Goal: Contribute content: Contribute content

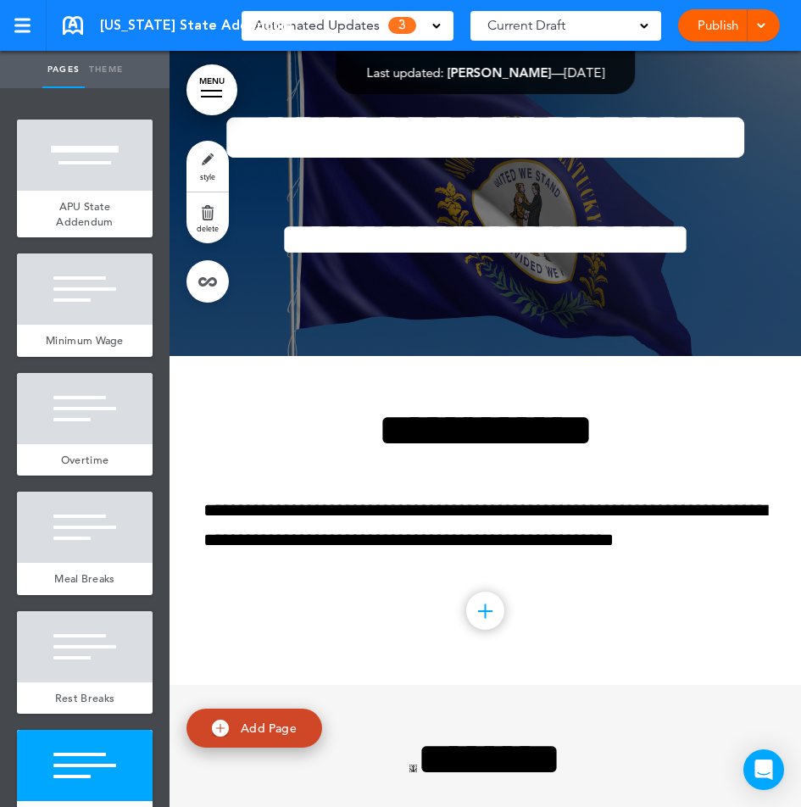
scroll to position [1610, 0]
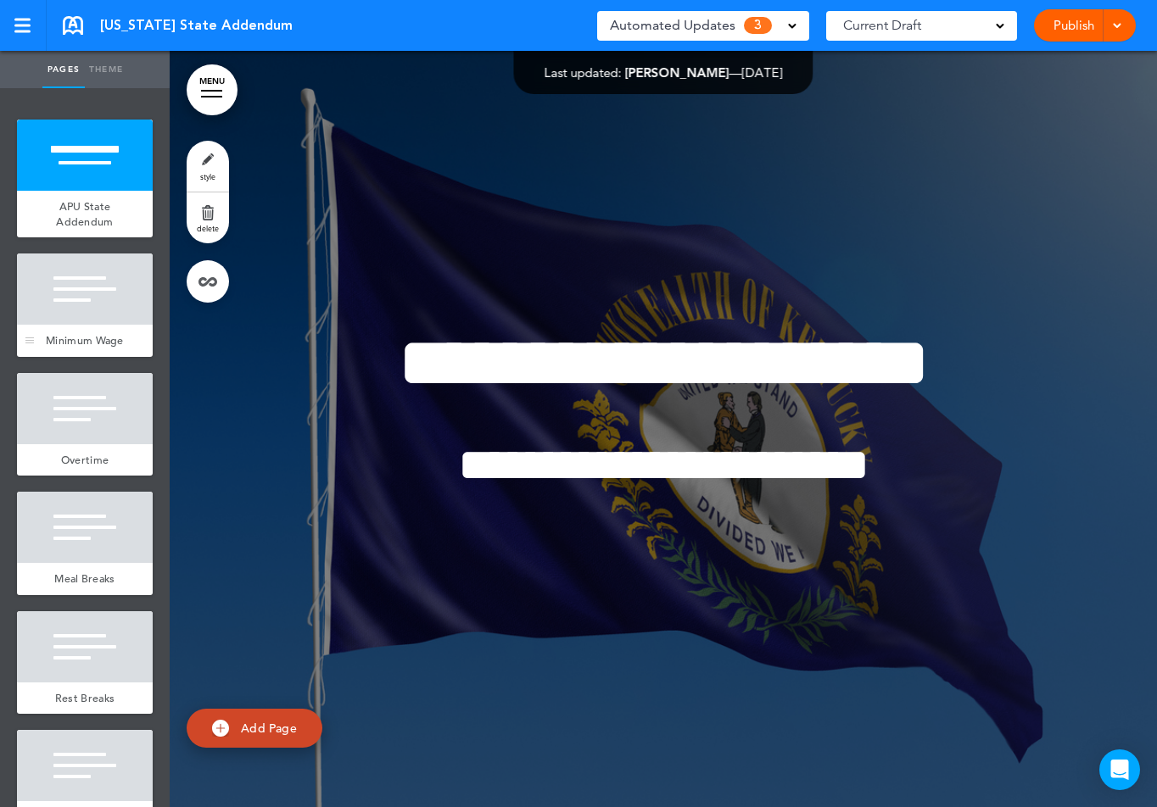
click at [86, 305] on div at bounding box center [85, 289] width 136 height 71
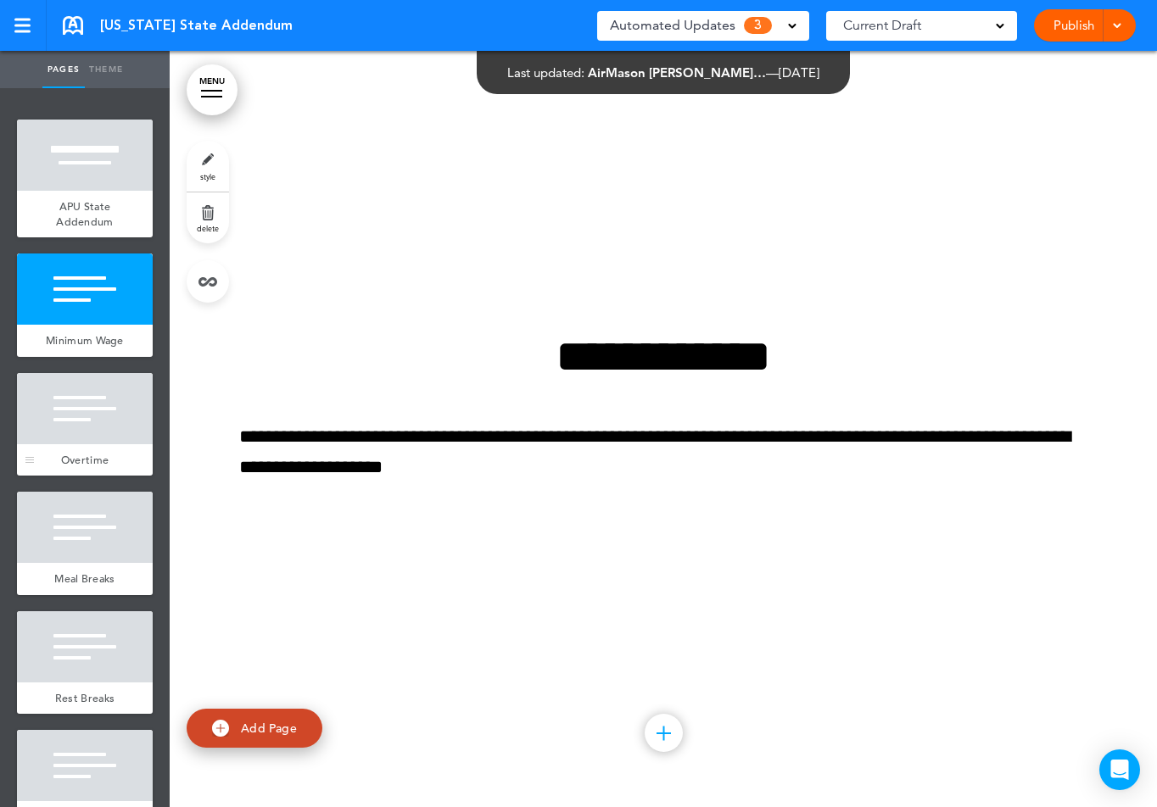
click at [91, 437] on div at bounding box center [85, 408] width 136 height 71
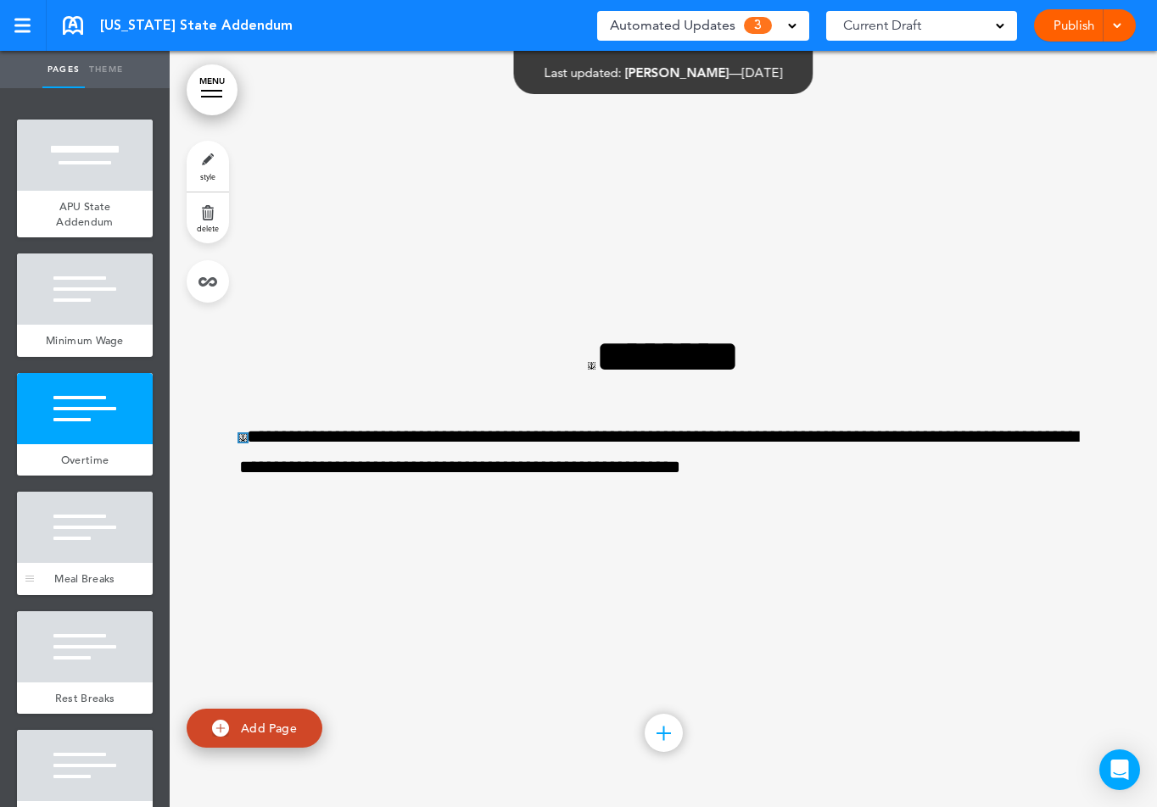
click at [88, 568] on div "Meal Breaks" at bounding box center [85, 579] width 136 height 32
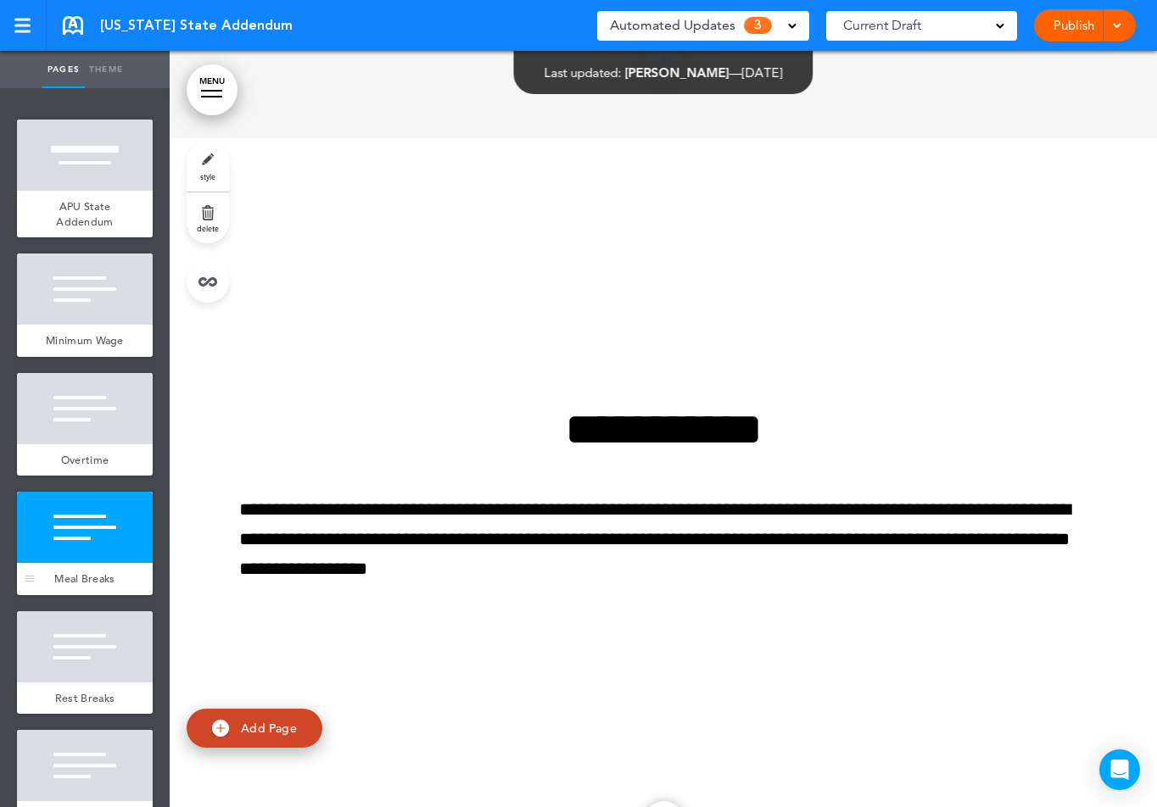
scroll to position [2269, 0]
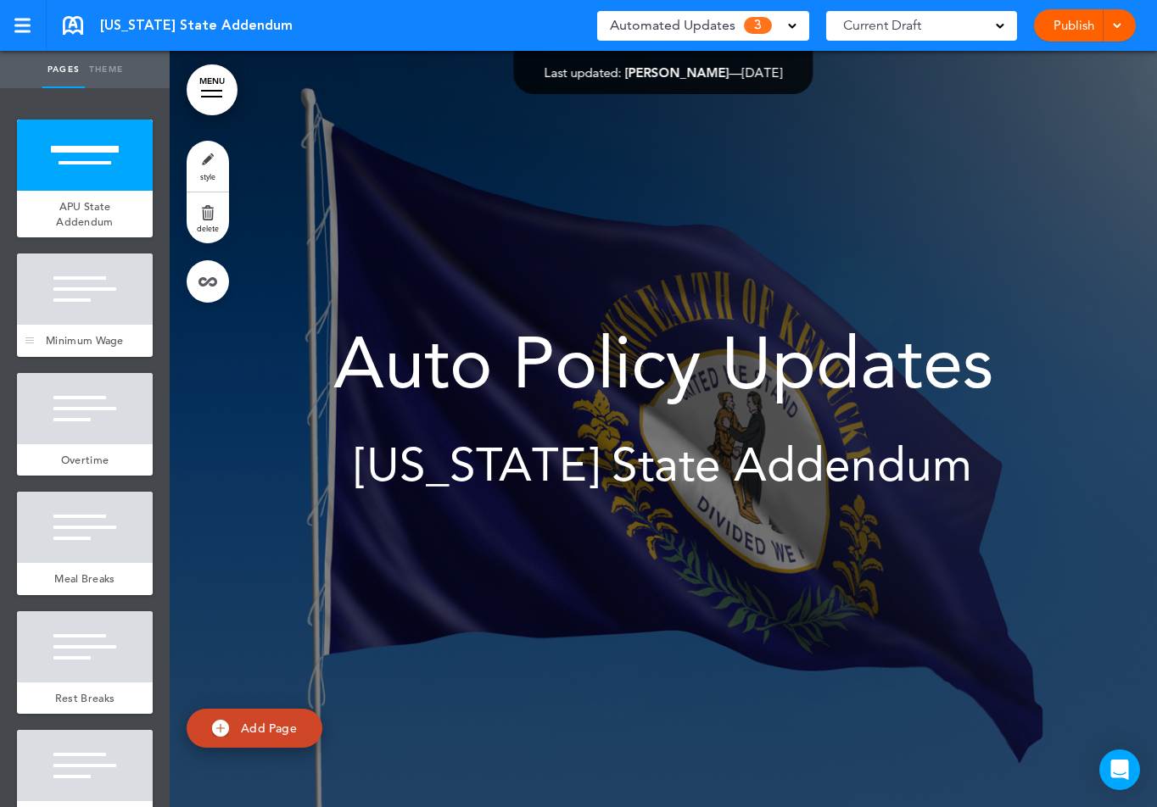
click at [96, 314] on div at bounding box center [85, 289] width 136 height 71
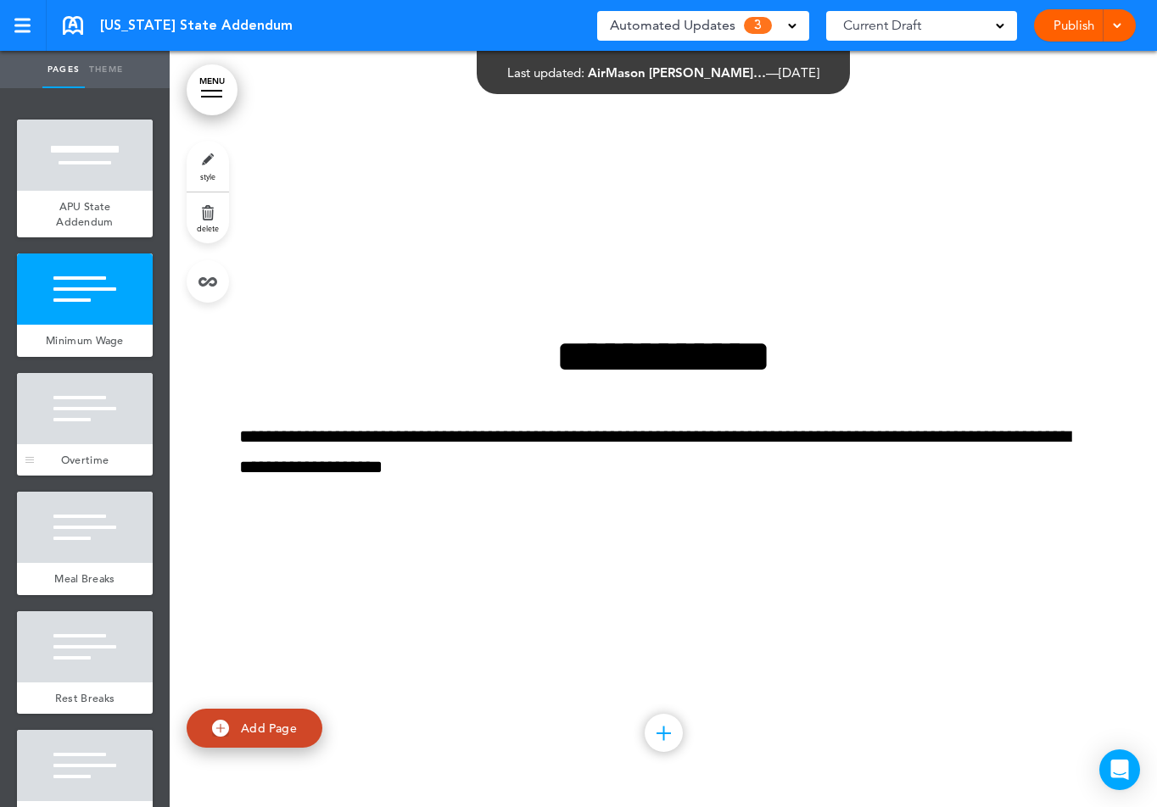
click at [84, 399] on div at bounding box center [85, 408] width 136 height 71
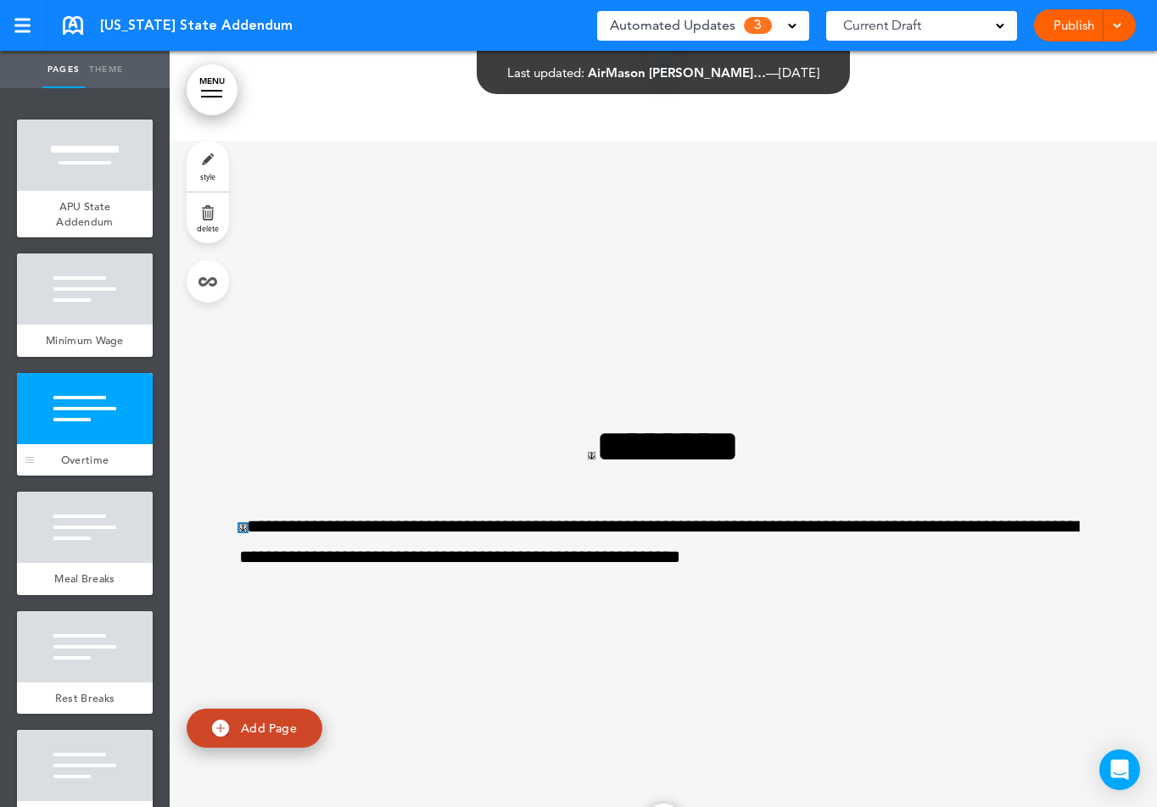
scroll to position [1513, 0]
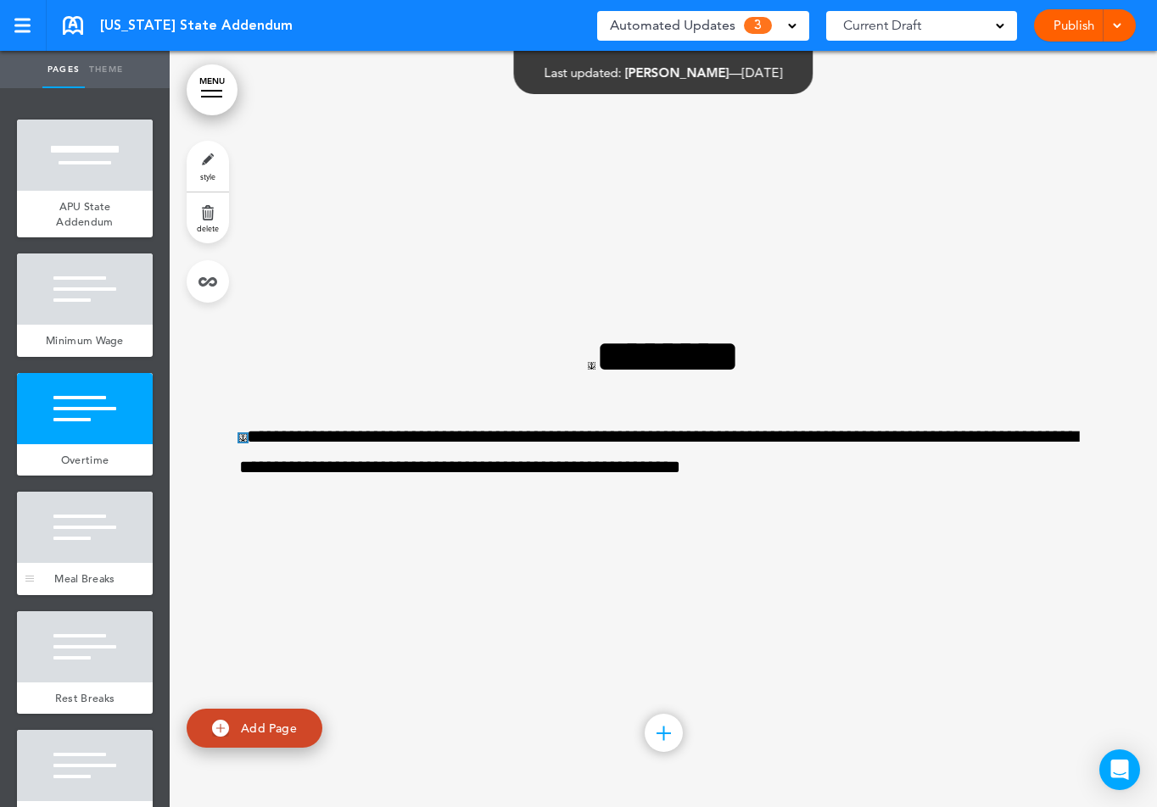
click at [103, 545] on div at bounding box center [85, 527] width 136 height 71
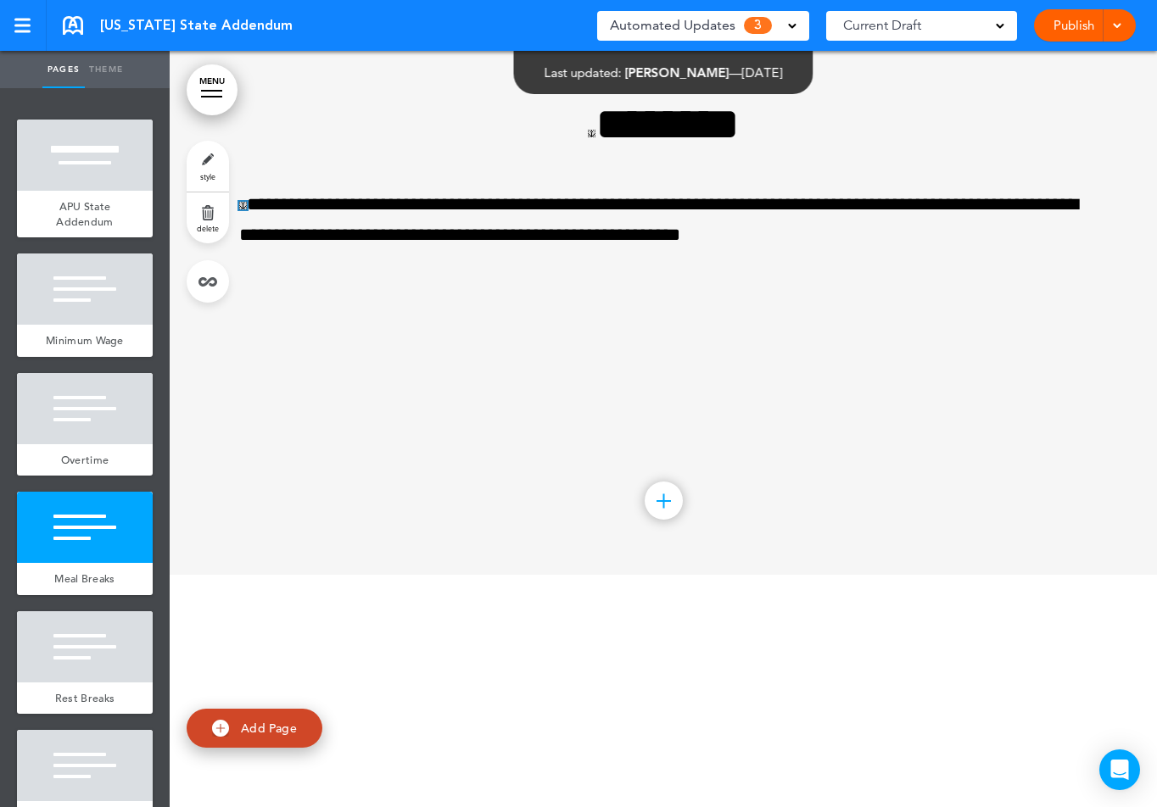
scroll to position [1608, 0]
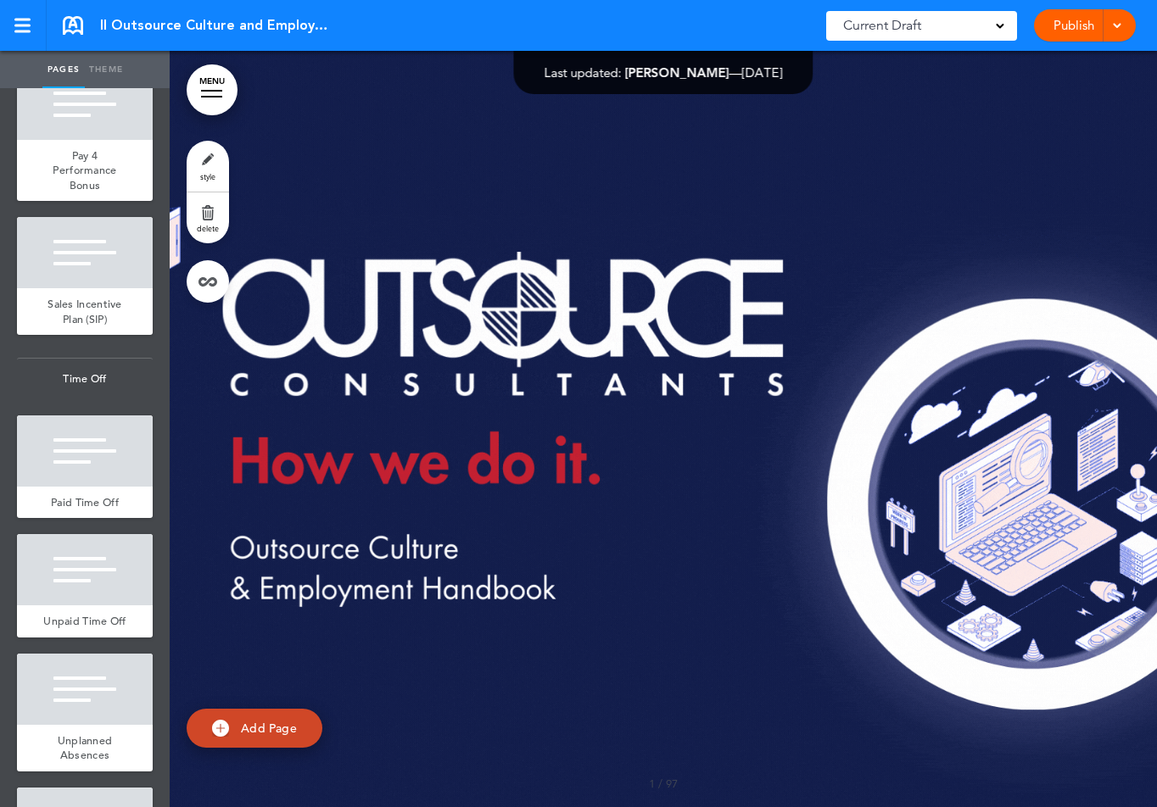
scroll to position [5173, 0]
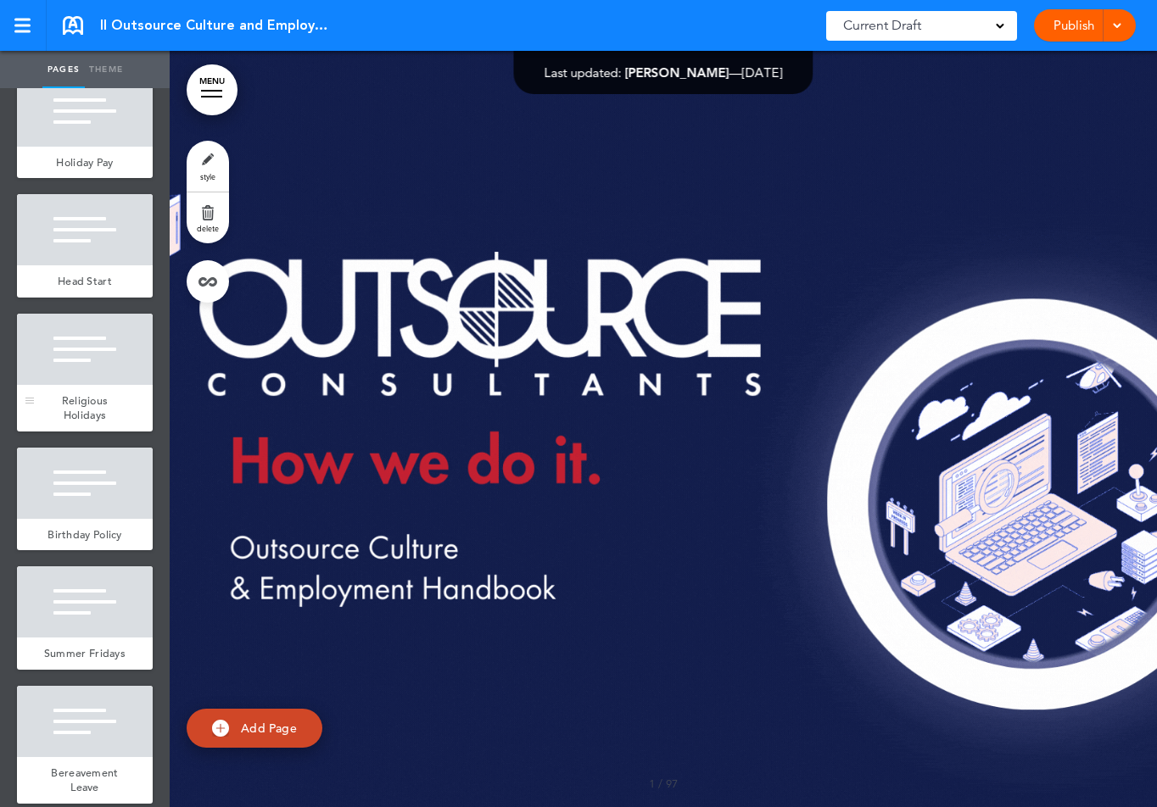
click at [69, 355] on div at bounding box center [85, 349] width 136 height 71
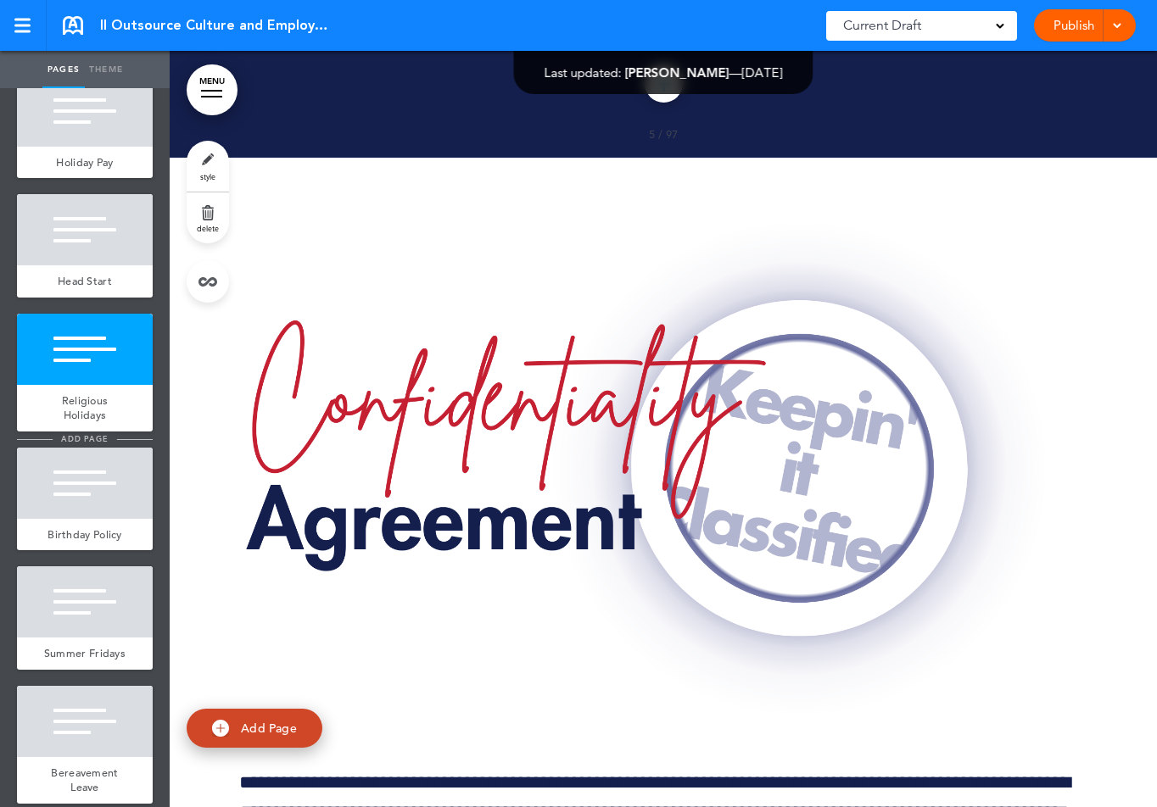
scroll to position [63909, 0]
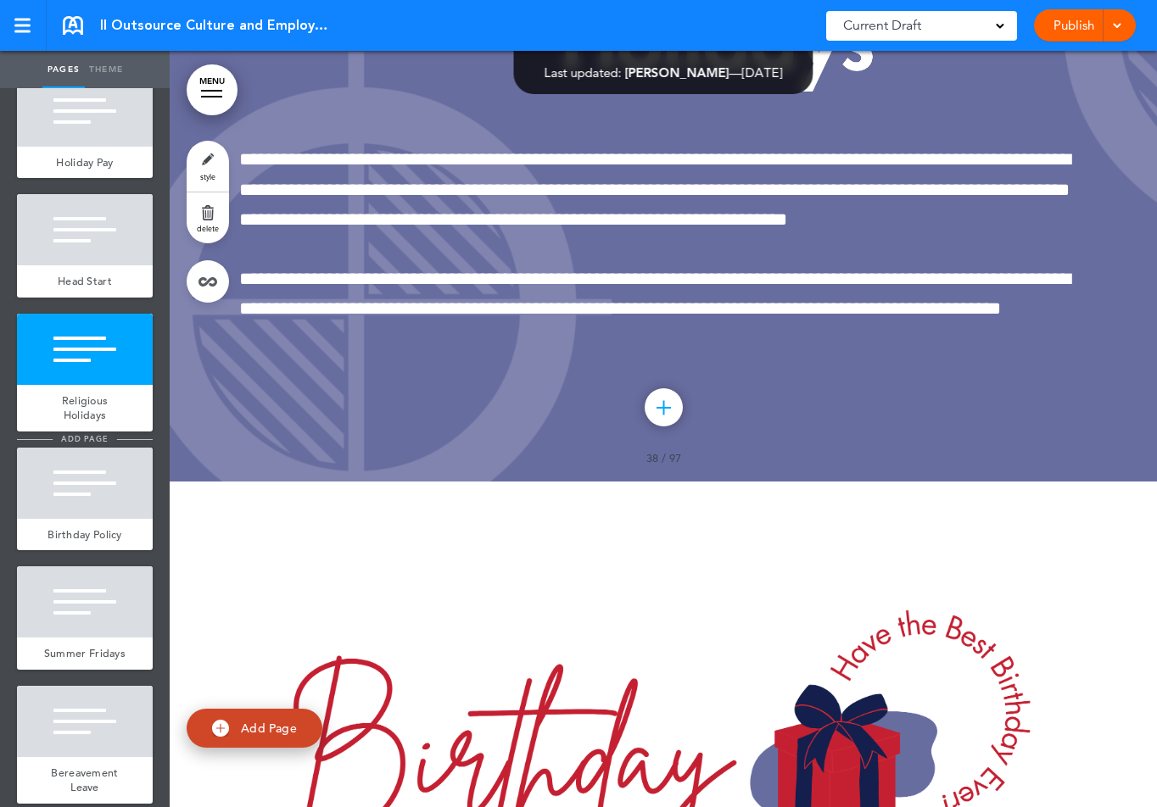
click at [79, 444] on span "add page" at bounding box center [85, 438] width 64 height 11
type input "********"
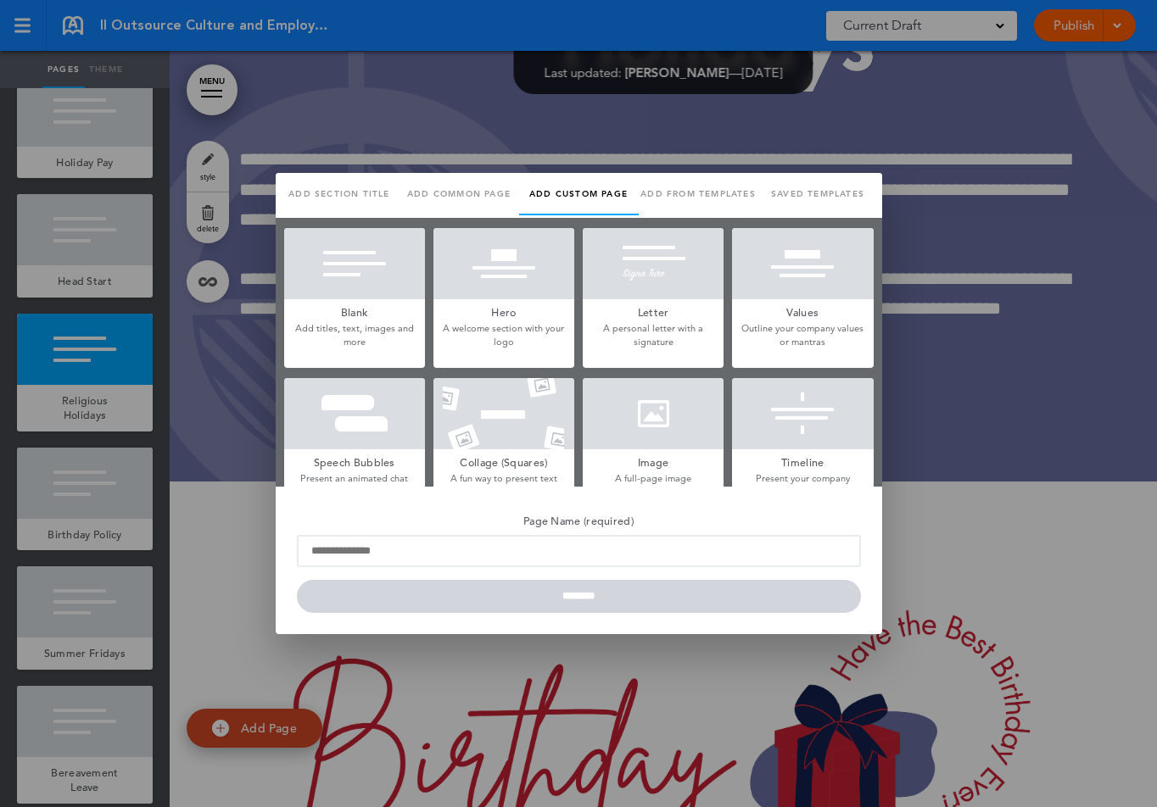
click at [82, 488] on div at bounding box center [578, 403] width 1157 height 807
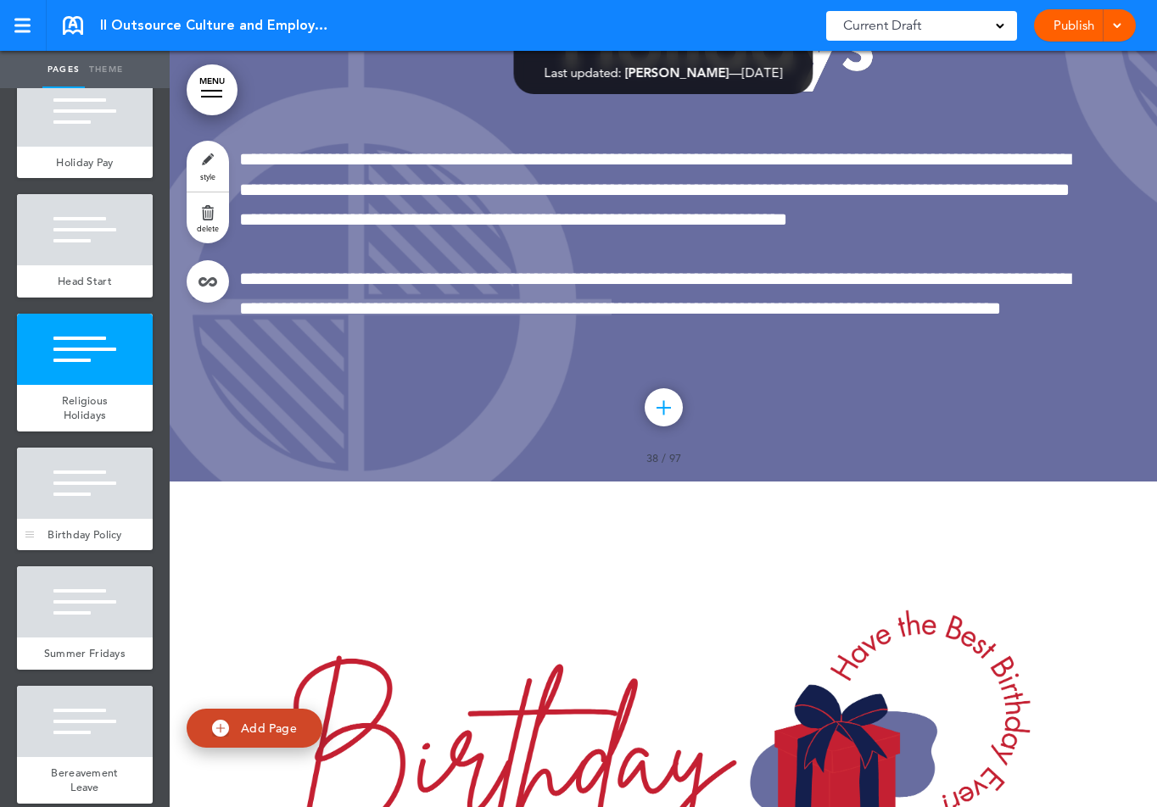
click at [89, 513] on div at bounding box center [85, 483] width 136 height 71
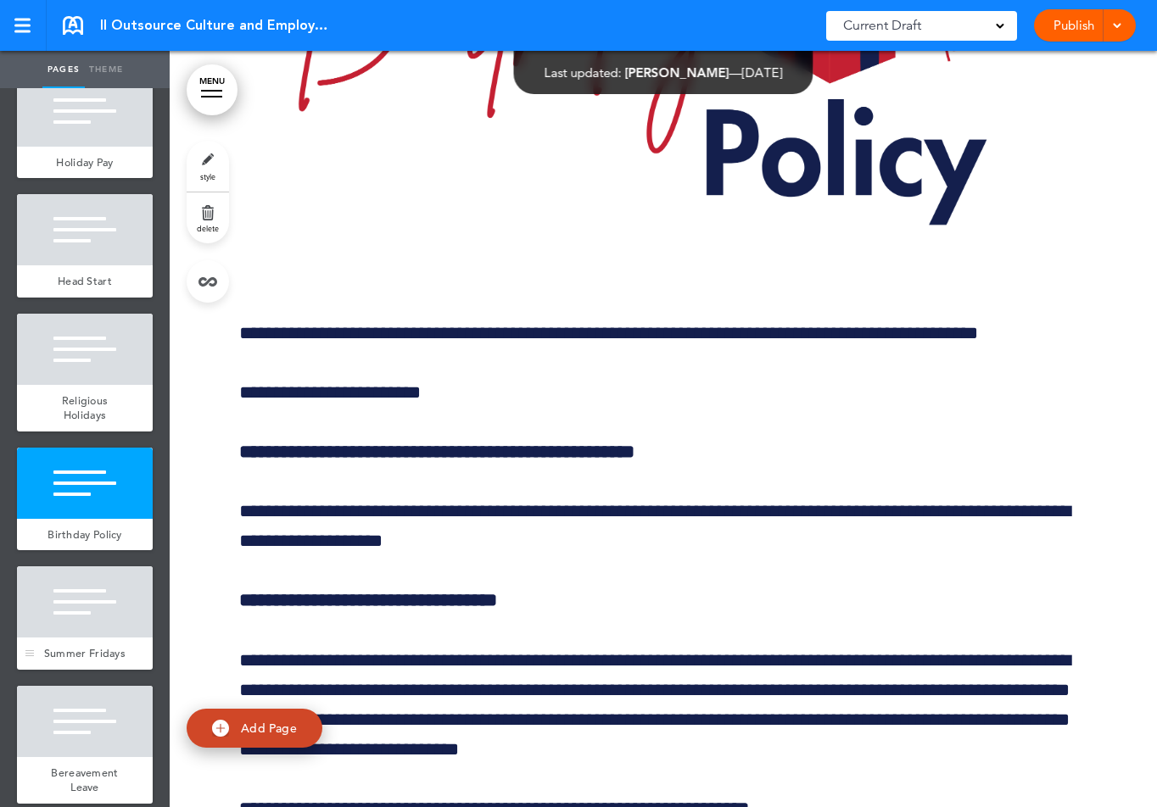
click at [107, 635] on div at bounding box center [85, 602] width 136 height 71
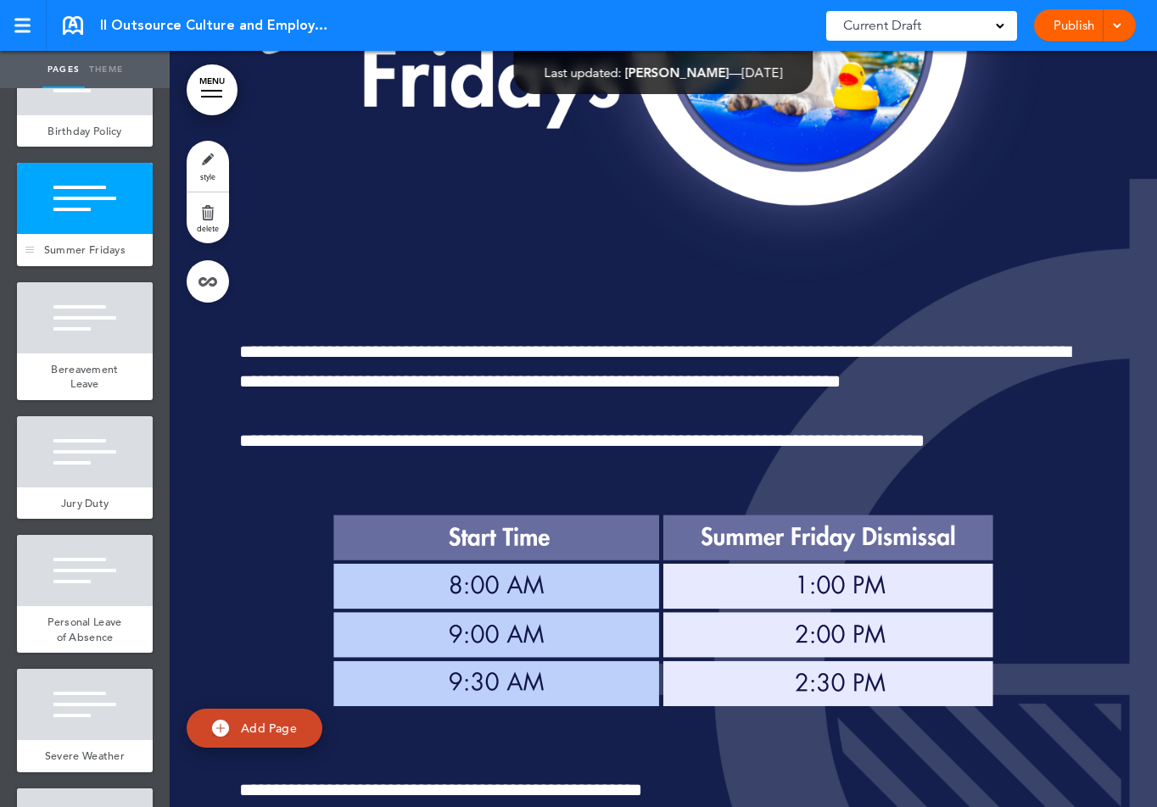
scroll to position [5638, 0]
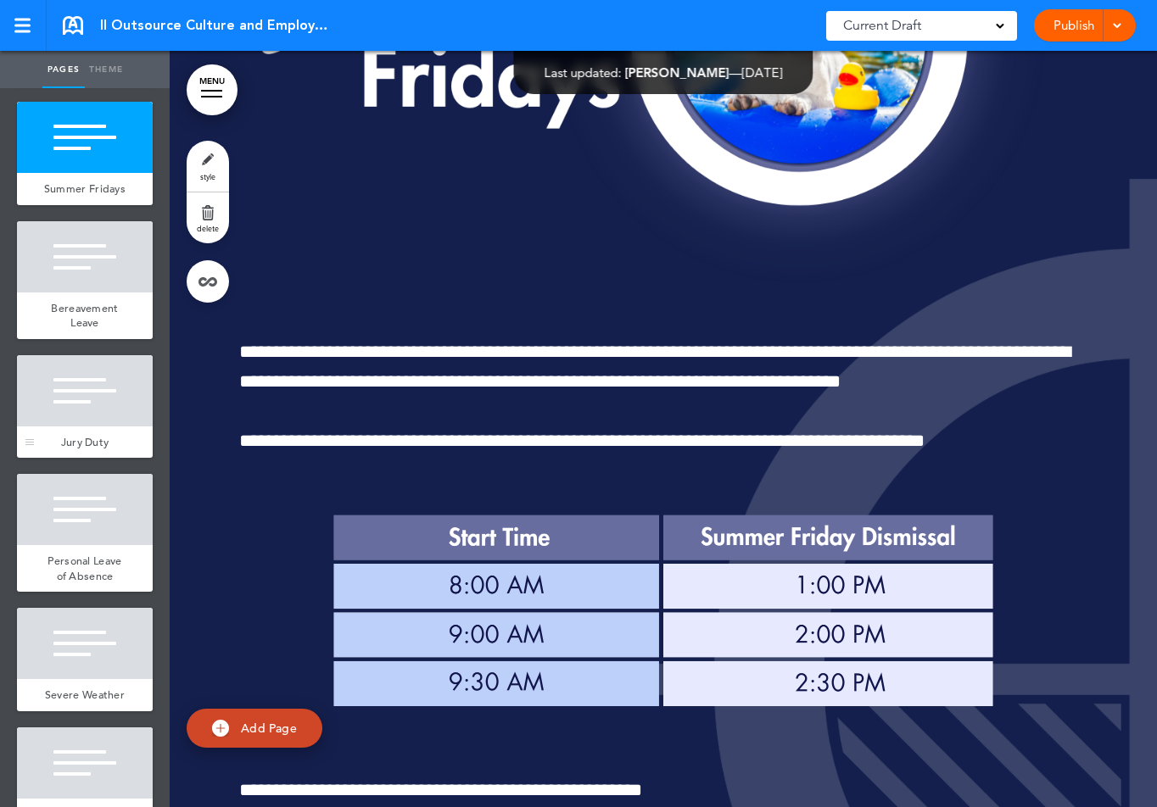
click at [82, 389] on div at bounding box center [85, 390] width 136 height 71
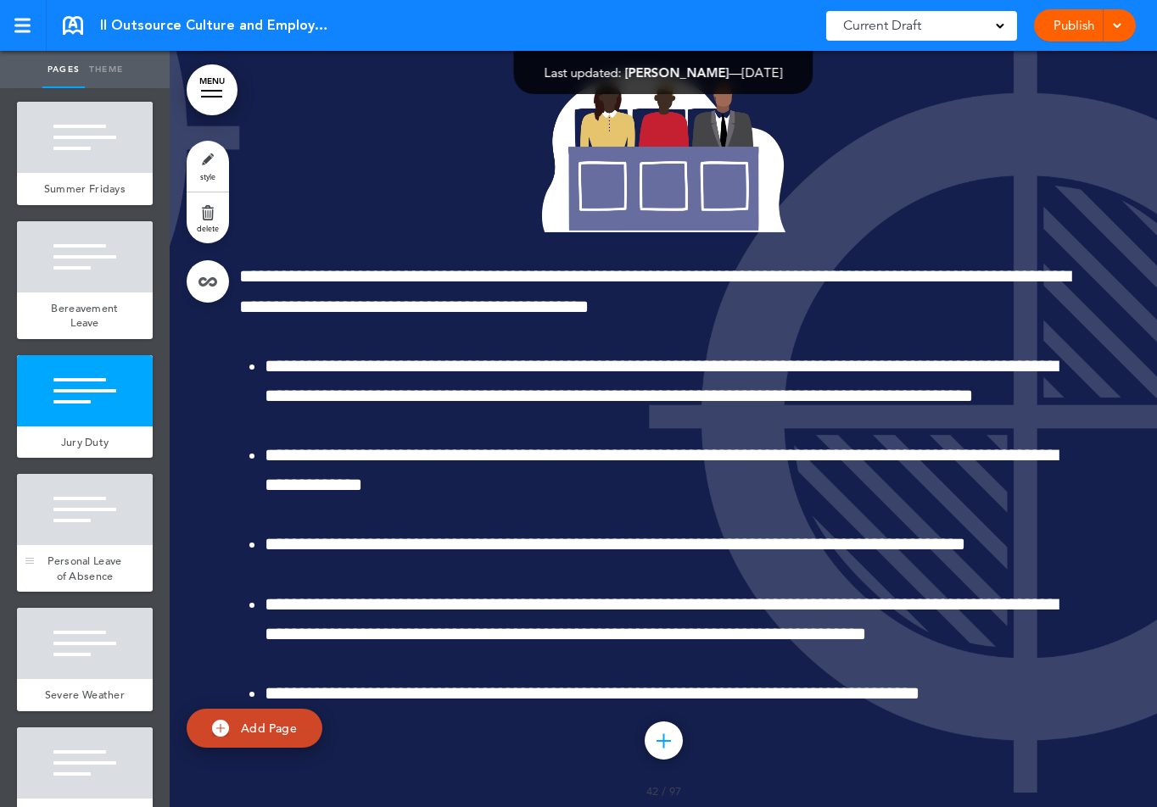
click at [91, 514] on div at bounding box center [85, 509] width 136 height 71
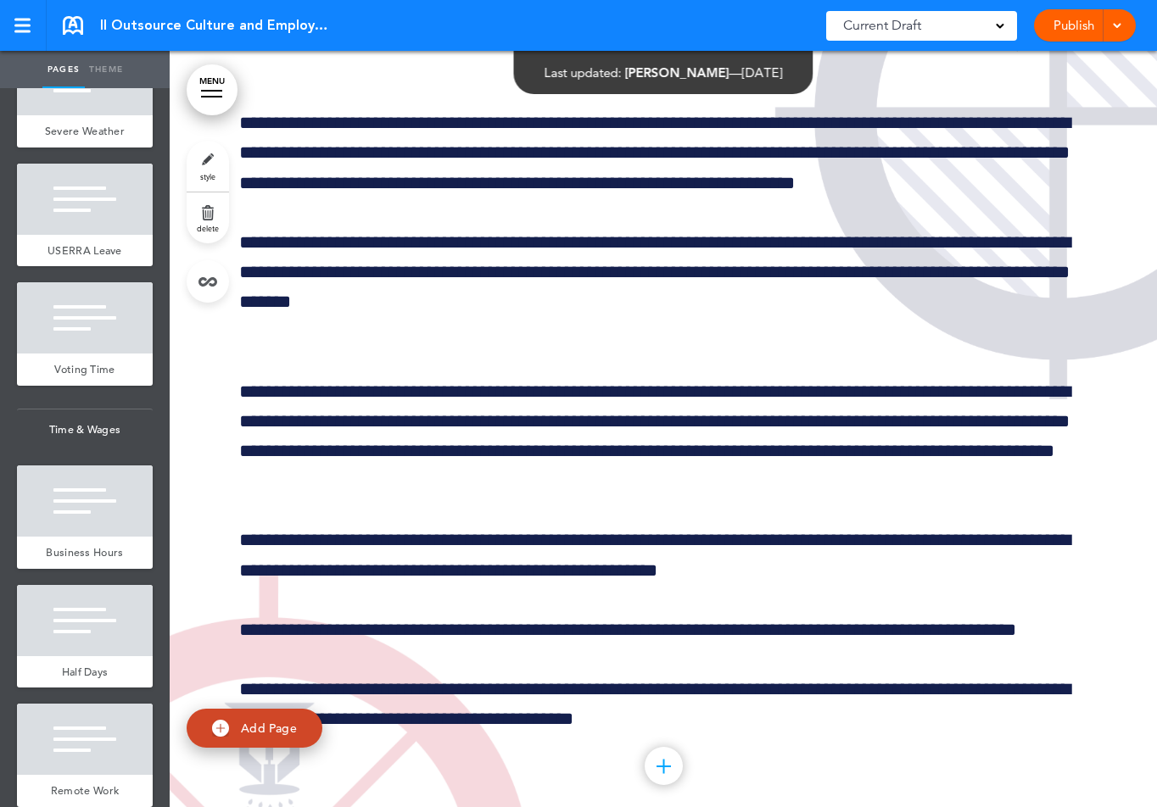
scroll to position [6428, 0]
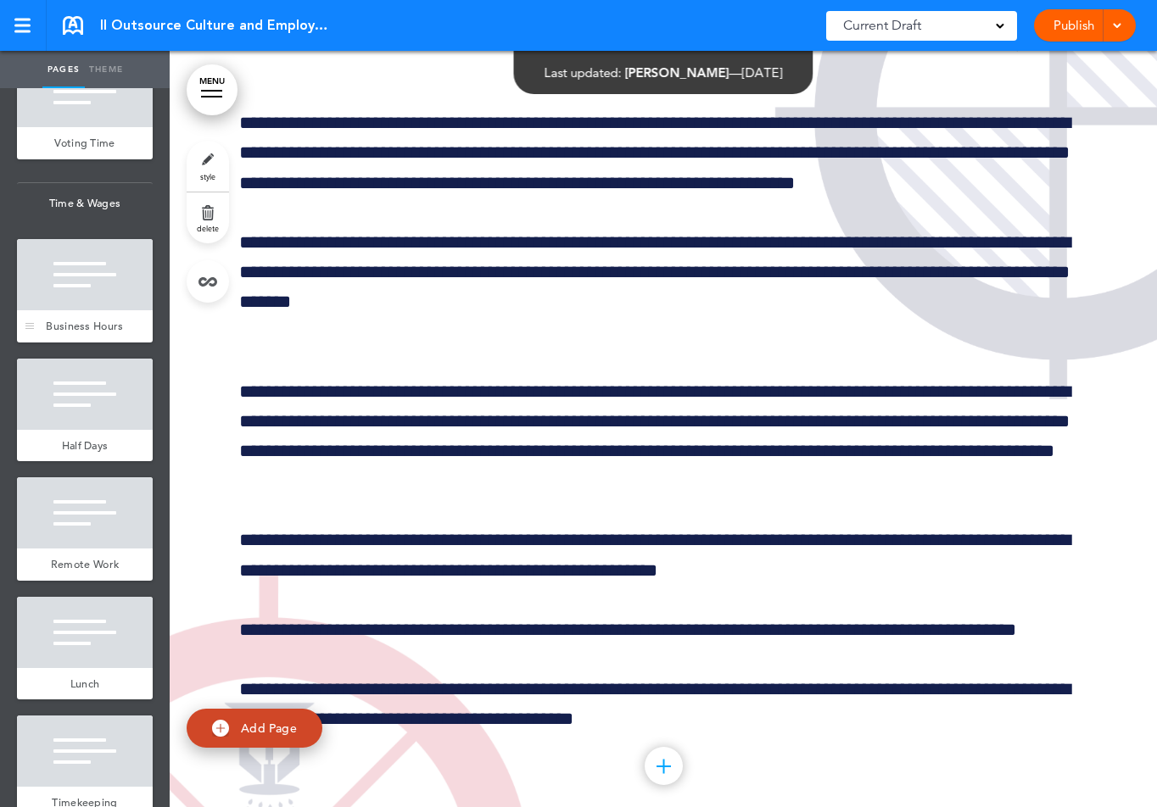
click at [98, 304] on div at bounding box center [85, 274] width 136 height 71
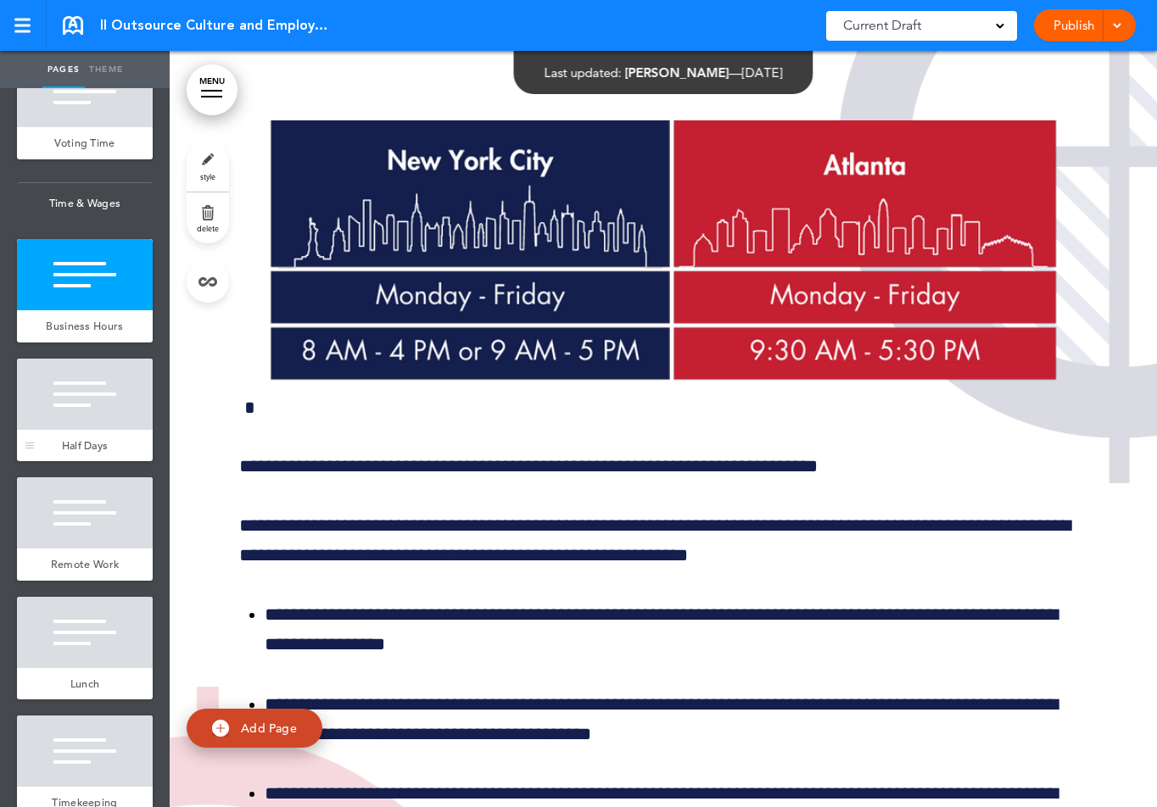
click at [108, 421] on div at bounding box center [85, 394] width 136 height 71
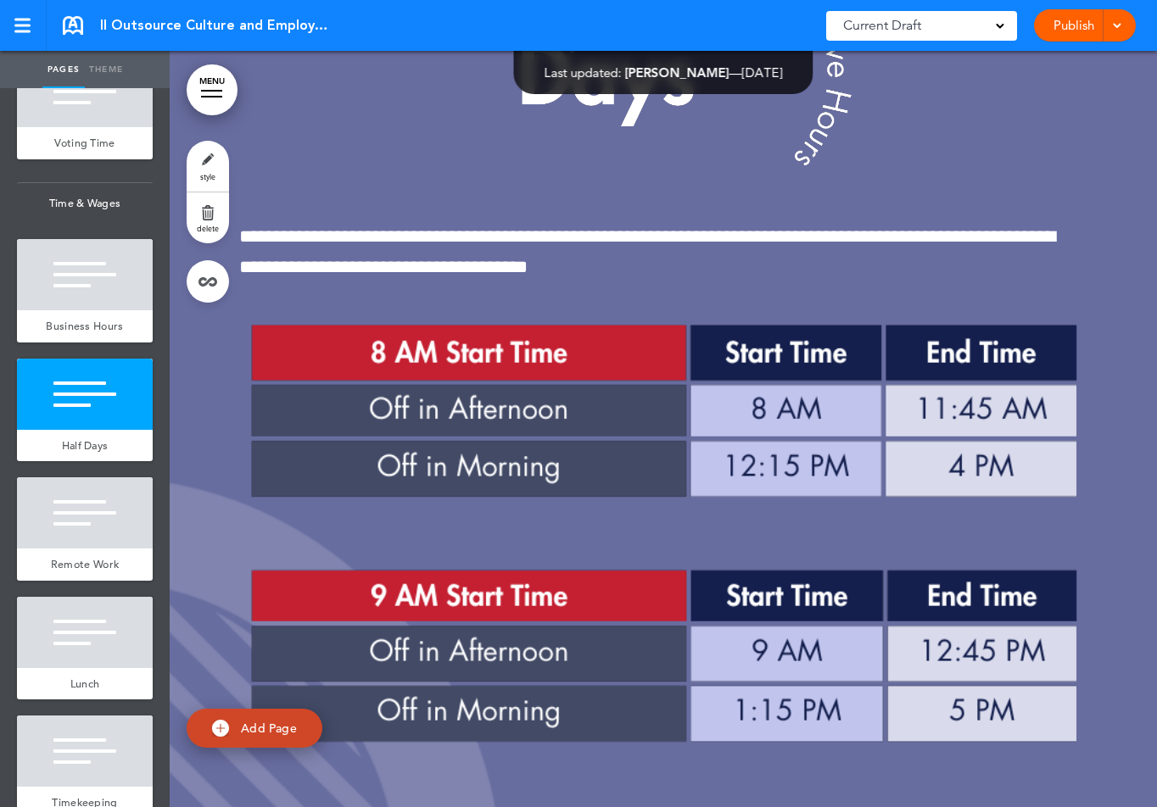
scroll to position [75935, 0]
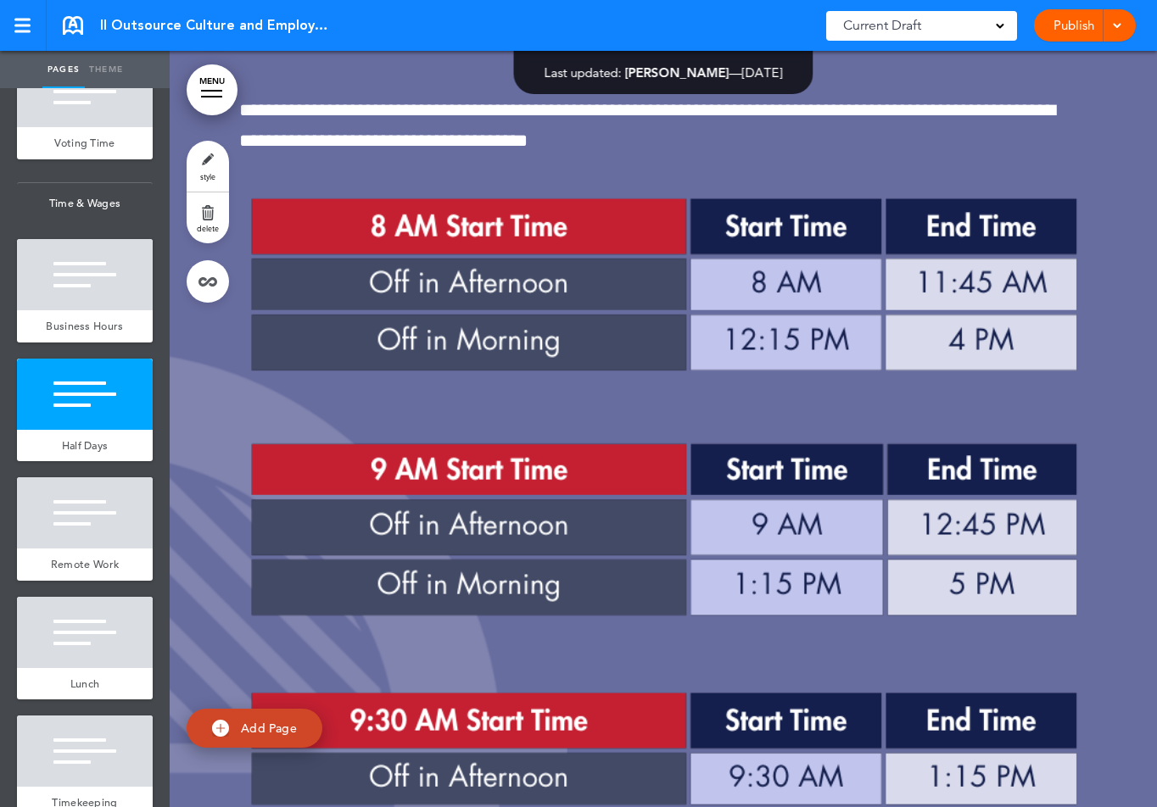
click at [104, 71] on link "Theme" at bounding box center [106, 69] width 42 height 37
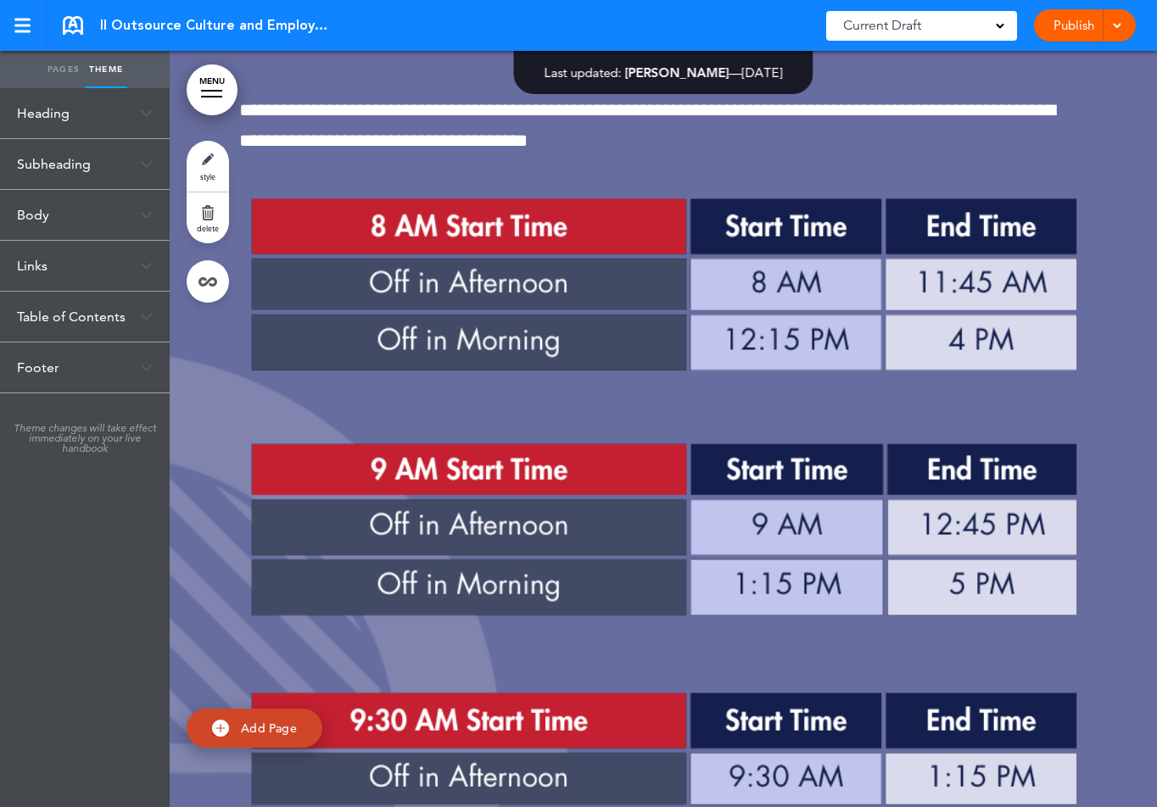
click at [81, 155] on div "Subheading" at bounding box center [85, 164] width 170 height 50
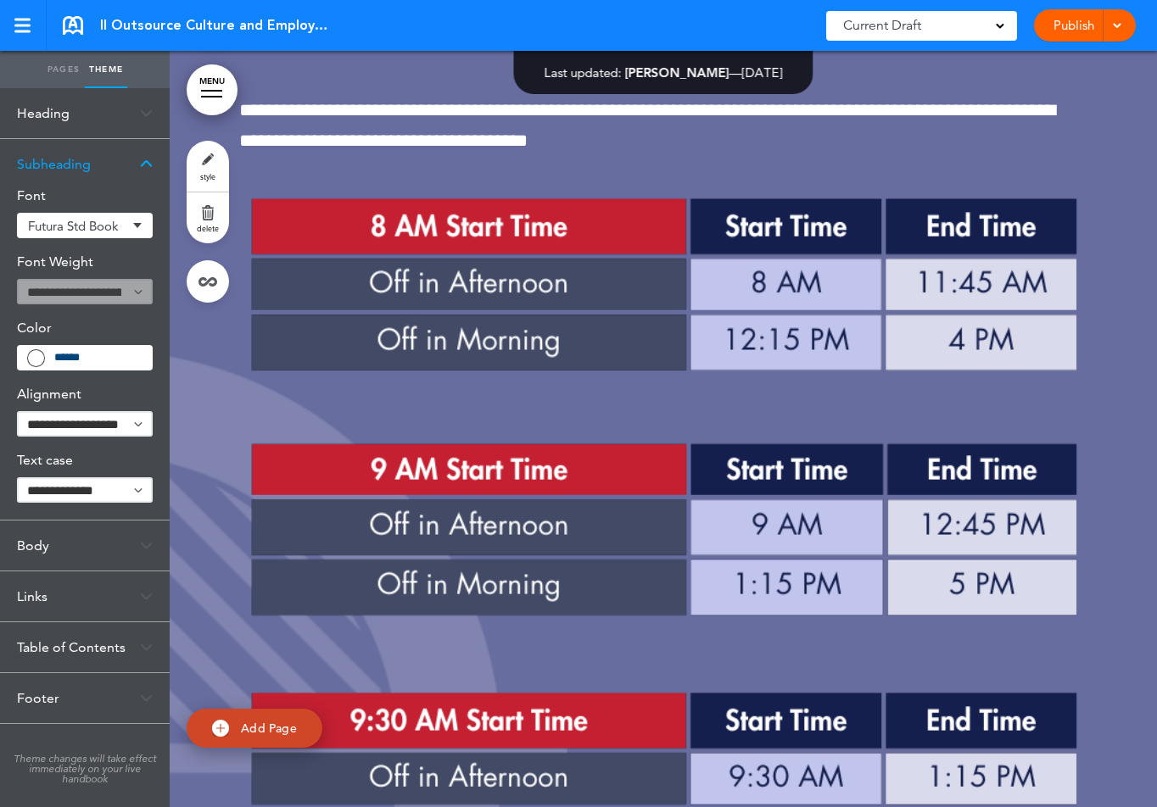
click at [48, 118] on div "Heading" at bounding box center [85, 113] width 170 height 50
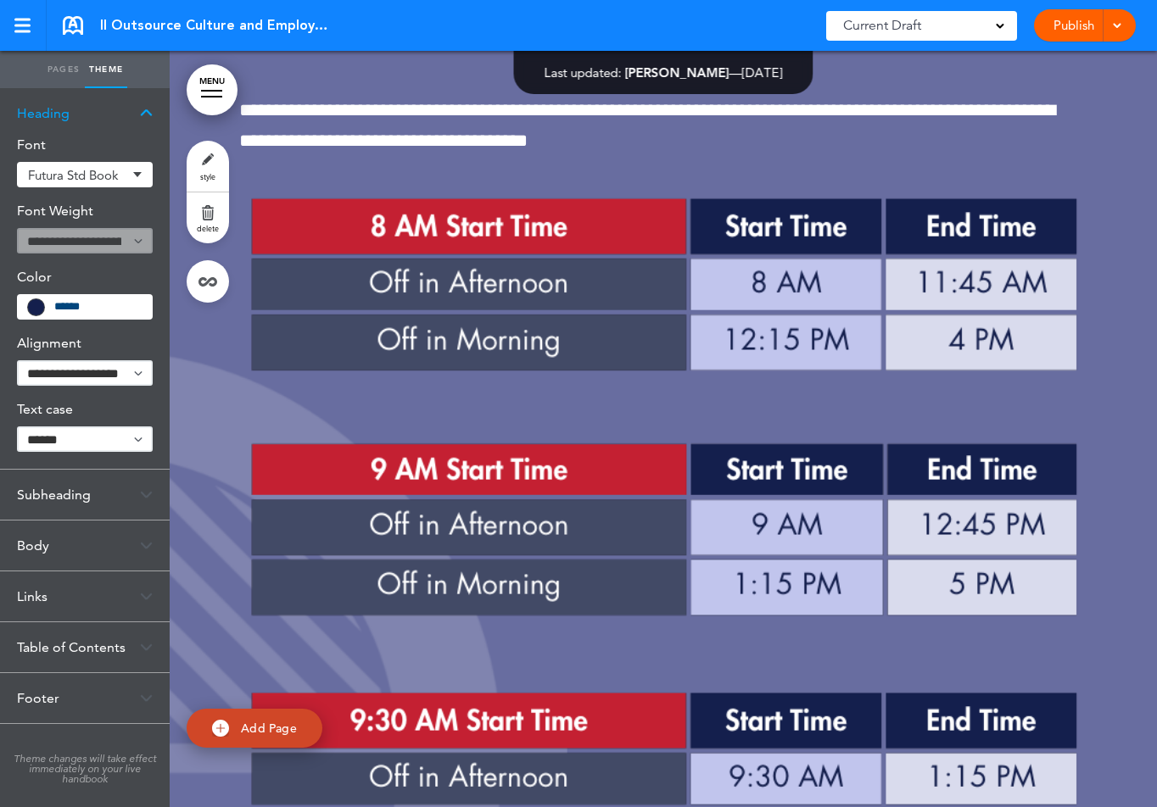
click at [91, 501] on div "Subheading" at bounding box center [85, 495] width 170 height 50
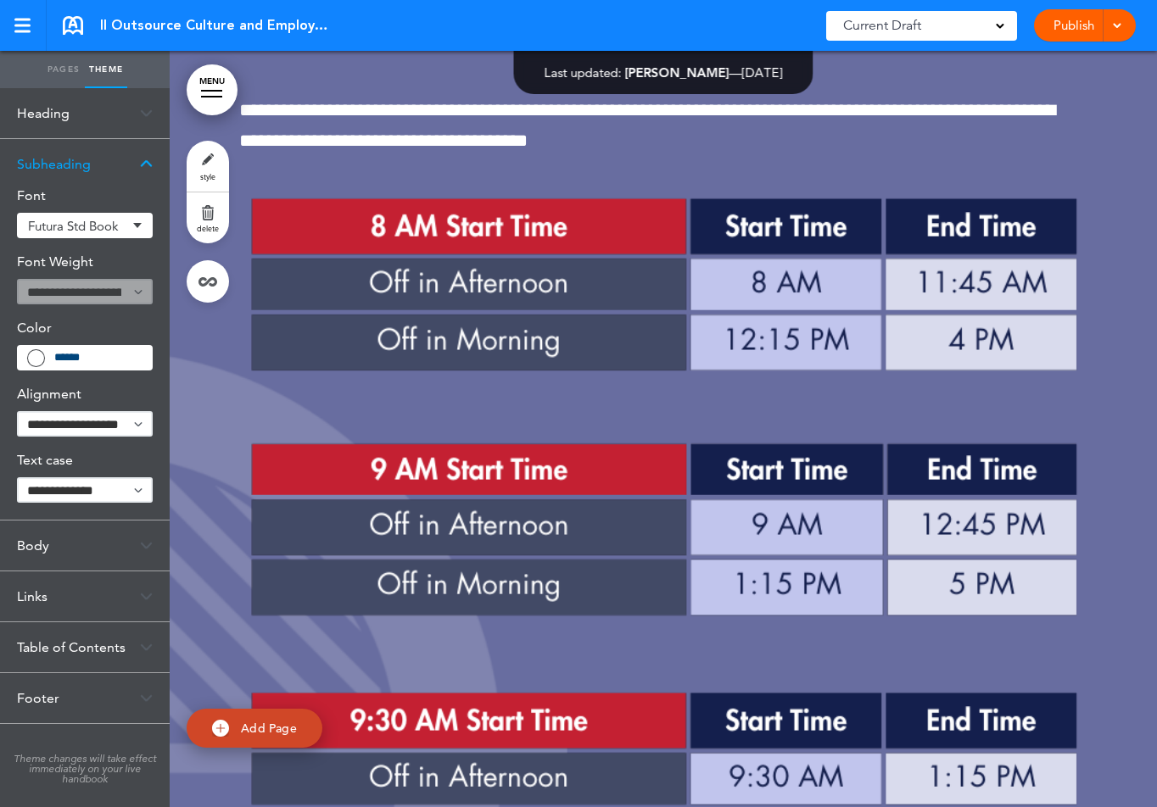
click at [67, 555] on div "Body" at bounding box center [85, 546] width 170 height 50
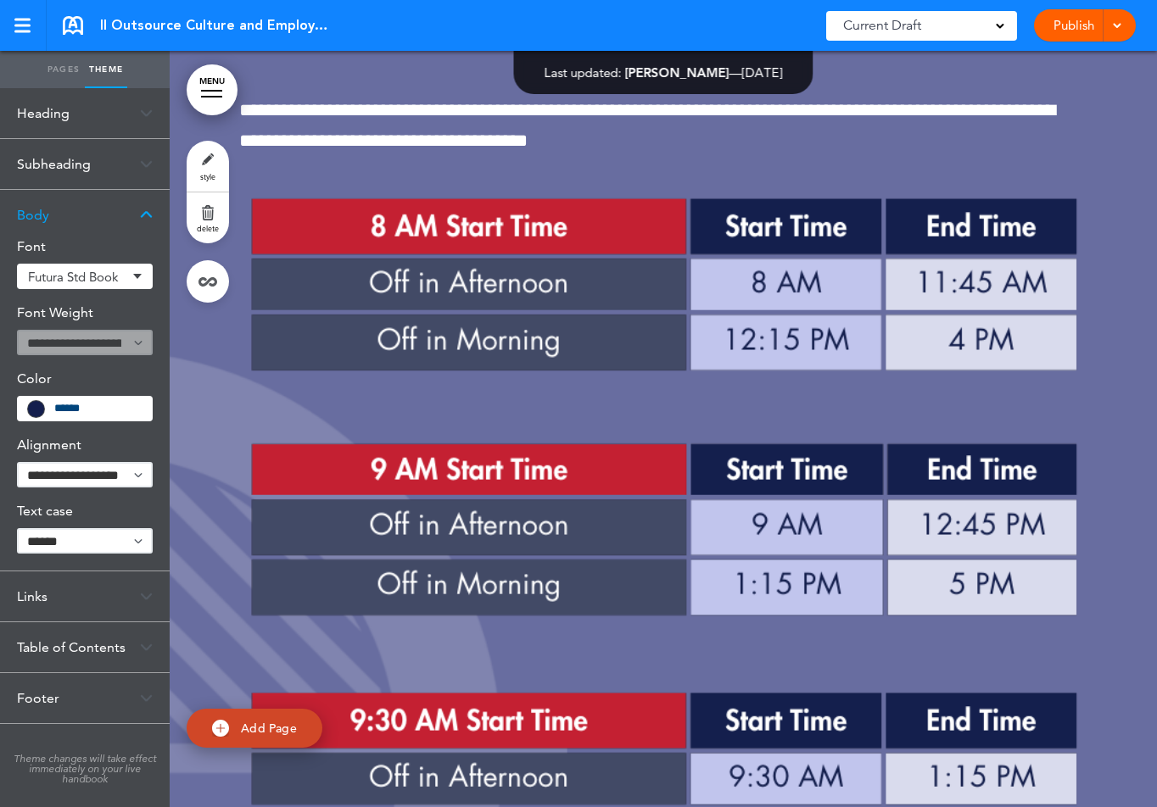
click at [56, 589] on div "Links" at bounding box center [85, 597] width 170 height 50
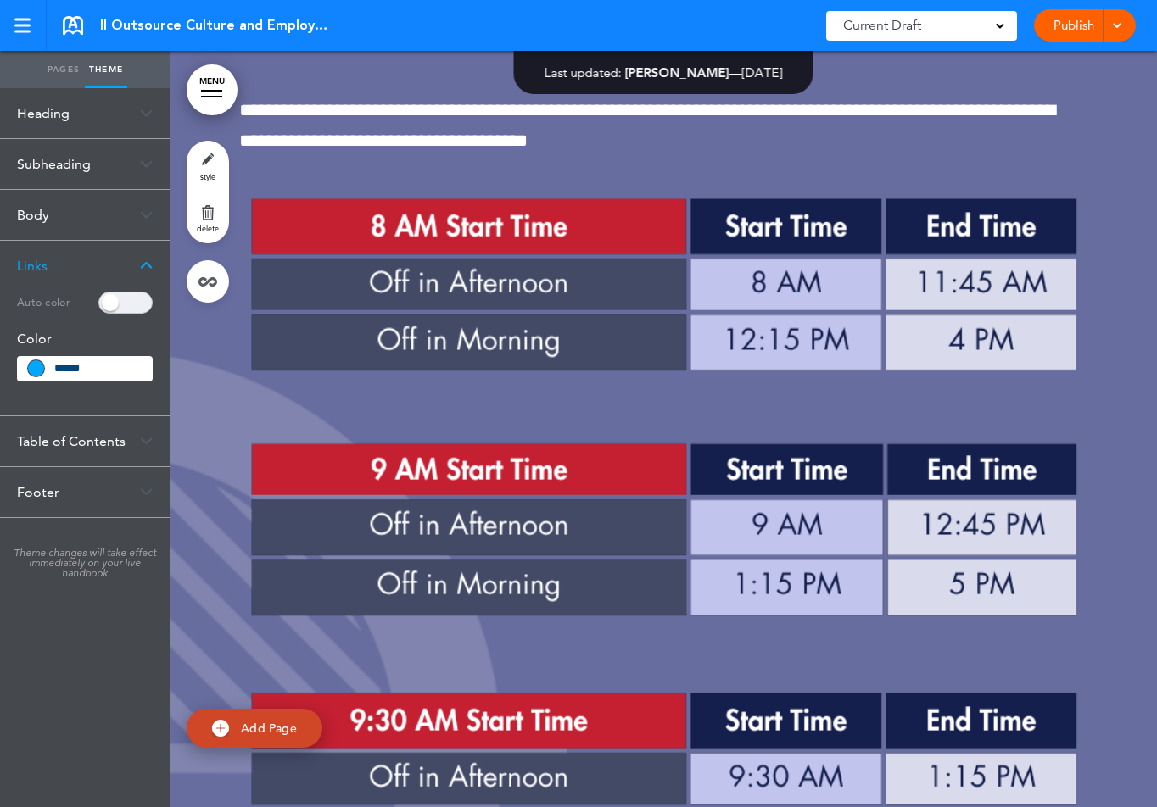
click at [65, 447] on div "Table of Contents" at bounding box center [85, 441] width 170 height 50
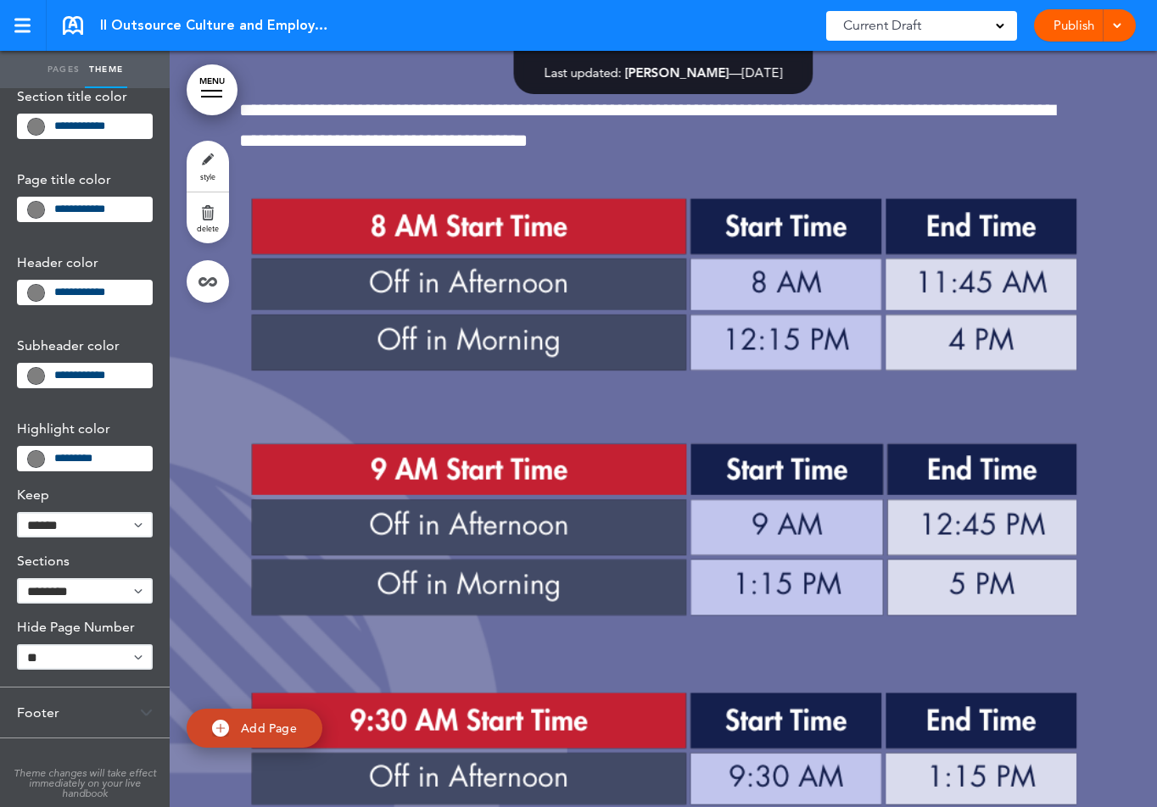
click at [47, 711] on div "Footer" at bounding box center [85, 713] width 170 height 50
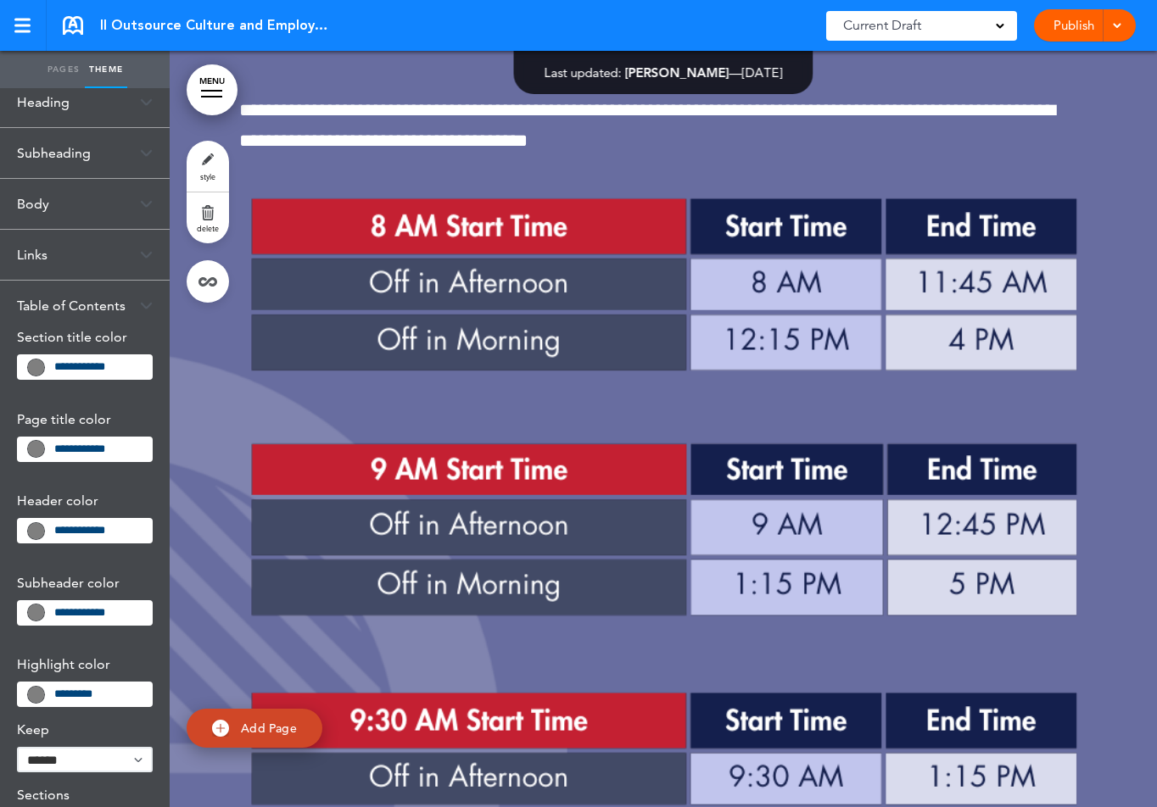
scroll to position [0, 0]
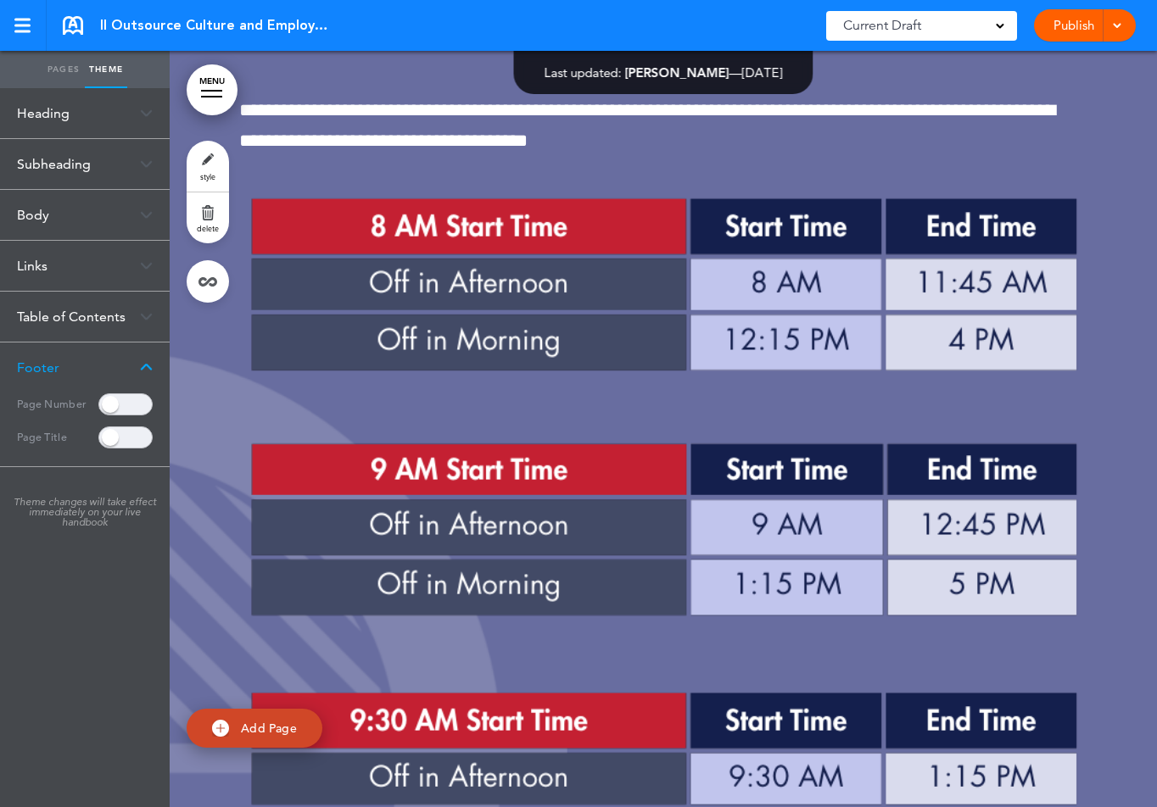
click at [42, 114] on div "Heading" at bounding box center [85, 113] width 170 height 50
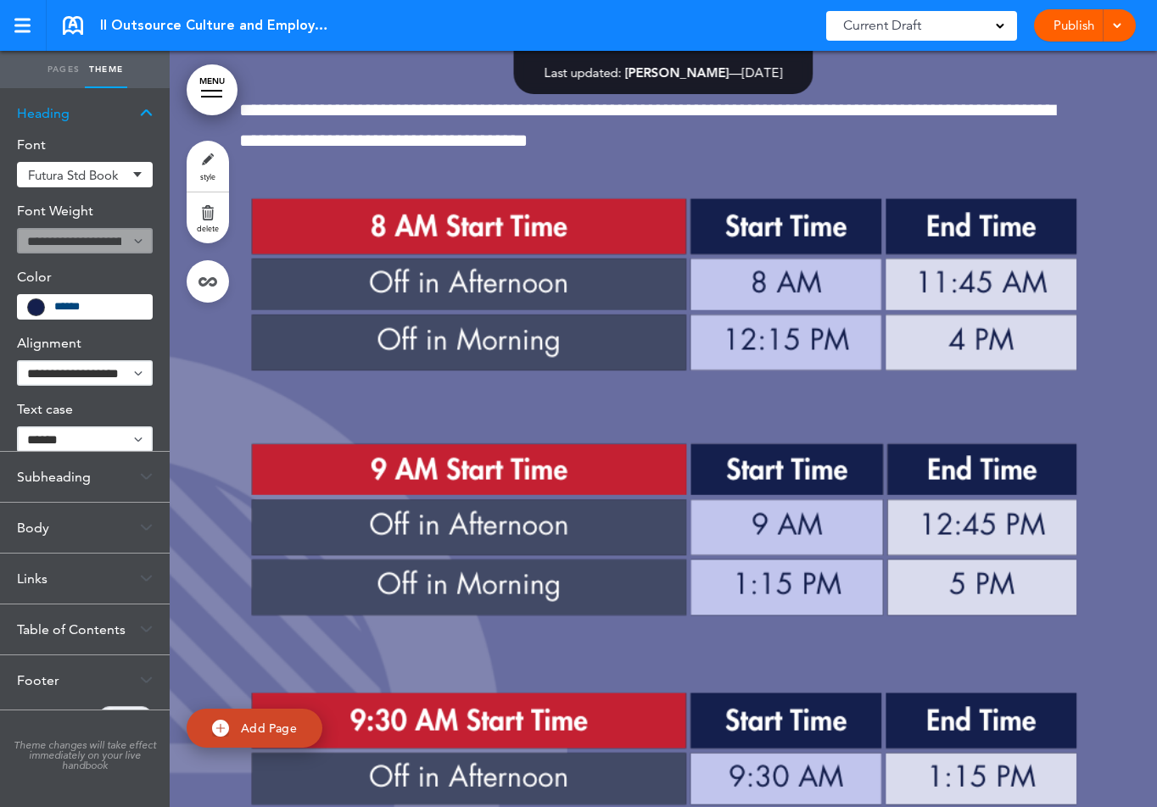
click at [53, 79] on link "Pages" at bounding box center [63, 69] width 42 height 37
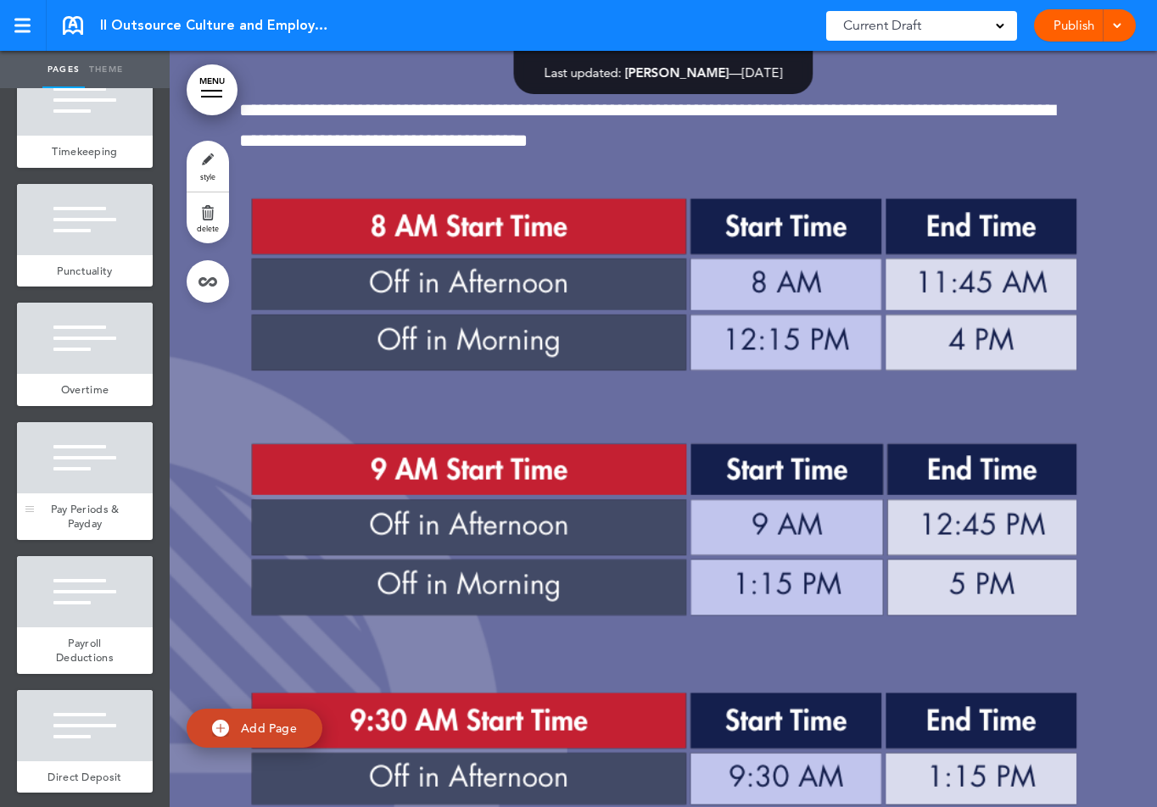
scroll to position [7207, 0]
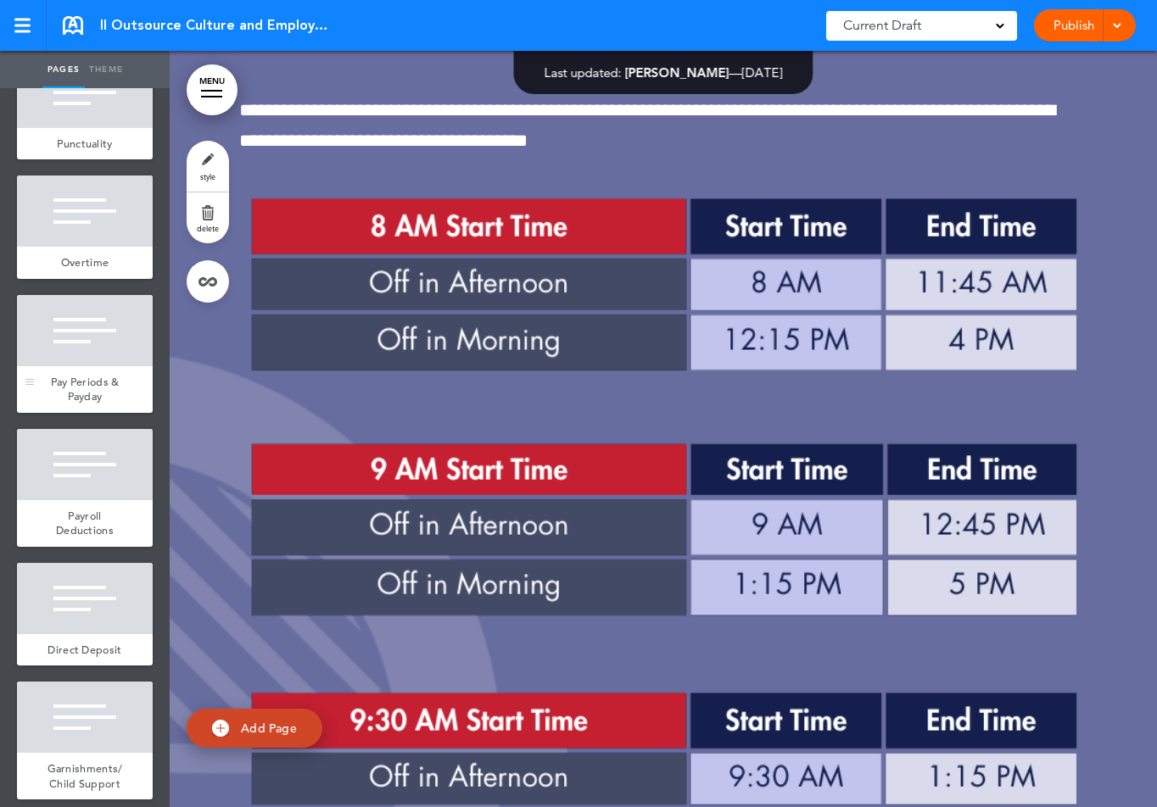
click at [81, 346] on div at bounding box center [85, 330] width 136 height 71
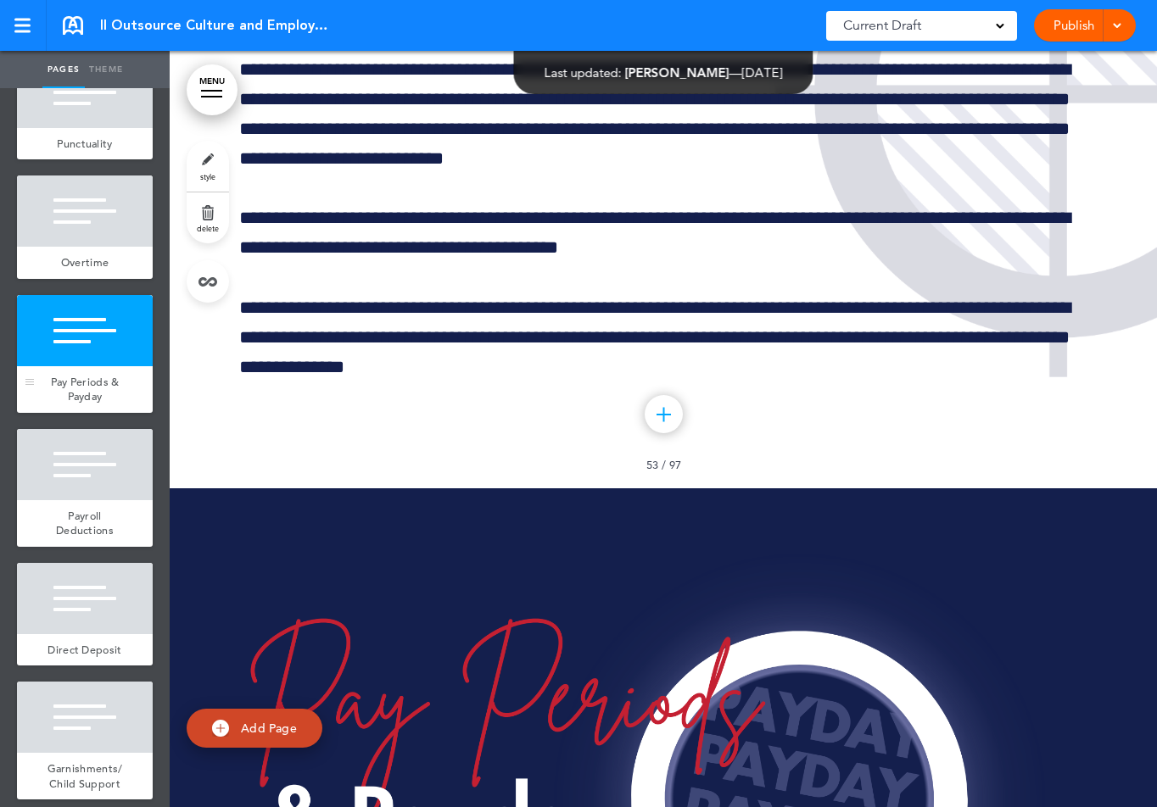
scroll to position [88952, 0]
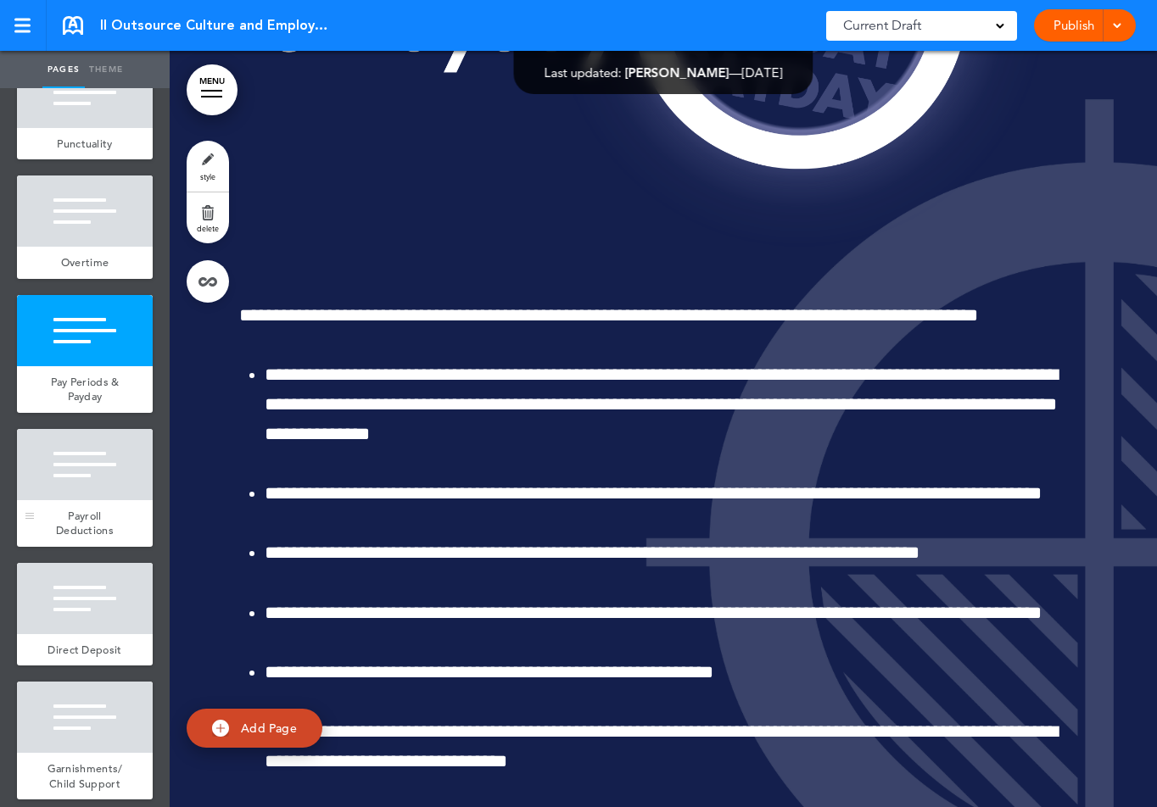
click at [91, 521] on div "Payroll Deductions" at bounding box center [85, 523] width 136 height 47
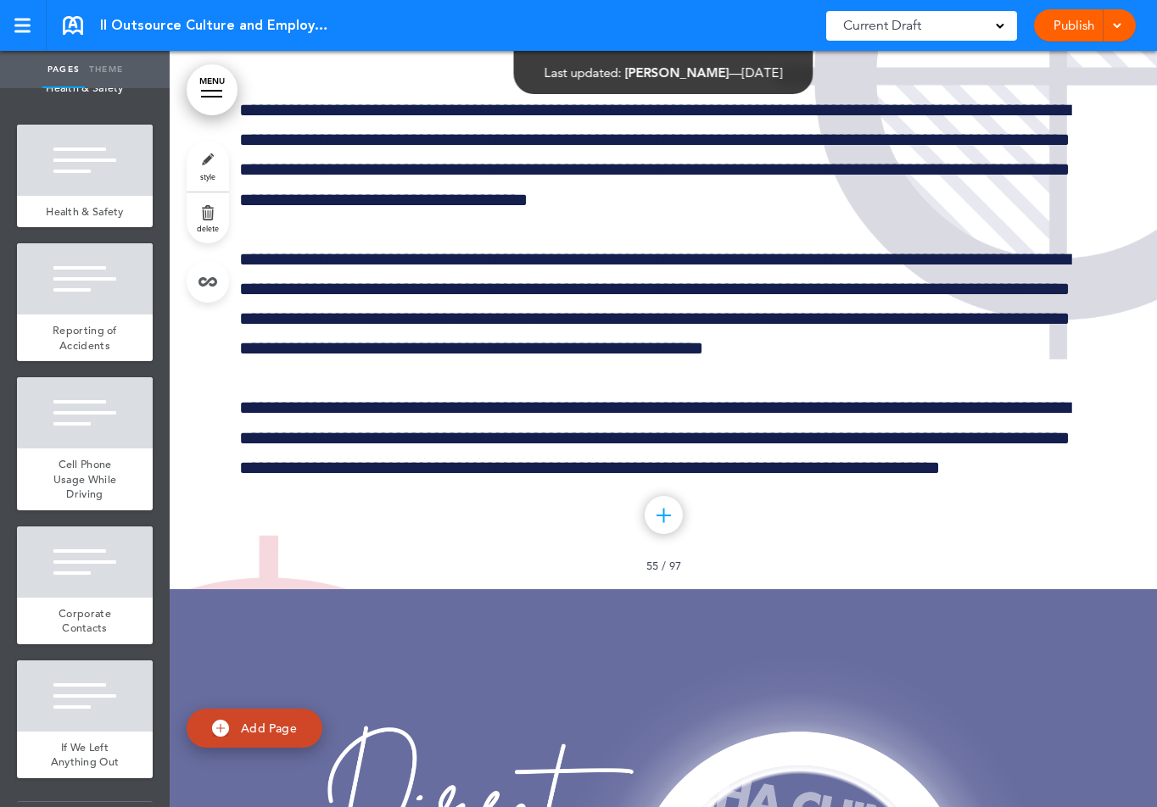
scroll to position [12864, 0]
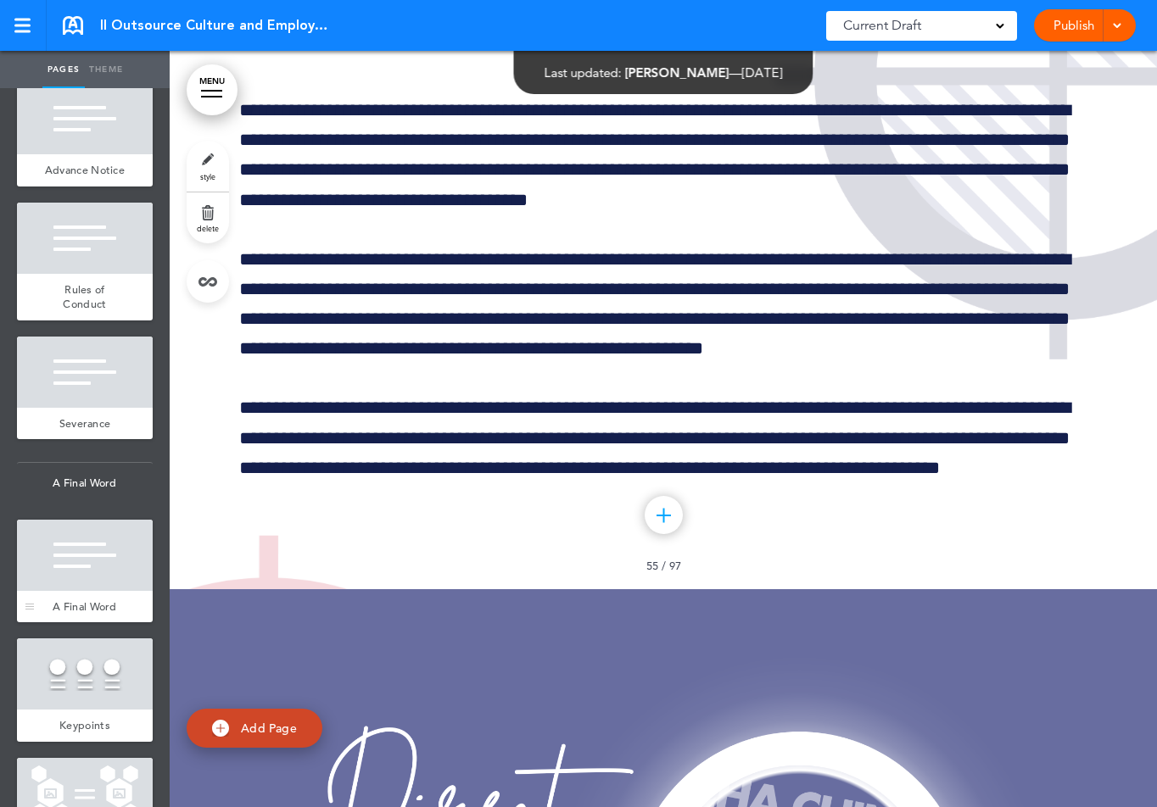
click at [100, 576] on div at bounding box center [85, 555] width 136 height 71
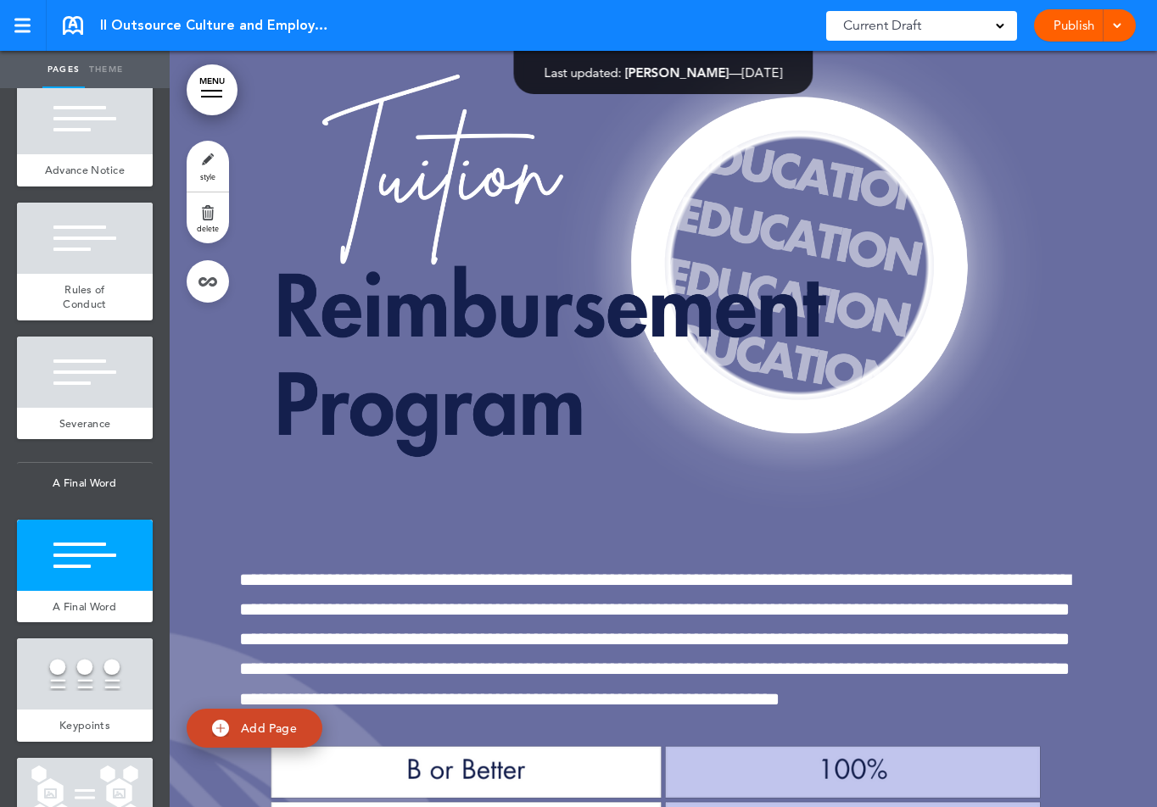
scroll to position [13086, 0]
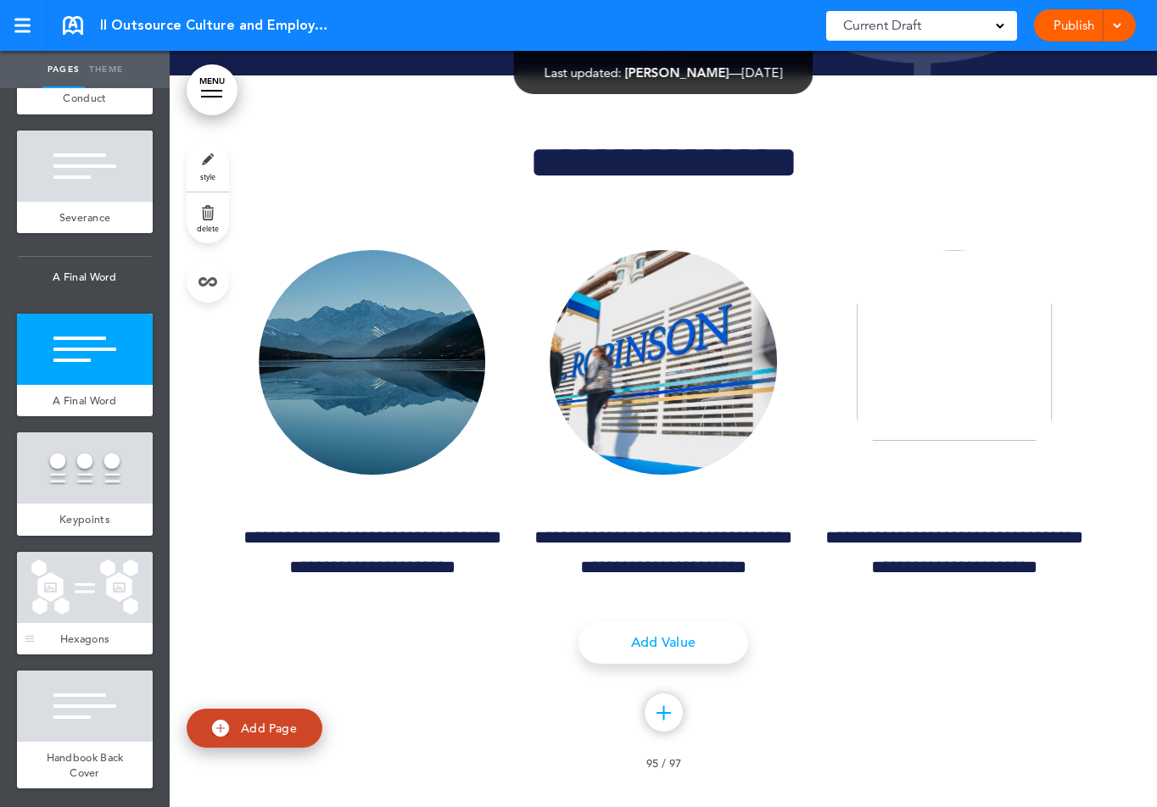
click at [87, 604] on div at bounding box center [85, 587] width 136 height 71
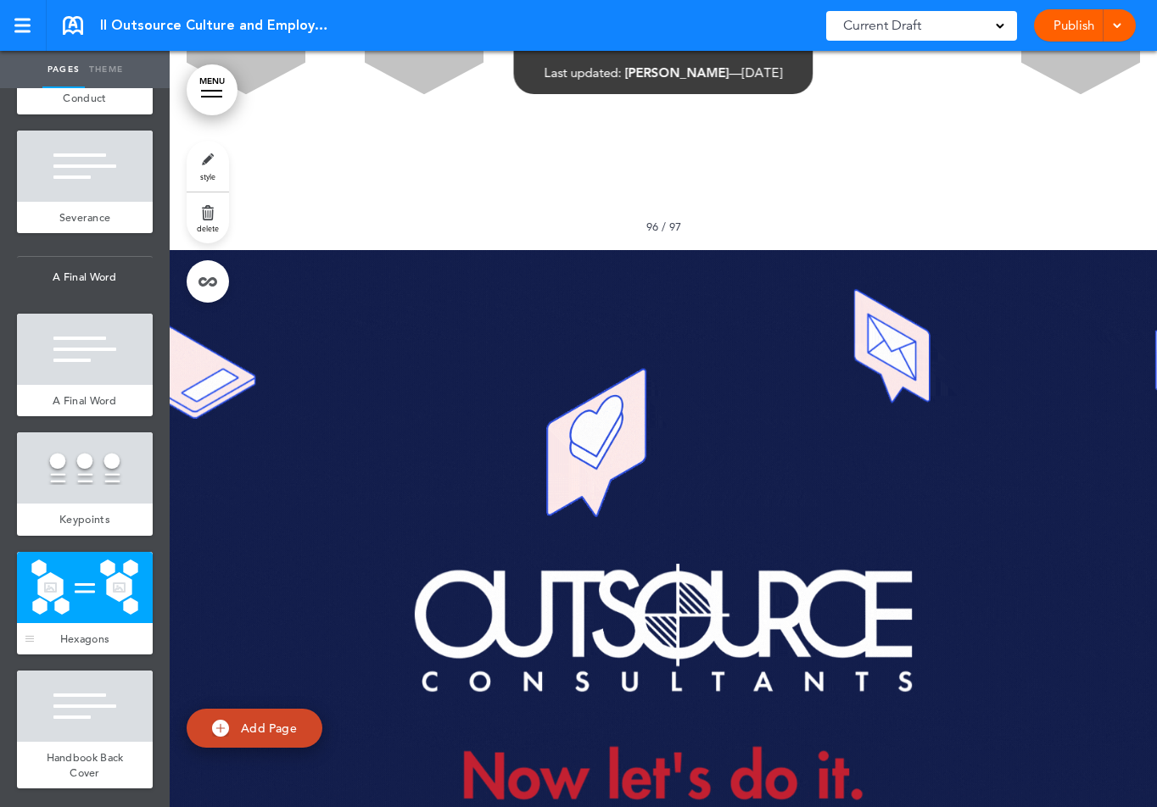
scroll to position [147033, 0]
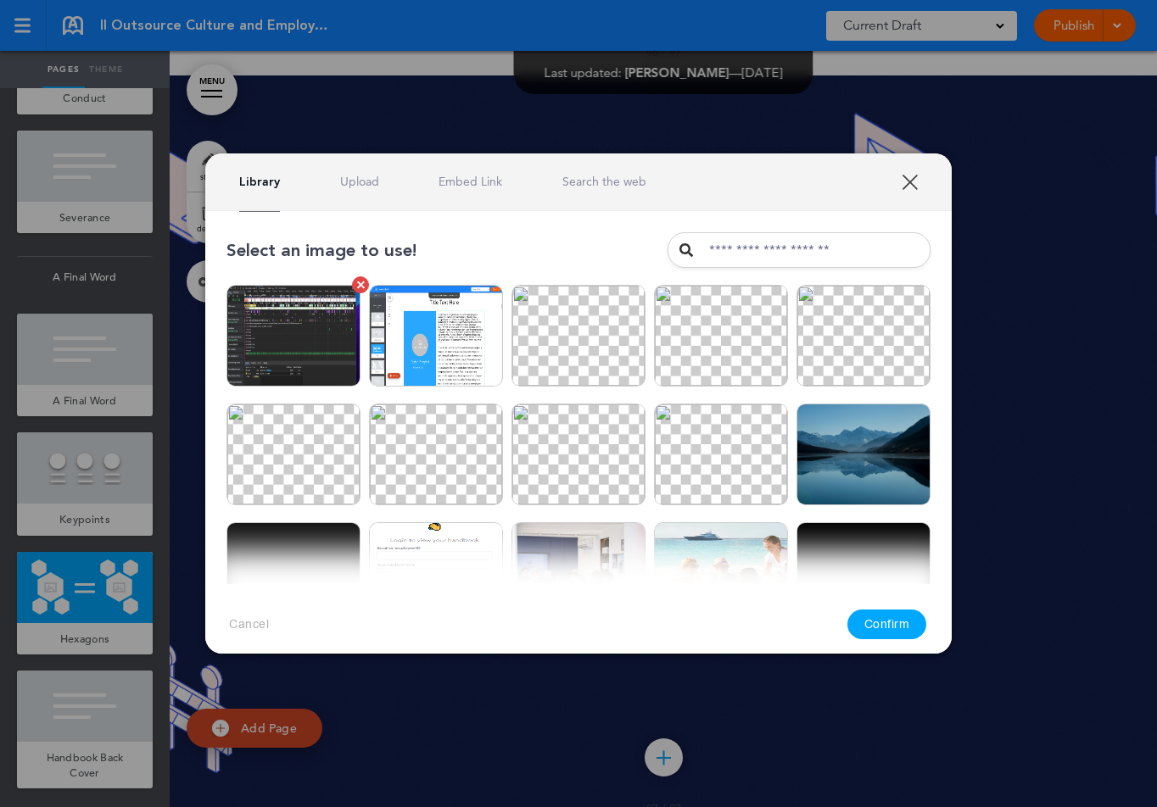
click at [282, 329] on img at bounding box center [293, 336] width 134 height 102
click at [305, 468] on img at bounding box center [293, 455] width 134 height 102
click at [884, 622] on button "Confirm" at bounding box center [887, 625] width 80 height 30
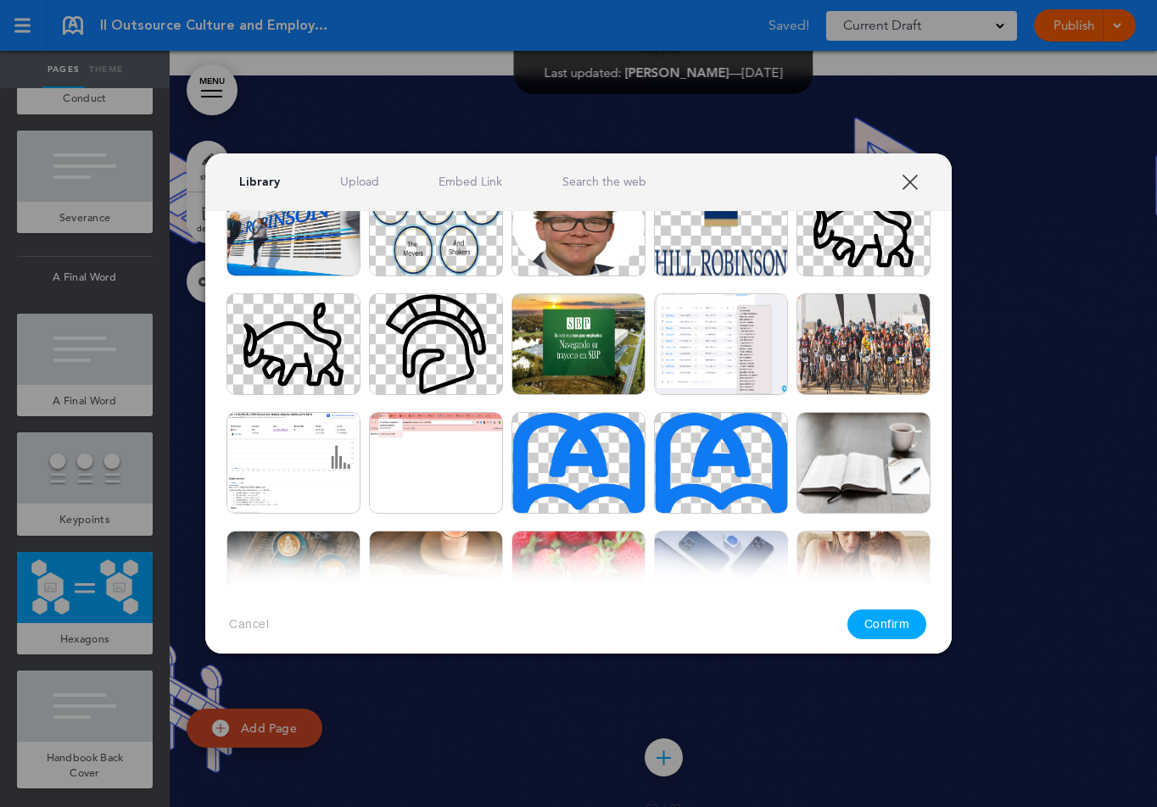
scroll to position [740, 0]
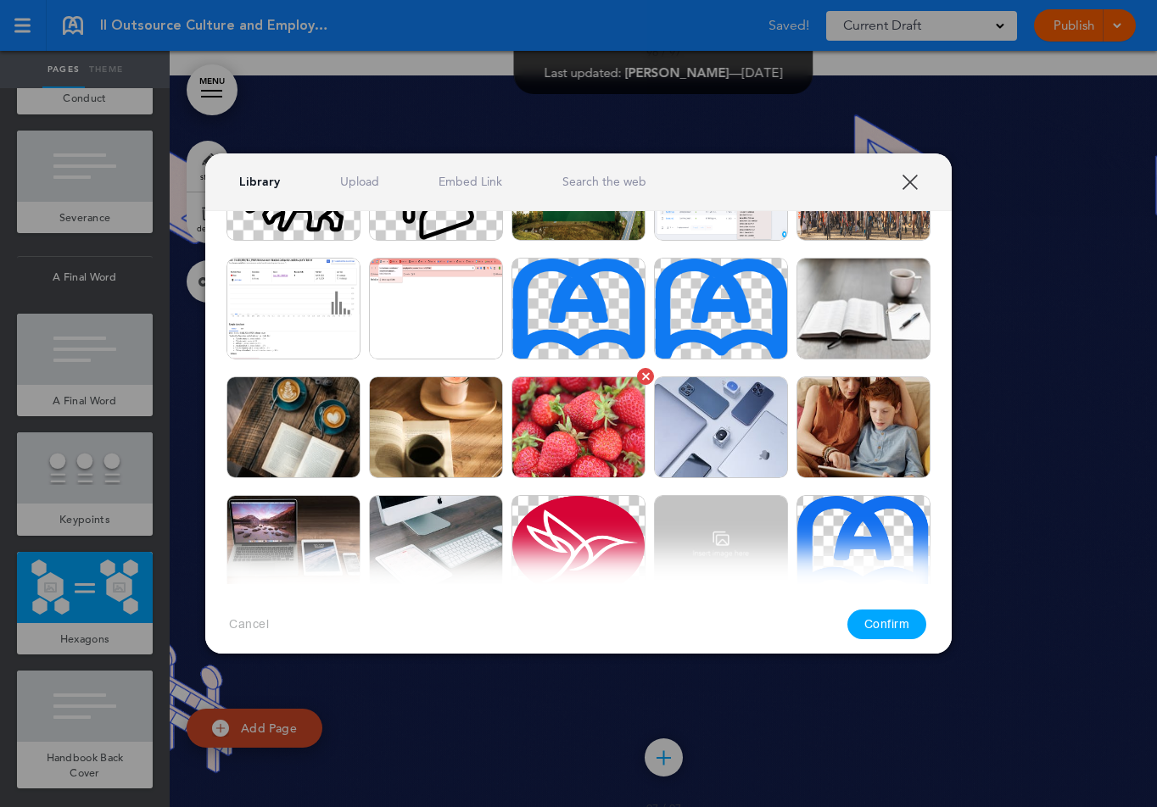
click at [583, 427] on img at bounding box center [578, 428] width 134 height 102
click at [898, 629] on button "Confirm" at bounding box center [887, 625] width 80 height 30
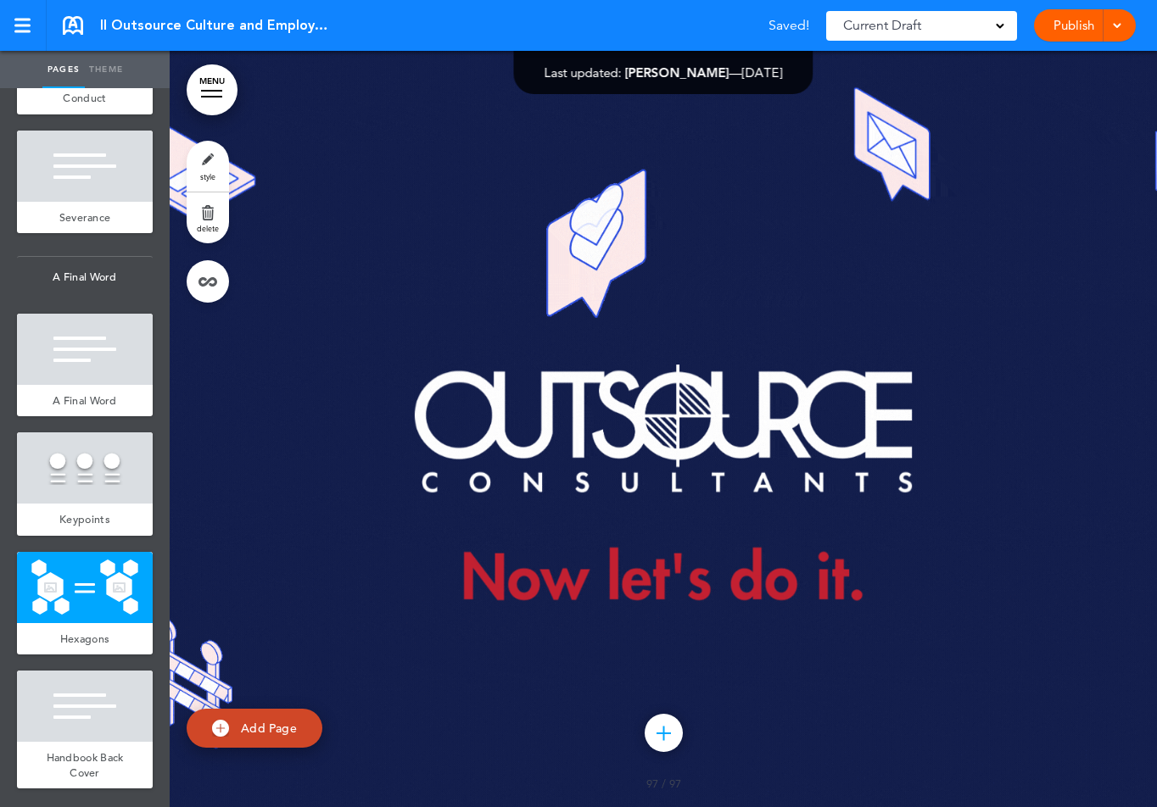
scroll to position [147269, 0]
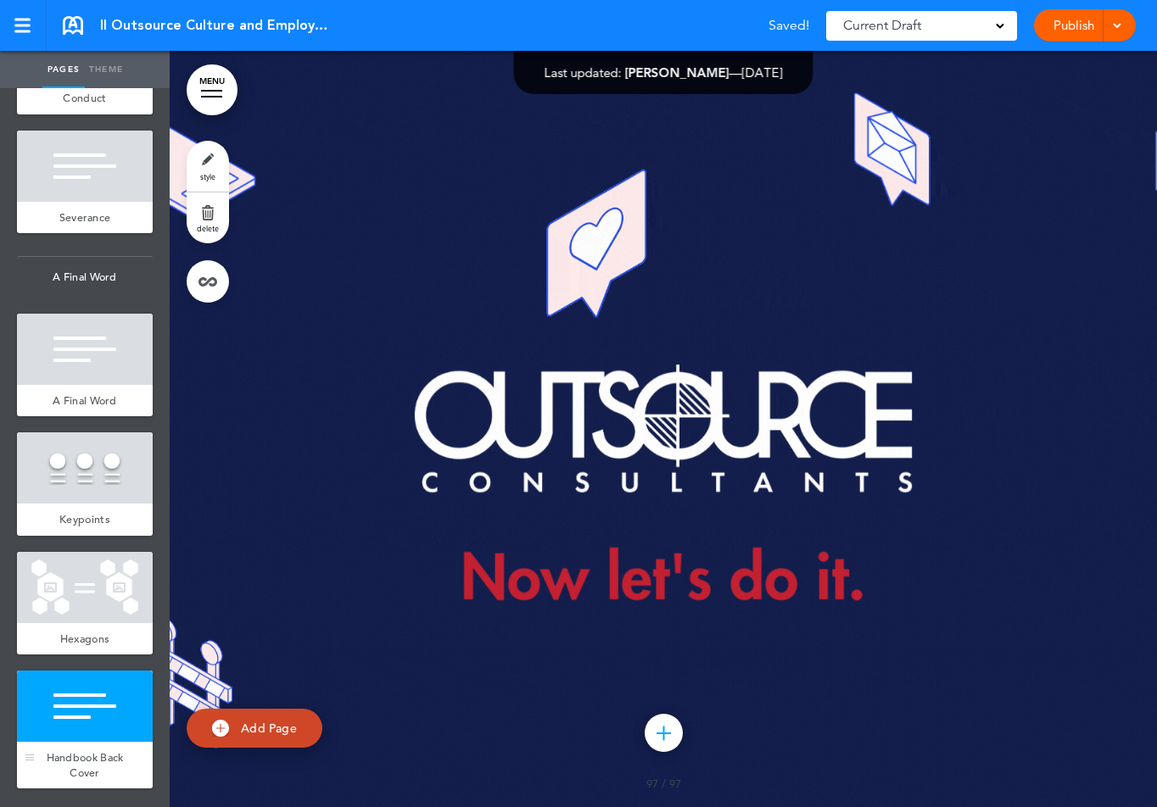
click at [69, 718] on div at bounding box center [85, 706] width 136 height 71
click at [77, 459] on div at bounding box center [85, 468] width 136 height 71
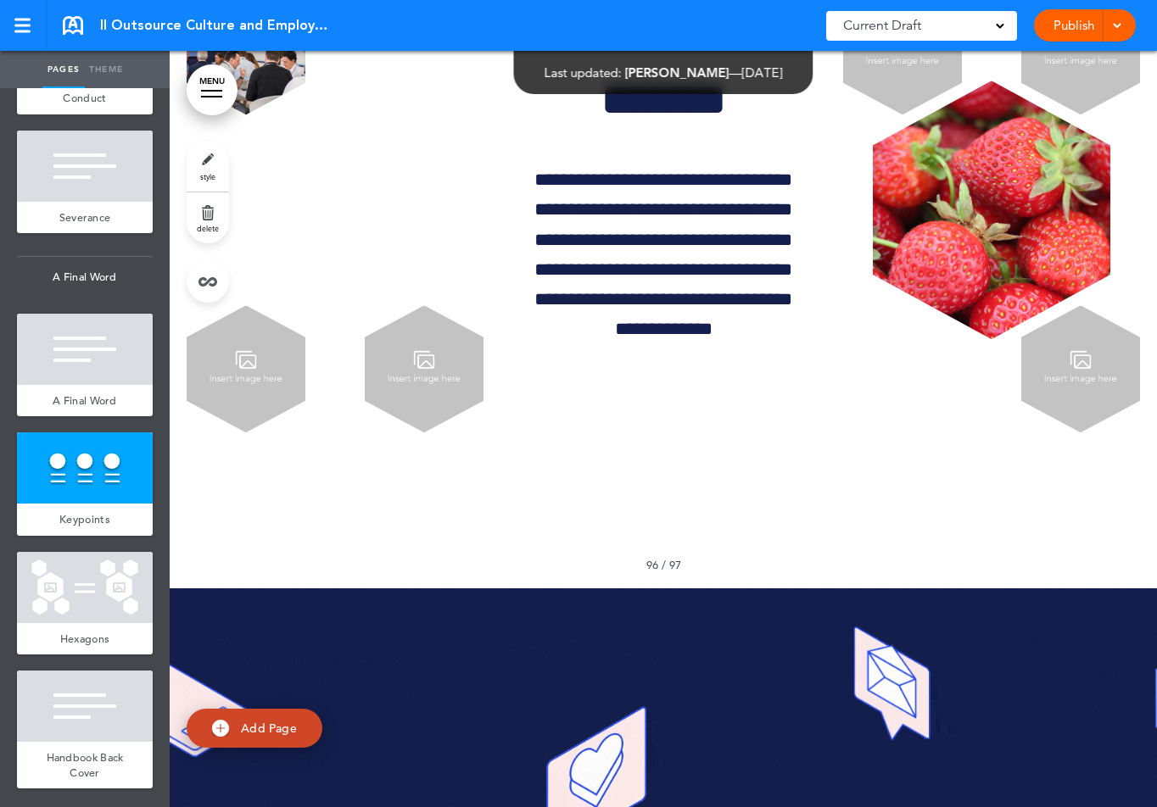
scroll to position [146320, 0]
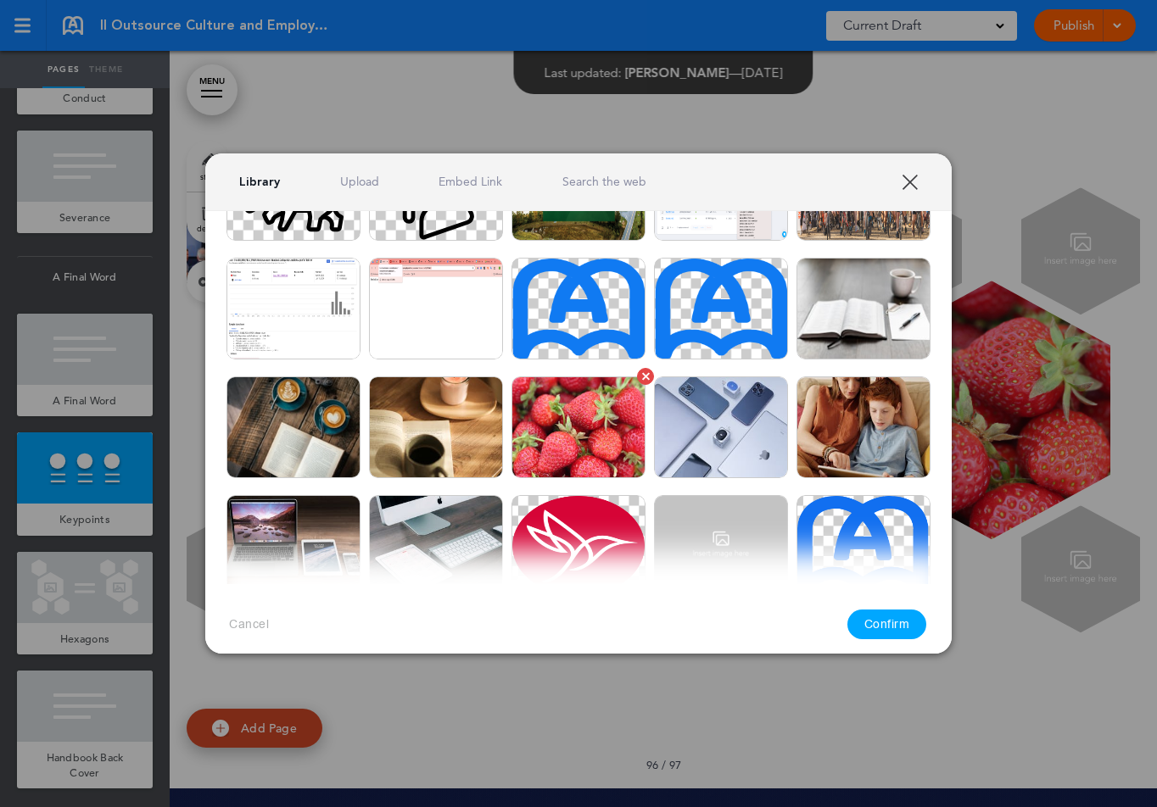
click at [600, 444] on img at bounding box center [578, 428] width 134 height 102
click at [885, 629] on button "Confirm" at bounding box center [887, 625] width 80 height 30
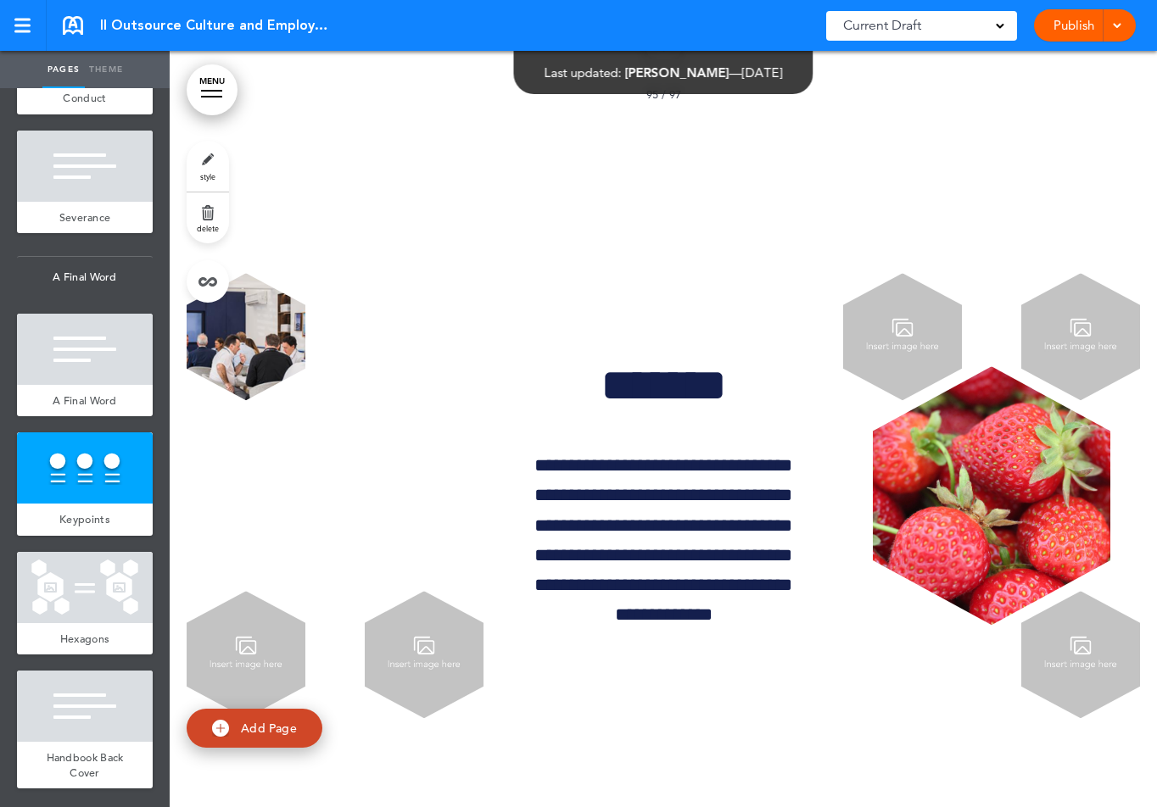
scroll to position [146196, 0]
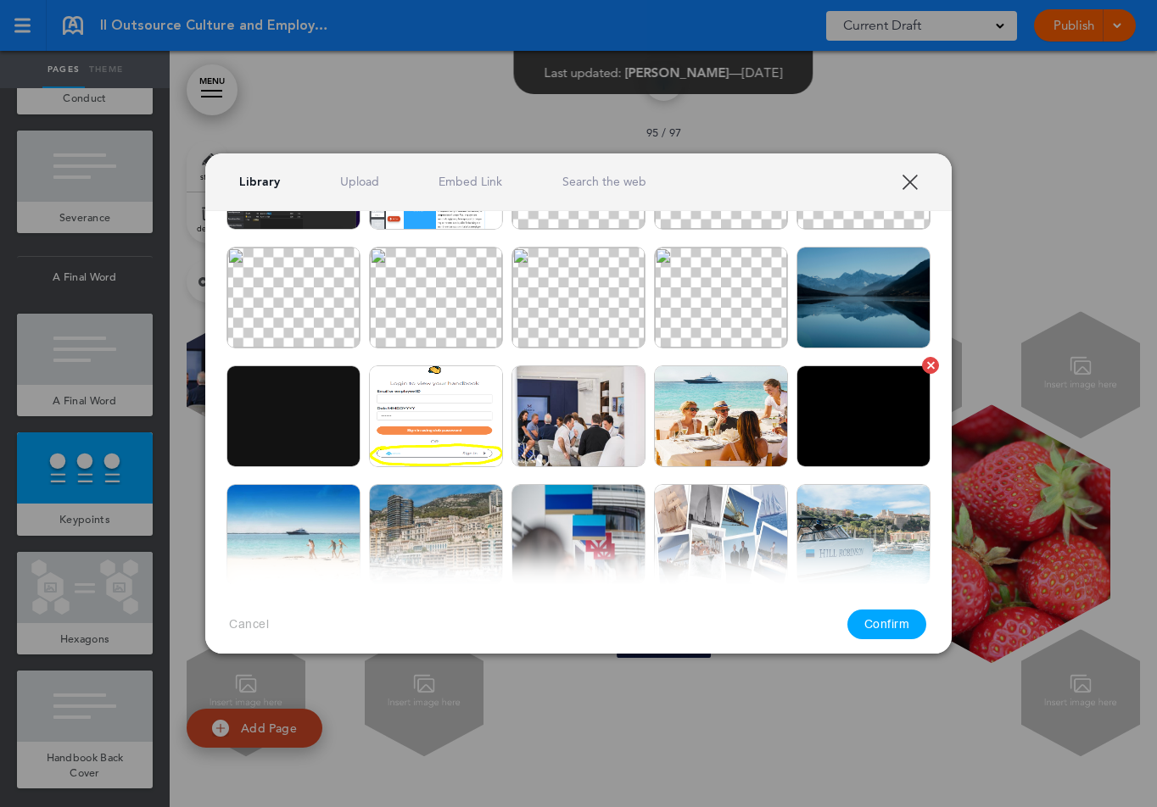
scroll to position [0, 0]
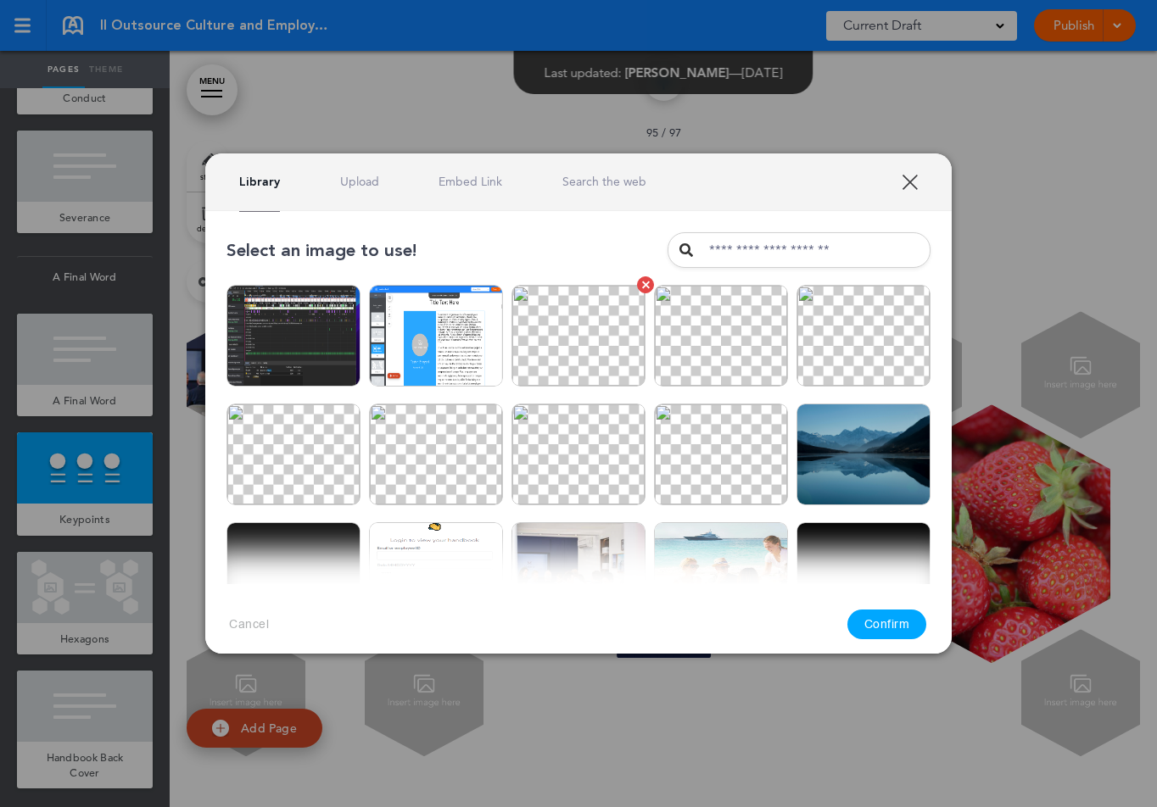
click at [594, 368] on img at bounding box center [578, 336] width 134 height 102
click at [897, 623] on button "Confirm" at bounding box center [887, 625] width 80 height 30
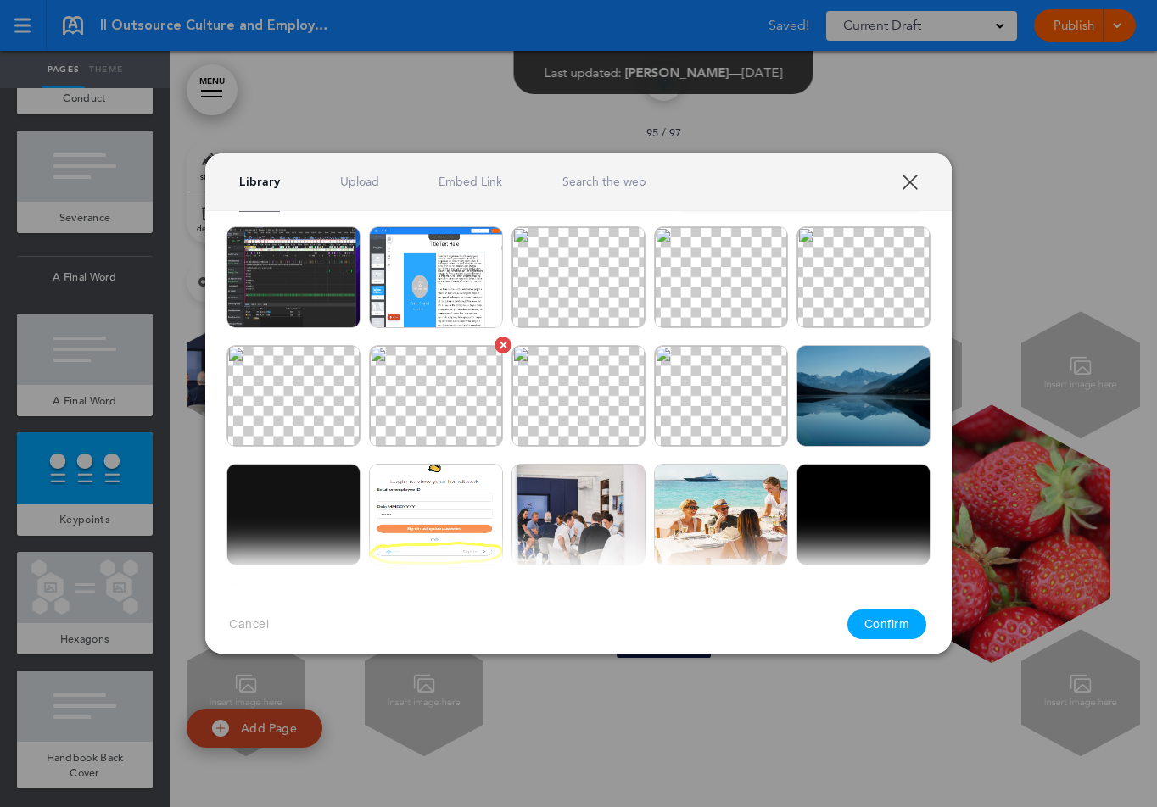
scroll to position [97, 0]
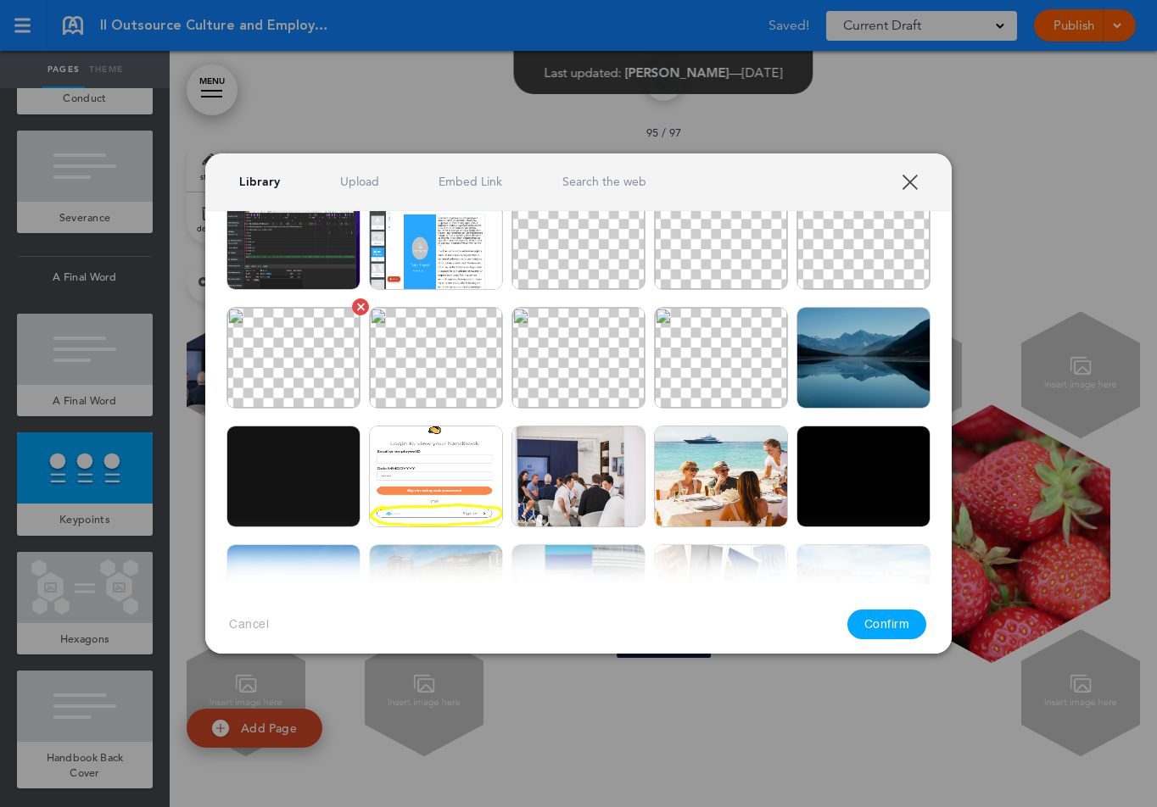
click at [262, 354] on img at bounding box center [293, 358] width 134 height 102
click at [879, 625] on button "Confirm" at bounding box center [887, 625] width 80 height 30
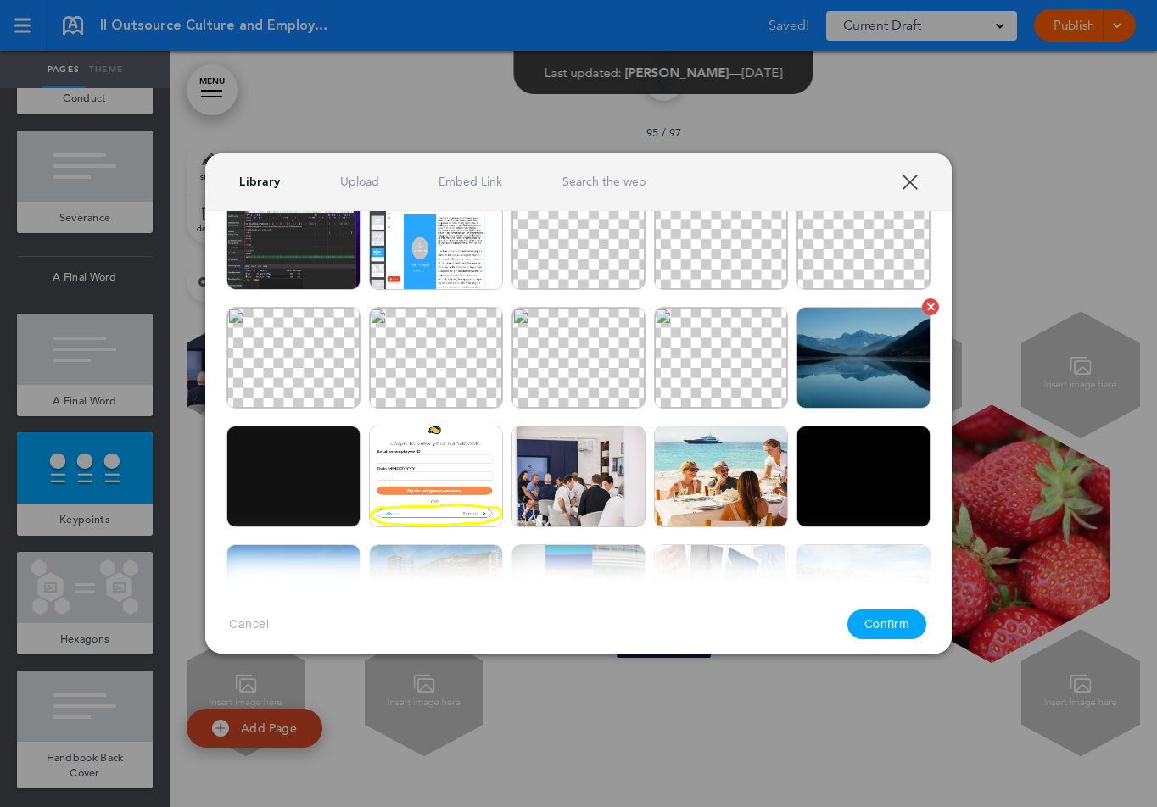
scroll to position [271, 0]
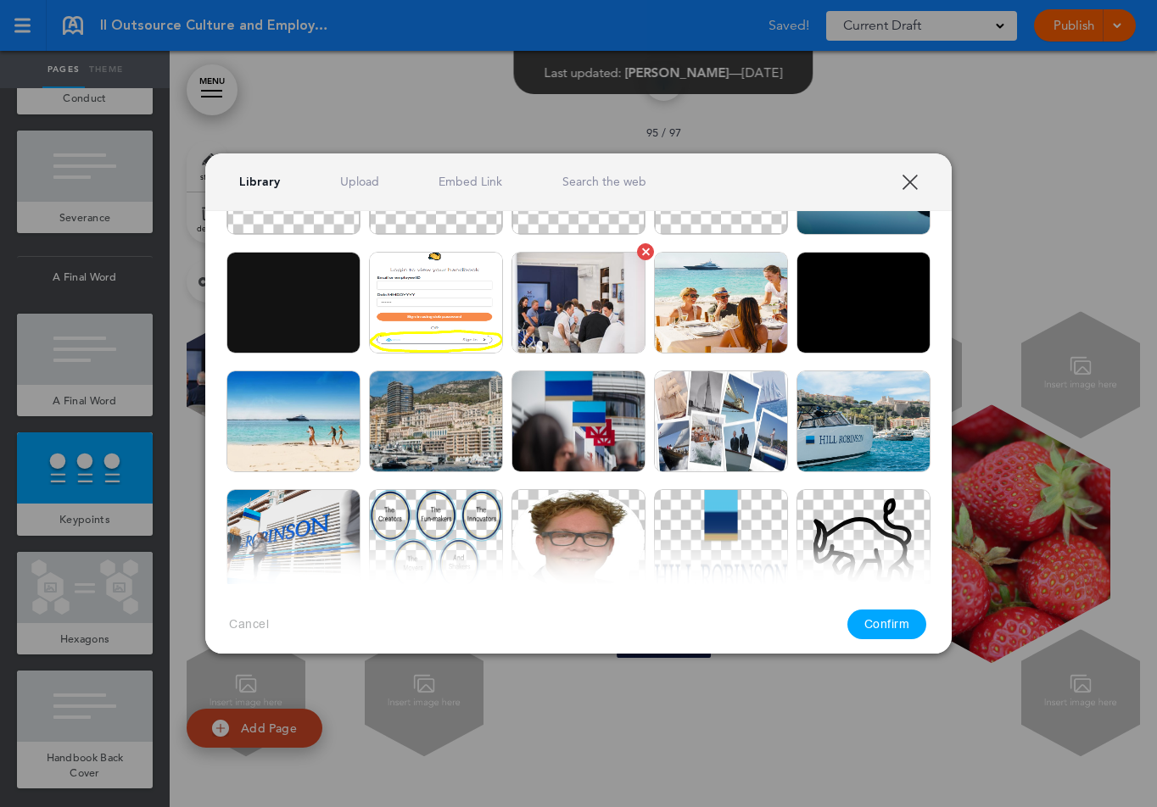
click at [585, 306] on img at bounding box center [578, 303] width 134 height 102
click at [905, 634] on button "Confirm" at bounding box center [887, 625] width 80 height 30
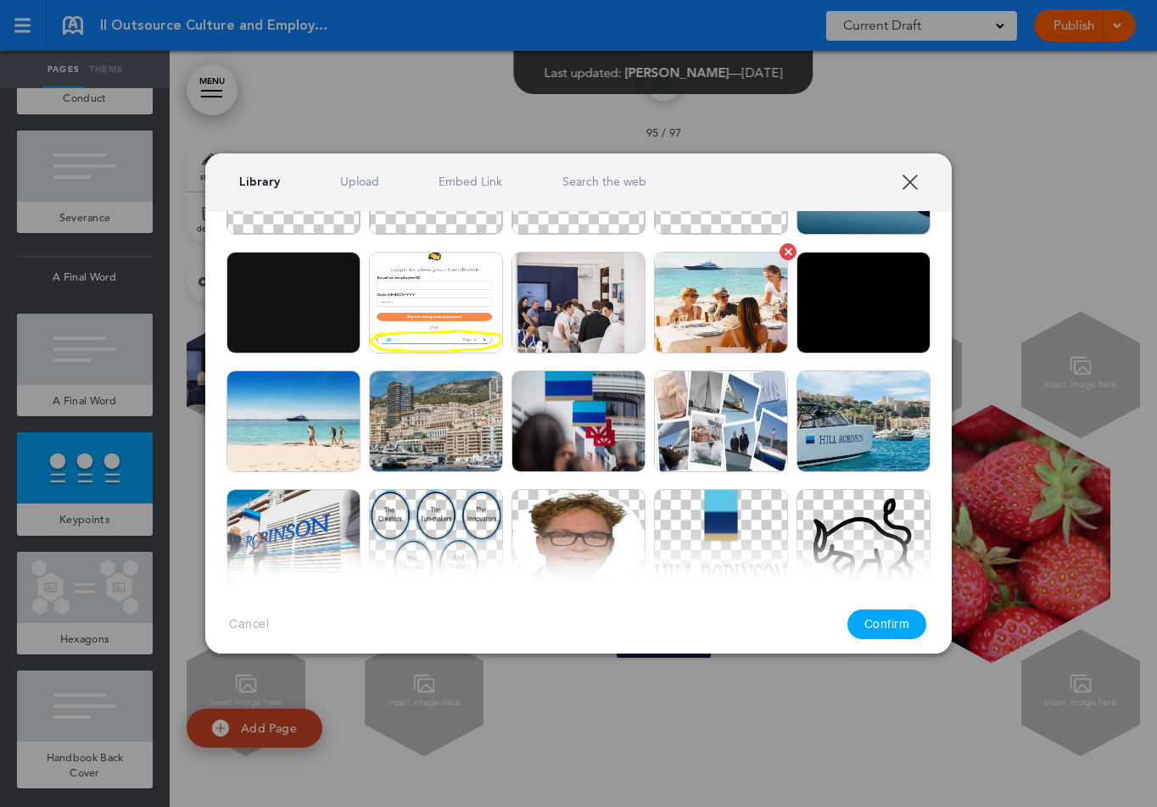
click at [737, 285] on img at bounding box center [721, 303] width 134 height 102
click at [883, 630] on button "Confirm" at bounding box center [887, 625] width 80 height 30
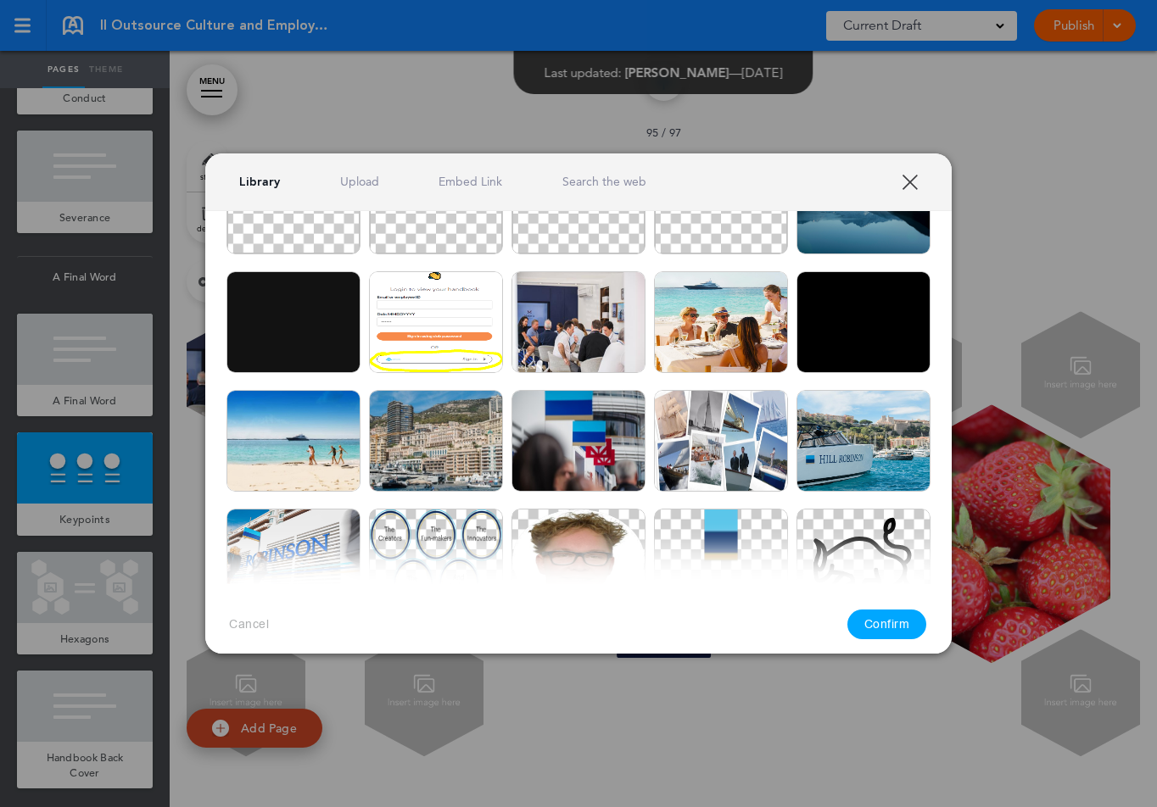
scroll to position [367, 0]
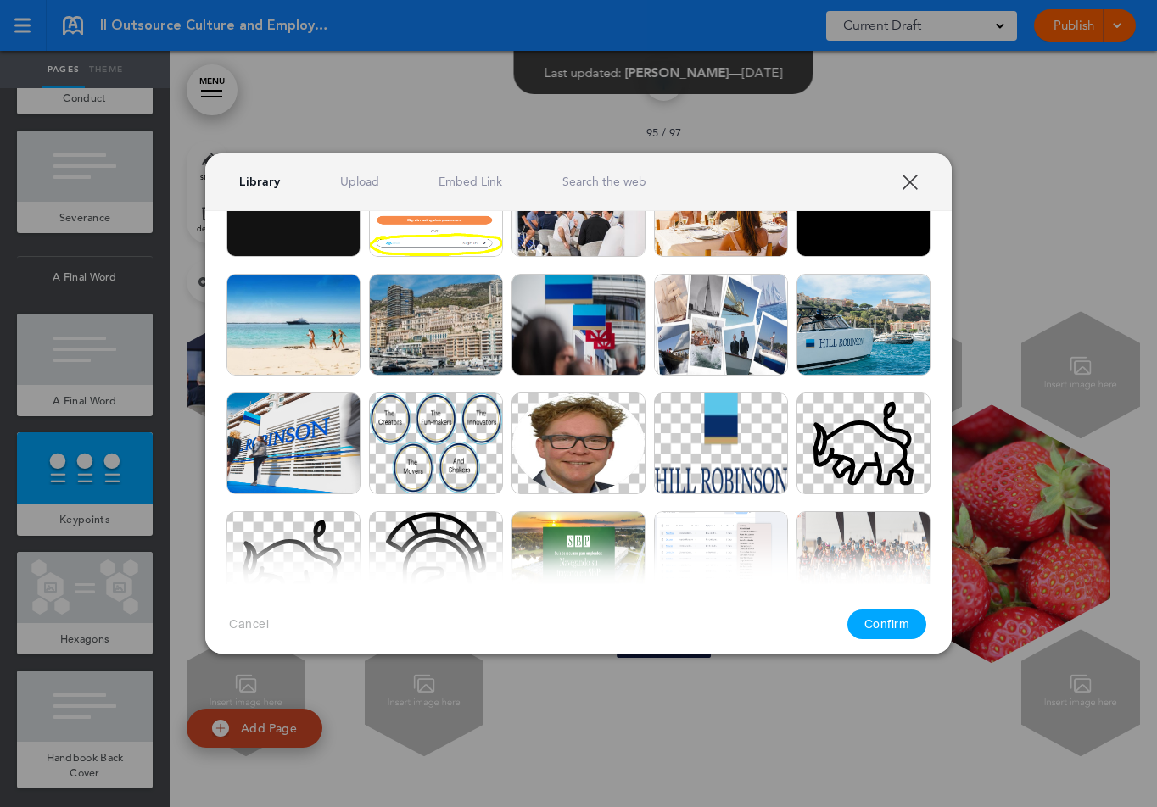
click at [862, 359] on img at bounding box center [863, 325] width 134 height 102
click at [880, 628] on button "Confirm" at bounding box center [887, 625] width 80 height 30
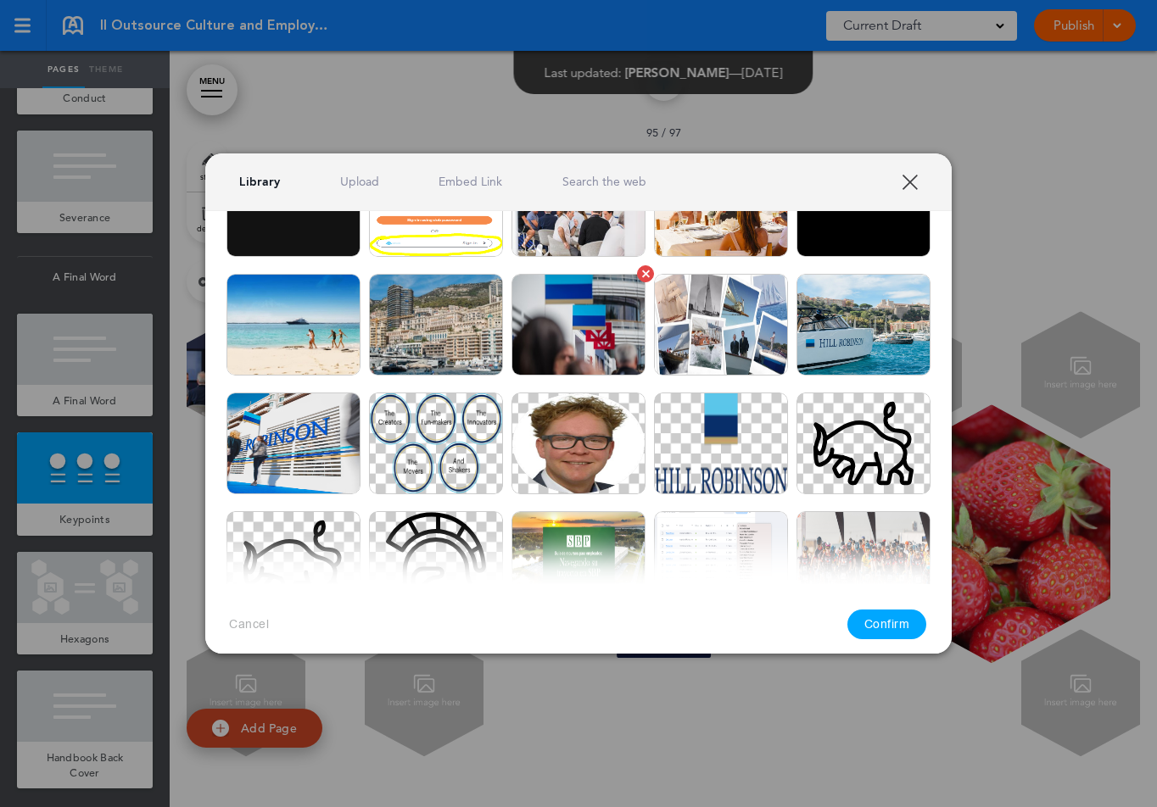
click at [561, 329] on img at bounding box center [578, 325] width 134 height 102
click at [866, 625] on button "Confirm" at bounding box center [887, 625] width 80 height 30
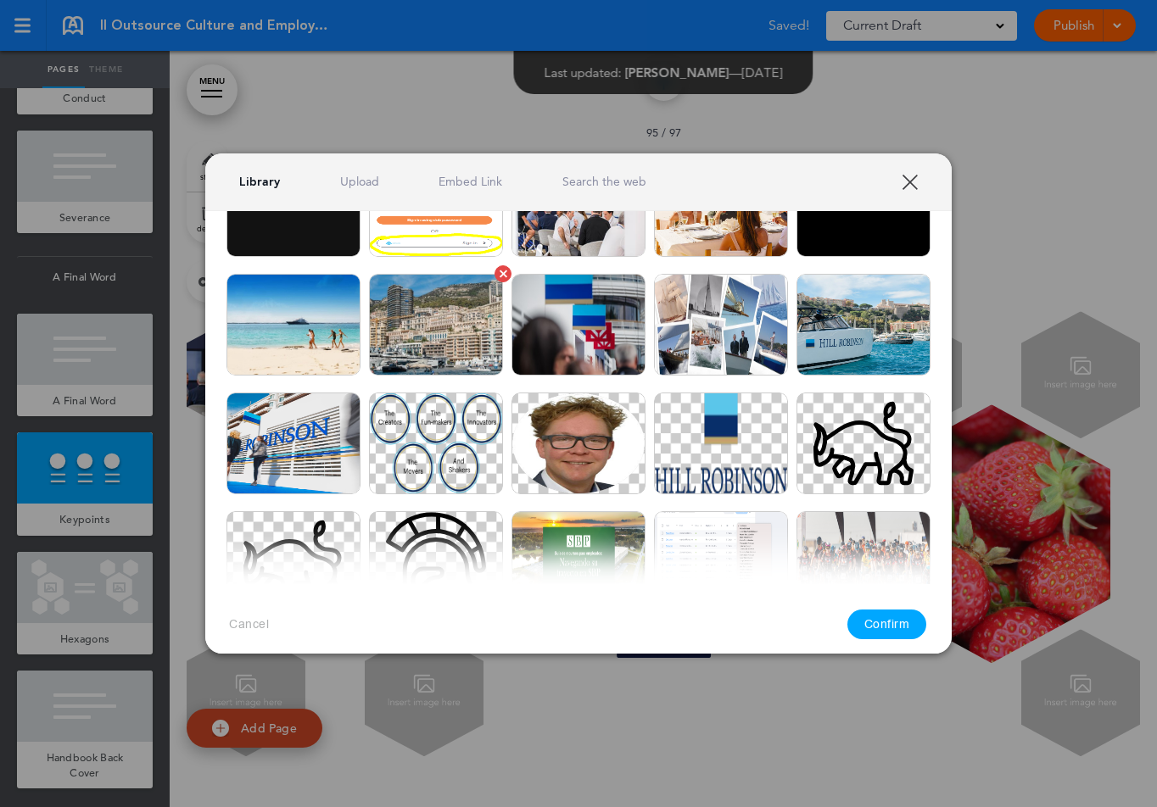
click at [452, 339] on img at bounding box center [436, 325] width 134 height 102
click at [898, 625] on button "Confirm" at bounding box center [887, 625] width 80 height 30
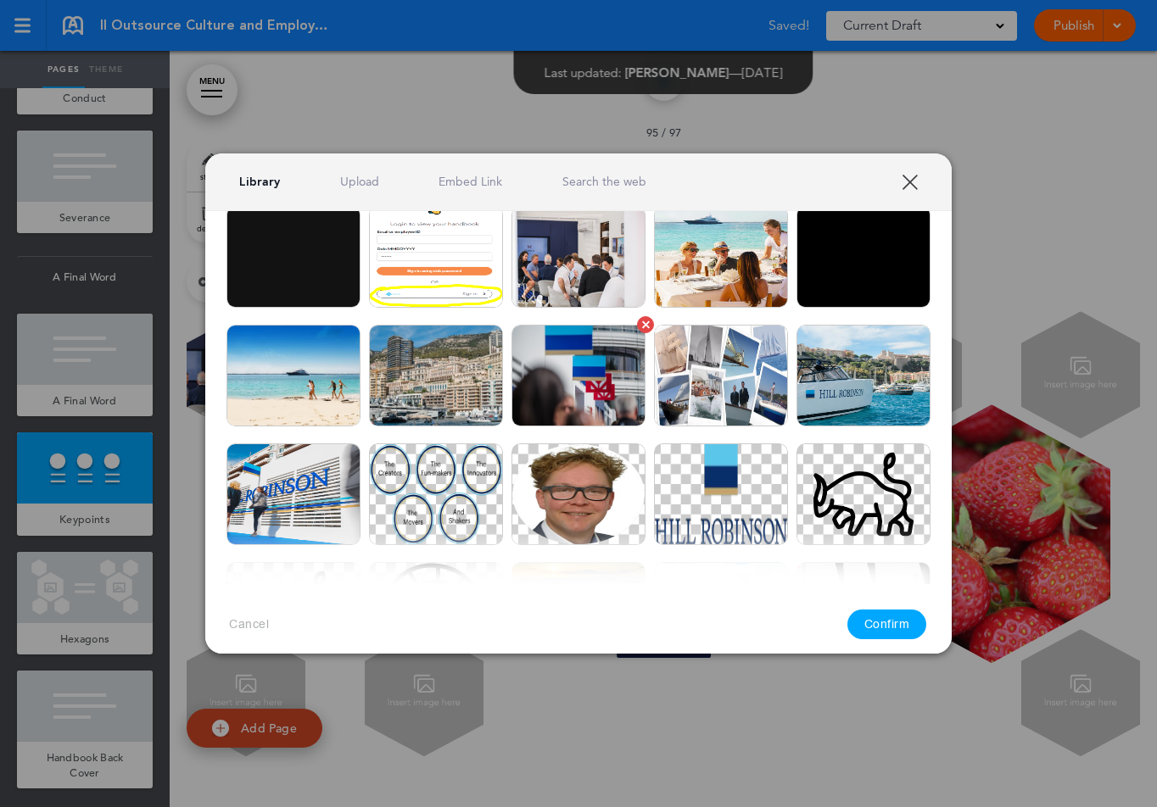
scroll to position [244, 0]
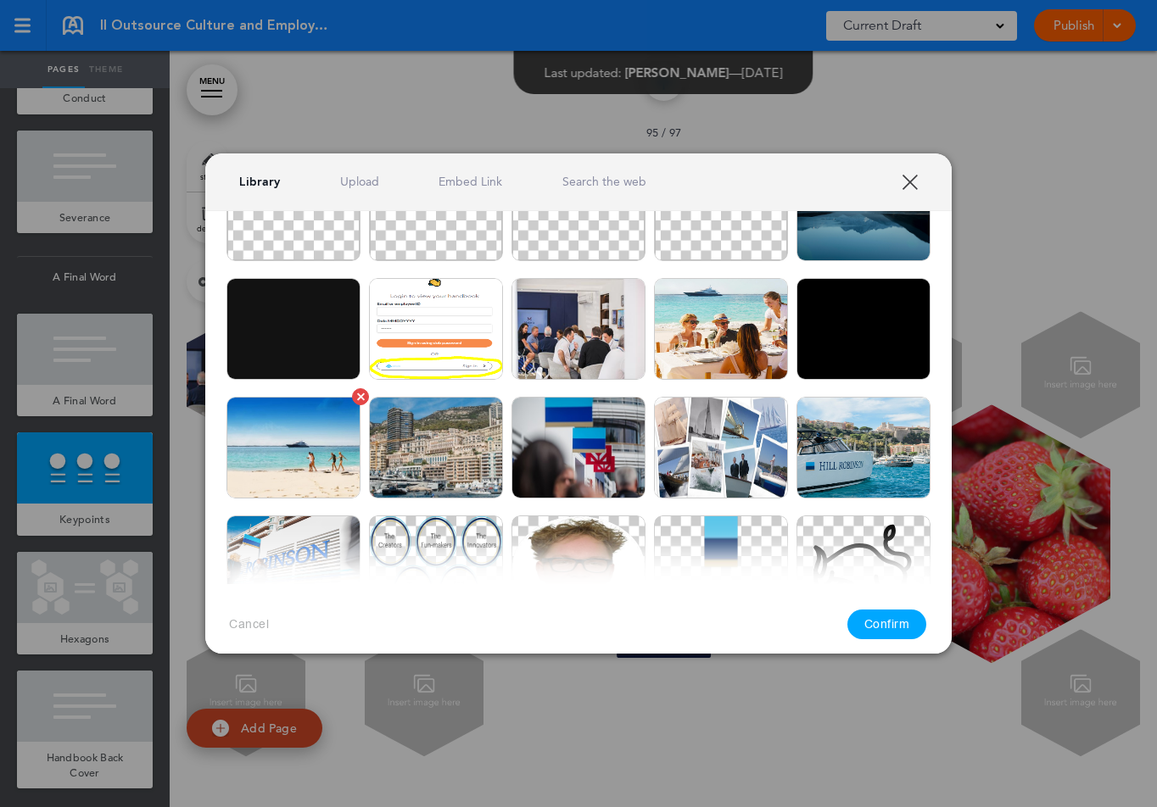
click at [350, 431] on img at bounding box center [293, 448] width 134 height 102
click at [883, 625] on button "Confirm" at bounding box center [887, 625] width 80 height 30
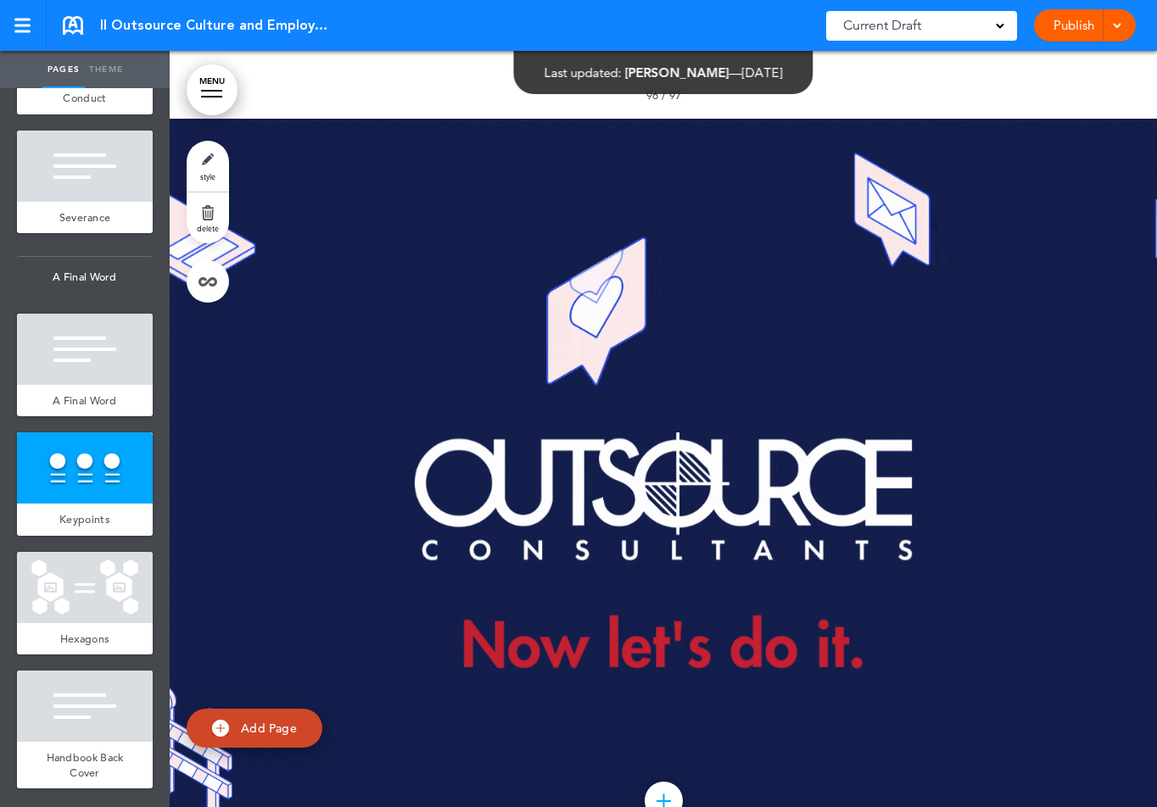
scroll to position [146996, 0]
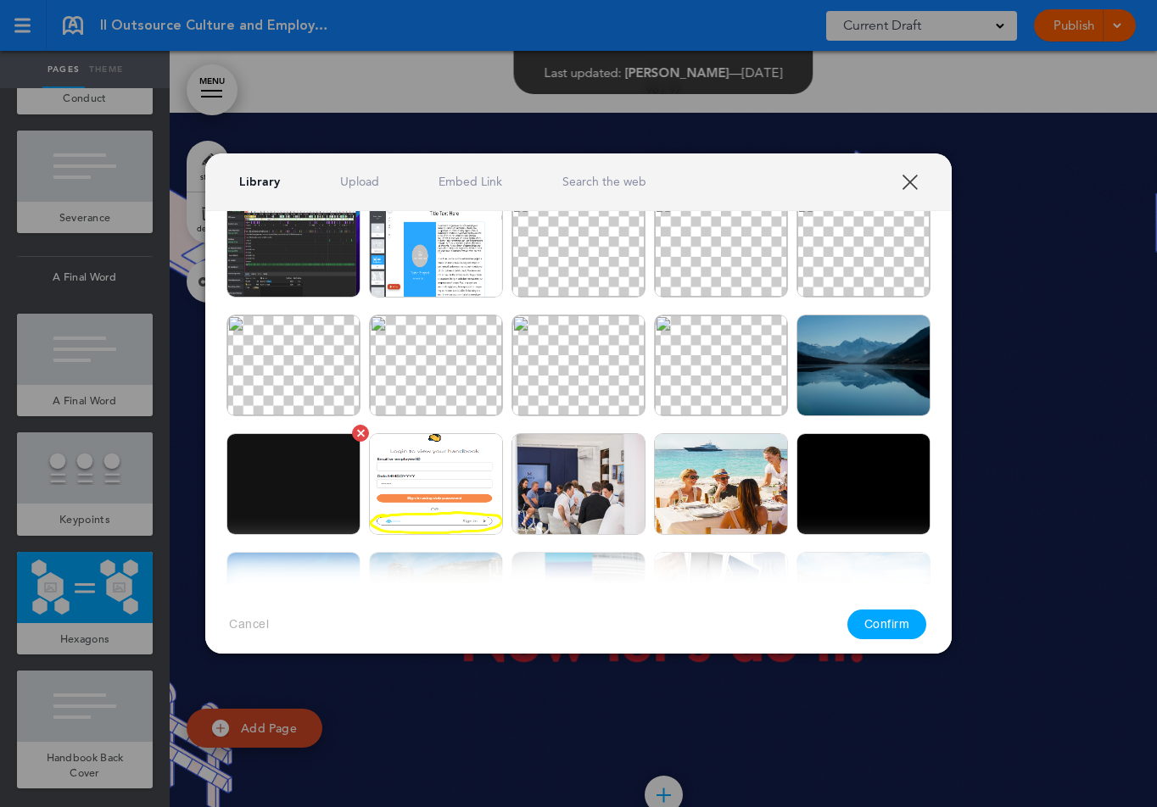
scroll to position [24, 0]
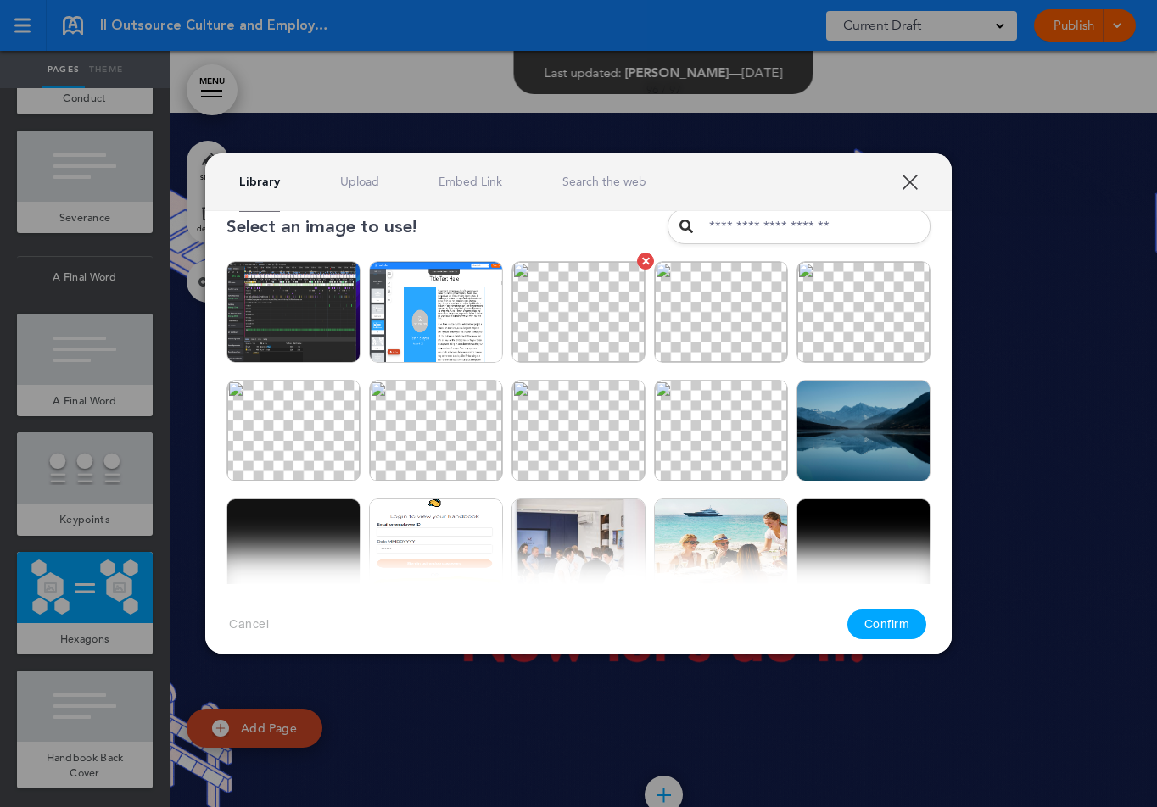
click at [584, 311] on img at bounding box center [578, 312] width 134 height 102
click at [889, 630] on button "Confirm" at bounding box center [887, 625] width 80 height 30
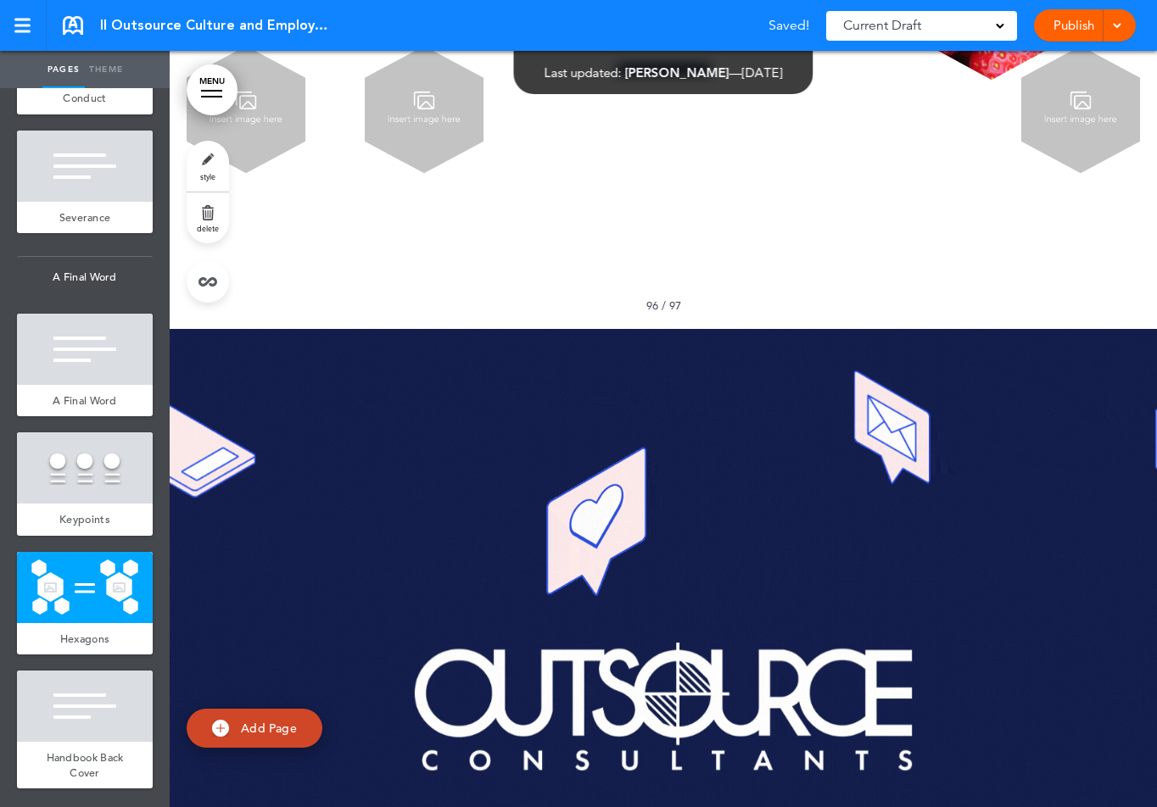
scroll to position [146237, 0]
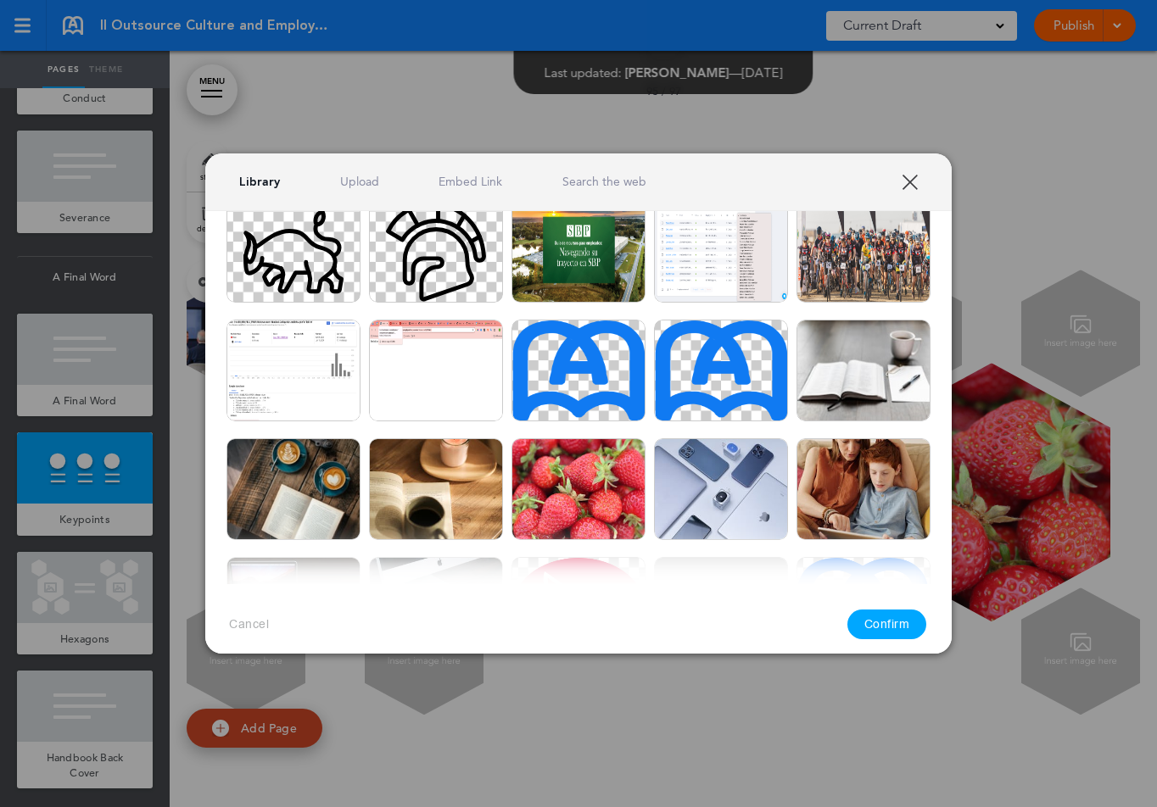
scroll to position [710, 0]
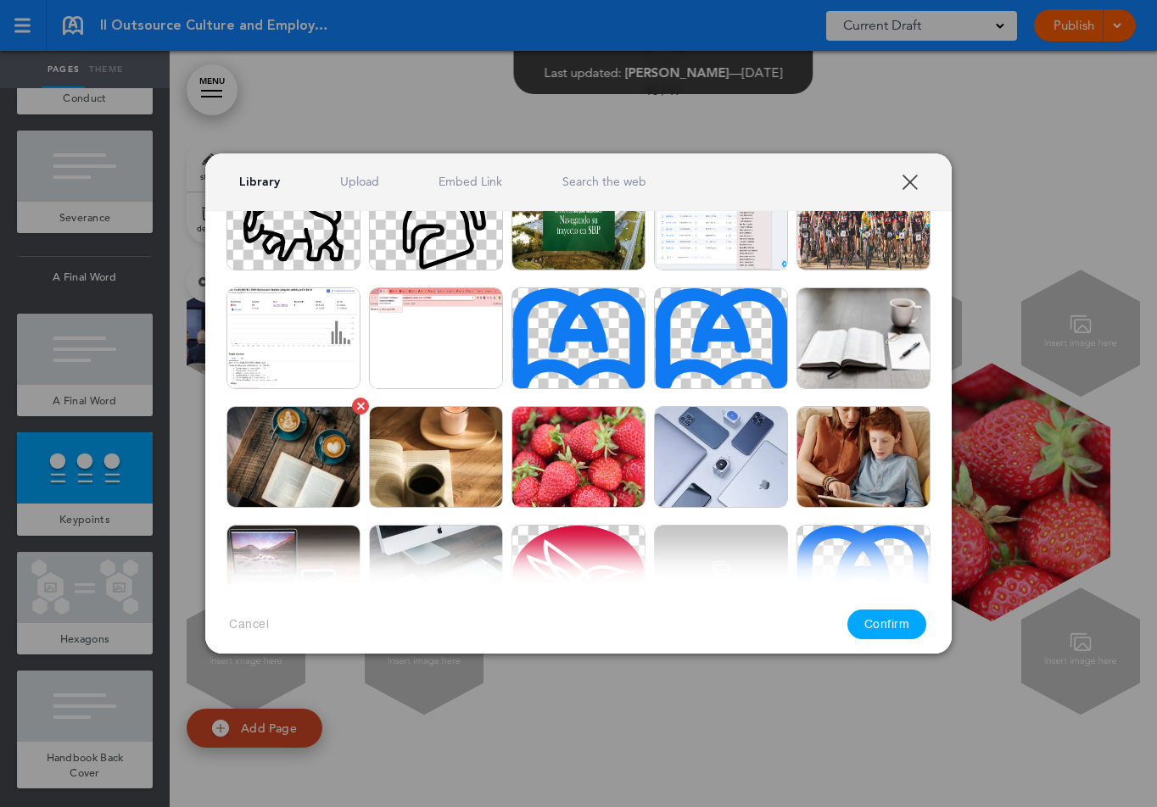
click at [293, 464] on img at bounding box center [293, 457] width 134 height 102
click at [870, 628] on button "Confirm" at bounding box center [887, 625] width 80 height 30
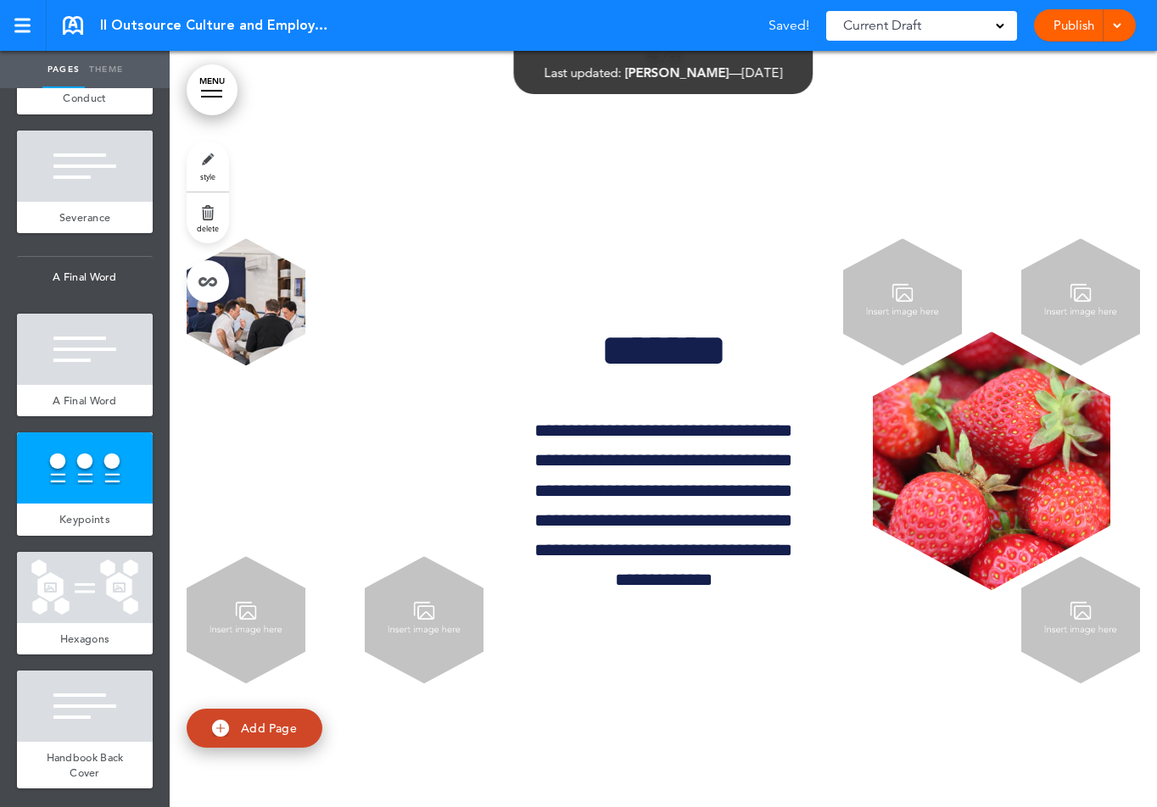
scroll to position [146198, 0]
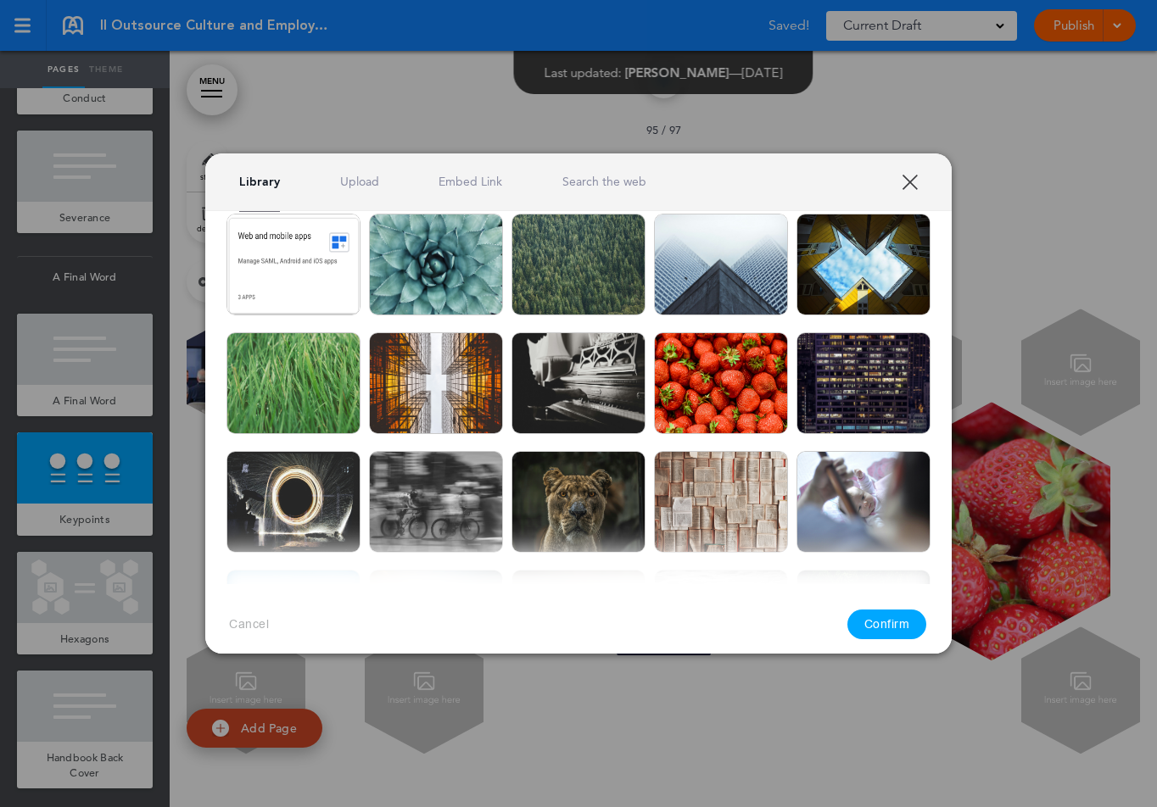
scroll to position [1111, 0]
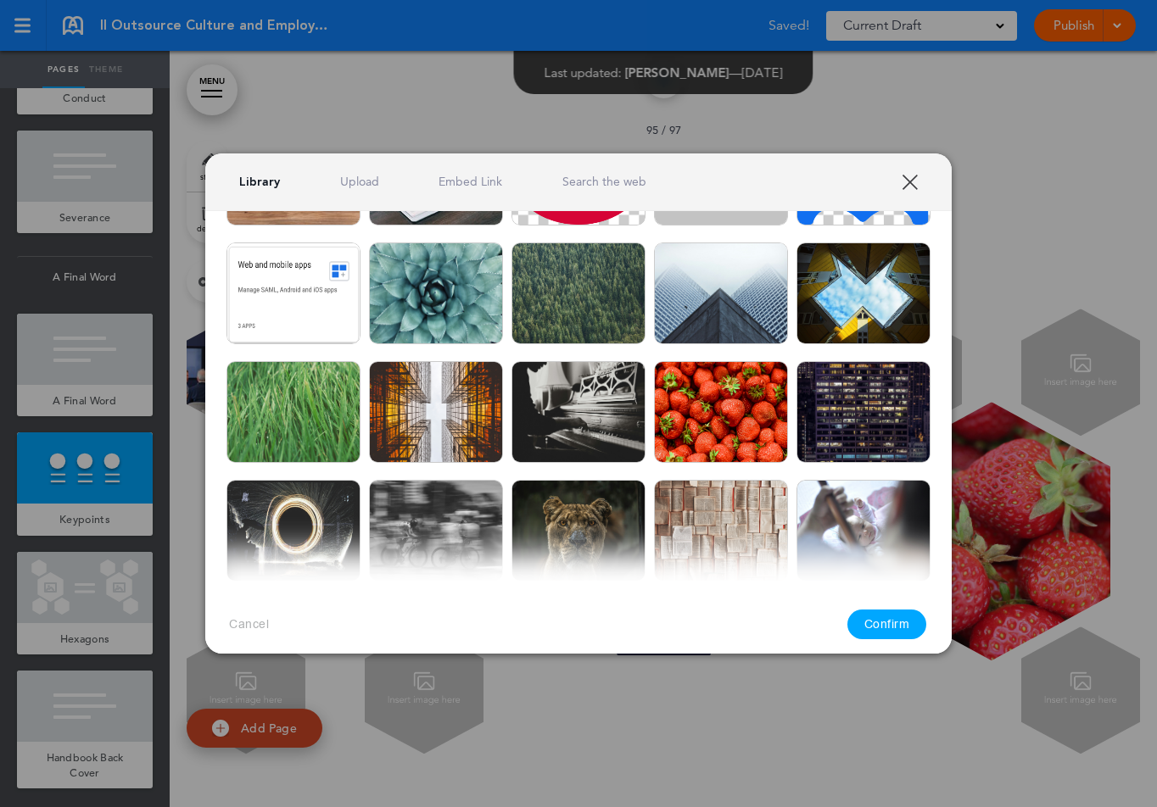
click at [477, 419] on img at bounding box center [436, 412] width 134 height 102
click at [873, 628] on button "Confirm" at bounding box center [887, 625] width 80 height 30
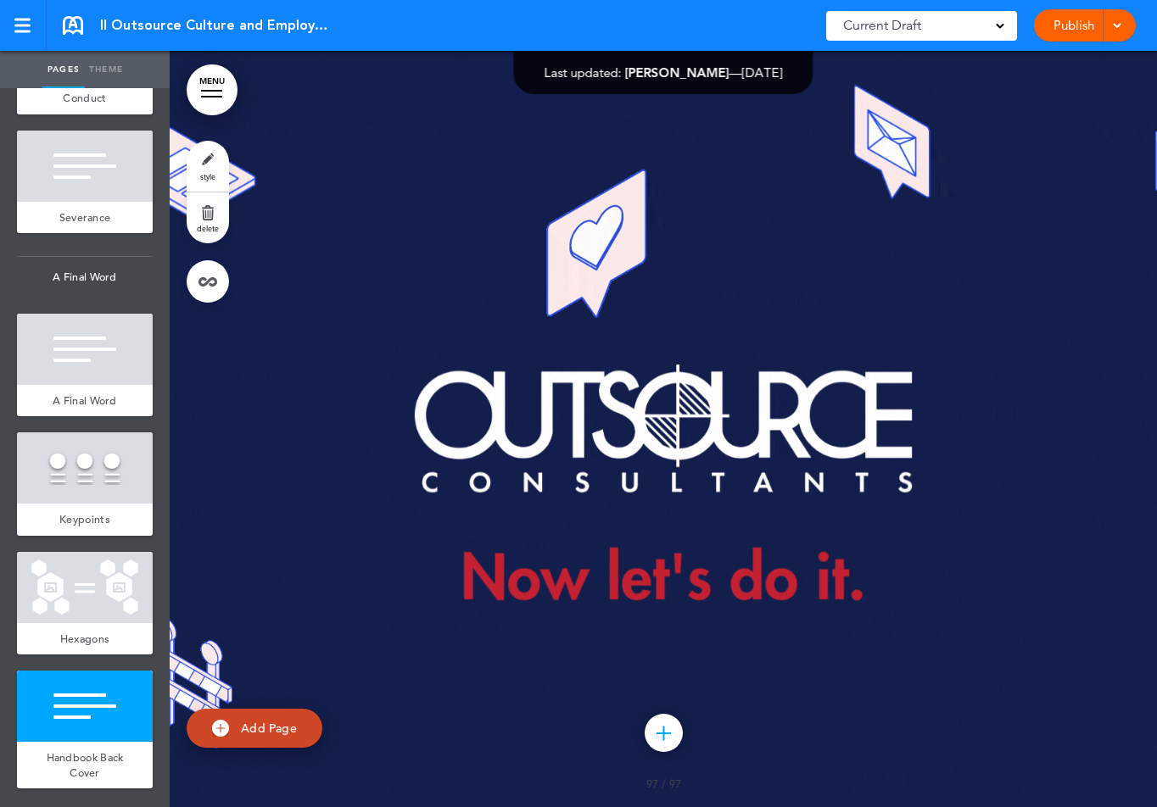
scroll to position [147789, 0]
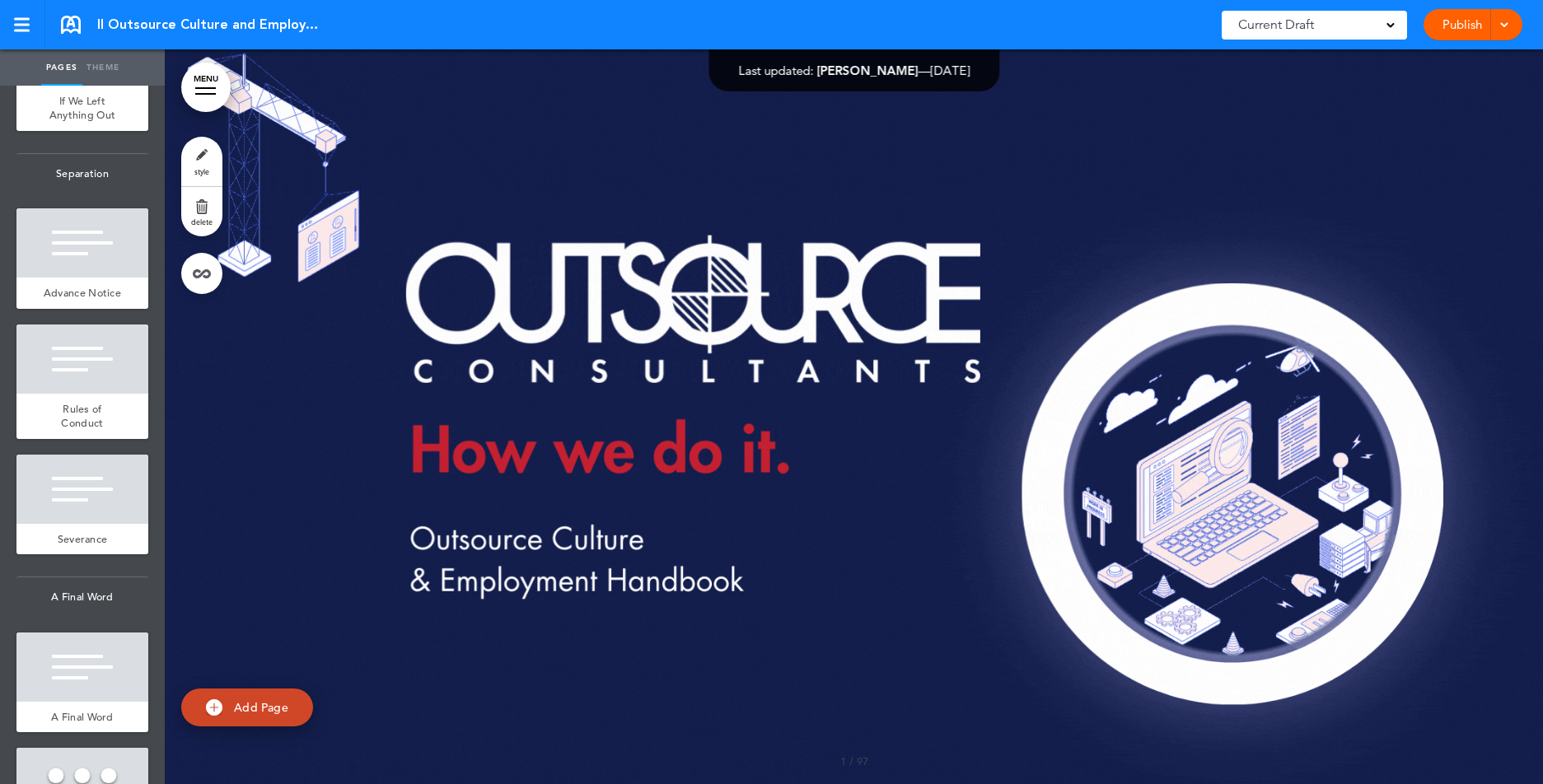
scroll to position [12713, 0]
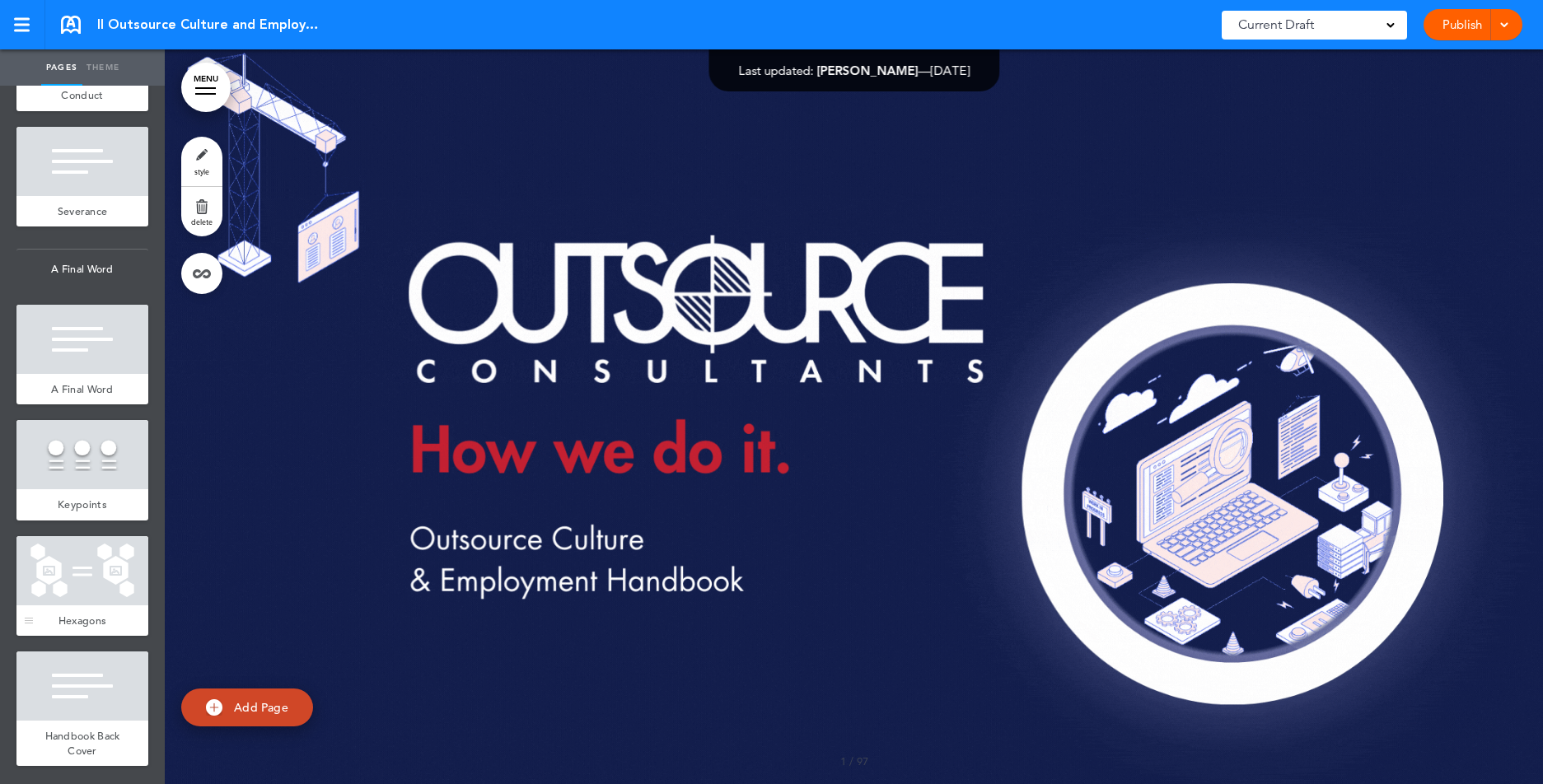
click at [91, 570] on div at bounding box center [83, 570] width 132 height 69
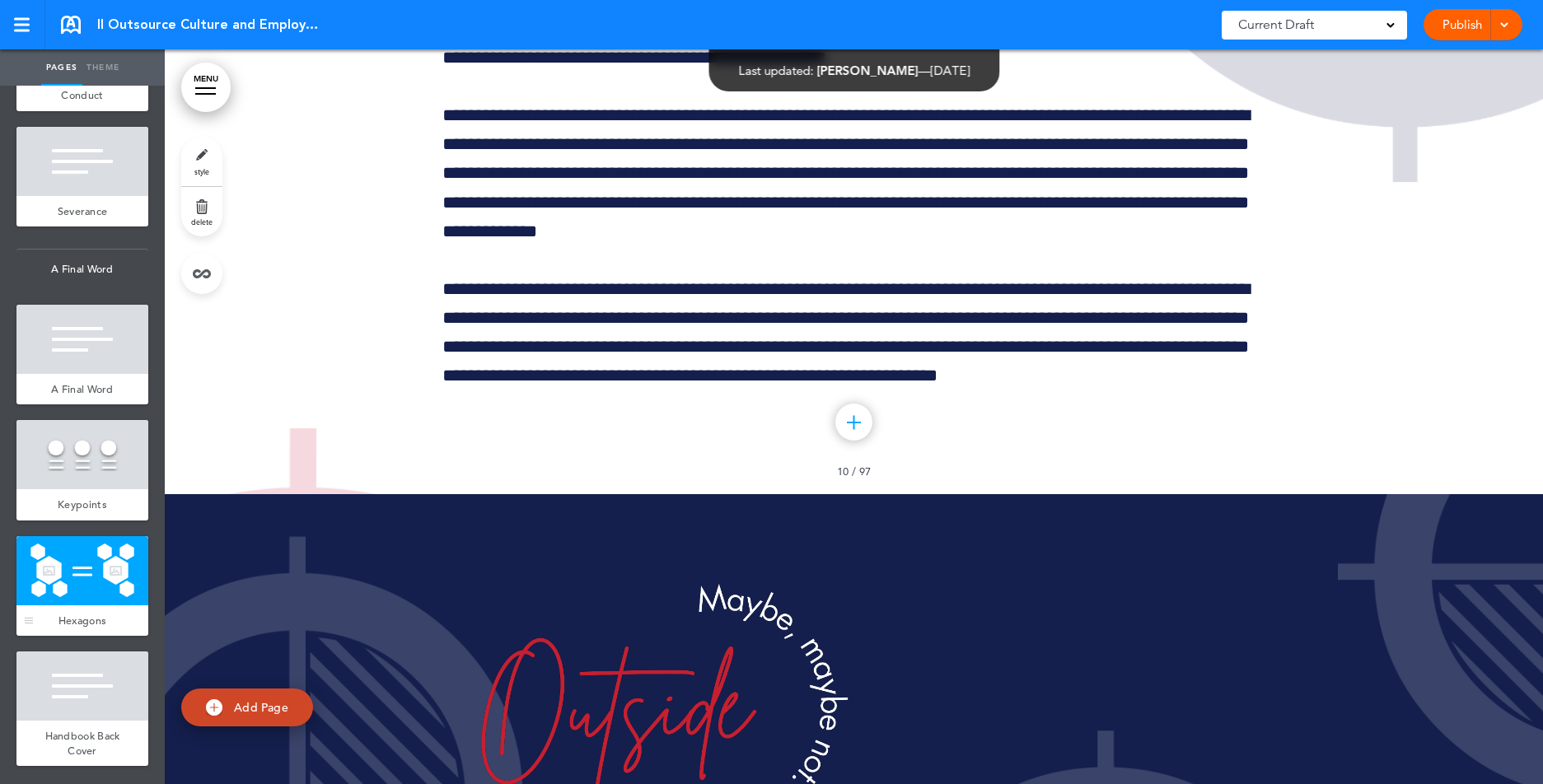
scroll to position [142842, 0]
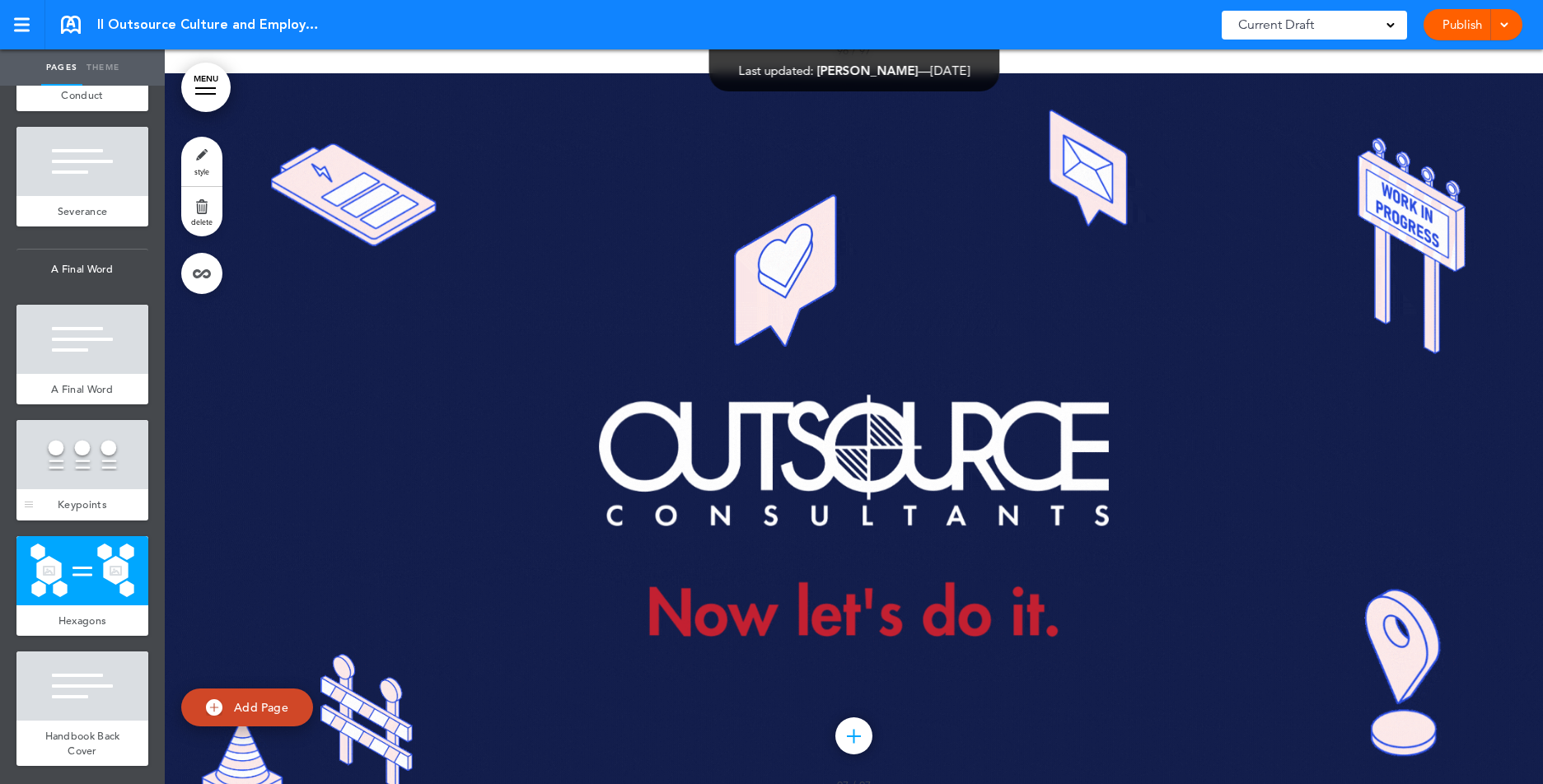
click at [70, 465] on div at bounding box center [83, 455] width 132 height 69
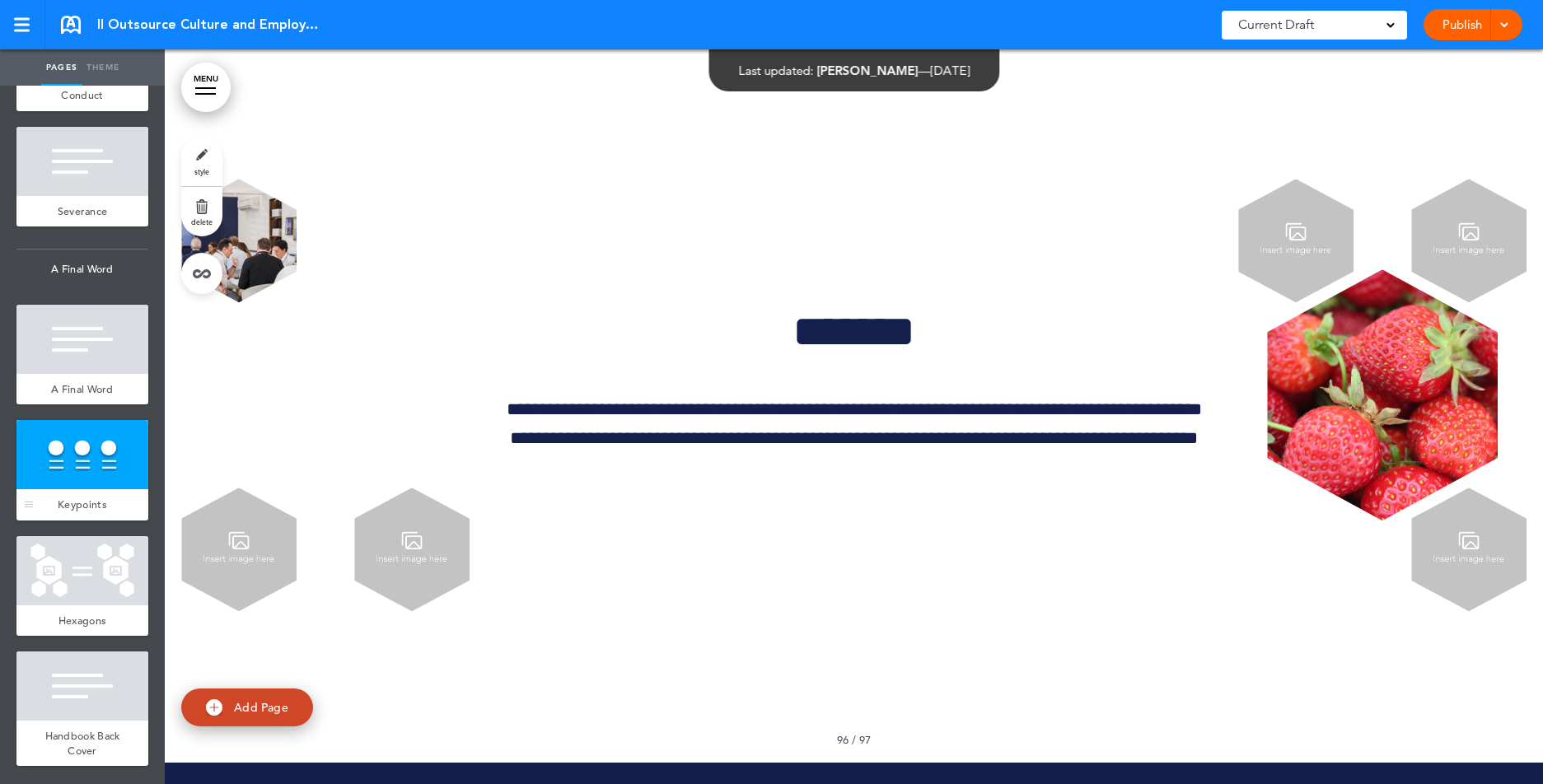
scroll to position [142151, 0]
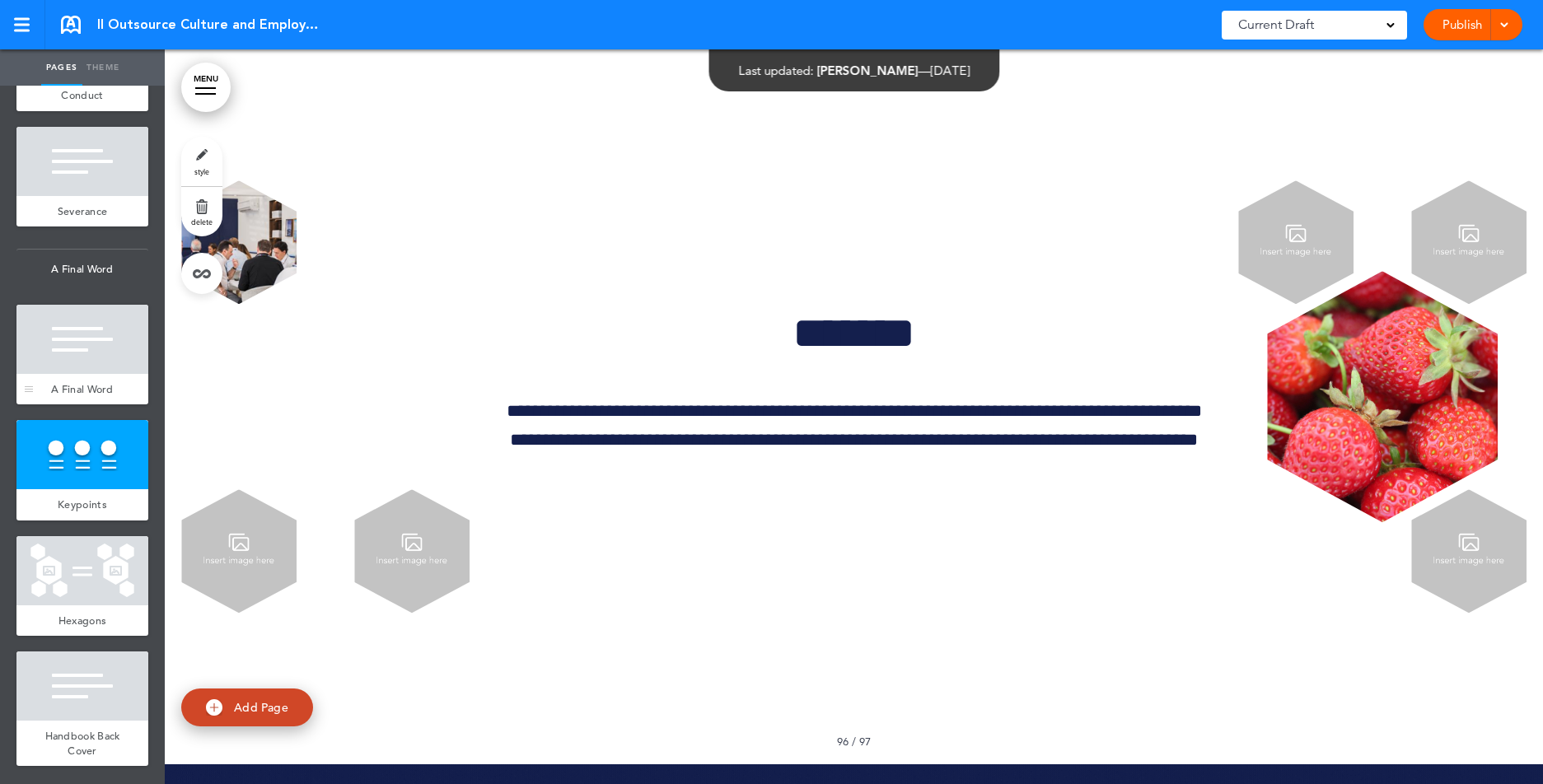
click at [81, 358] on div at bounding box center [83, 339] width 132 height 69
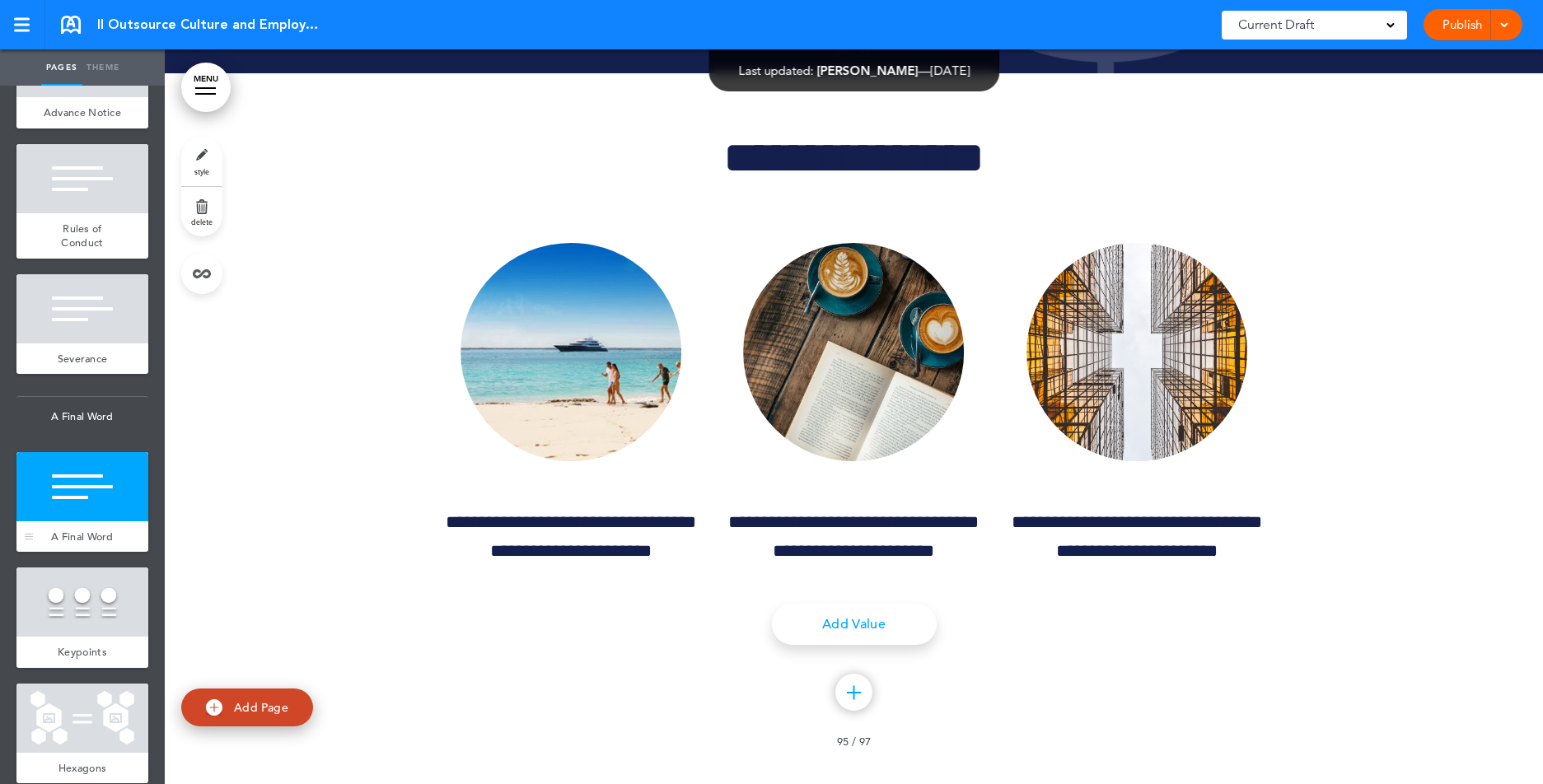
scroll to position [12545, 0]
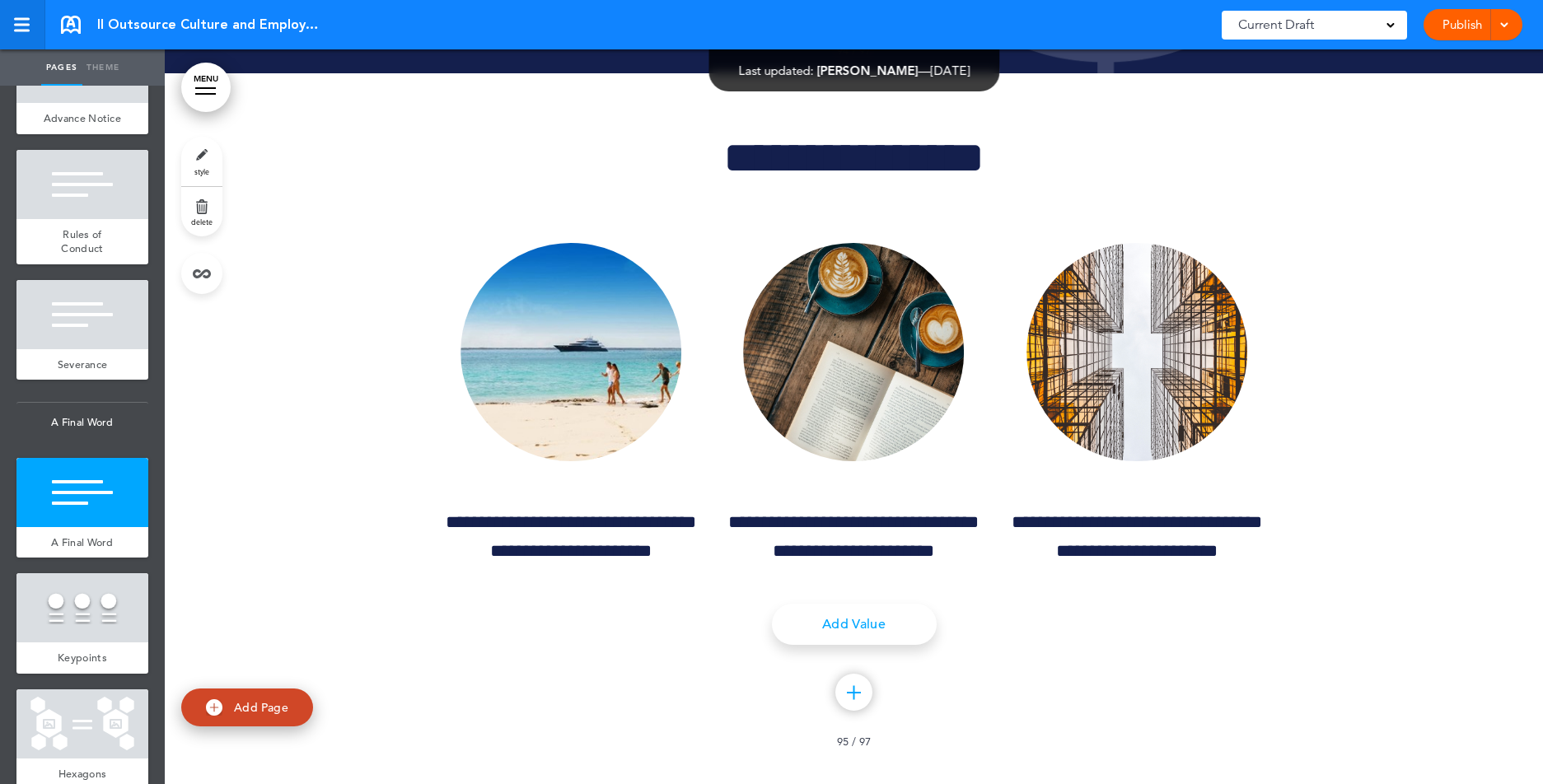
scroll to position [142151, 0]
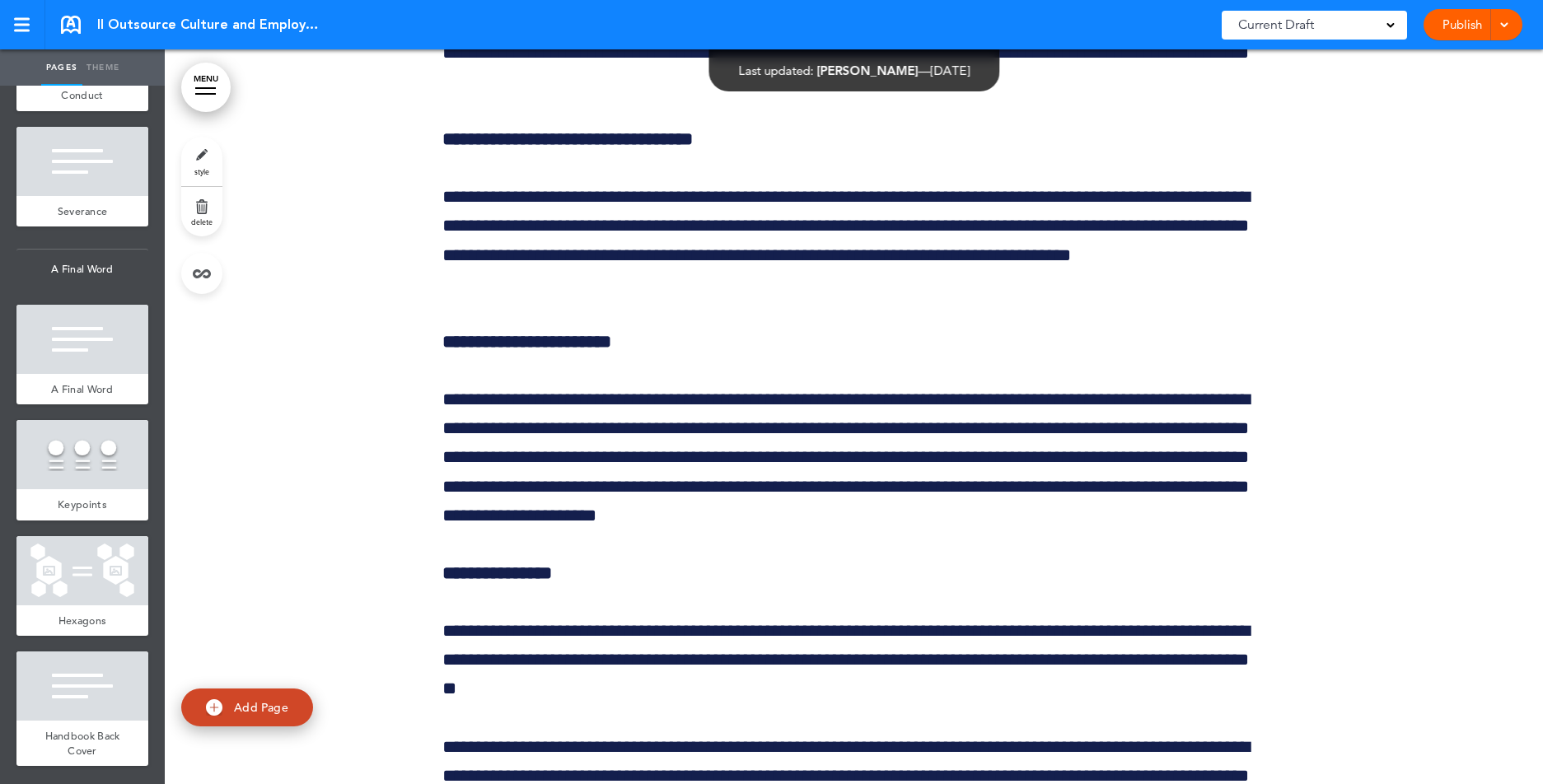
scroll to position [4434, 0]
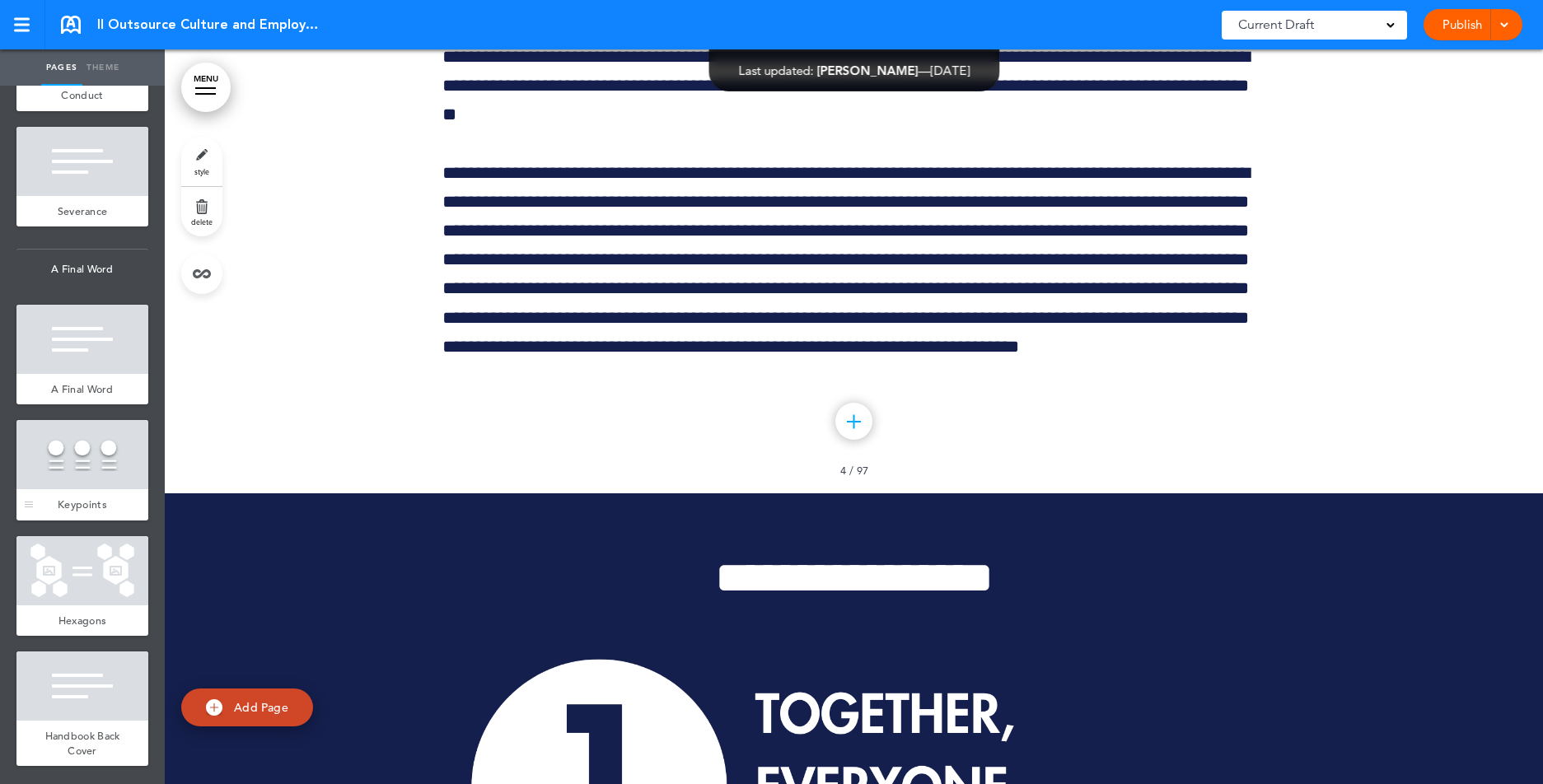
click at [78, 440] on div at bounding box center [83, 455] width 132 height 69
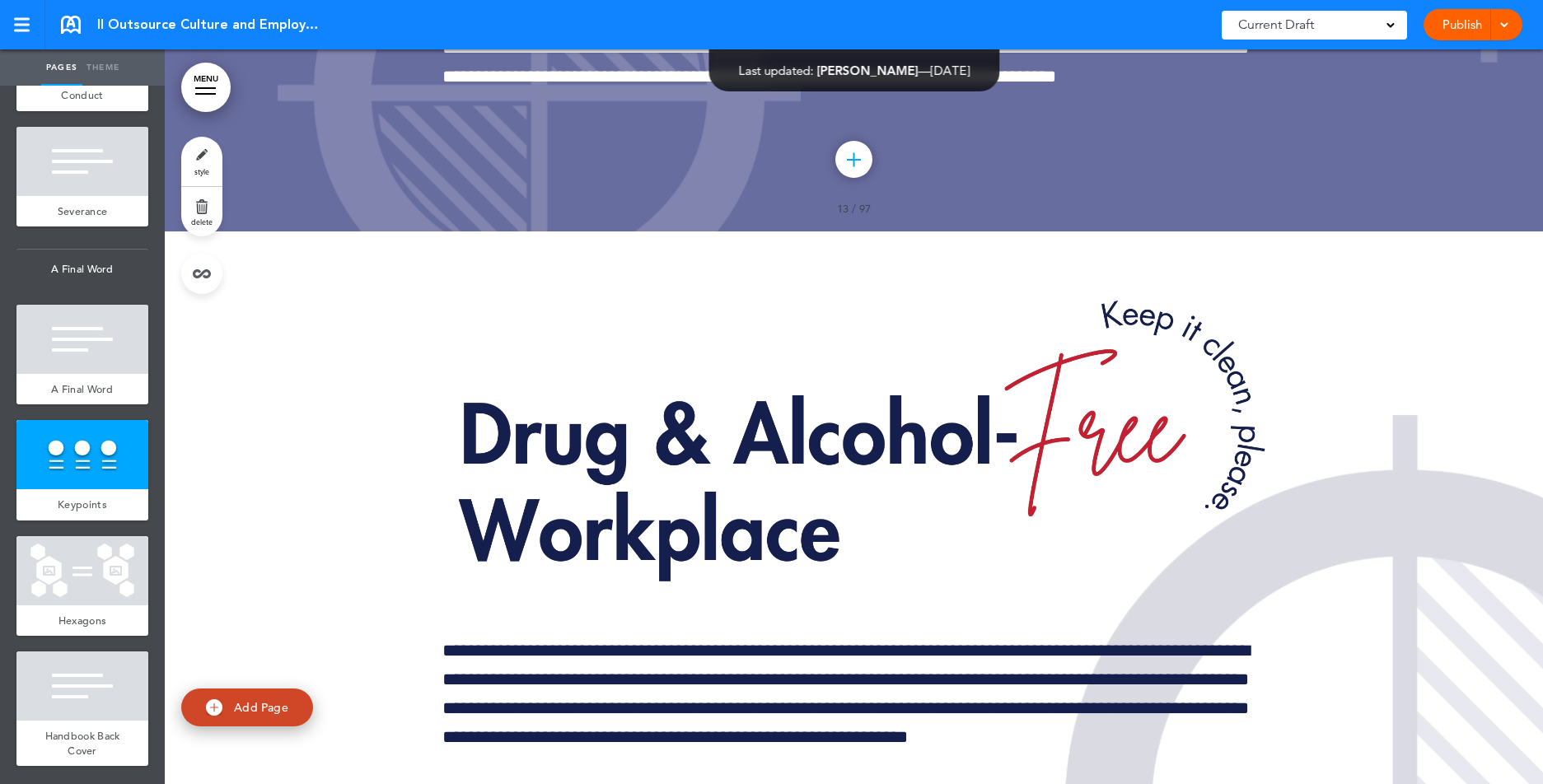
scroll to position [142151, 0]
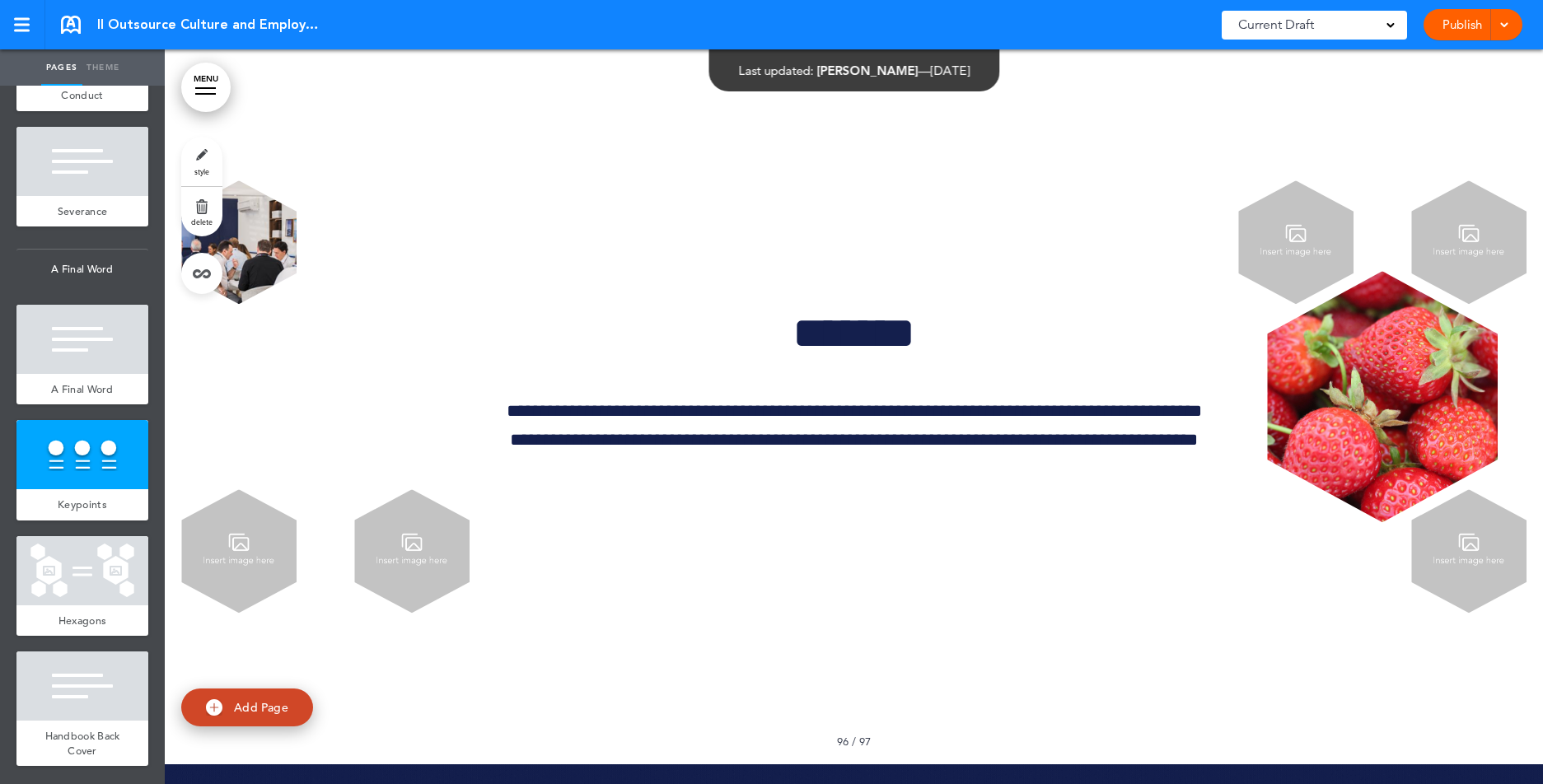
click at [100, 73] on link "Theme" at bounding box center [103, 67] width 41 height 36
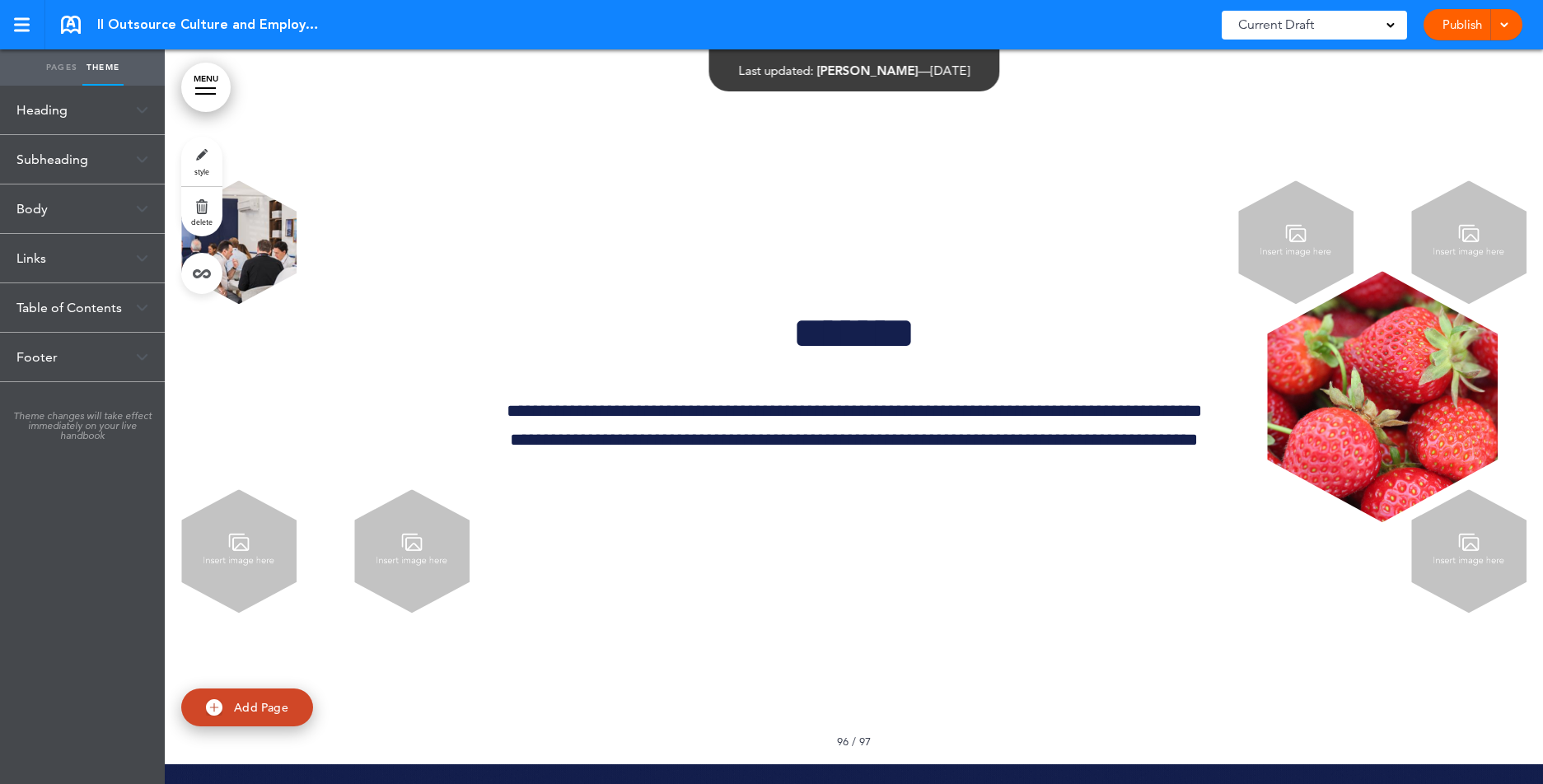
click at [65, 308] on div "Table of Contents" at bounding box center [83, 308] width 165 height 49
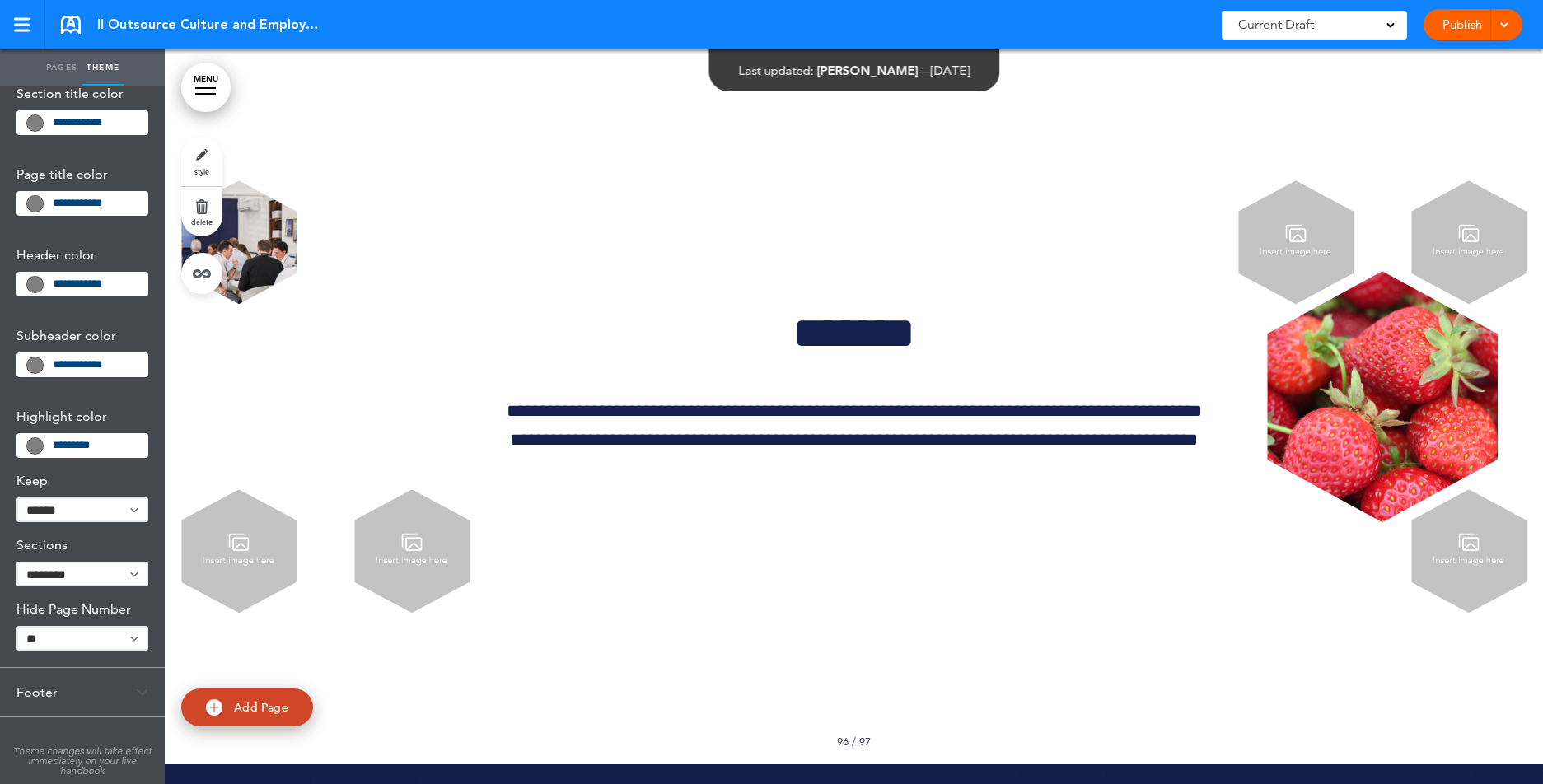
scroll to position [0, 0]
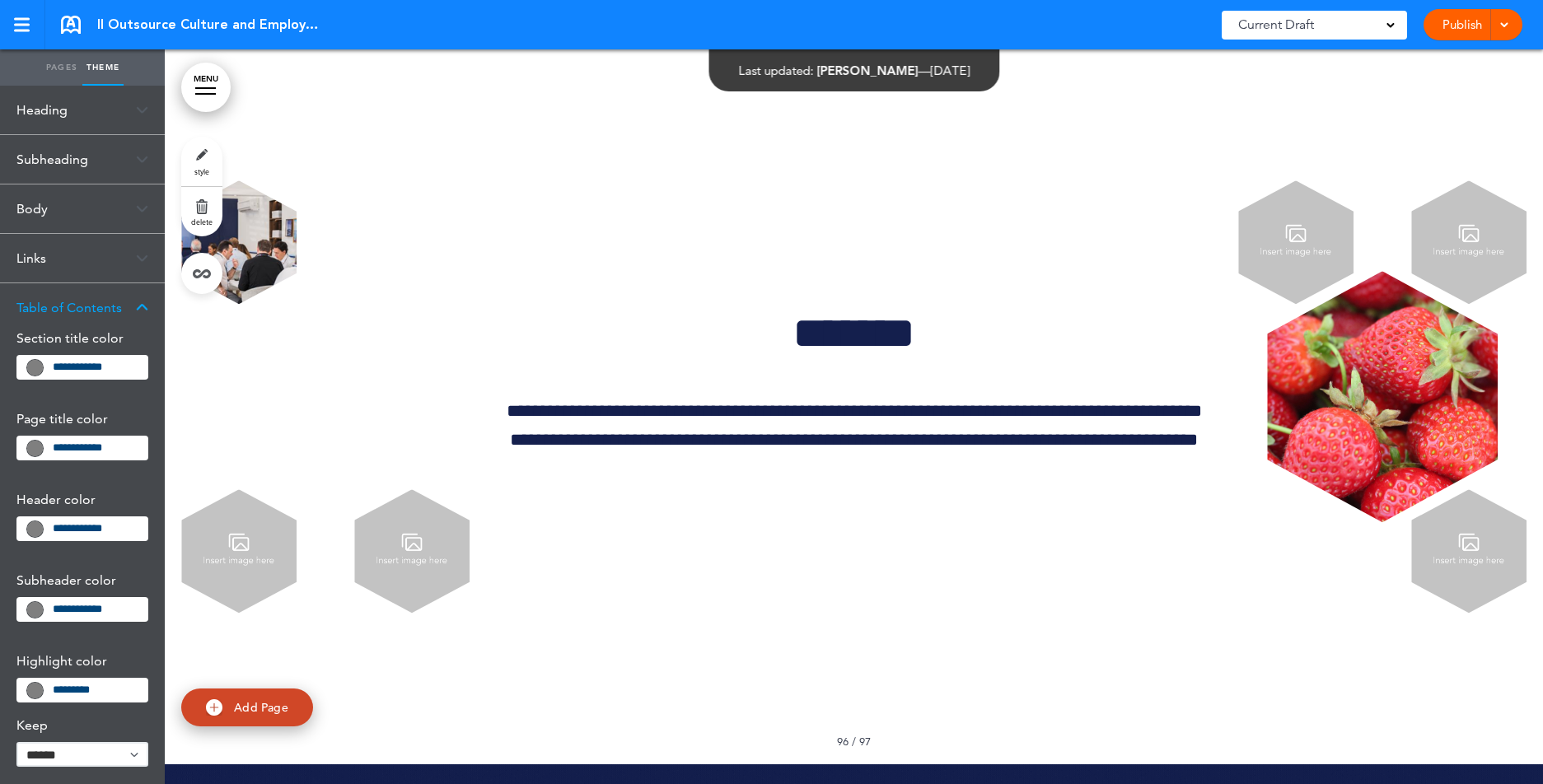
click at [42, 217] on div "Body" at bounding box center [83, 209] width 165 height 49
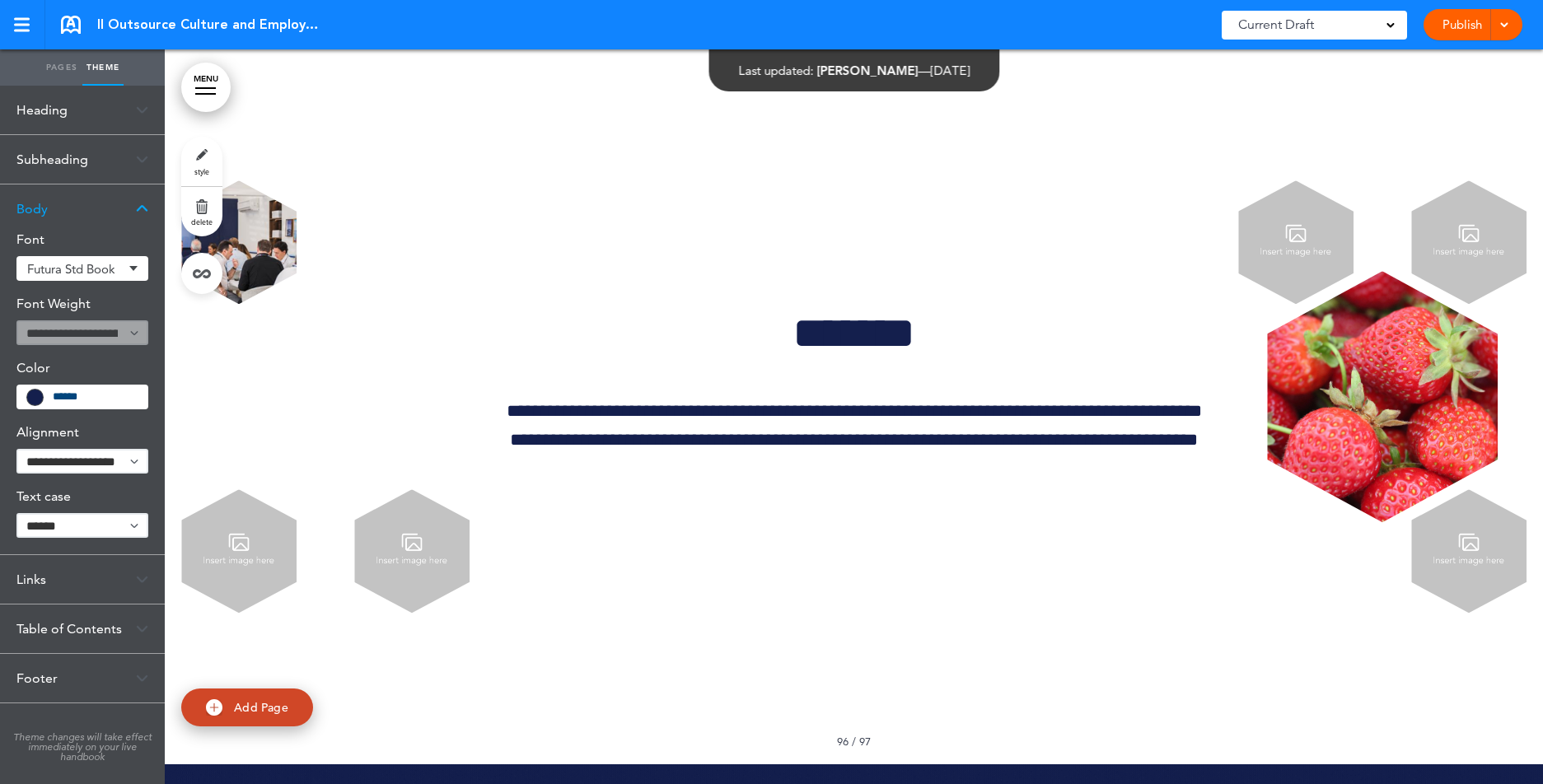
click at [51, 154] on div "Subheading" at bounding box center [83, 159] width 165 height 49
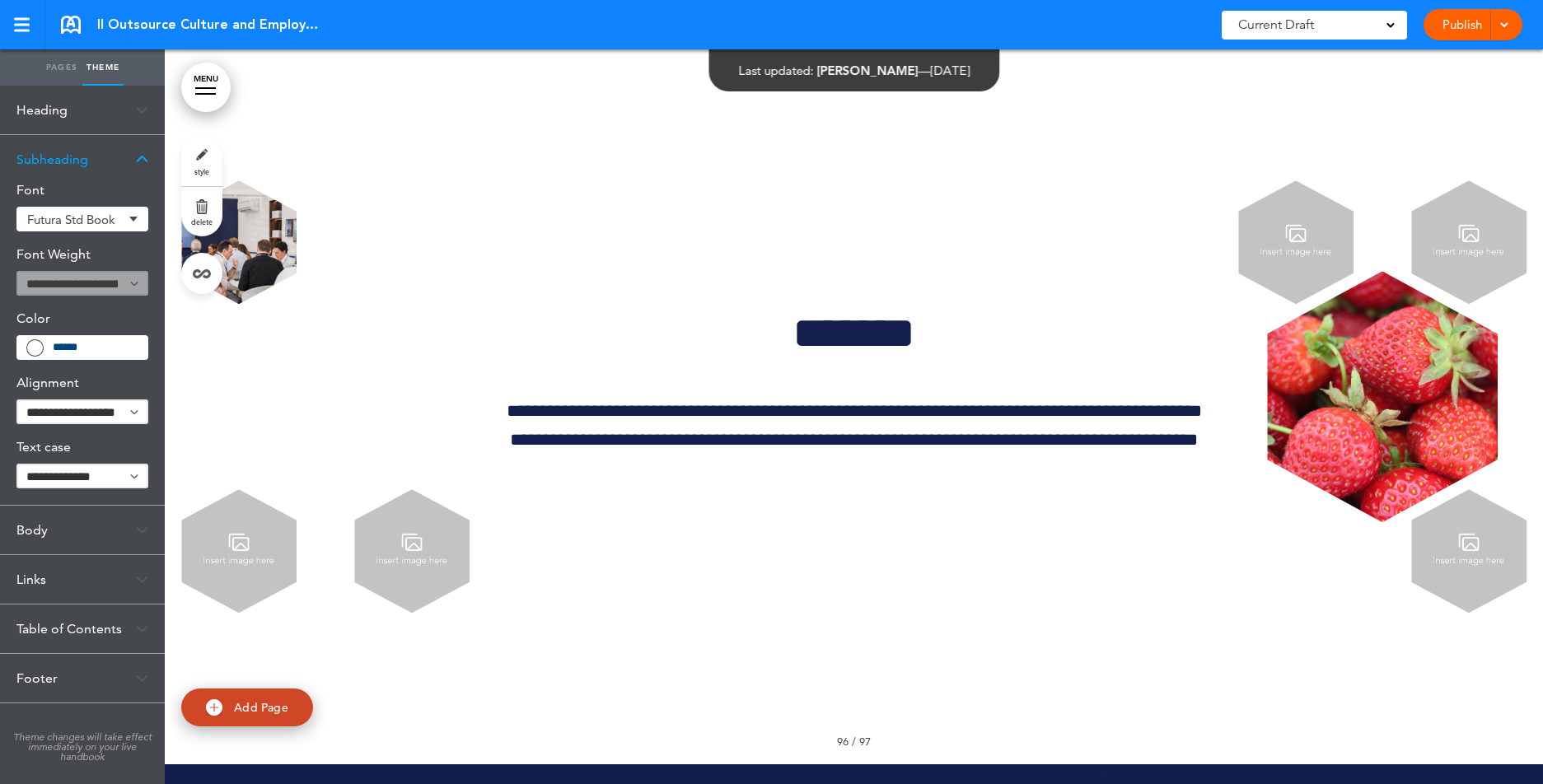
click at [45, 634] on div "Table of Contents" at bounding box center [83, 629] width 165 height 49
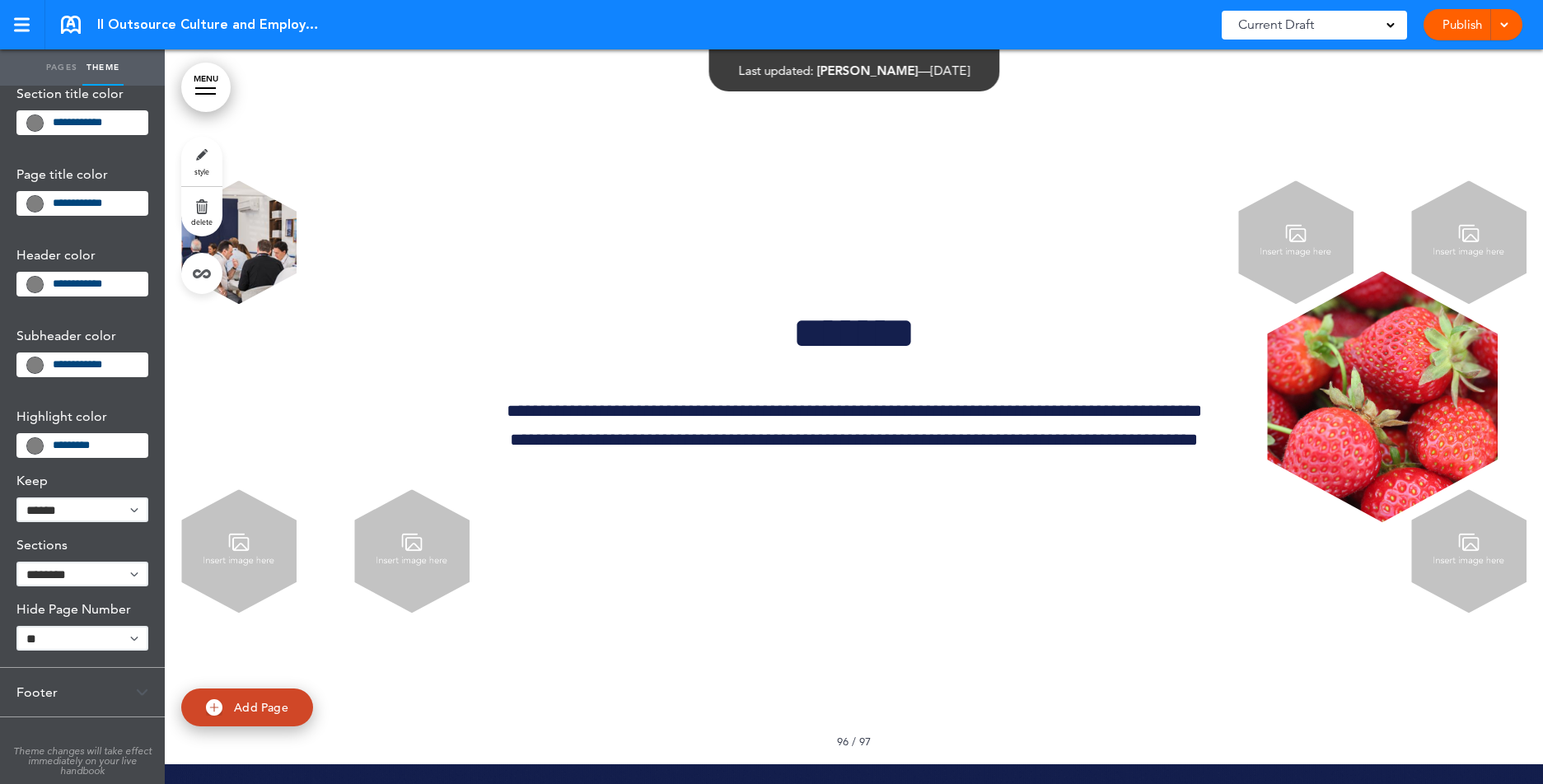
click at [60, 692] on div "Footer" at bounding box center [83, 693] width 165 height 49
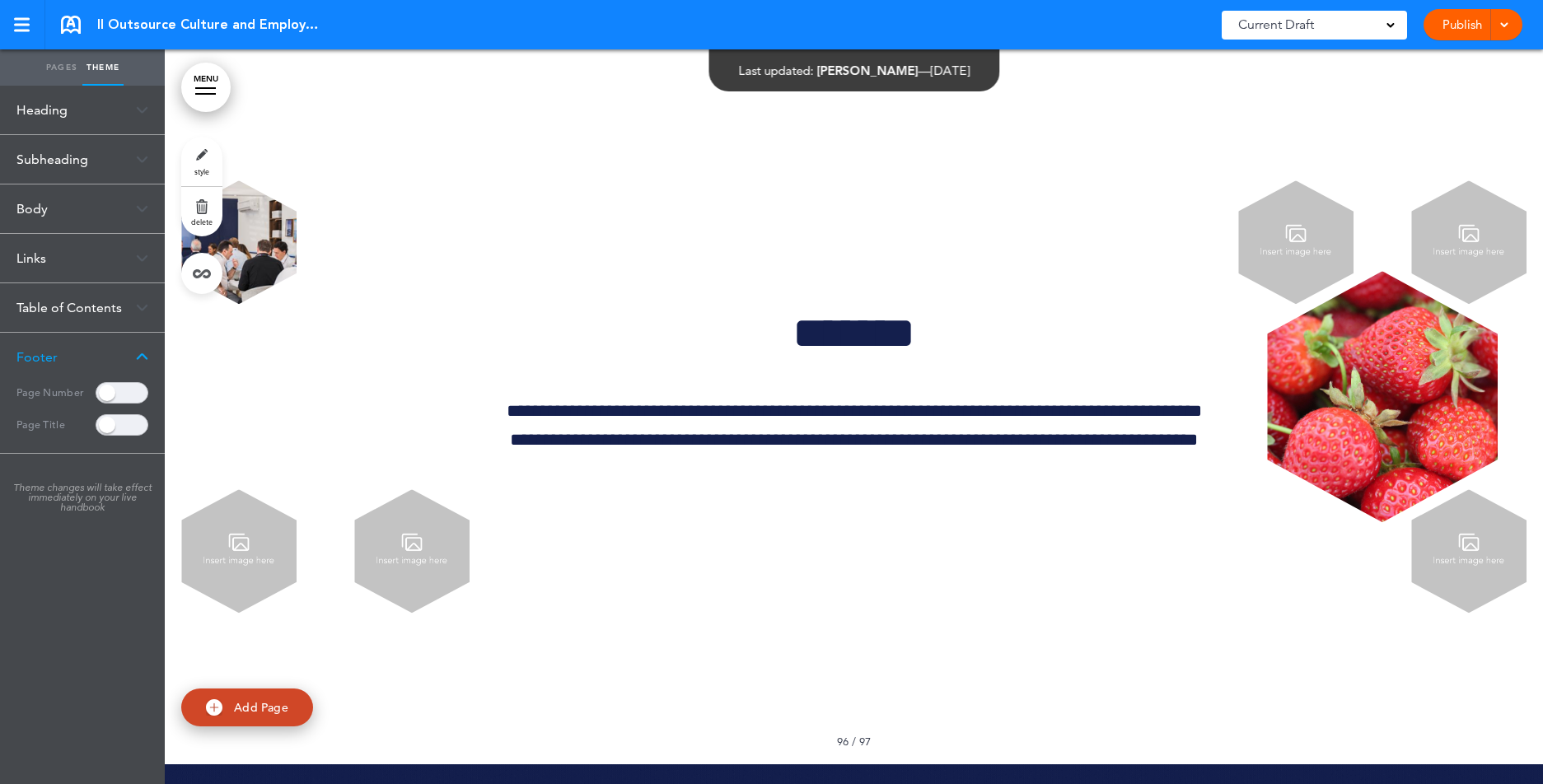
click at [53, 301] on div "Table of Contents" at bounding box center [83, 308] width 165 height 49
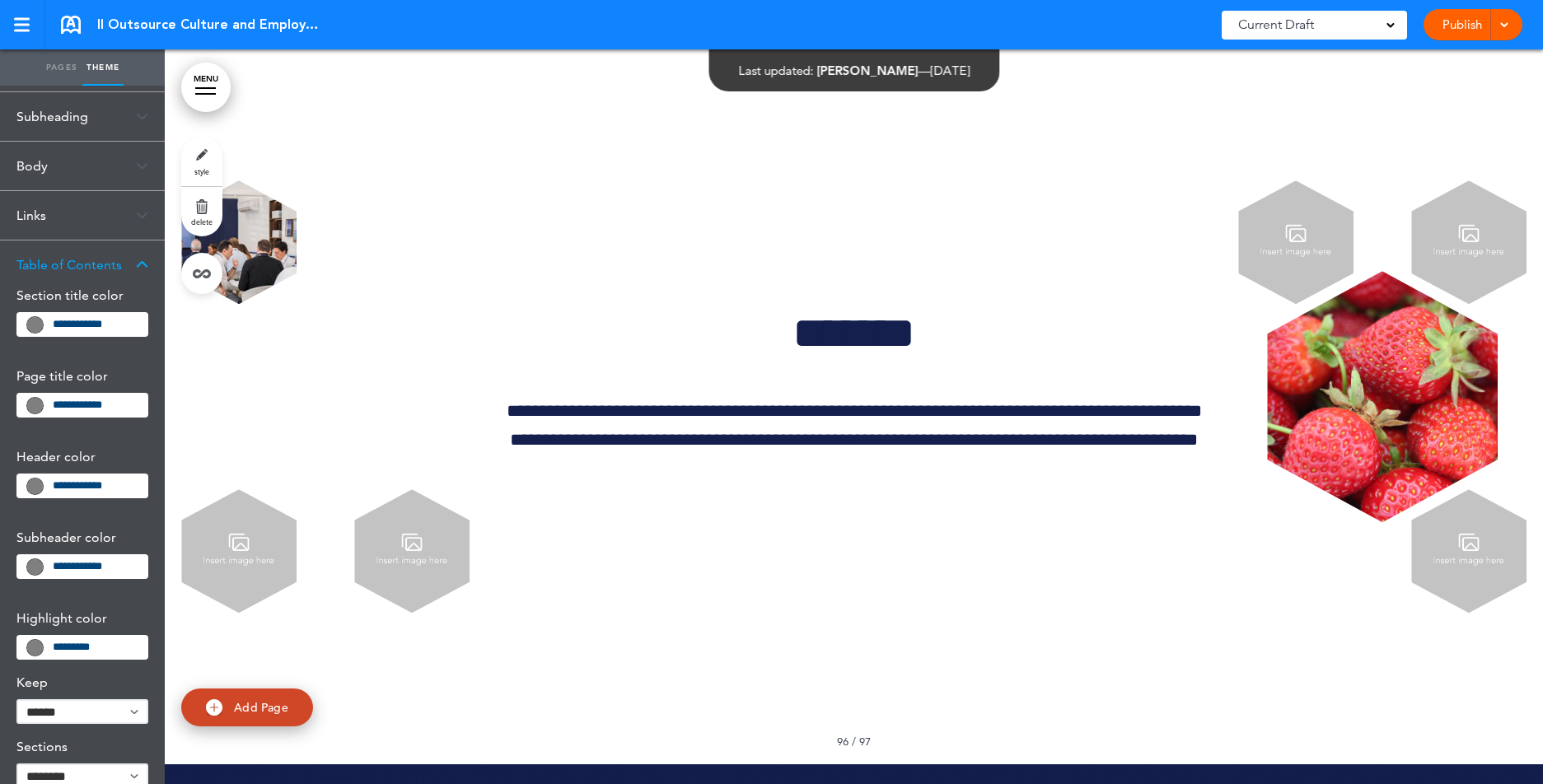
scroll to position [115, 0]
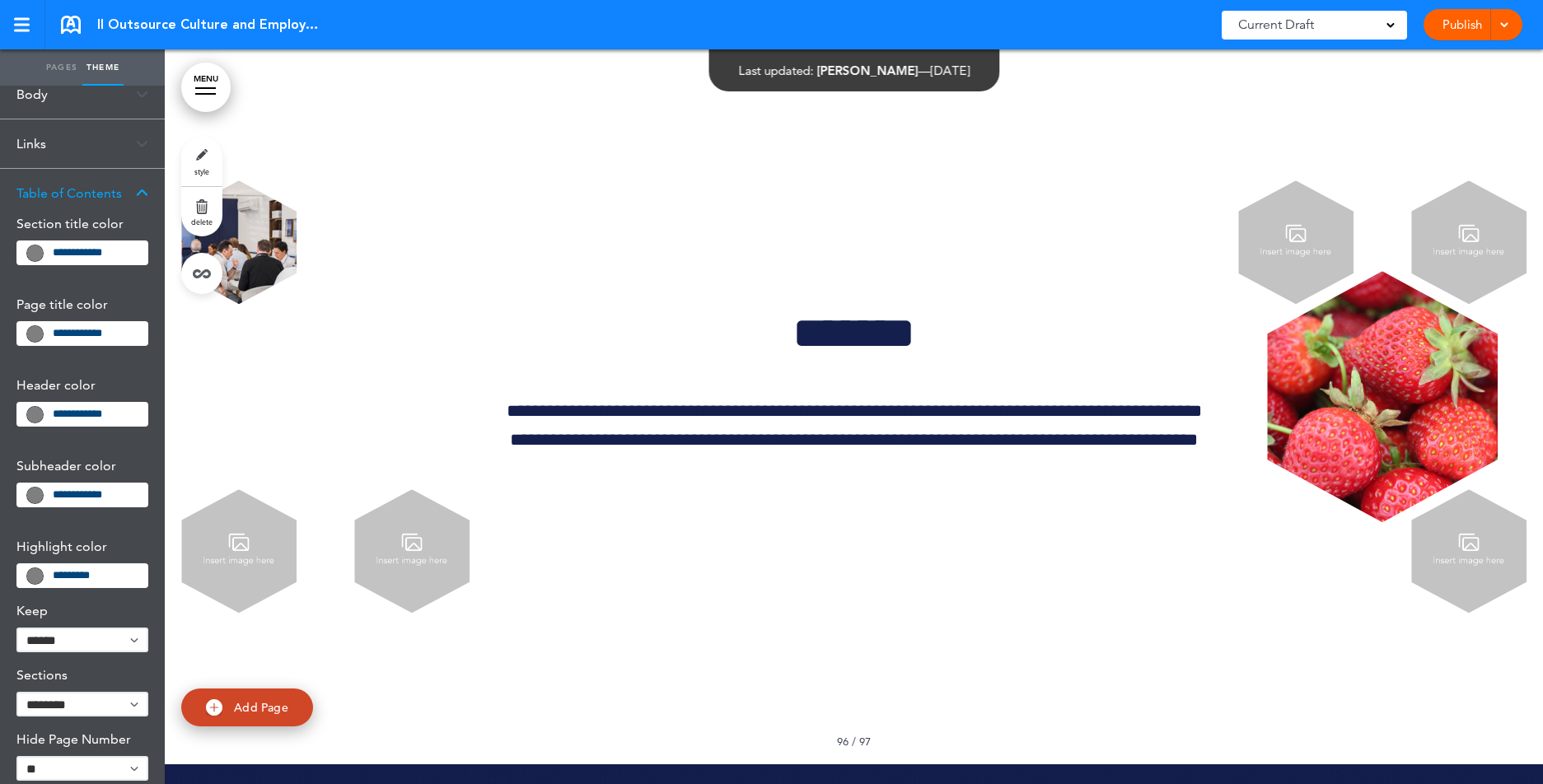
click at [37, 133] on div "Links" at bounding box center [83, 144] width 165 height 49
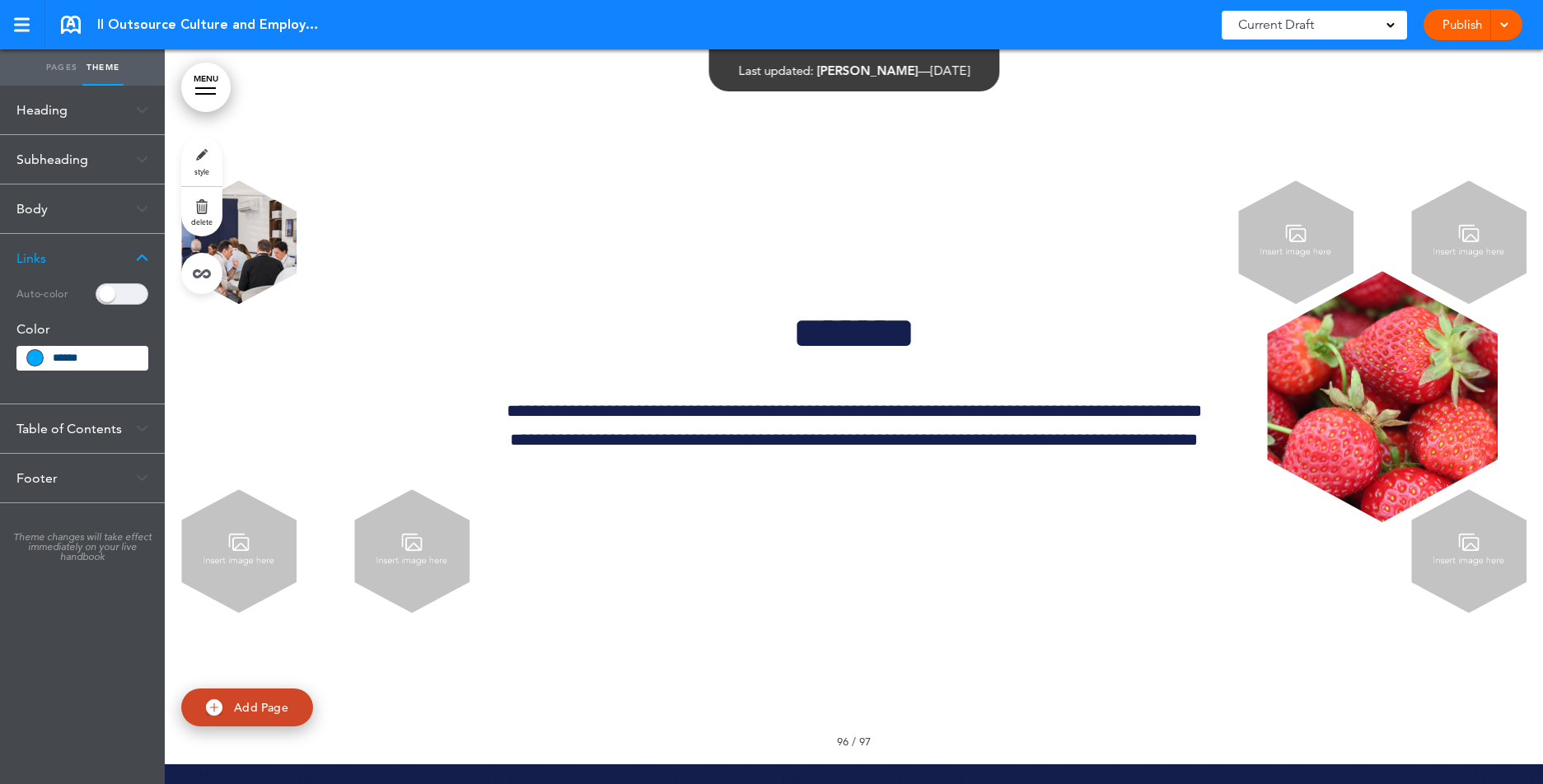
click at [53, 153] on div "Subheading" at bounding box center [83, 159] width 165 height 49
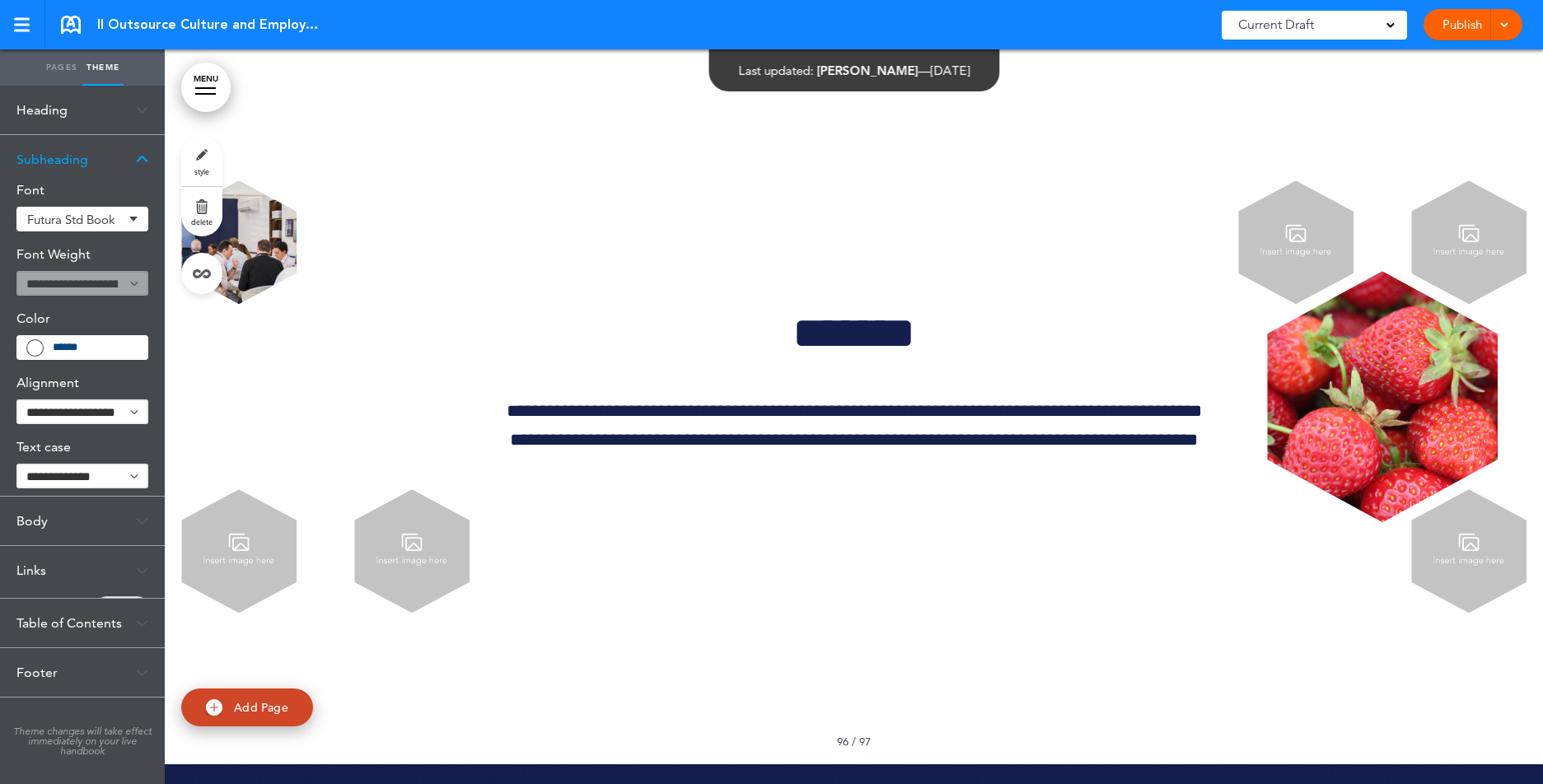
click at [45, 112] on div "Heading" at bounding box center [83, 110] width 165 height 49
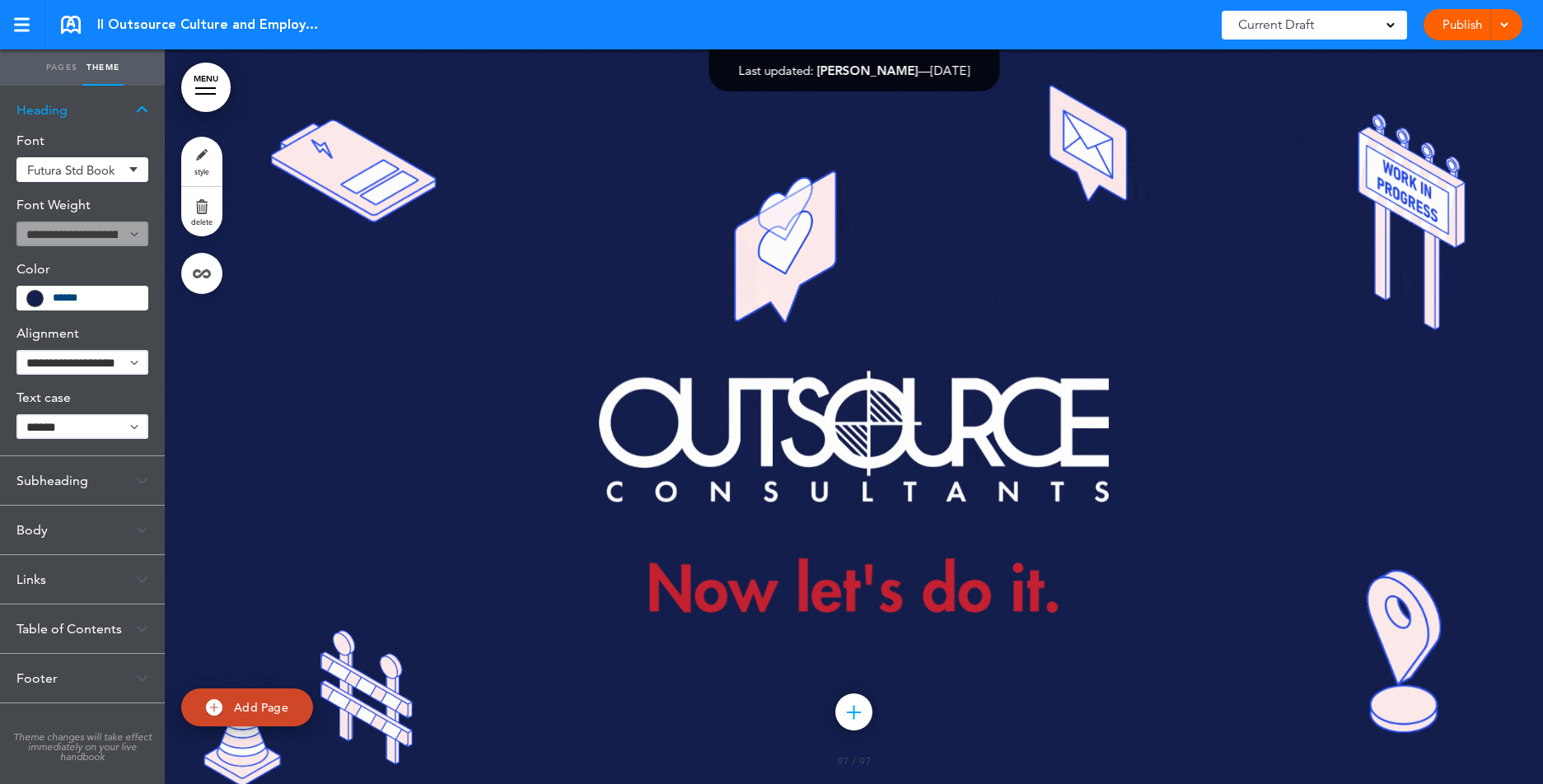
scroll to position [142901, 0]
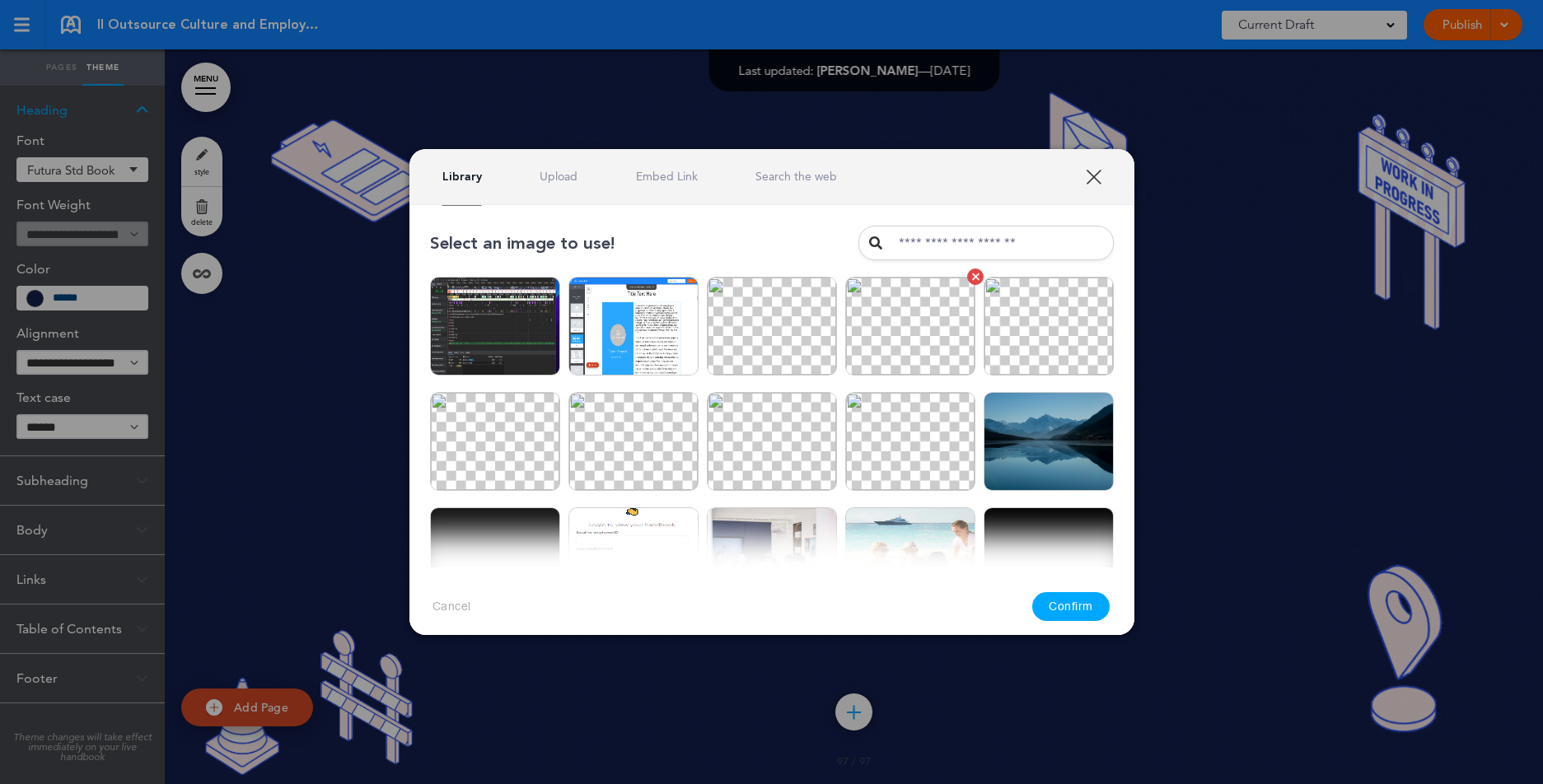
click at [909, 340] on img at bounding box center [910, 326] width 130 height 99
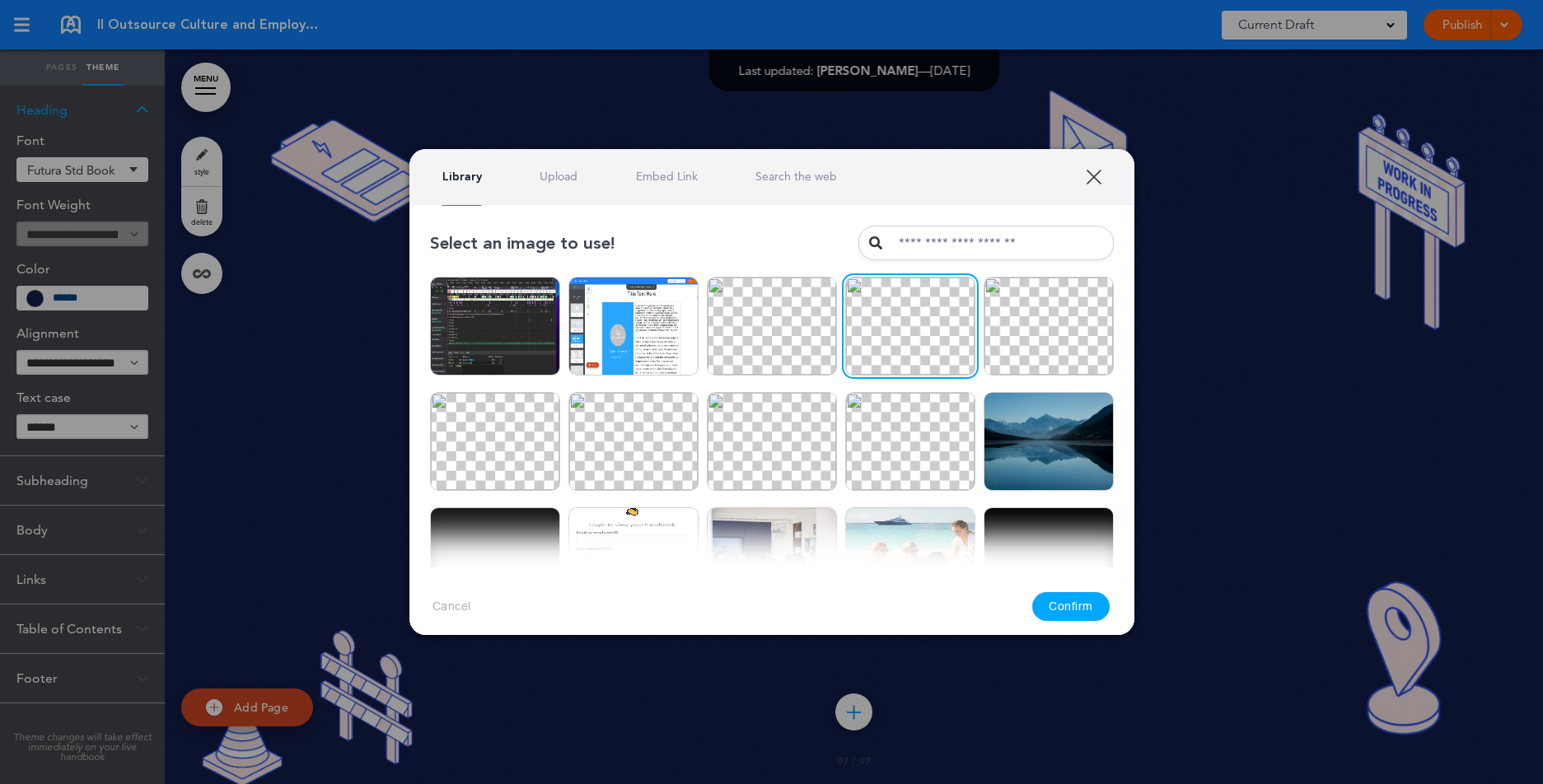
click at [1060, 613] on button "Confirm" at bounding box center [1072, 607] width 78 height 29
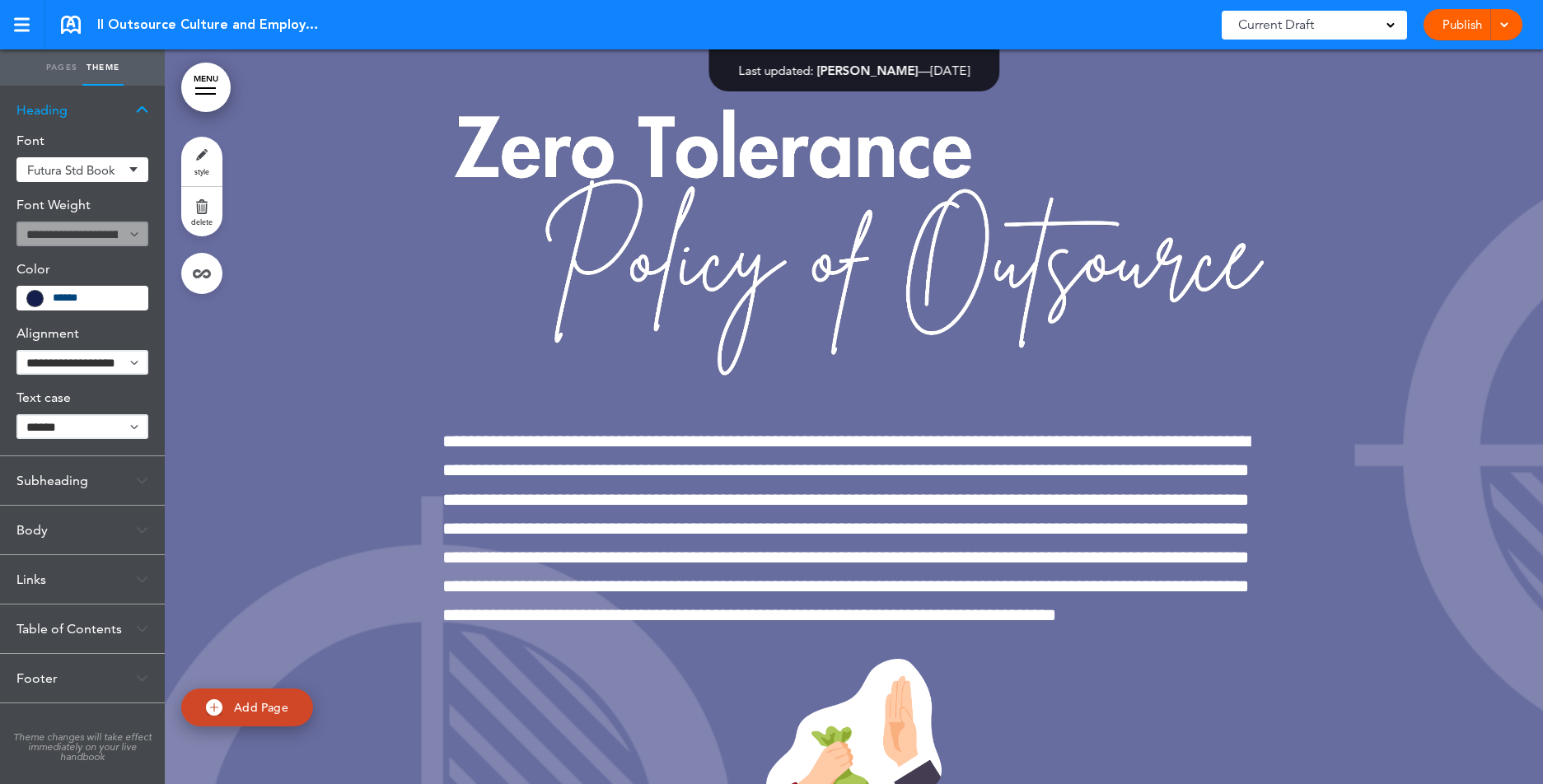
scroll to position [127994, 0]
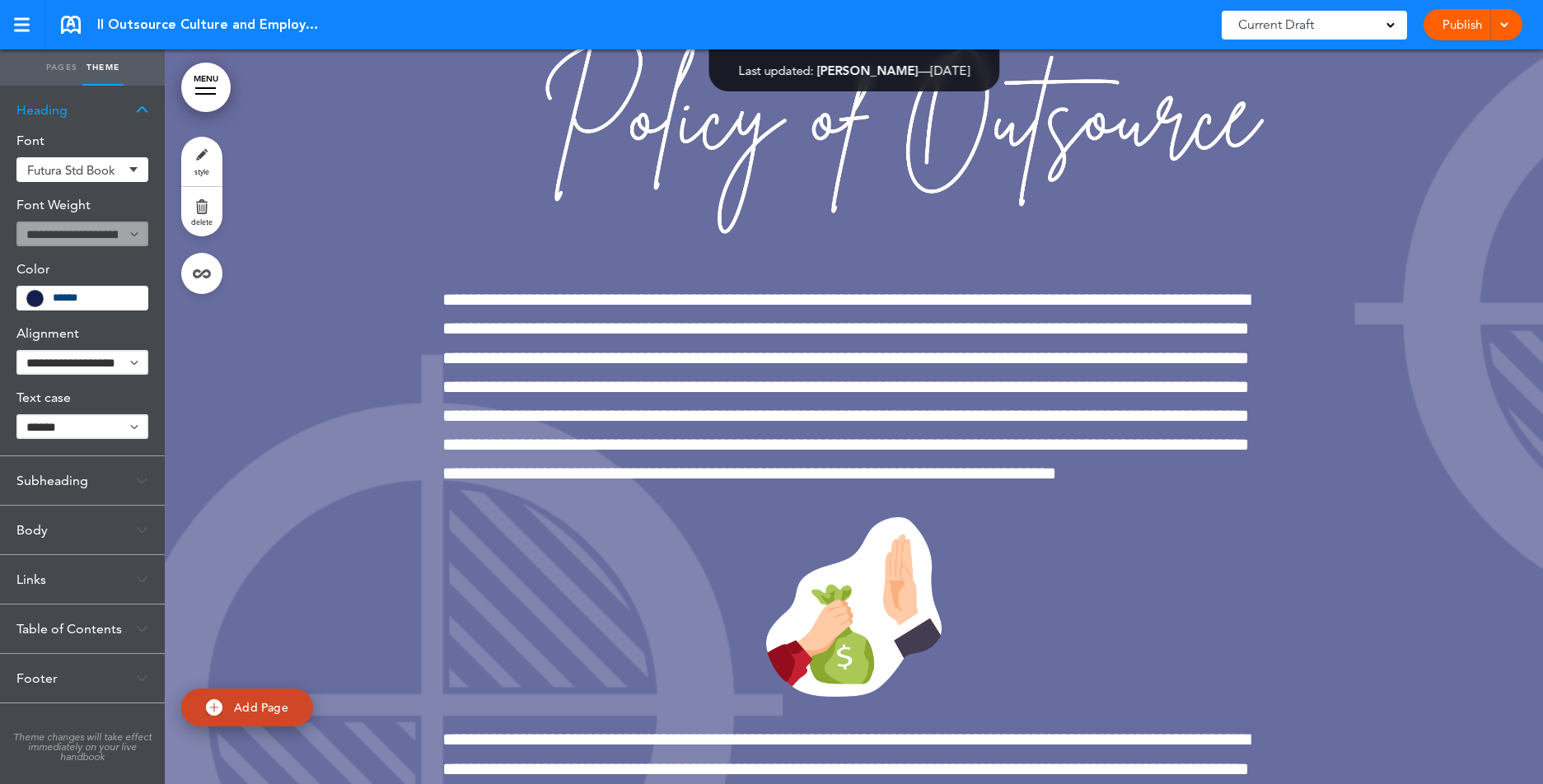
click at [56, 74] on link "Pages" at bounding box center [61, 67] width 41 height 36
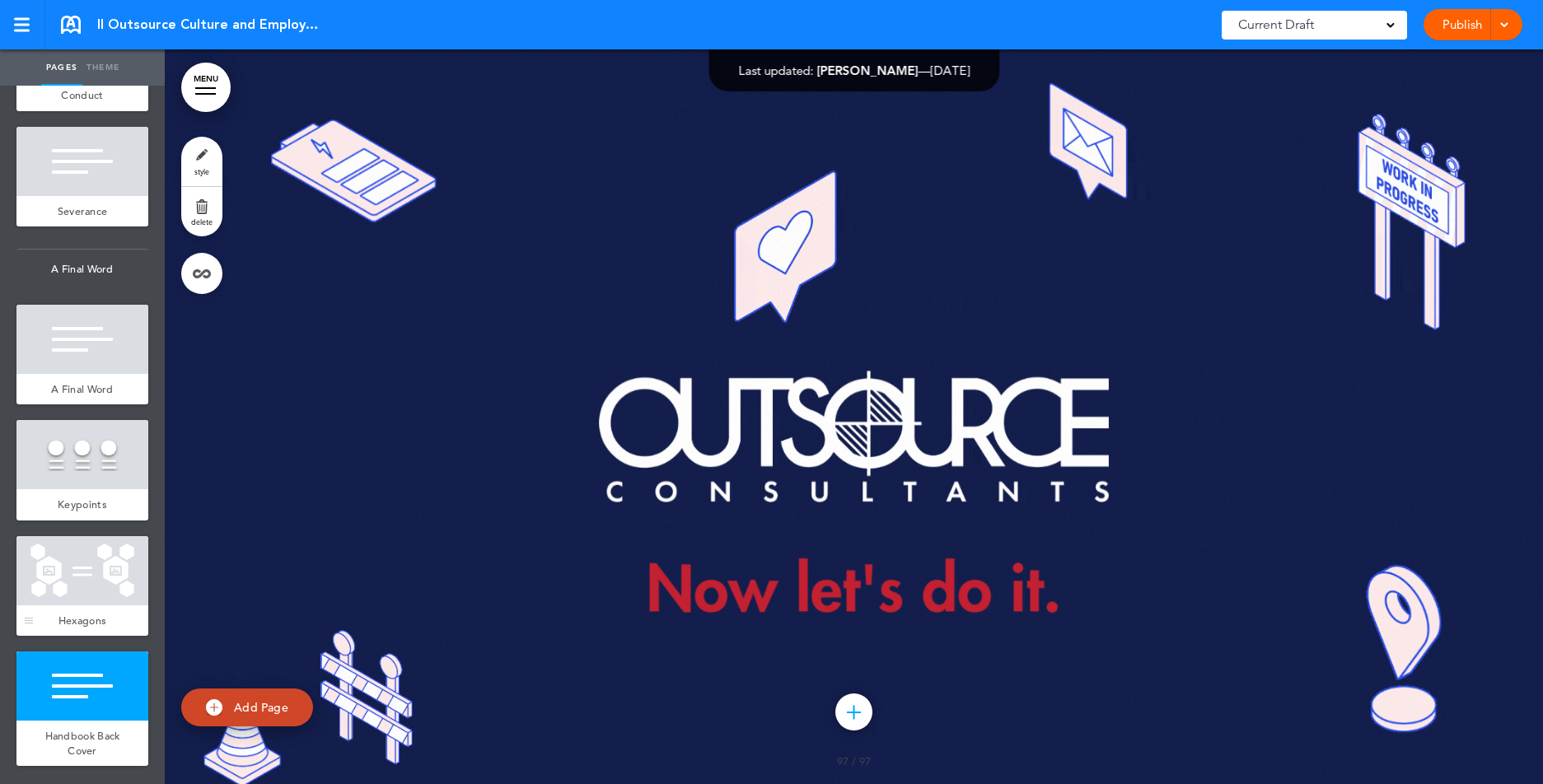
click at [121, 583] on div at bounding box center [83, 570] width 132 height 69
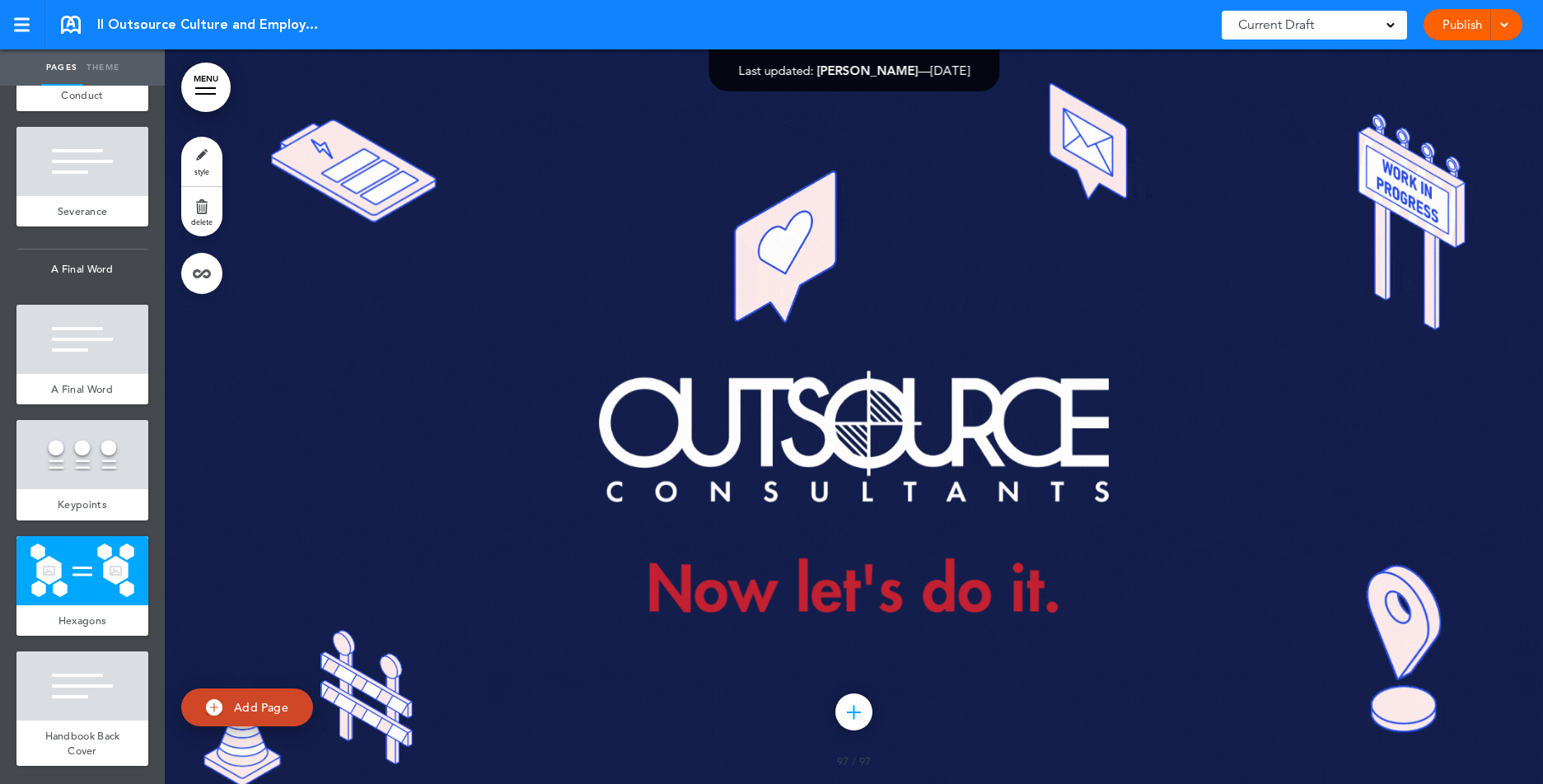
scroll to position [142842, 0]
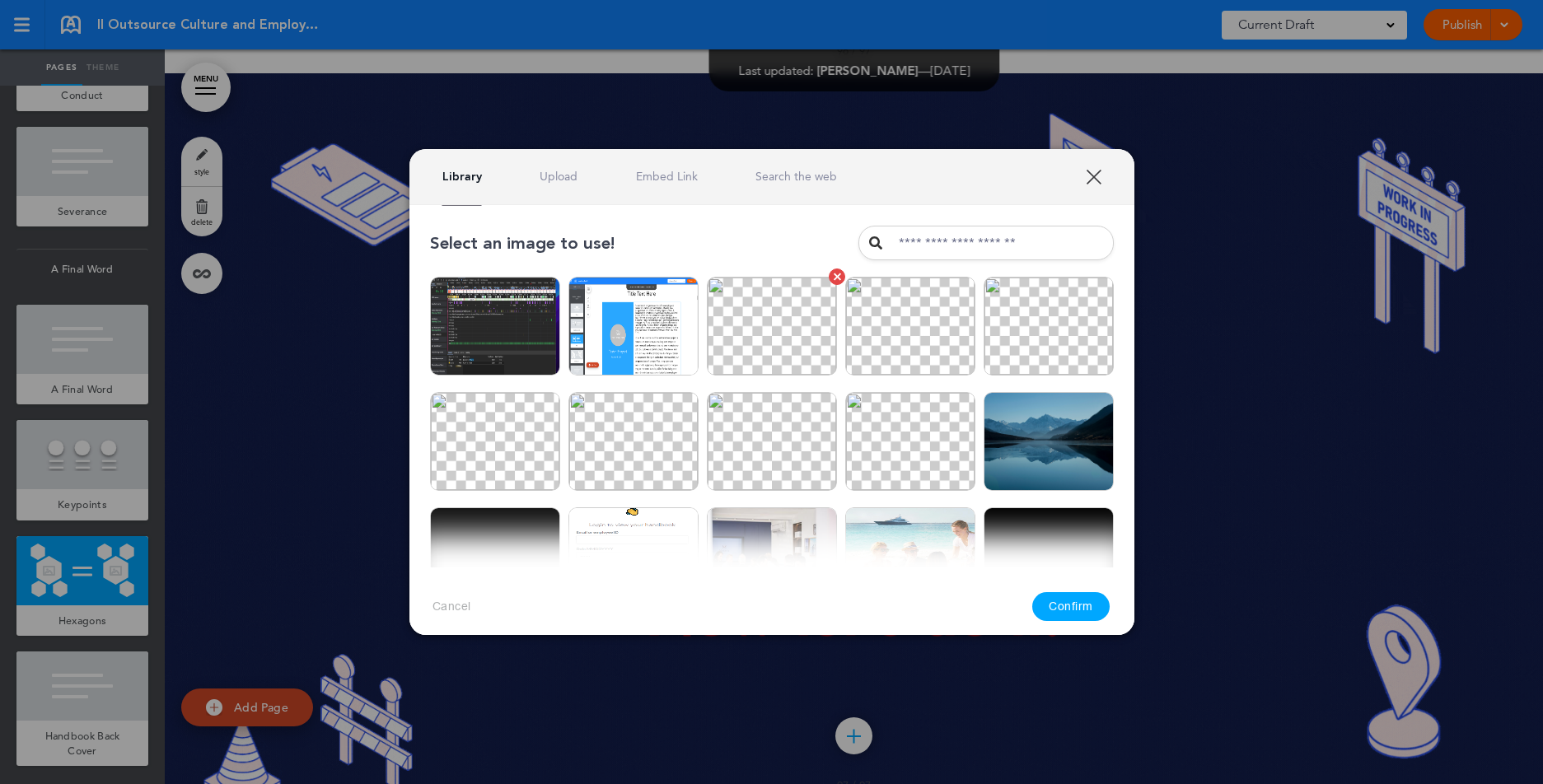
click at [800, 355] on img at bounding box center [772, 326] width 130 height 99
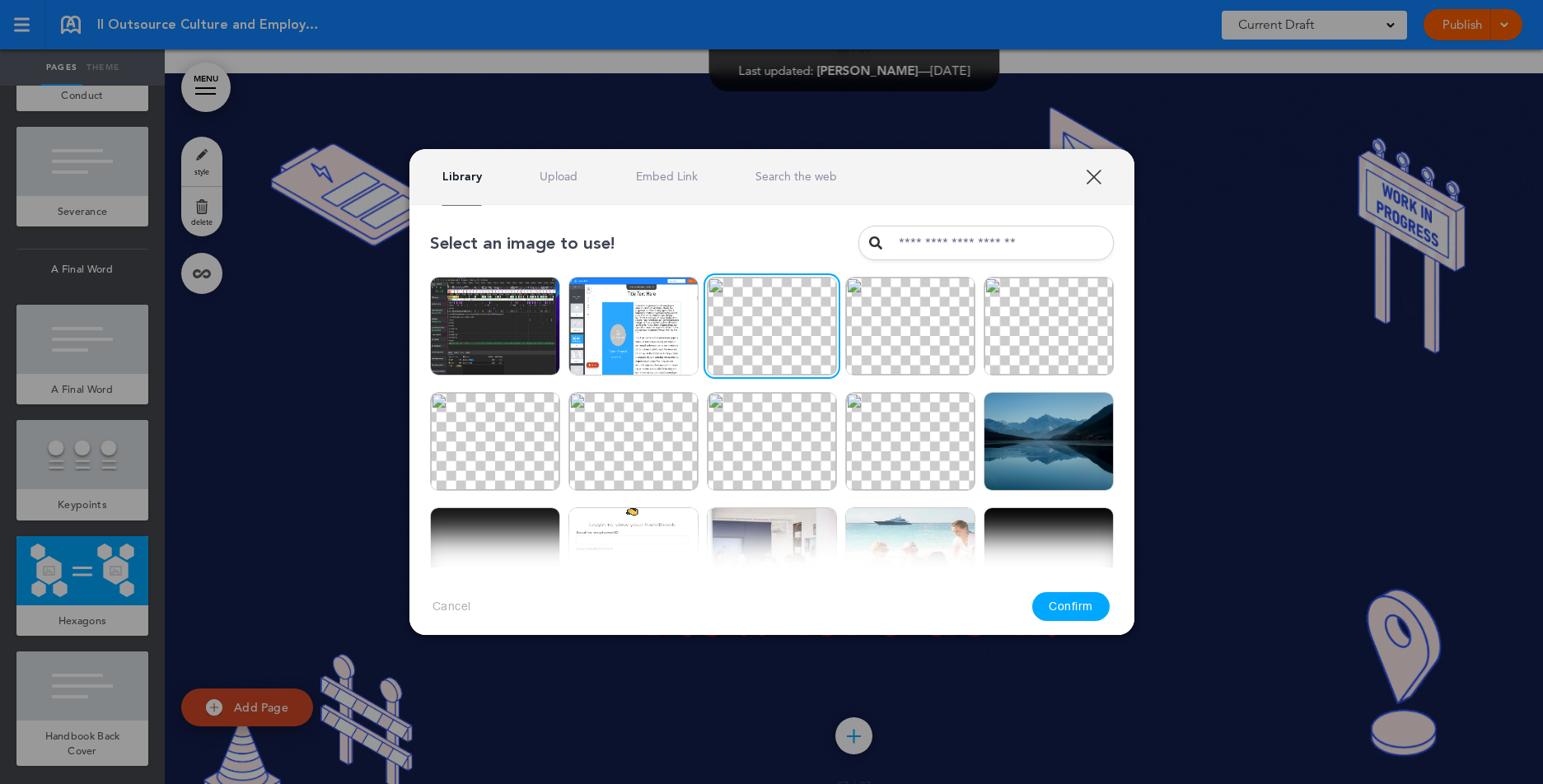
click at [1077, 615] on button "Confirm" at bounding box center [1072, 607] width 78 height 29
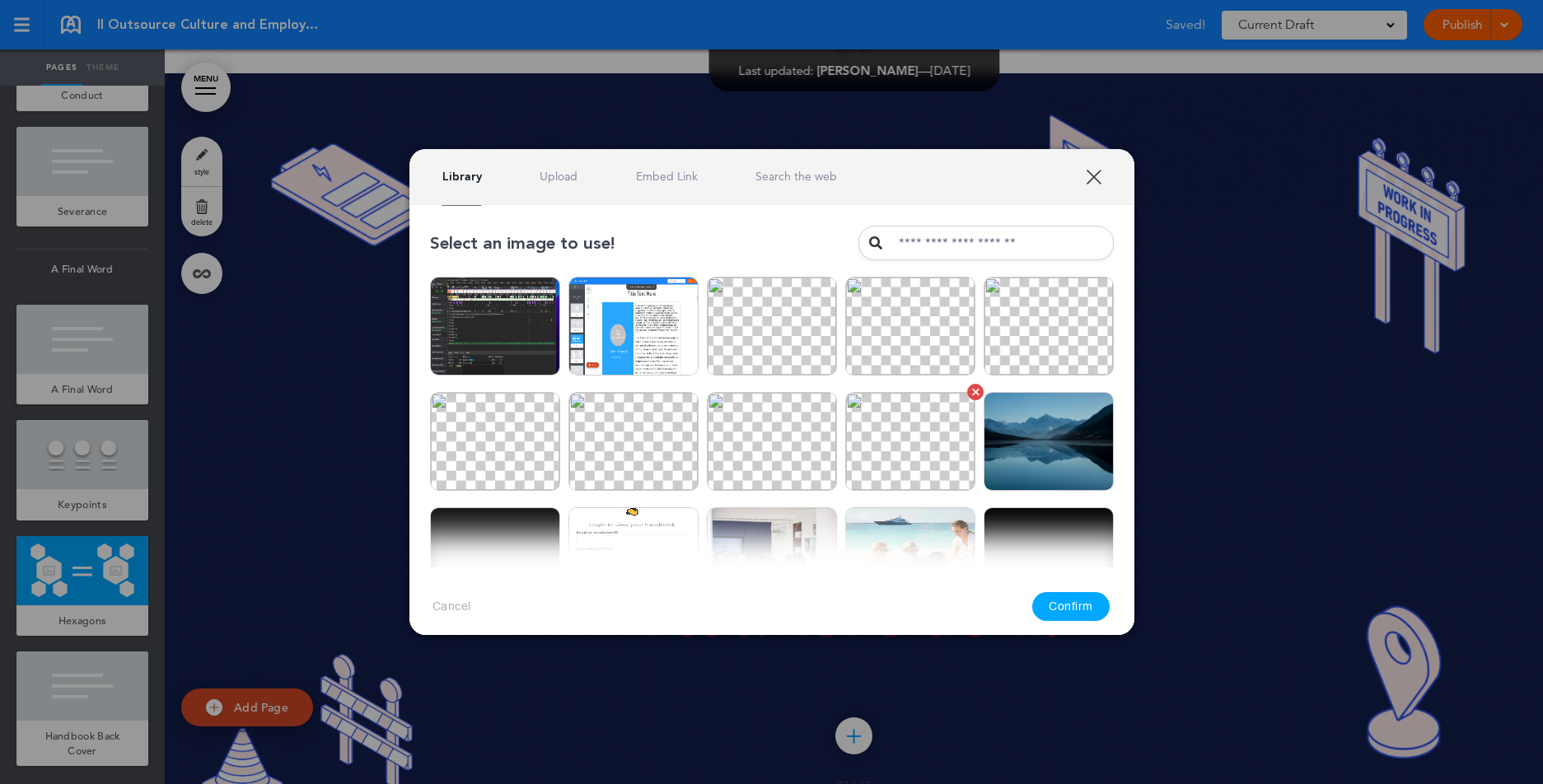
click at [941, 441] on img at bounding box center [910, 442] width 130 height 99
click at [1048, 597] on button "Confirm" at bounding box center [1072, 607] width 78 height 29
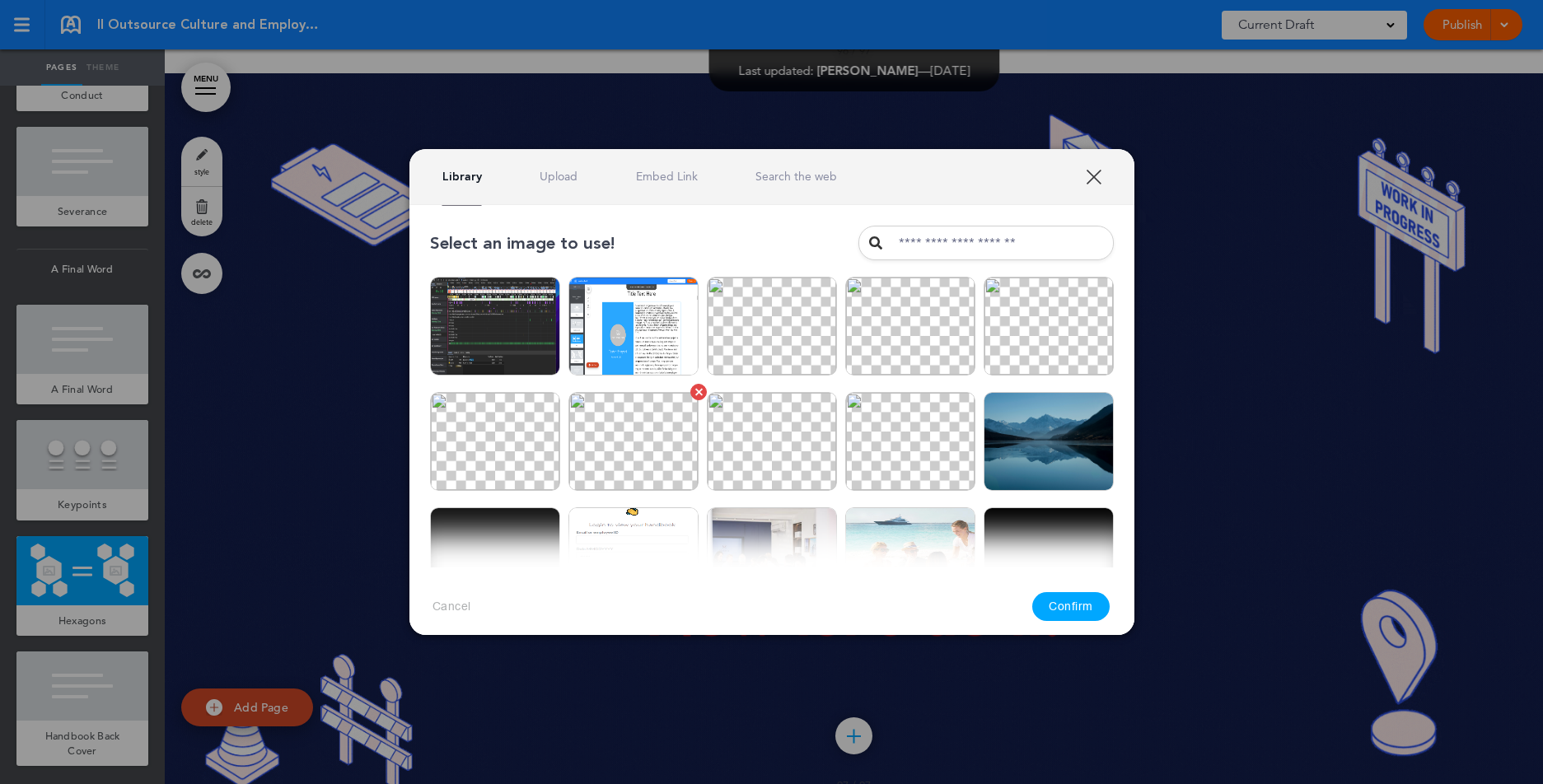
click at [631, 460] on img at bounding box center [634, 442] width 130 height 99
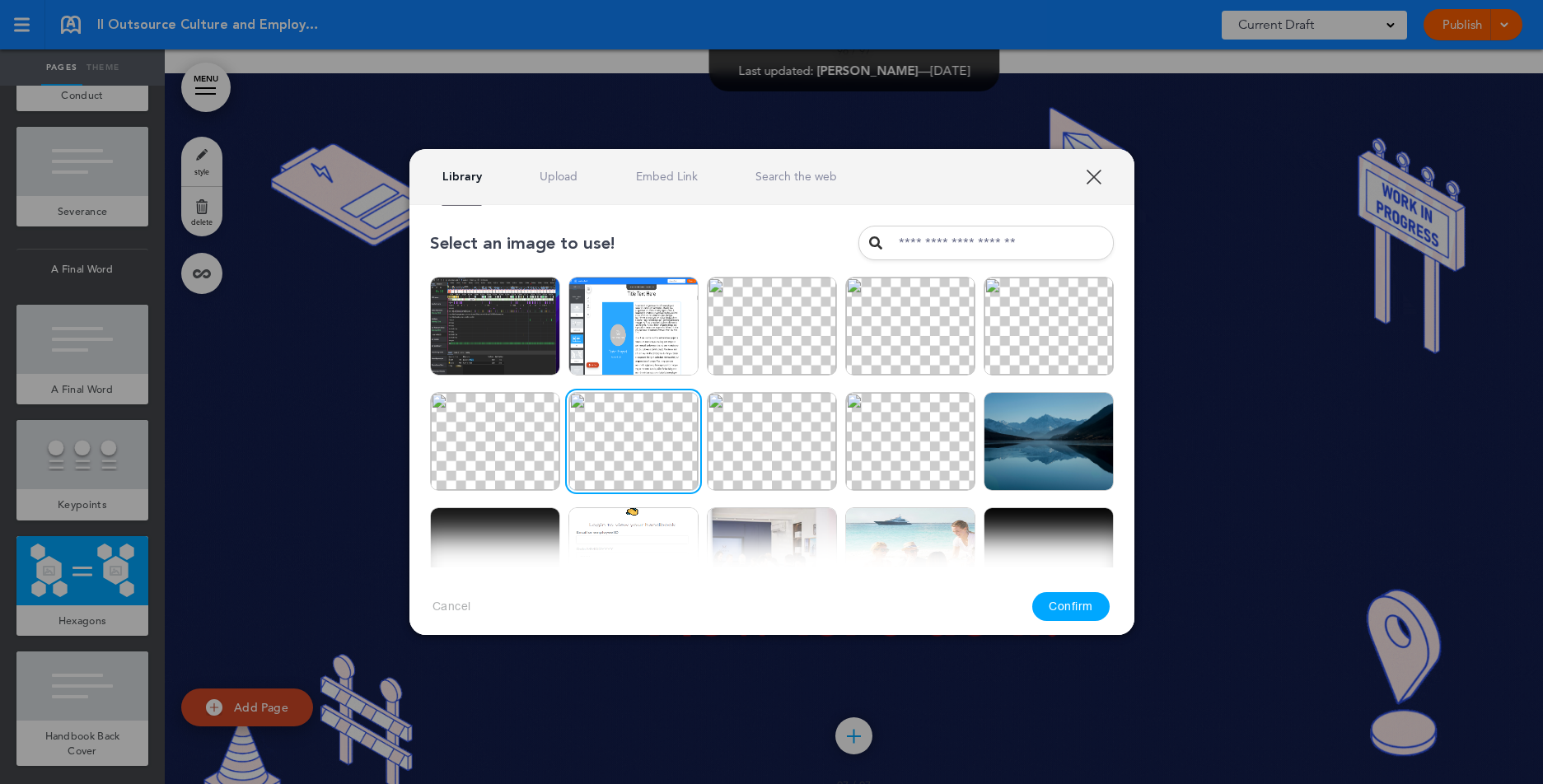
click at [1064, 609] on button "Confirm" at bounding box center [1072, 607] width 78 height 29
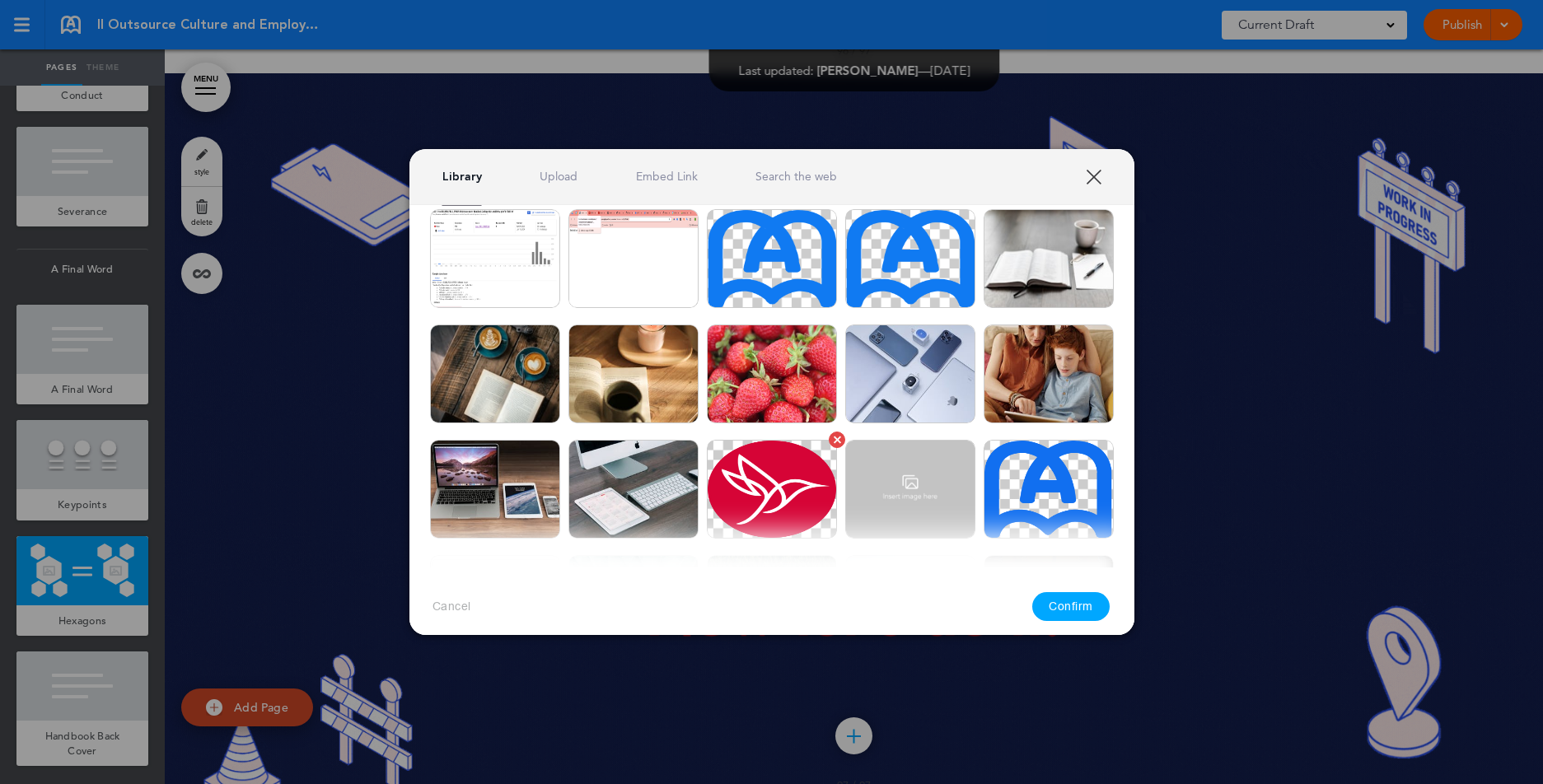
scroll to position [808, 0]
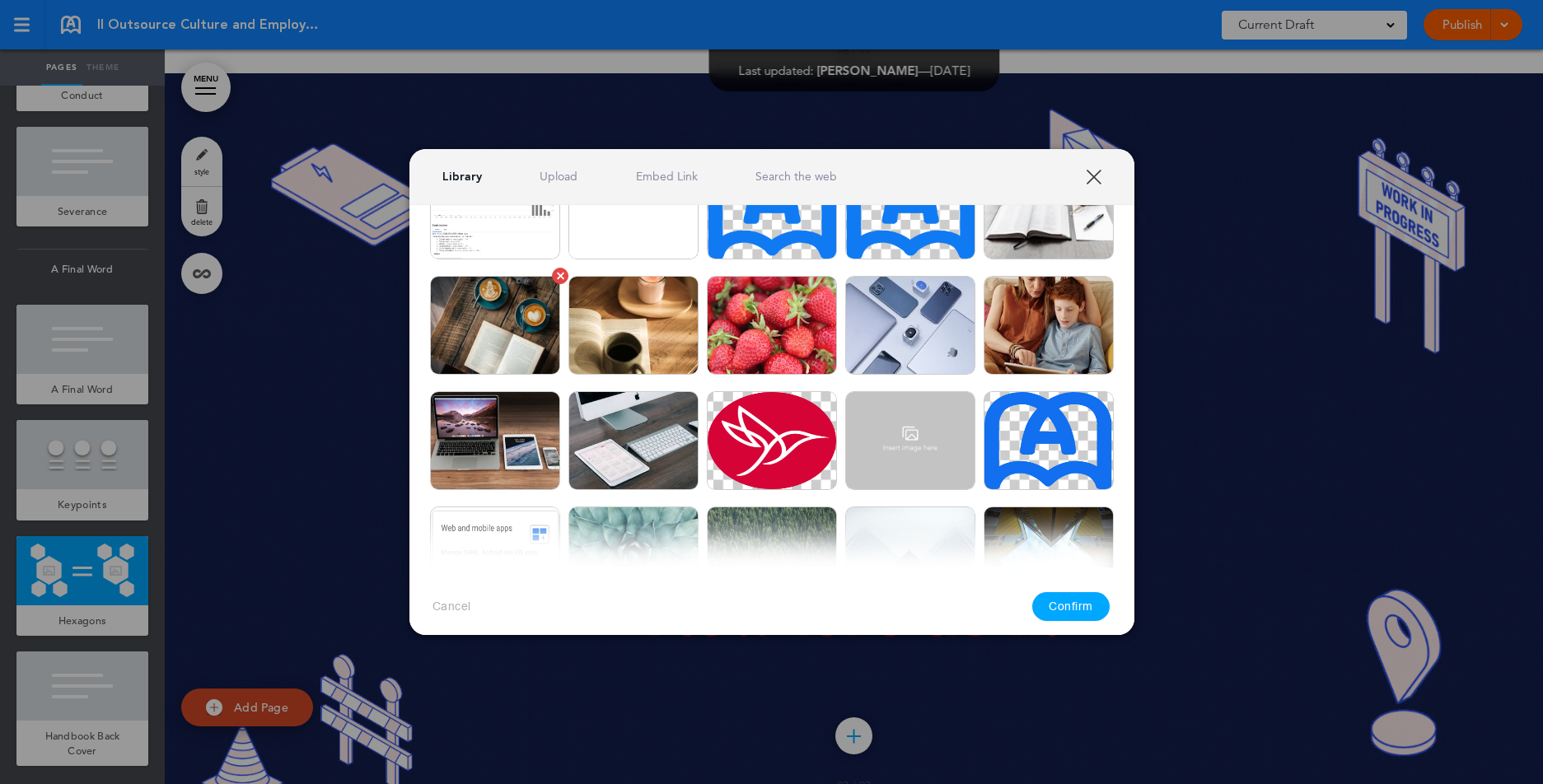
click at [532, 342] on img at bounding box center [496, 325] width 130 height 99
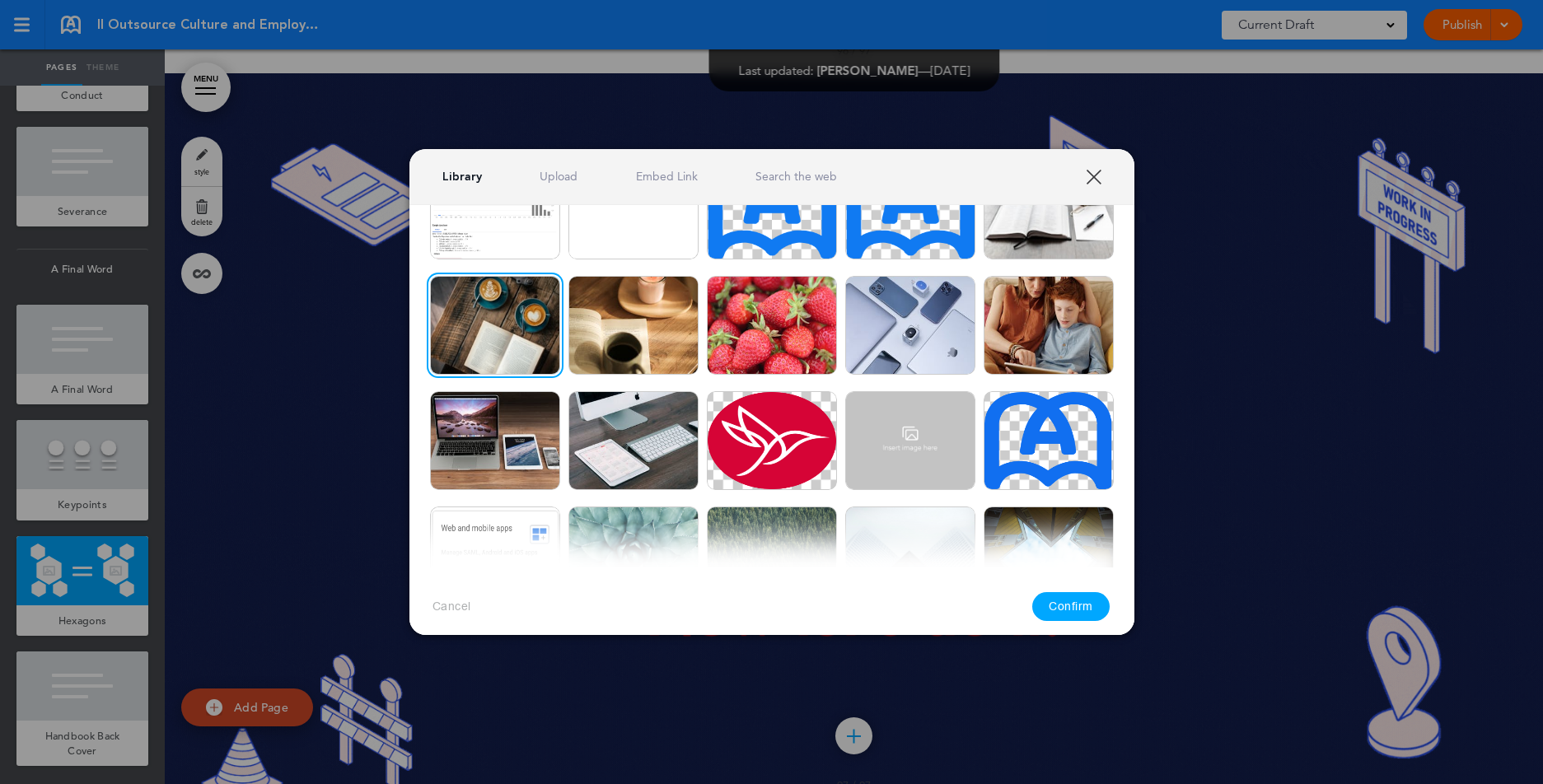
click at [1086, 608] on button "Confirm" at bounding box center [1072, 607] width 78 height 29
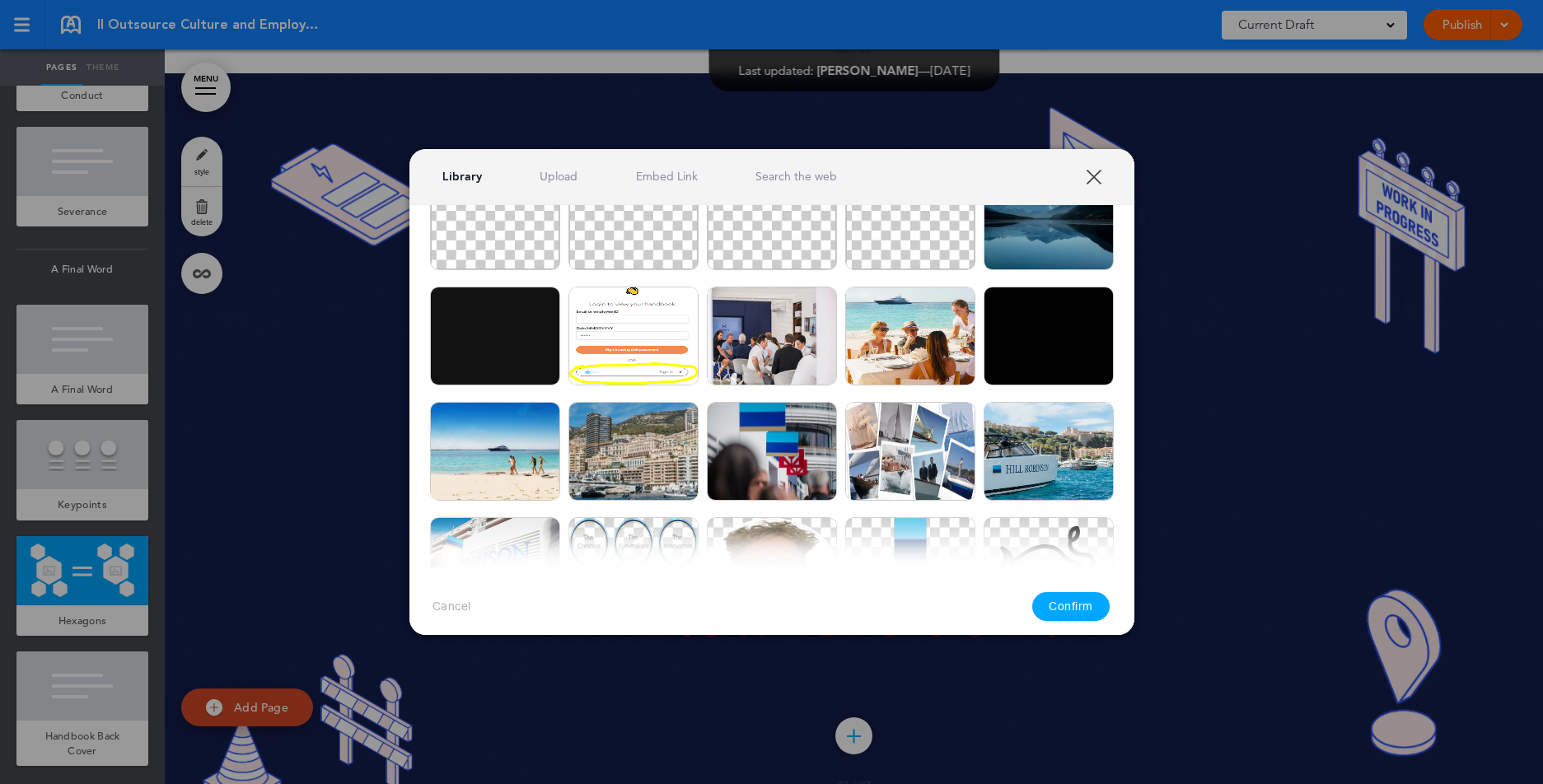
scroll to position [259, 0]
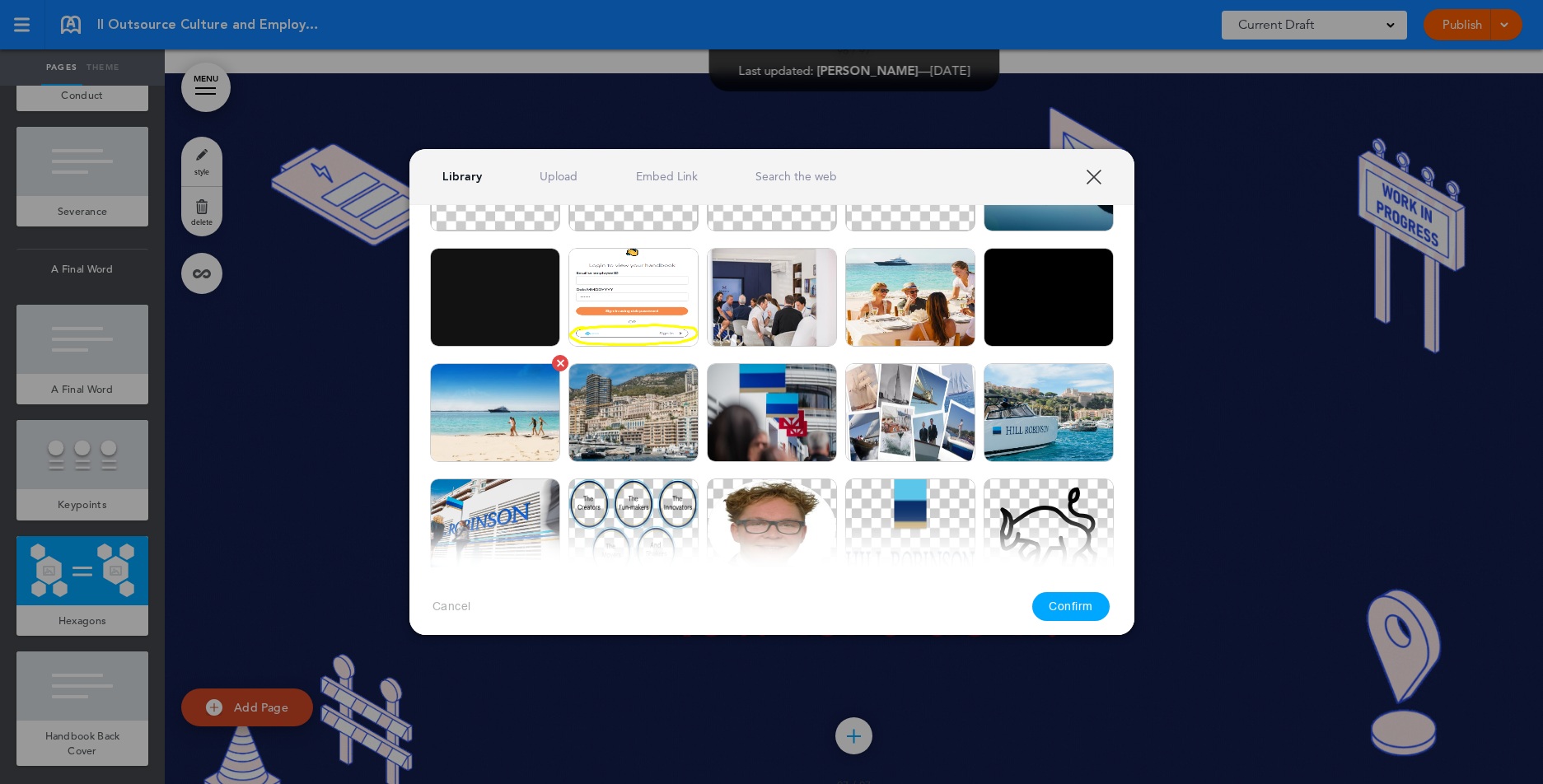
click at [496, 436] on img at bounding box center [496, 413] width 130 height 99
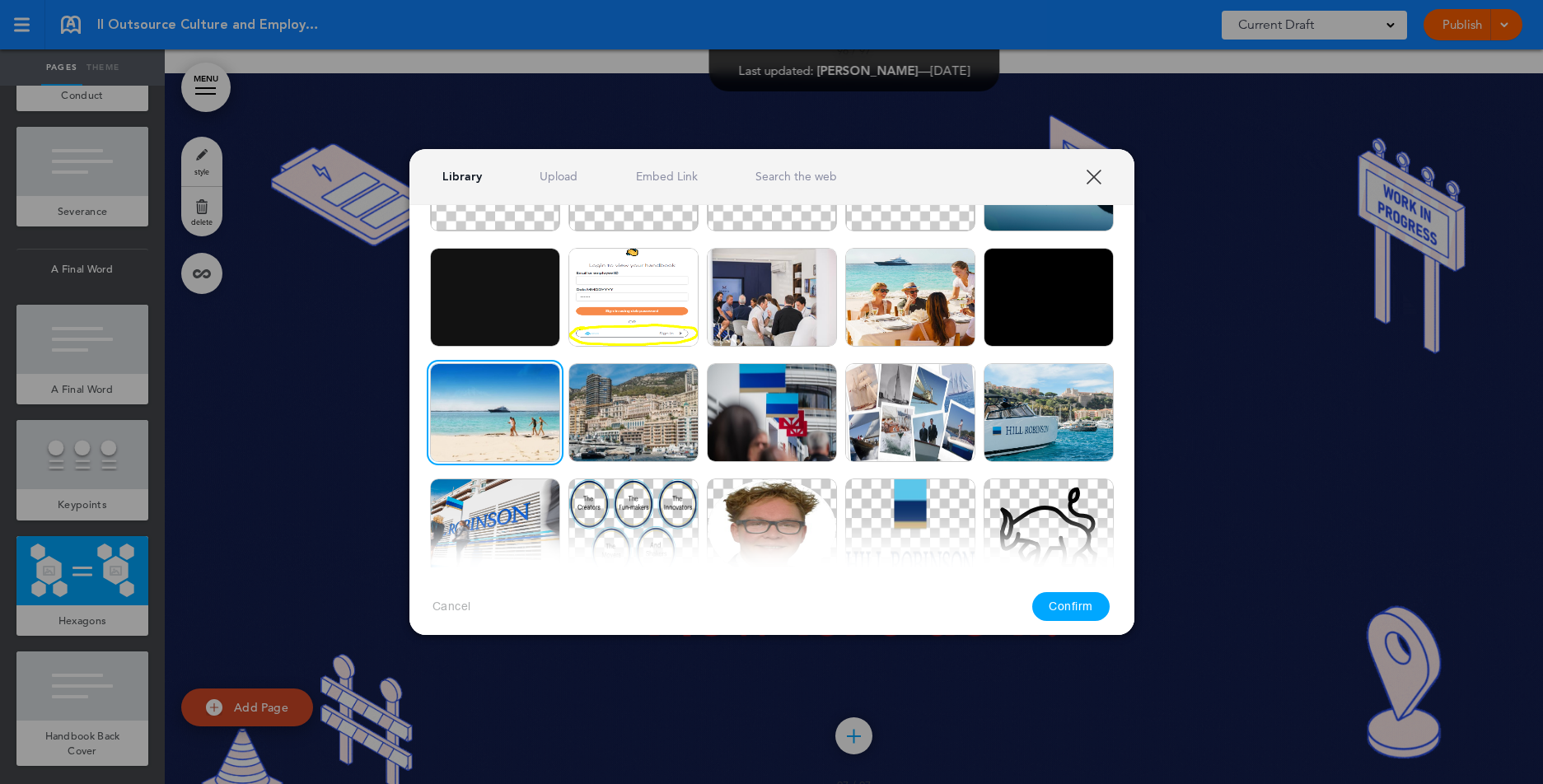
click at [1074, 612] on button "Confirm" at bounding box center [1072, 607] width 78 height 29
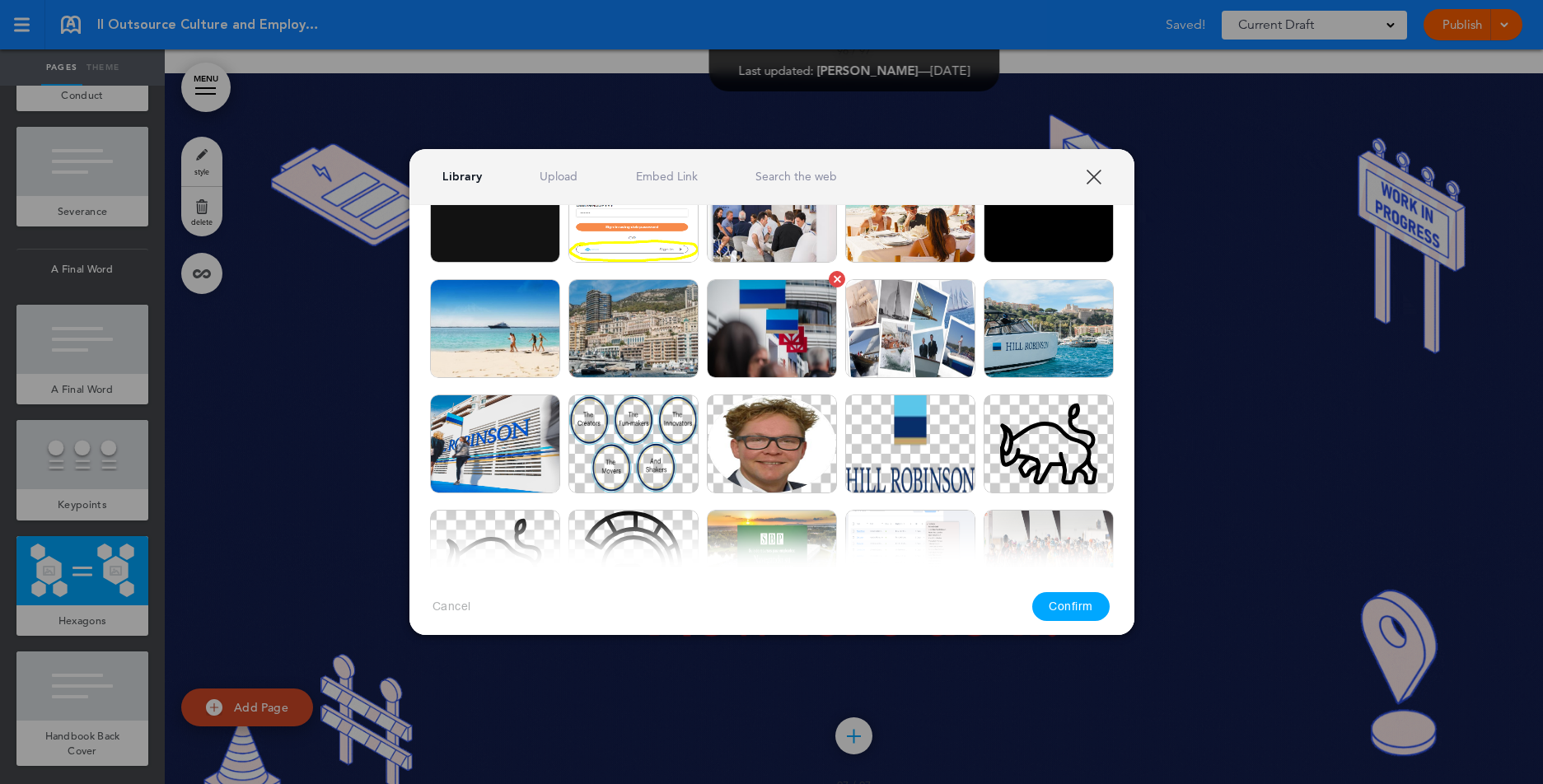
scroll to position [377, 0]
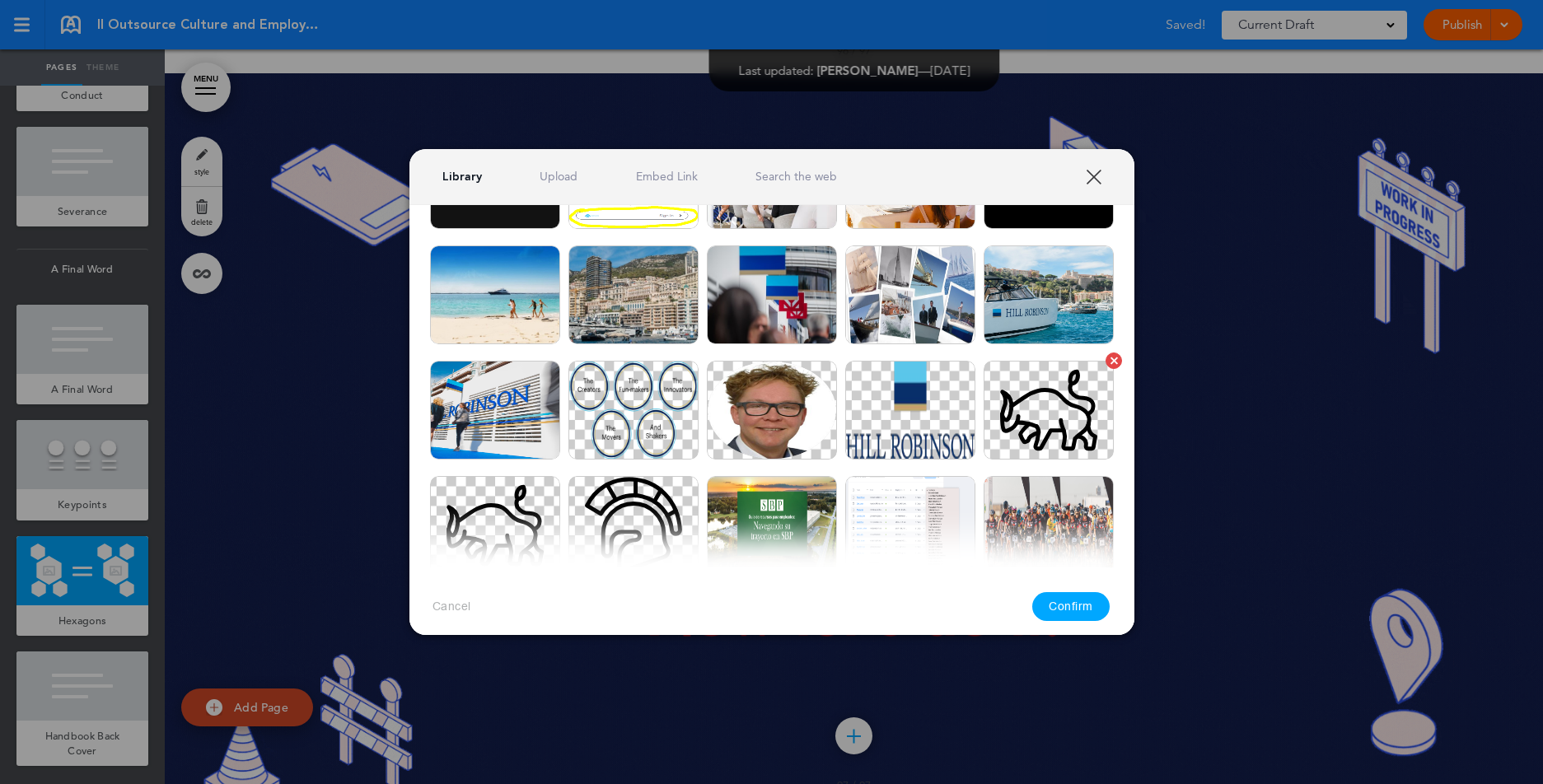
drag, startPoint x: 1001, startPoint y: 321, endPoint x: 1006, endPoint y: 442, distance: 121.1
click at [1001, 321] on img at bounding box center [1049, 295] width 130 height 99
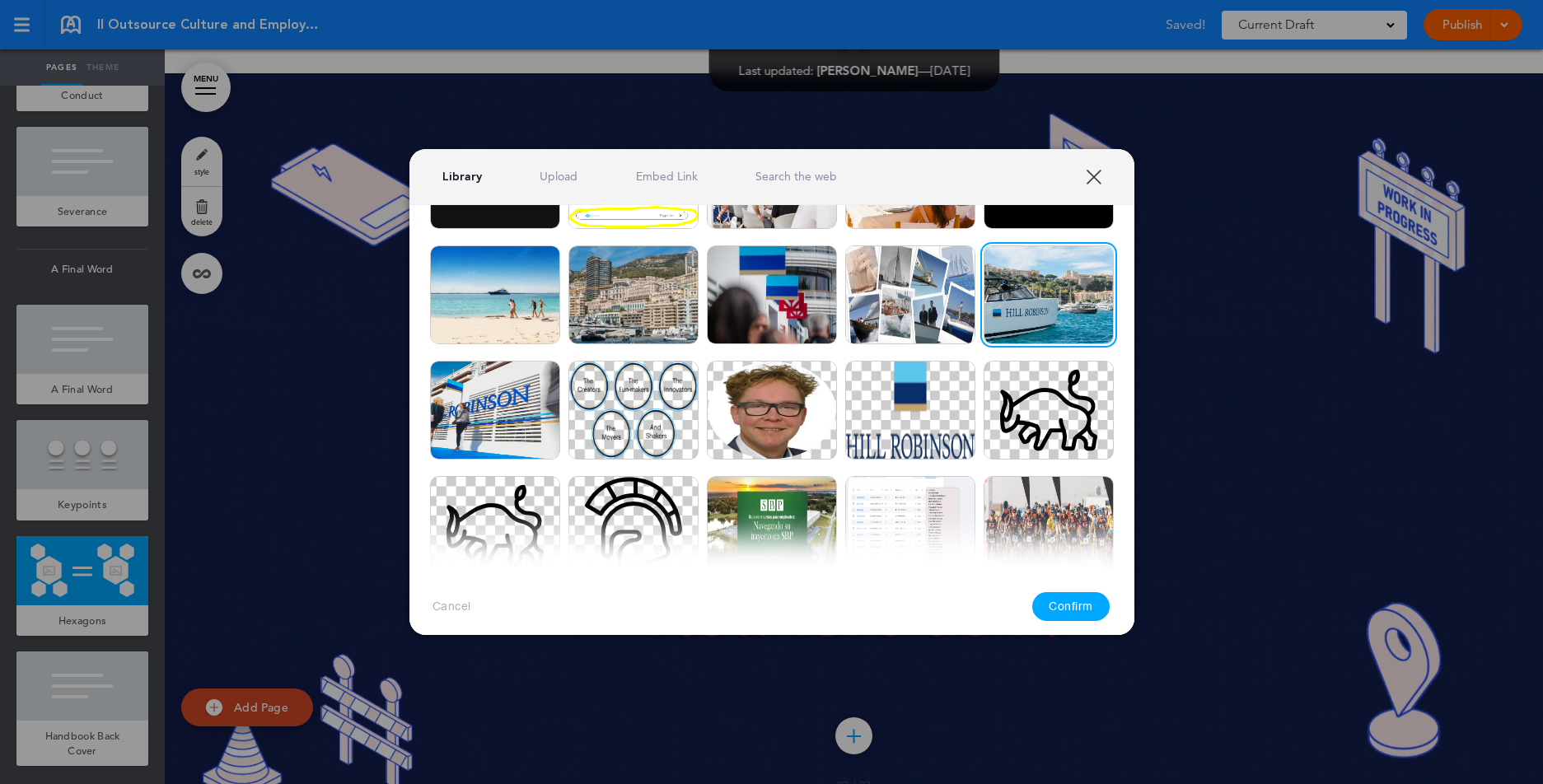
click at [1055, 602] on button "Confirm" at bounding box center [1072, 607] width 78 height 29
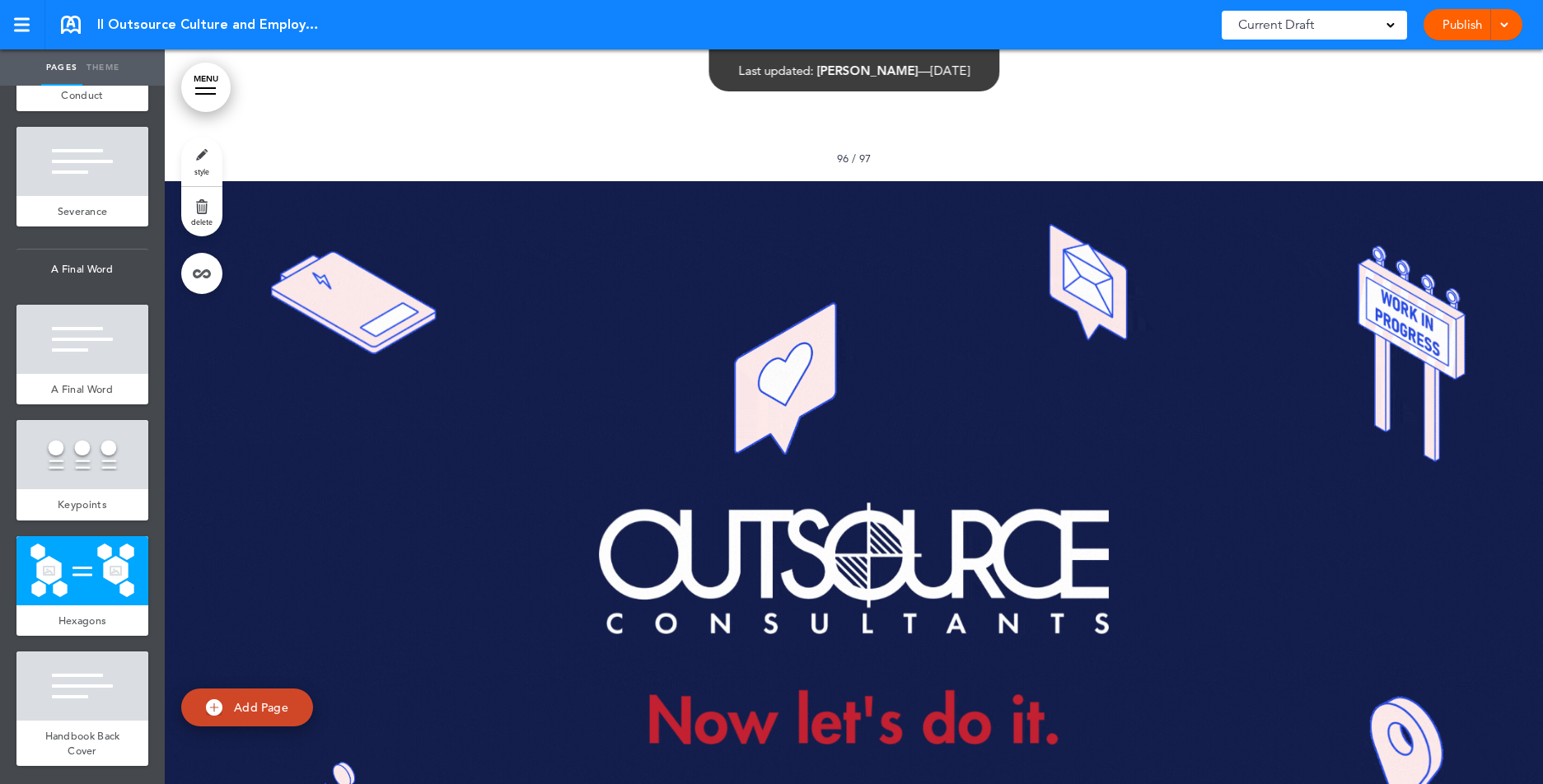
scroll to position [143577, 0]
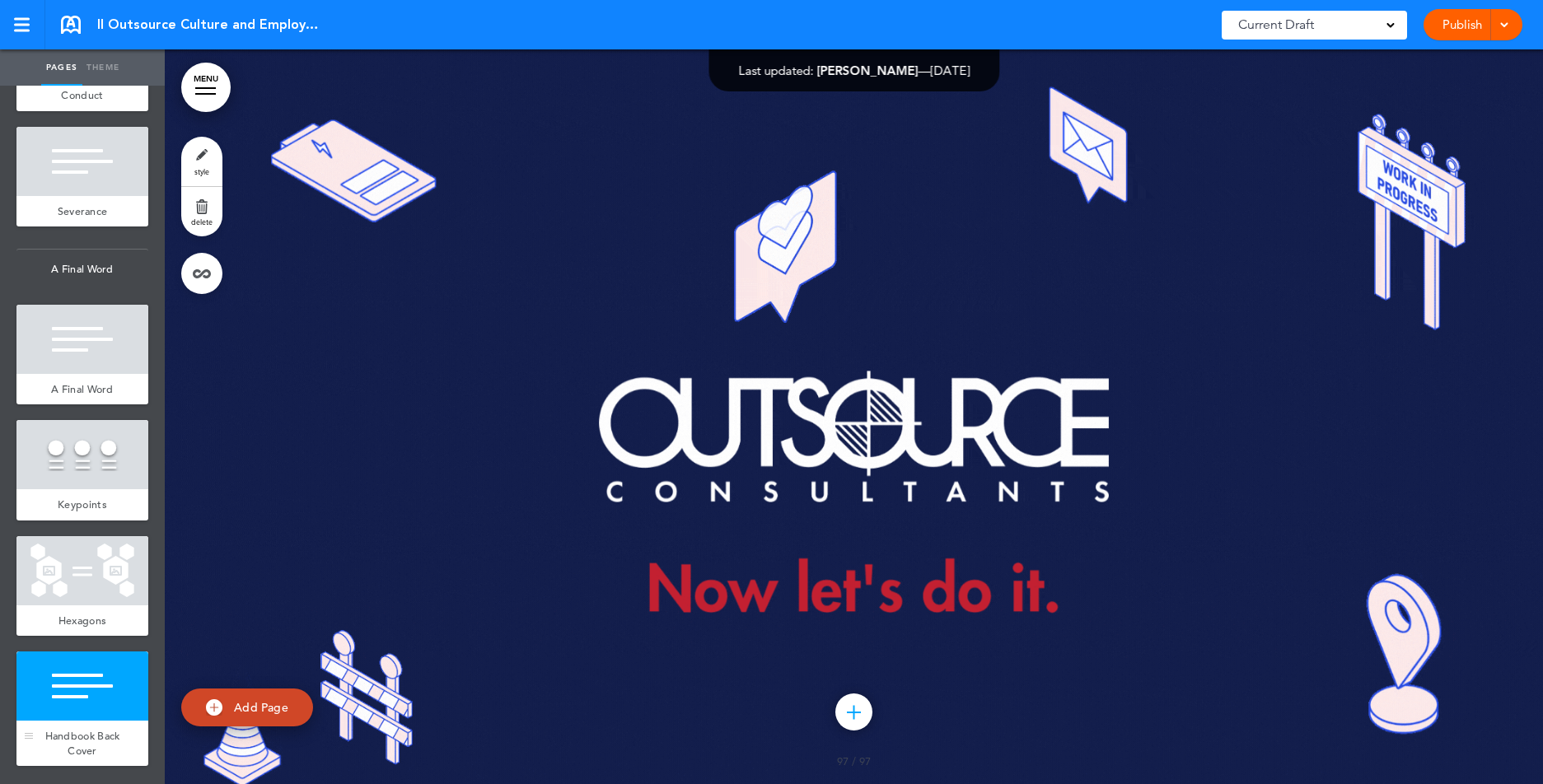
click at [98, 692] on div at bounding box center [83, 686] width 132 height 69
click at [73, 548] on div at bounding box center [83, 570] width 132 height 69
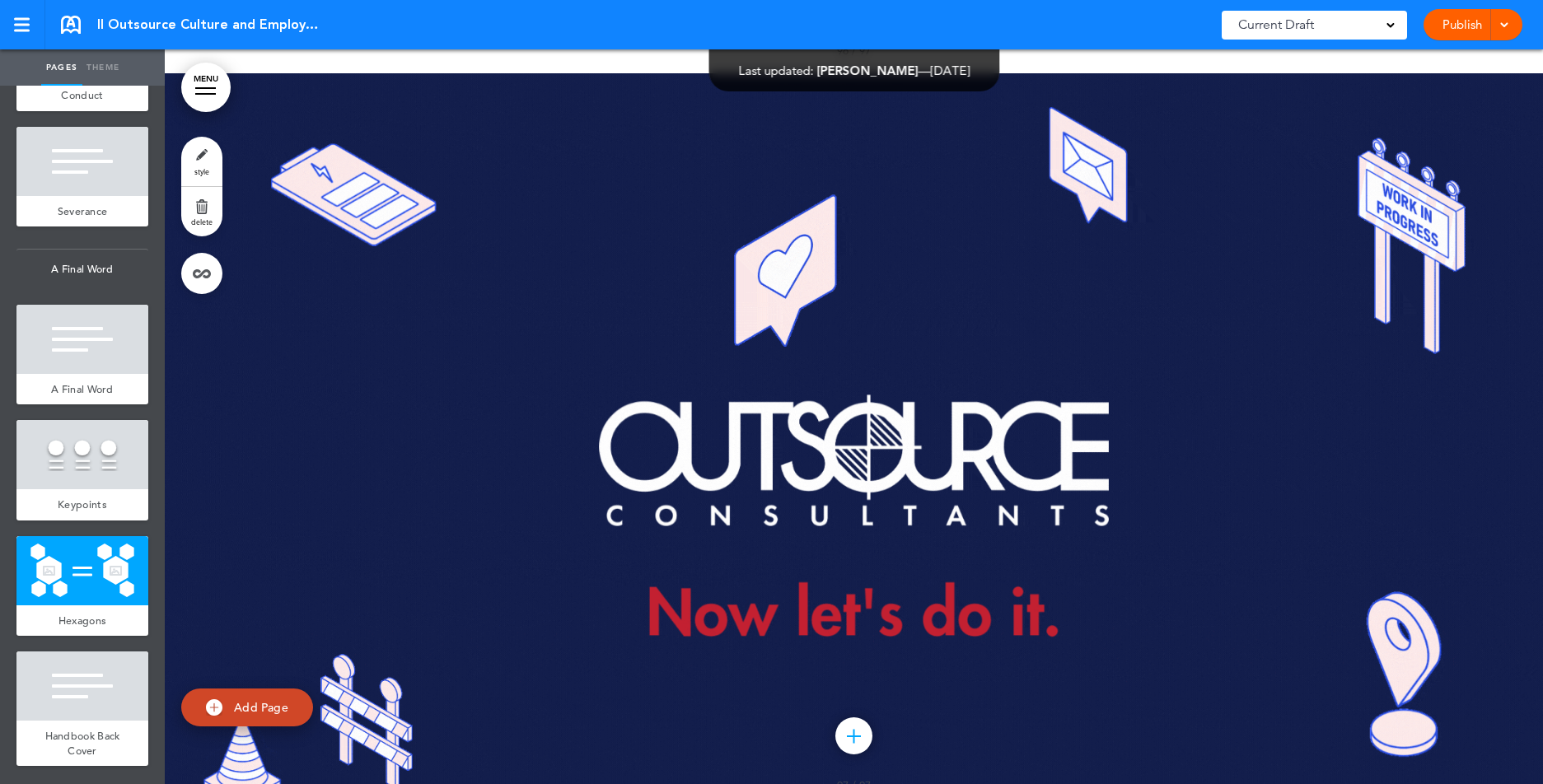
scroll to position [142861, 0]
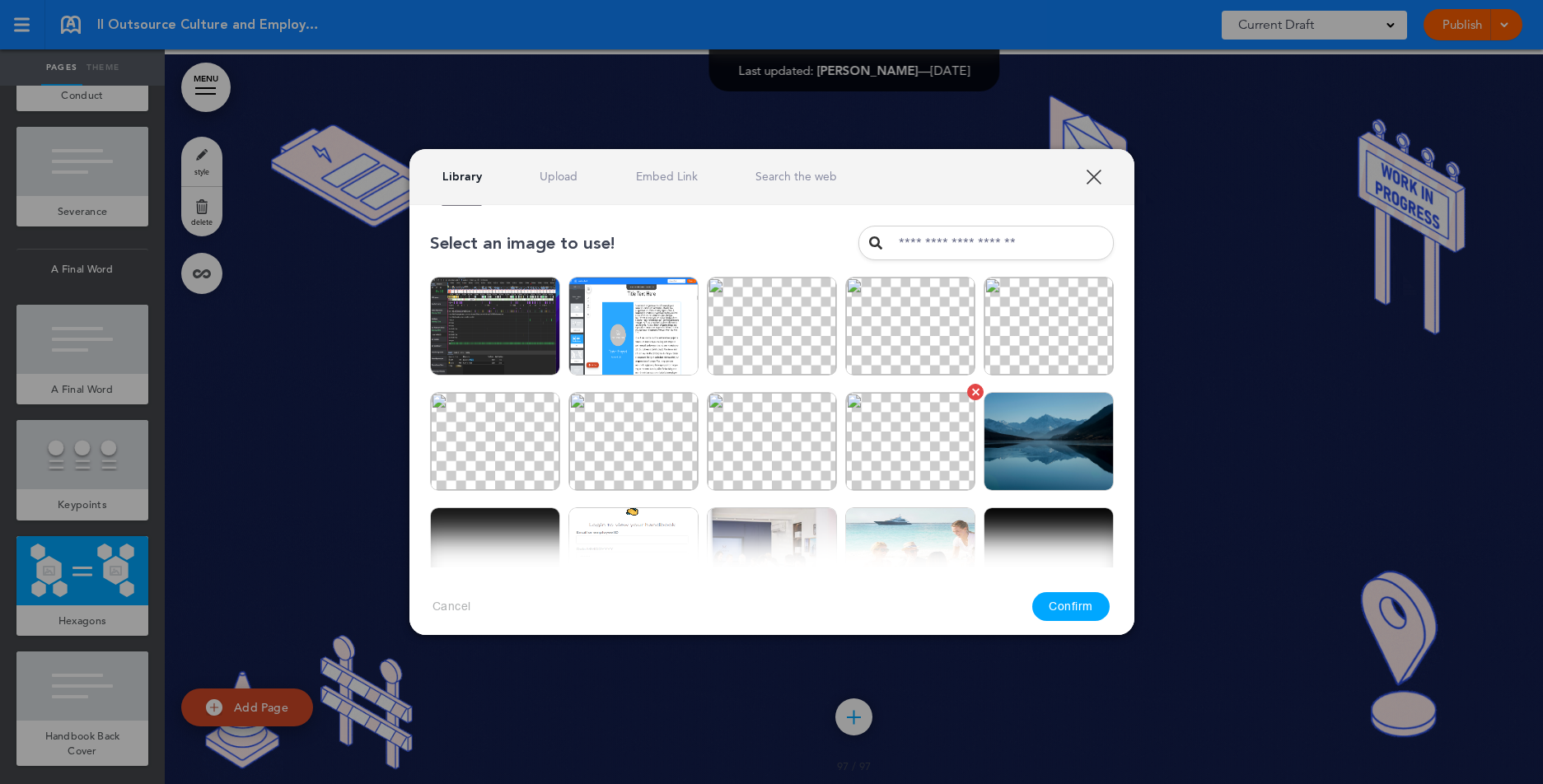
scroll to position [265, 0]
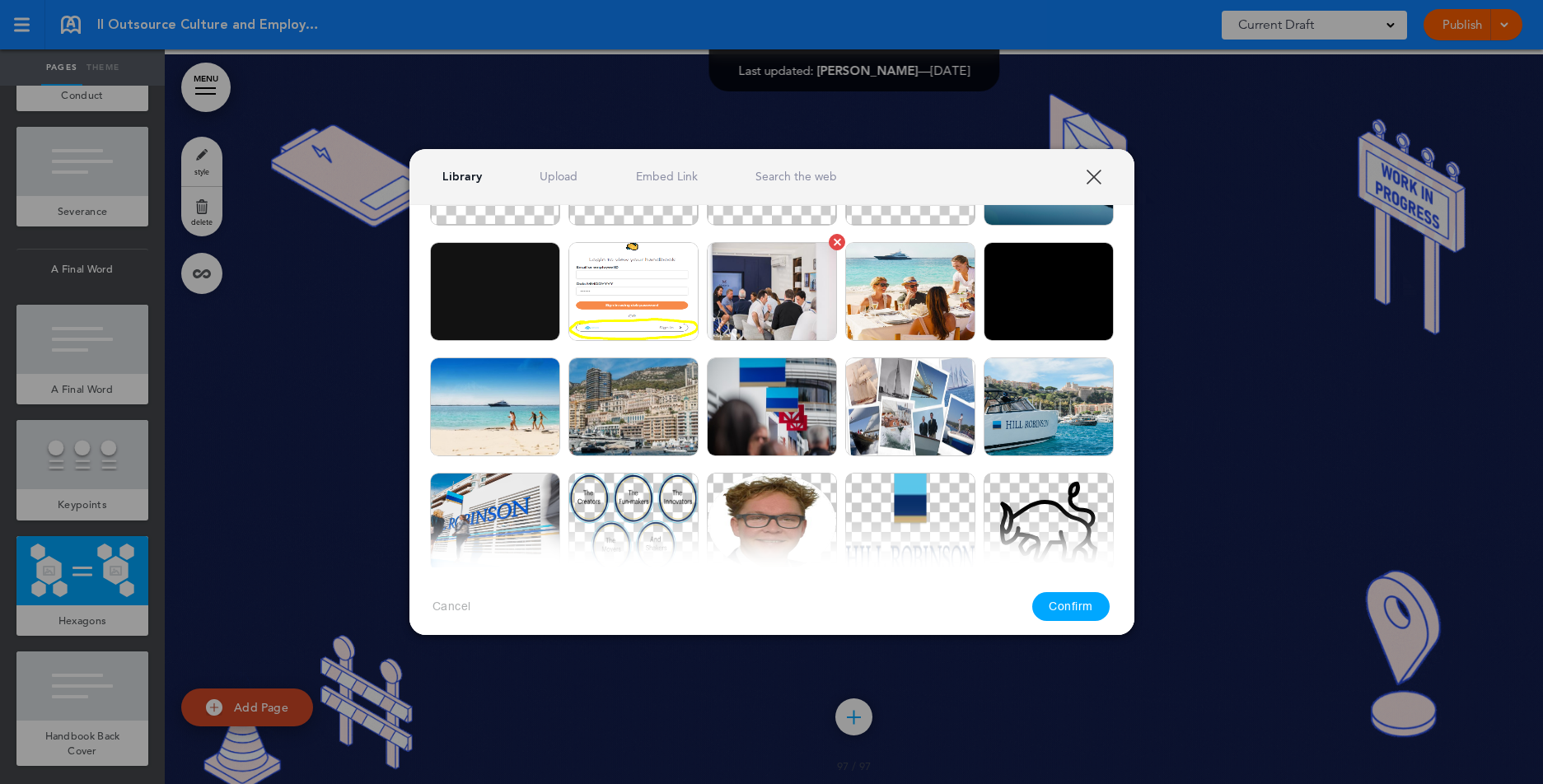
click at [775, 302] on img at bounding box center [772, 291] width 130 height 99
click at [1077, 606] on button "Confirm" at bounding box center [1072, 607] width 78 height 29
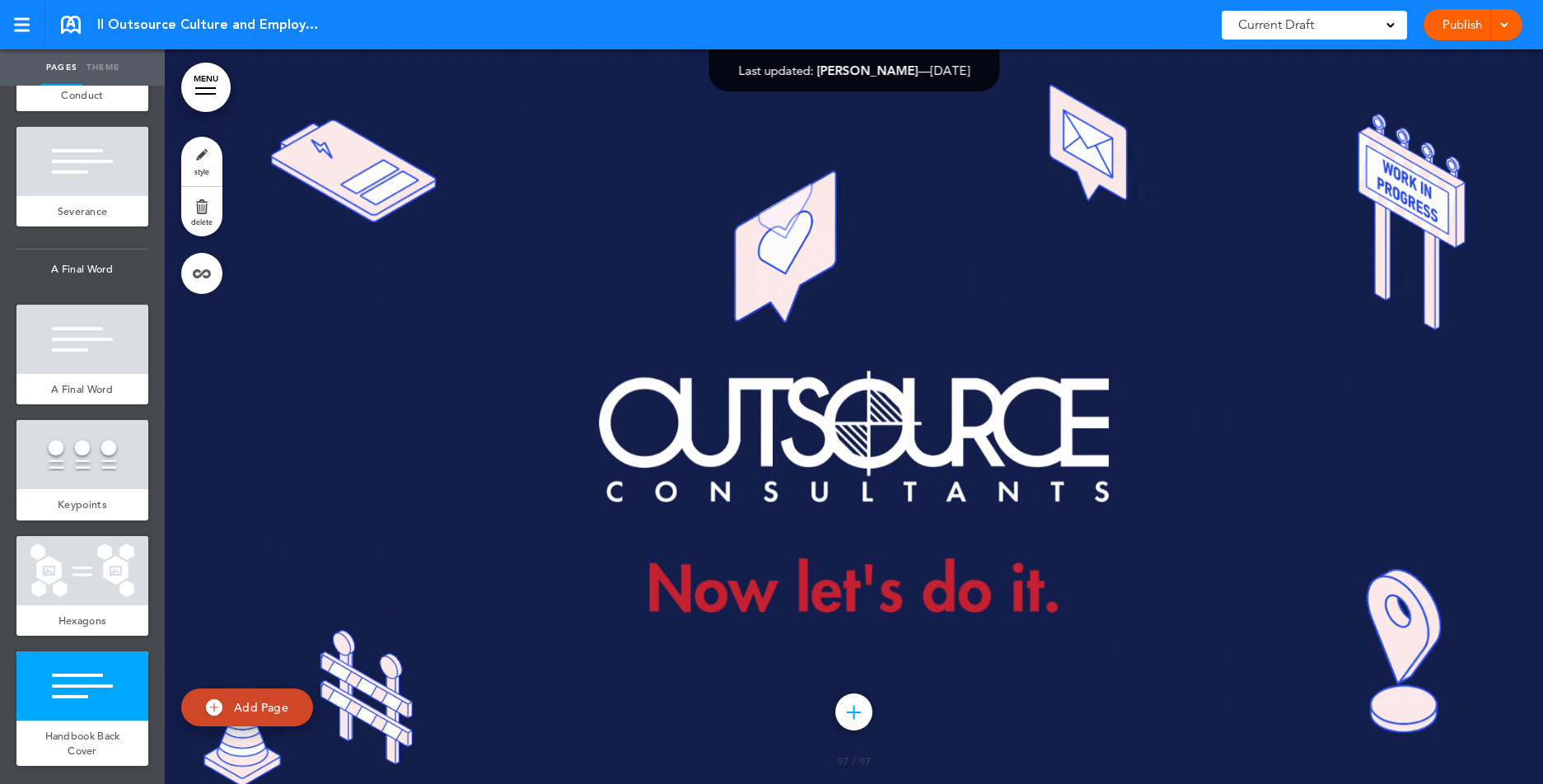
scroll to position [143052, 0]
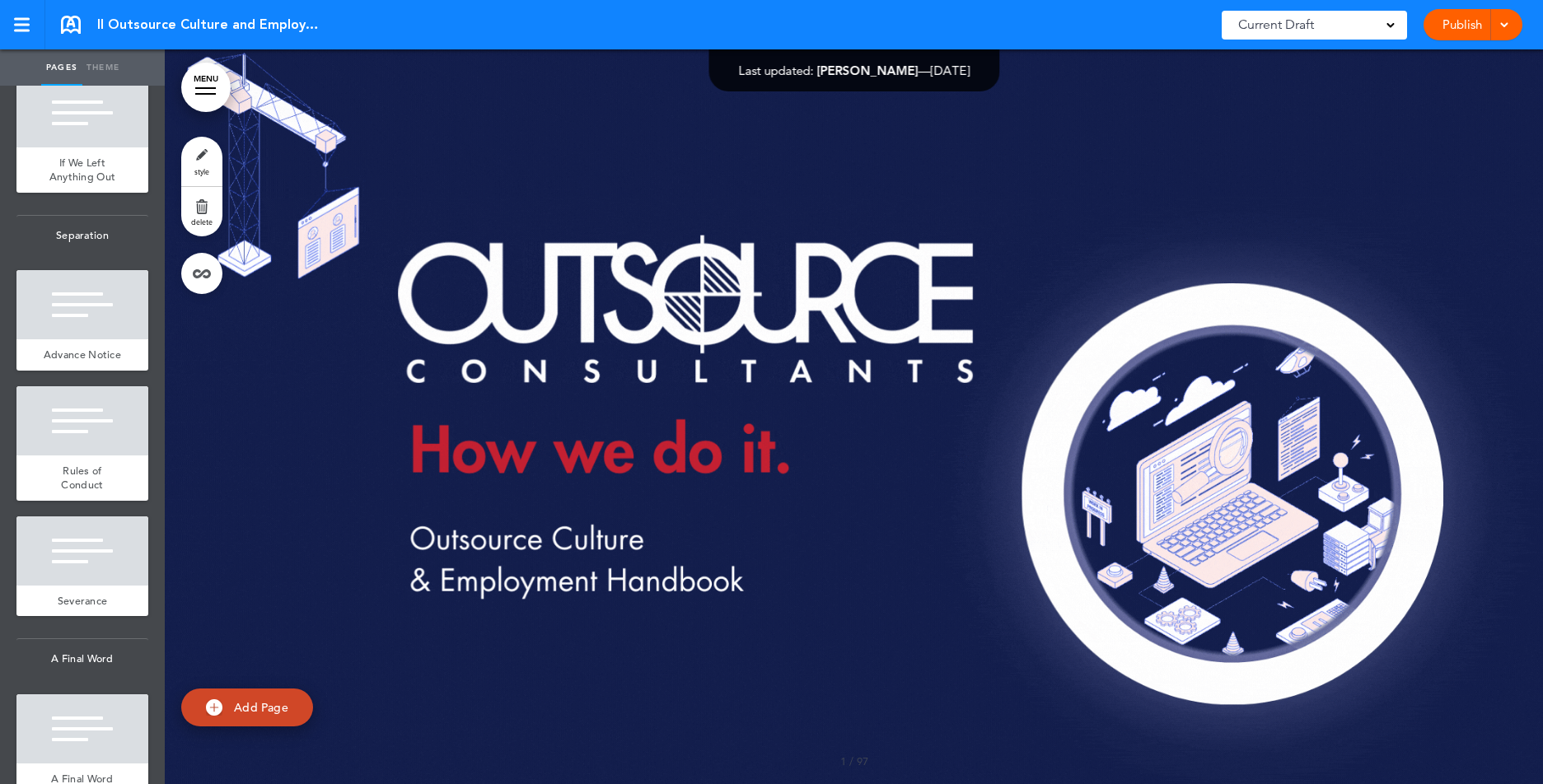
scroll to position [12713, 0]
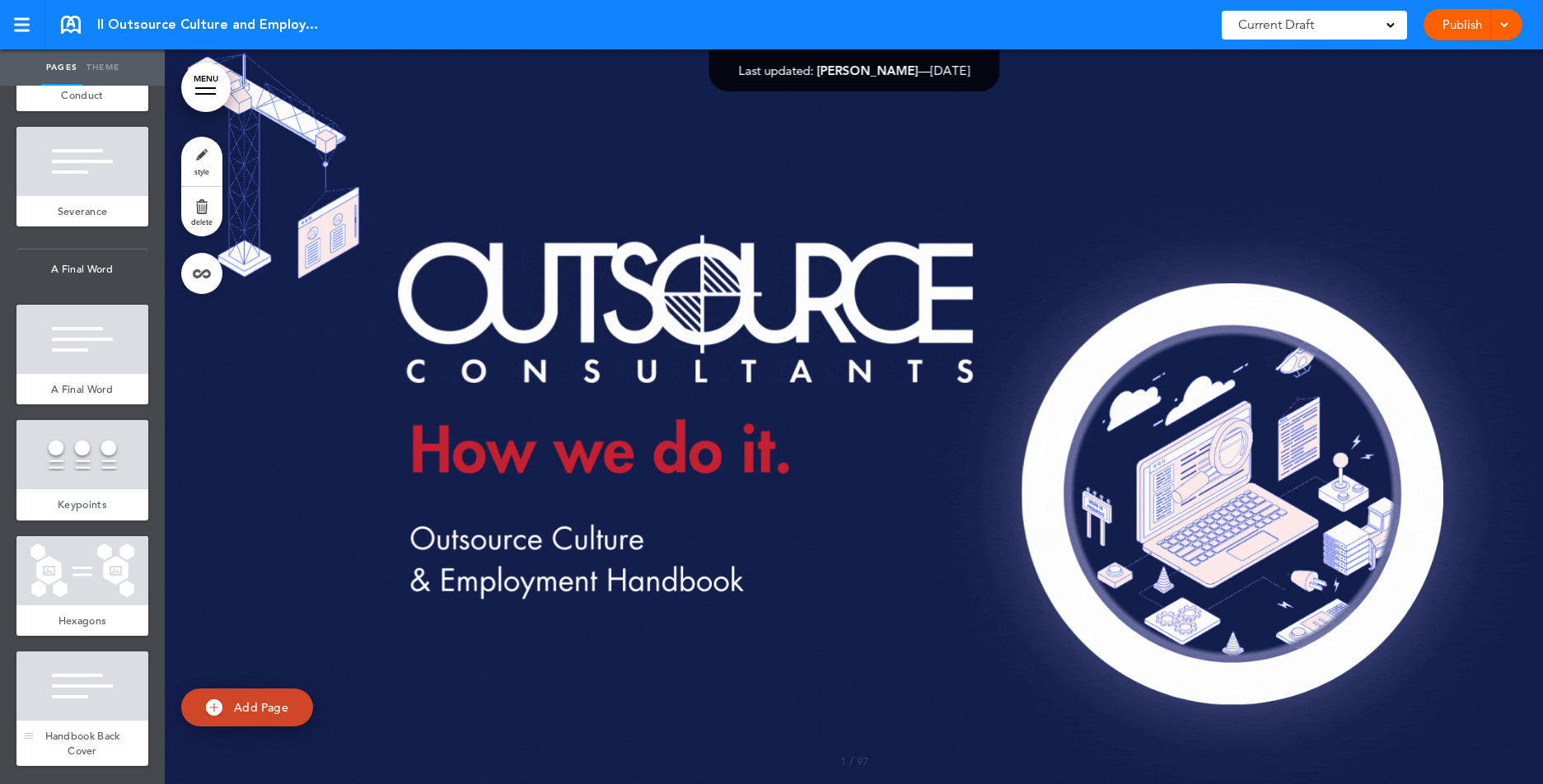
click at [95, 691] on div at bounding box center [83, 686] width 132 height 69
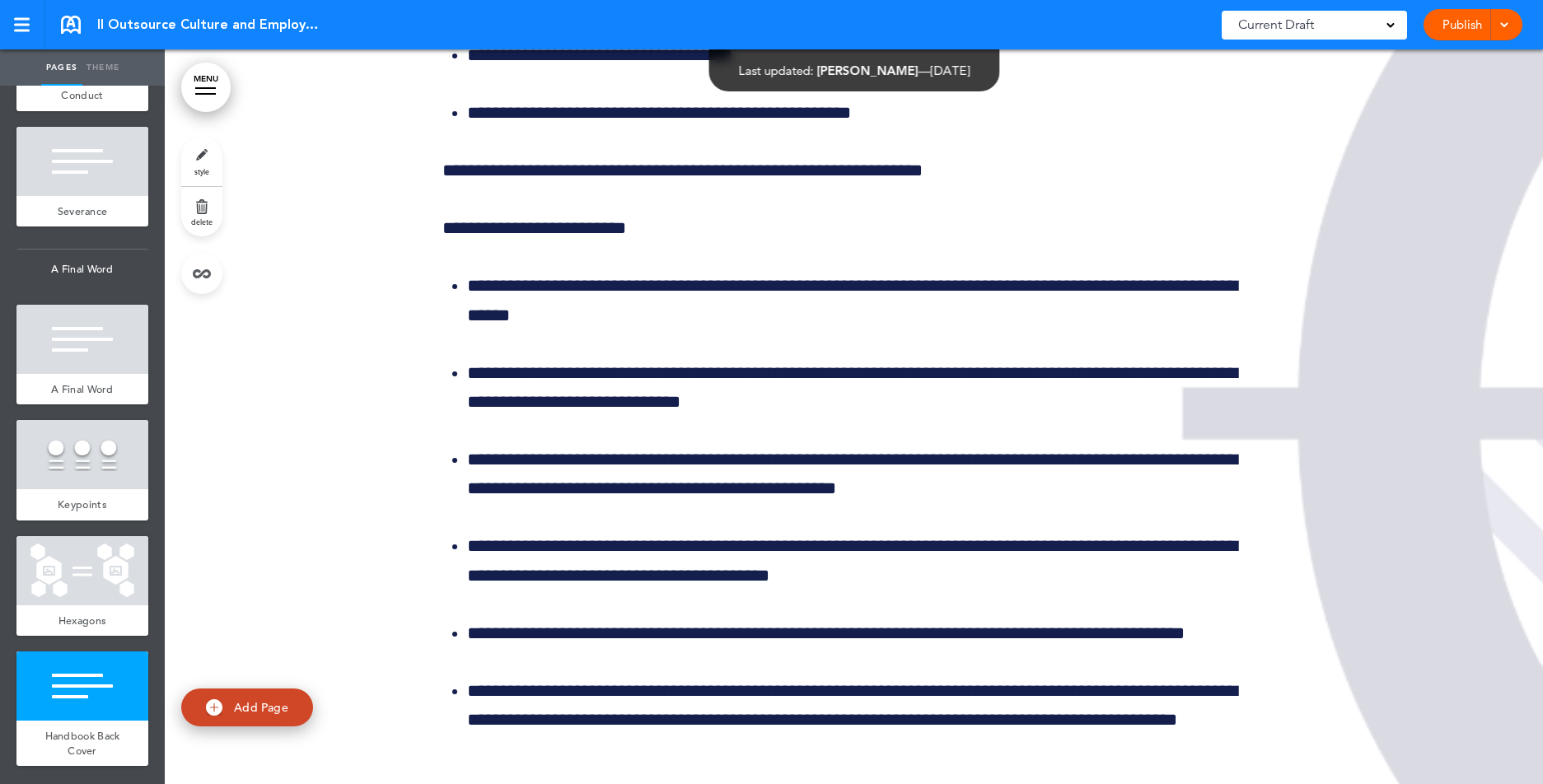
scroll to position [143577, 0]
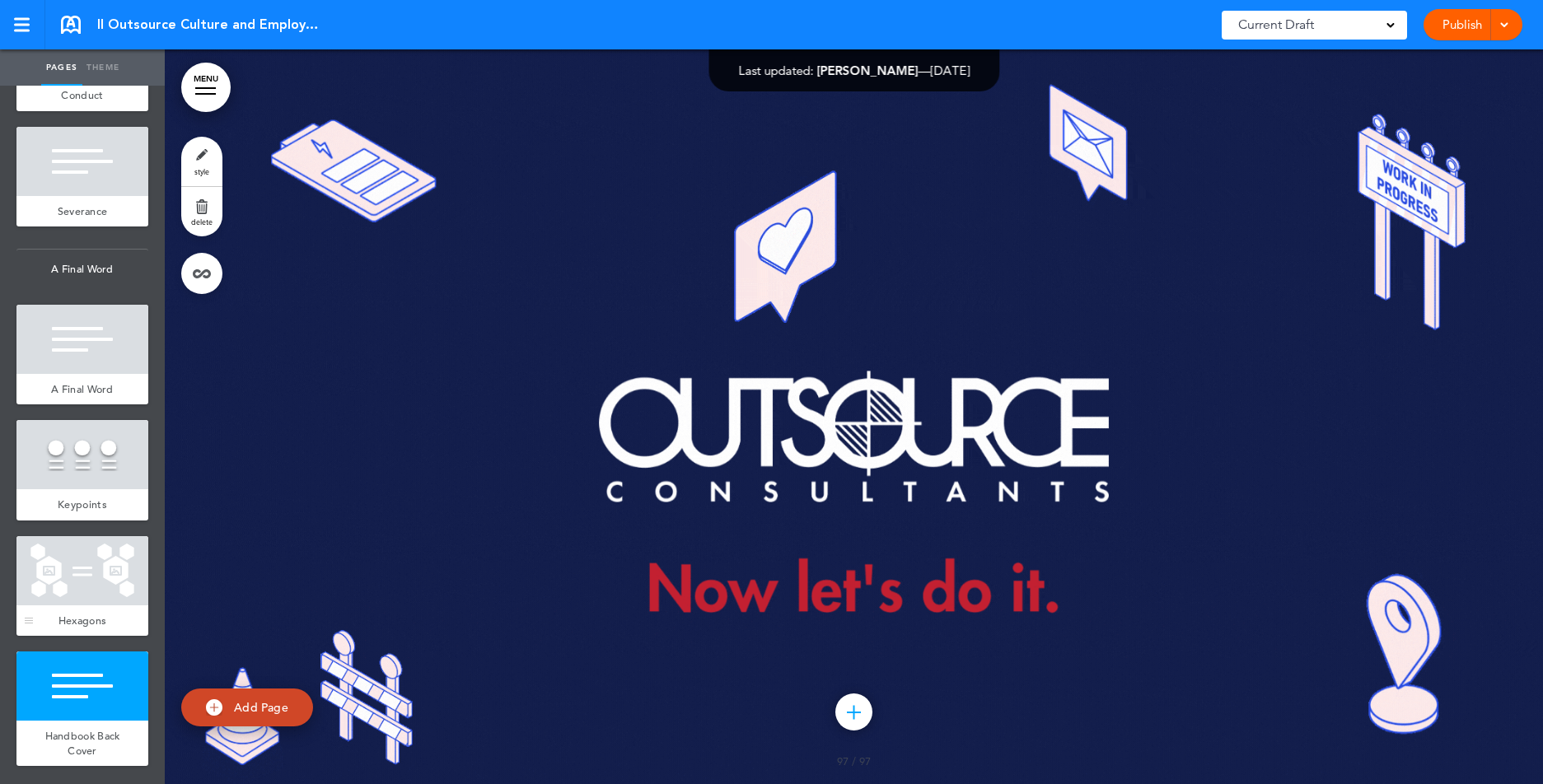
click at [126, 576] on div at bounding box center [83, 570] width 132 height 69
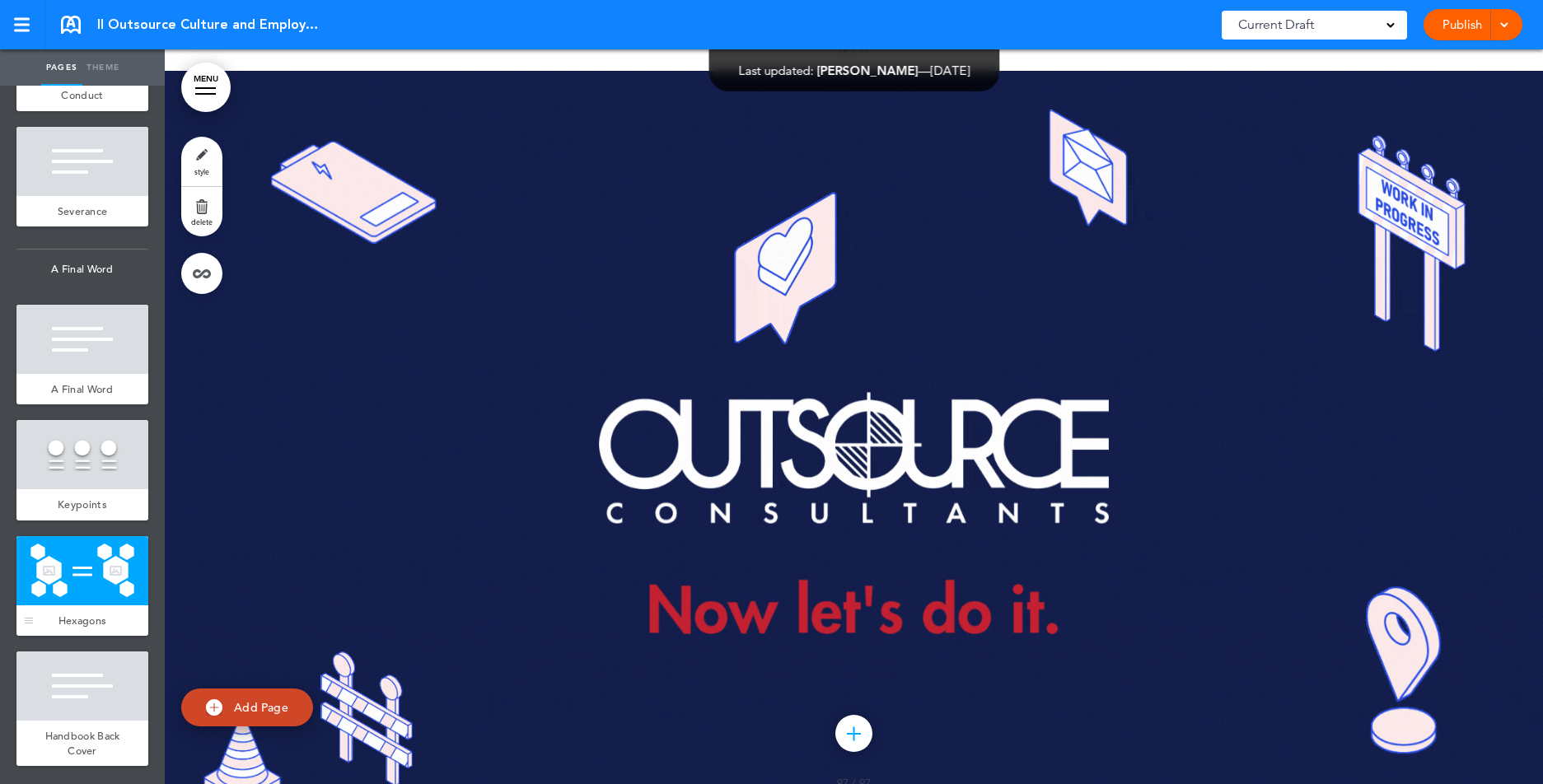
scroll to position [142842, 0]
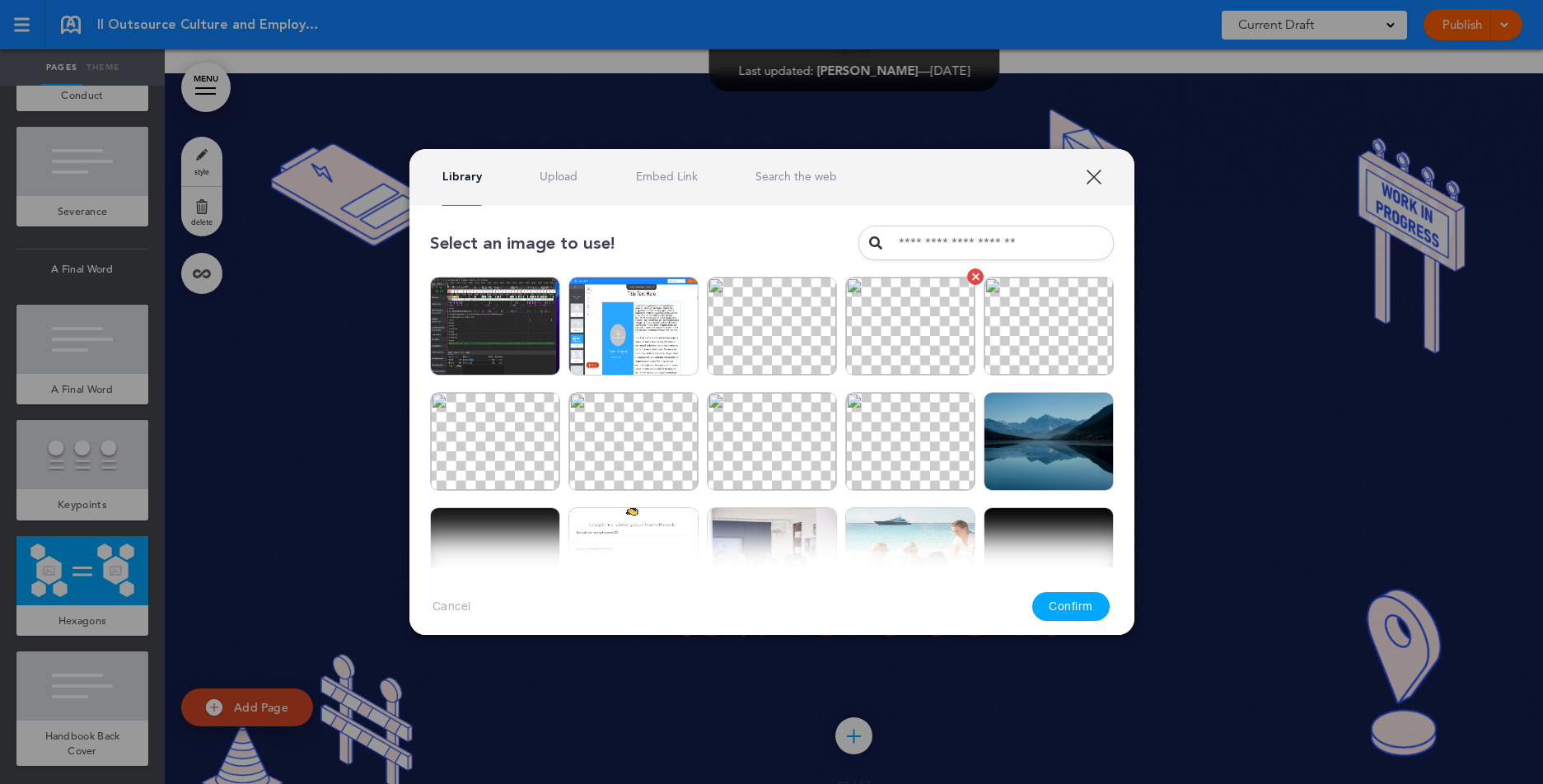
click at [909, 337] on img at bounding box center [910, 326] width 130 height 99
click at [1043, 601] on button "Confirm" at bounding box center [1072, 607] width 78 height 29
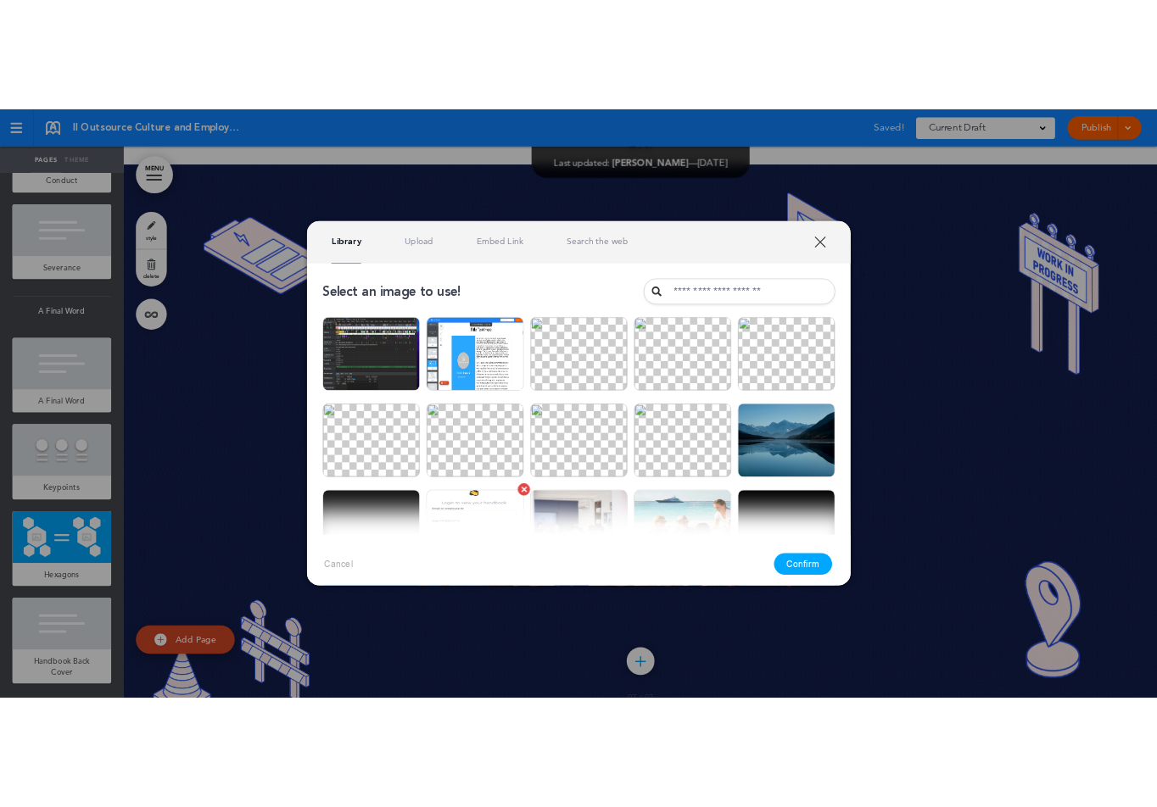
scroll to position [226, 0]
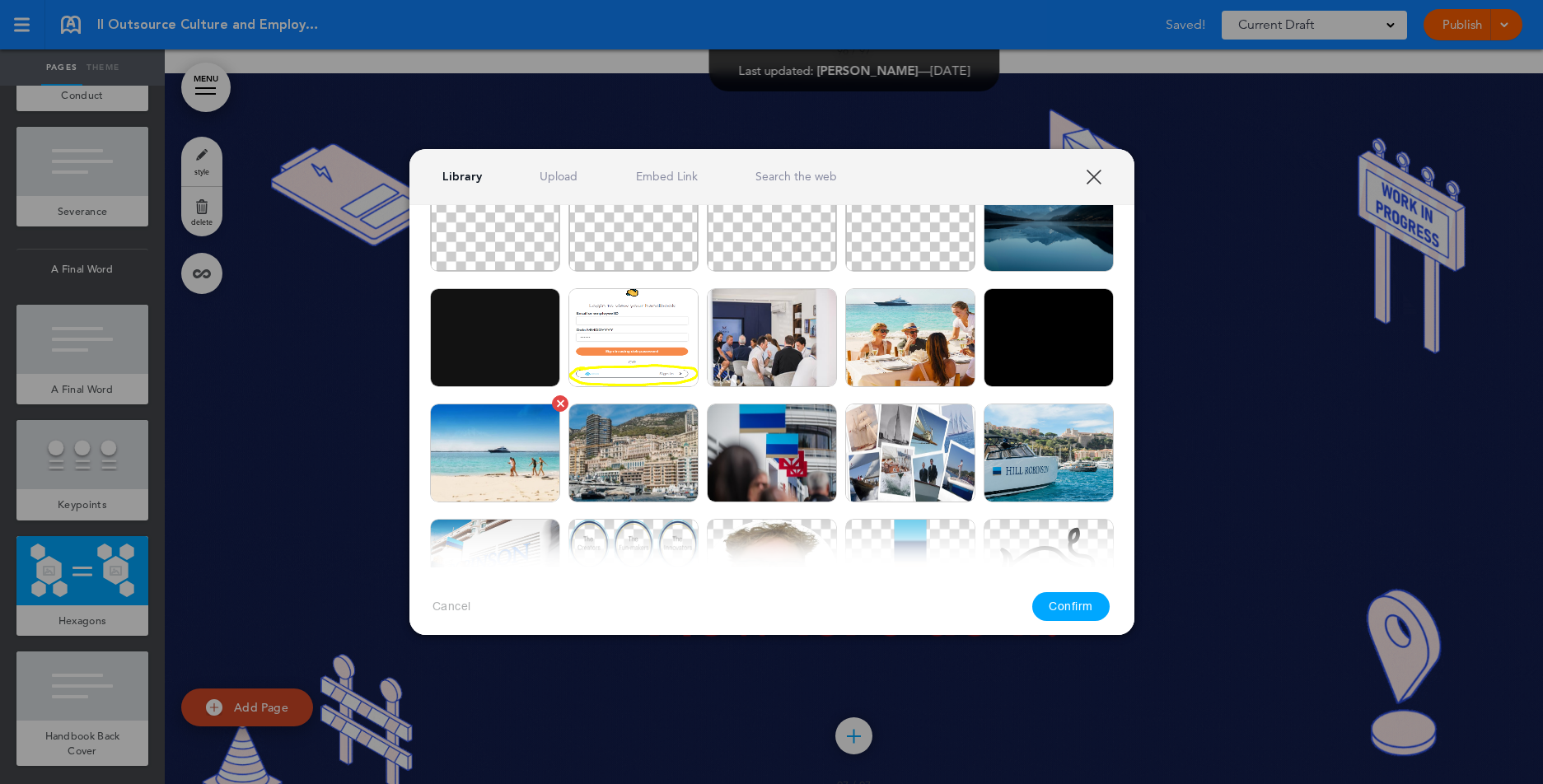
click at [514, 471] on img at bounding box center [496, 454] width 130 height 99
click at [1067, 607] on button "Confirm" at bounding box center [1072, 607] width 78 height 29
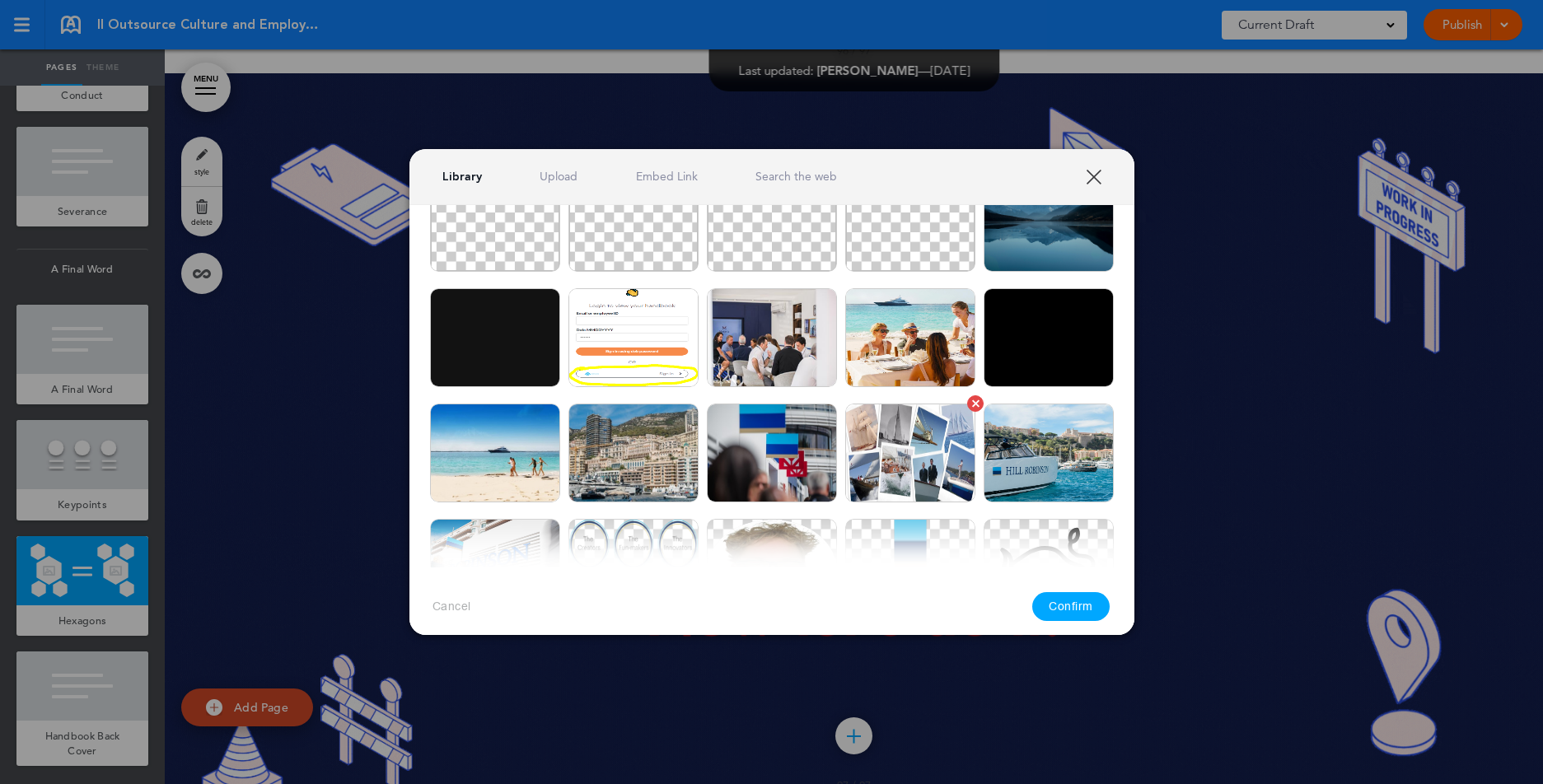
click at [886, 459] on img at bounding box center [910, 454] width 130 height 99
click at [1071, 606] on button "Confirm" at bounding box center [1072, 607] width 78 height 29
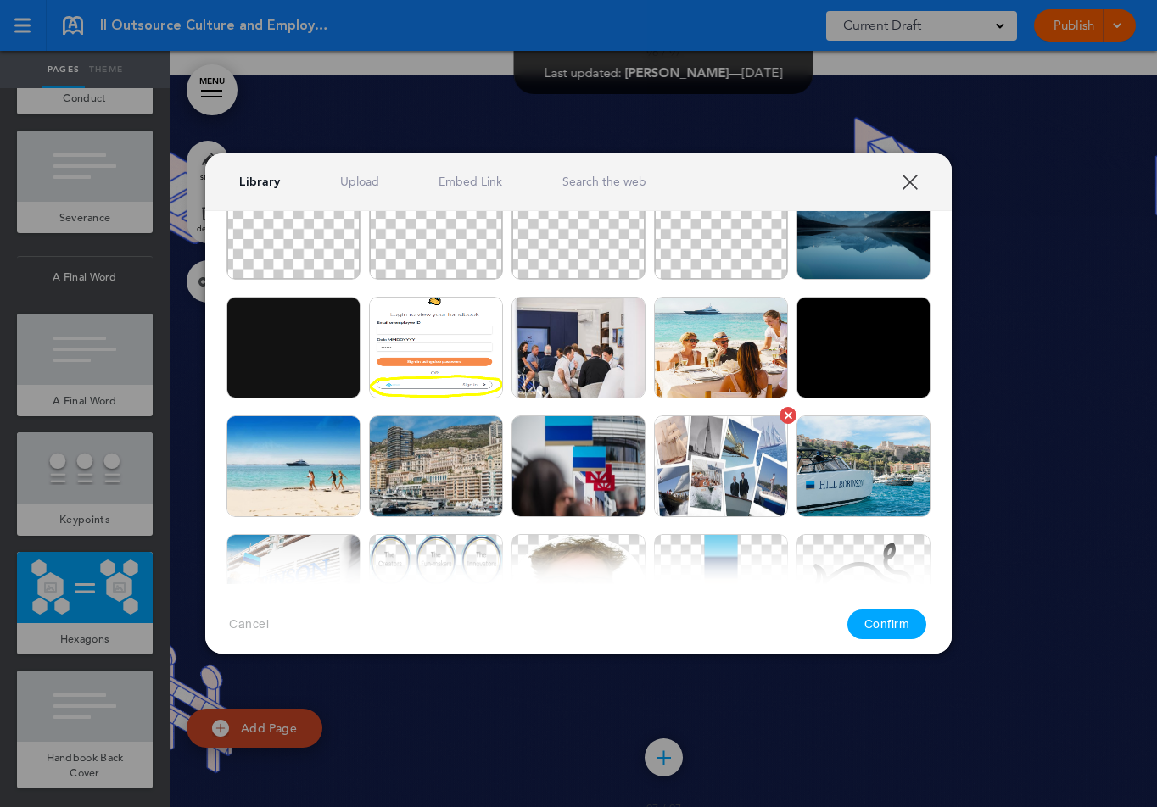
click at [728, 485] on img at bounding box center [721, 467] width 134 height 102
click at [893, 623] on button "Confirm" at bounding box center [887, 625] width 80 height 30
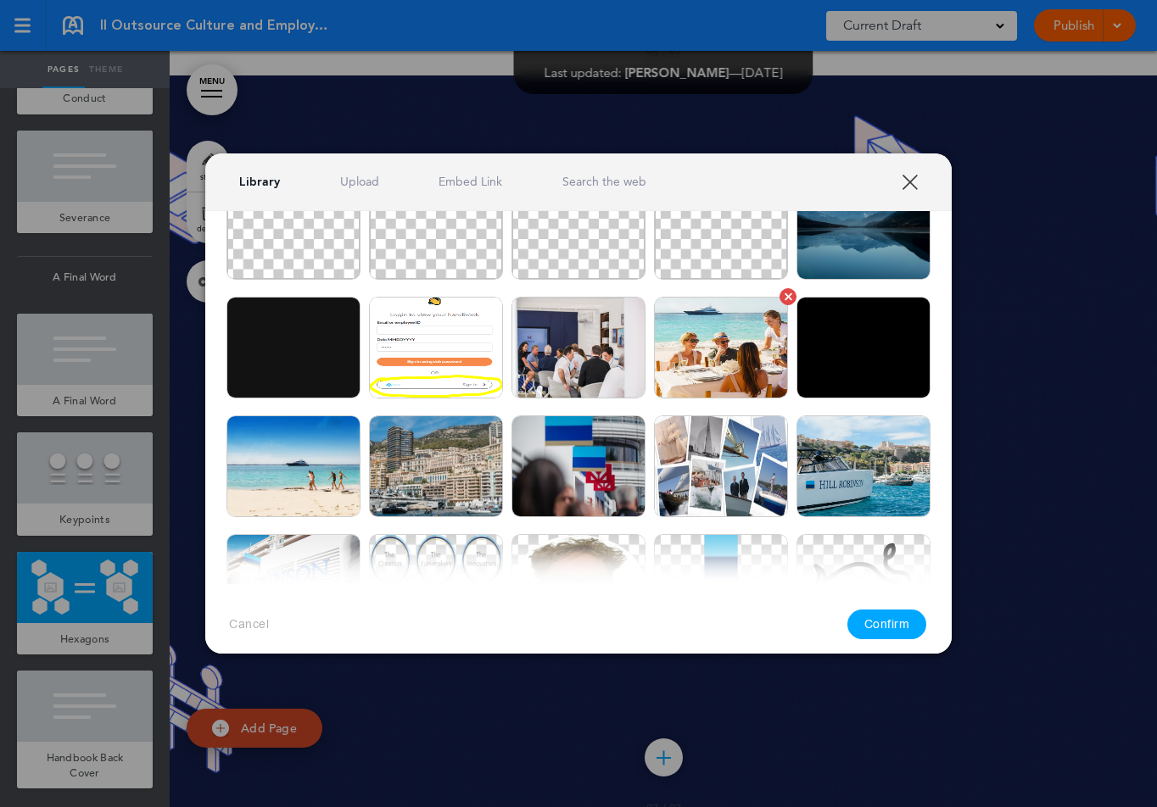
click at [693, 366] on img at bounding box center [721, 348] width 134 height 102
click at [884, 631] on button "Confirm" at bounding box center [887, 625] width 80 height 30
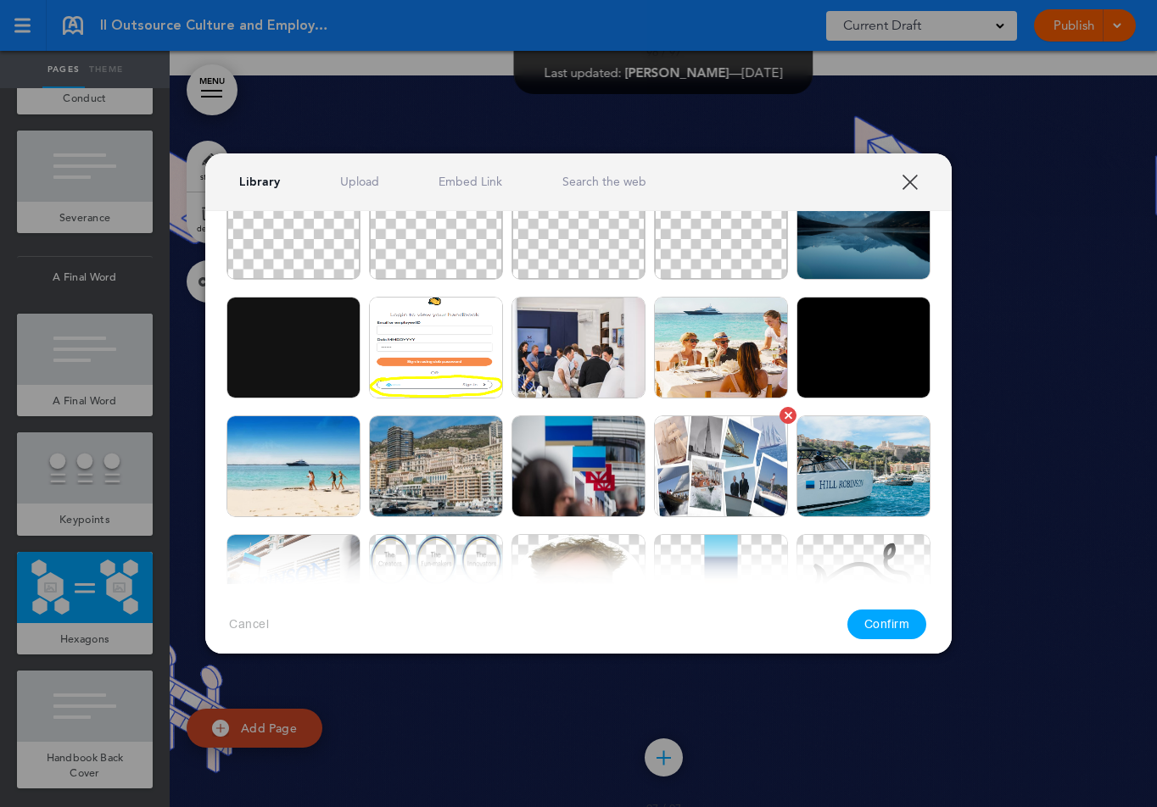
click at [717, 461] on img at bounding box center [721, 467] width 134 height 102
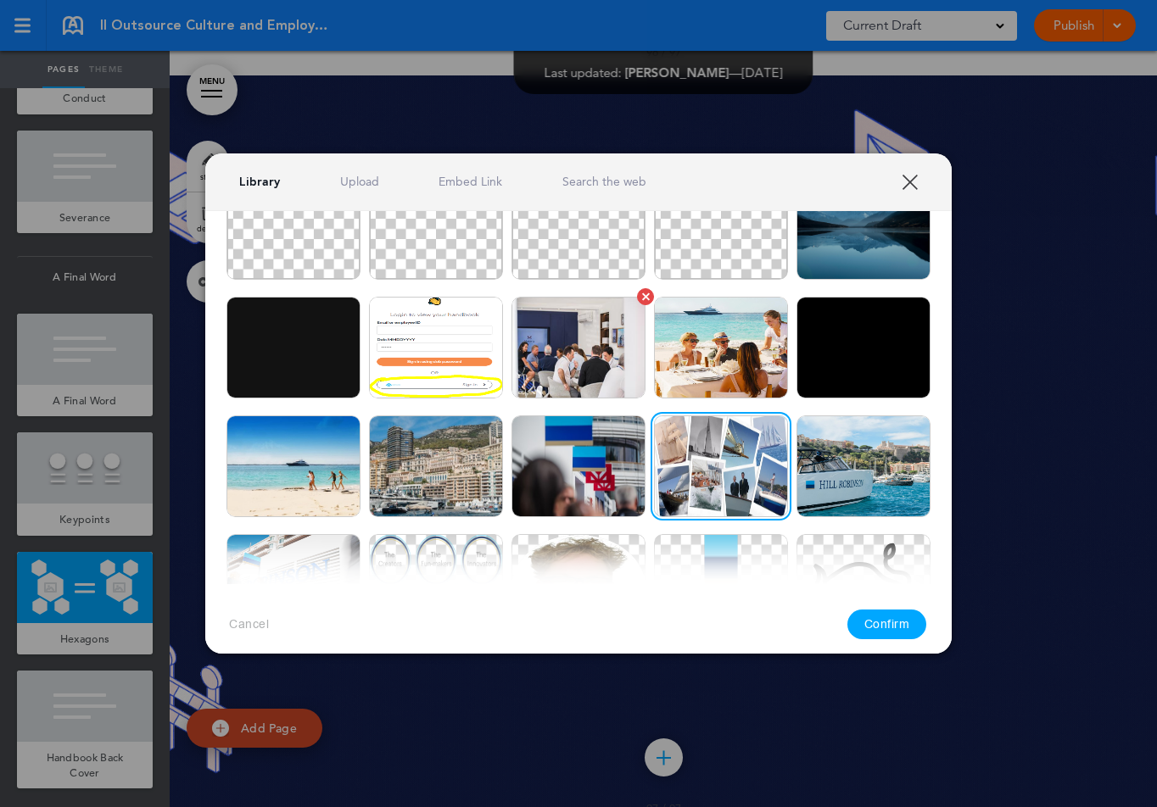
drag, startPoint x: 550, startPoint y: 372, endPoint x: 573, endPoint y: 377, distance: 24.3
click at [550, 372] on img at bounding box center [578, 348] width 134 height 102
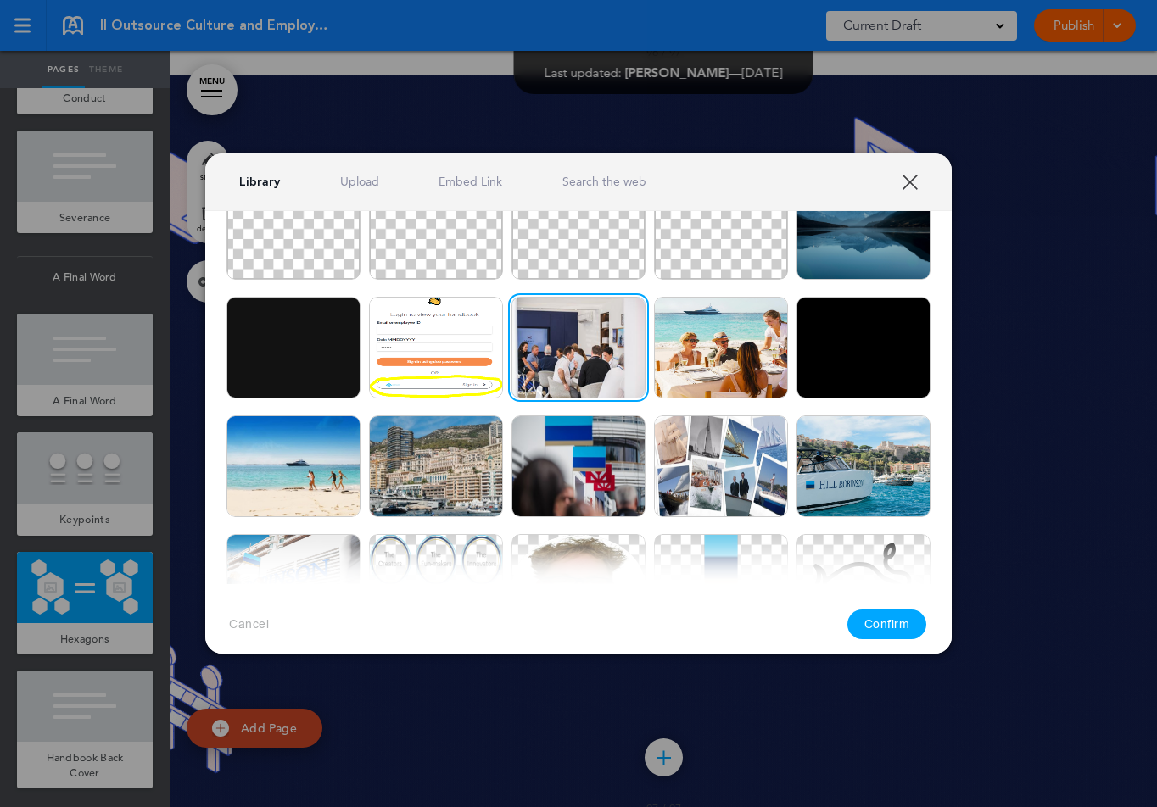
click at [883, 614] on button "Confirm" at bounding box center [887, 625] width 80 height 30
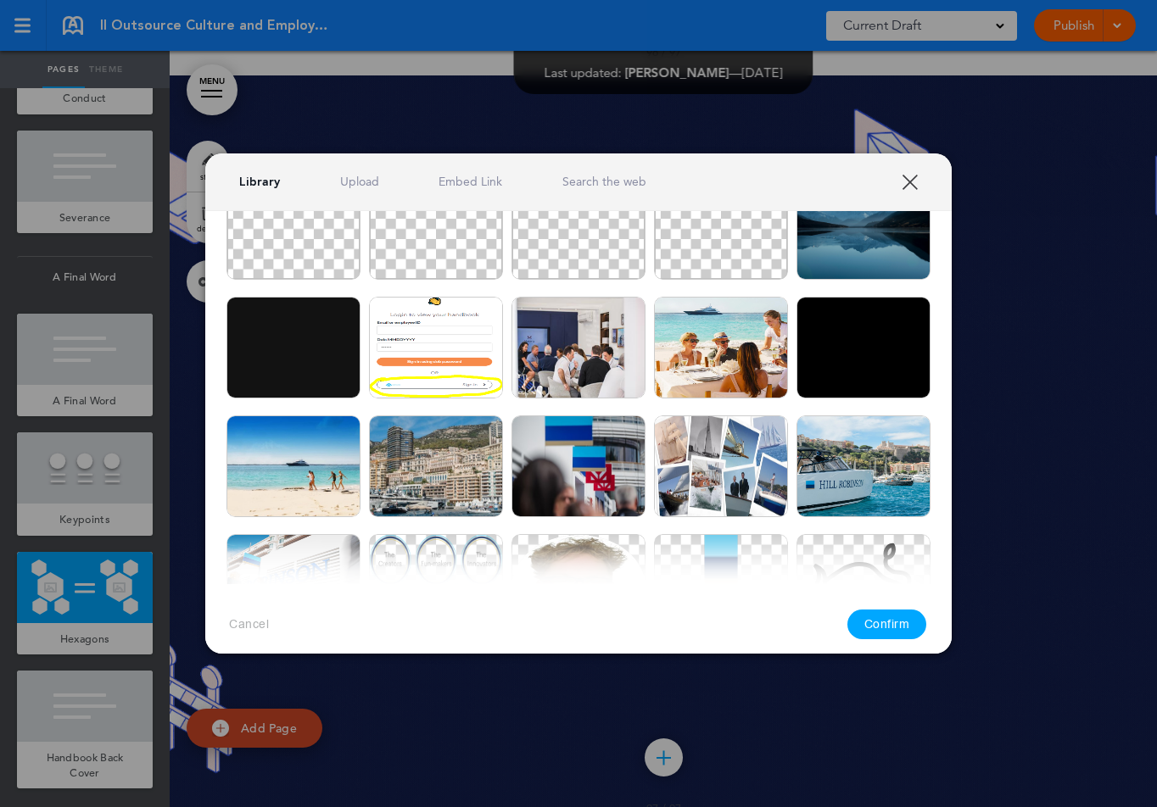
click at [829, 254] on img at bounding box center [863, 229] width 134 height 102
click at [887, 628] on button "Confirm" at bounding box center [887, 625] width 80 height 30
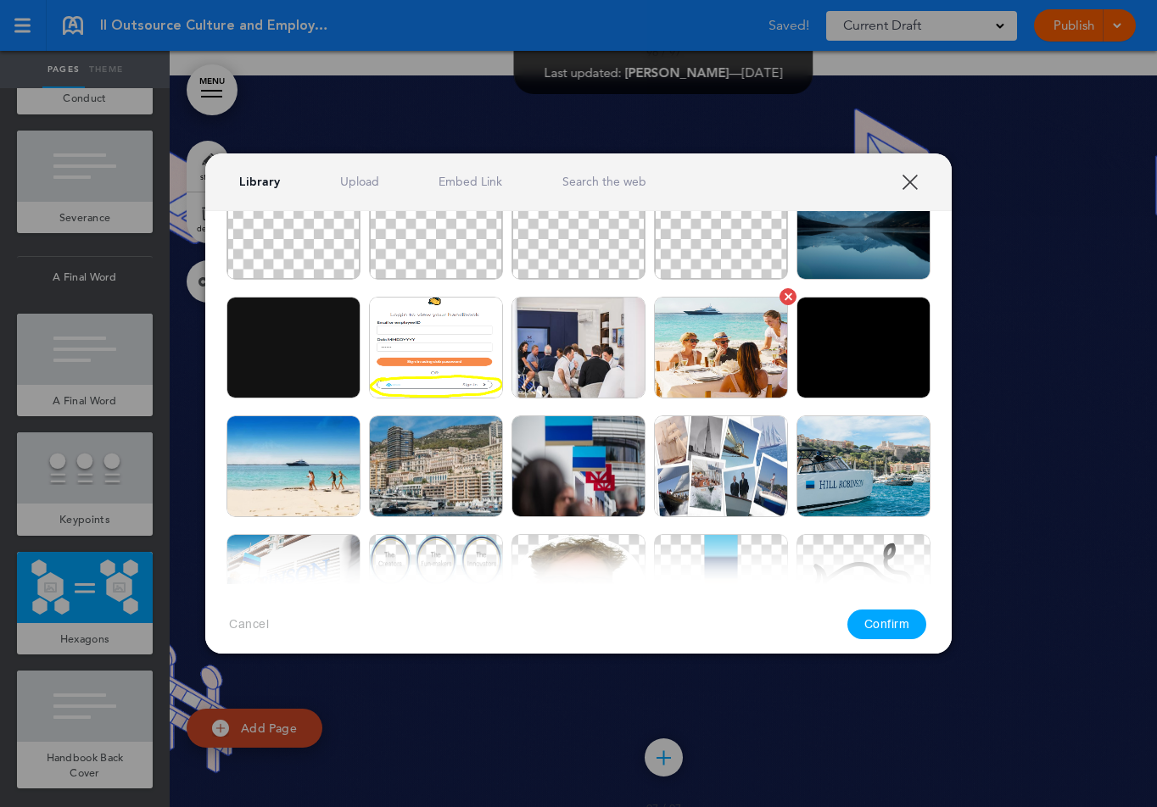
click at [704, 360] on img at bounding box center [721, 348] width 134 height 102
click at [875, 613] on button "Confirm" at bounding box center [887, 625] width 80 height 30
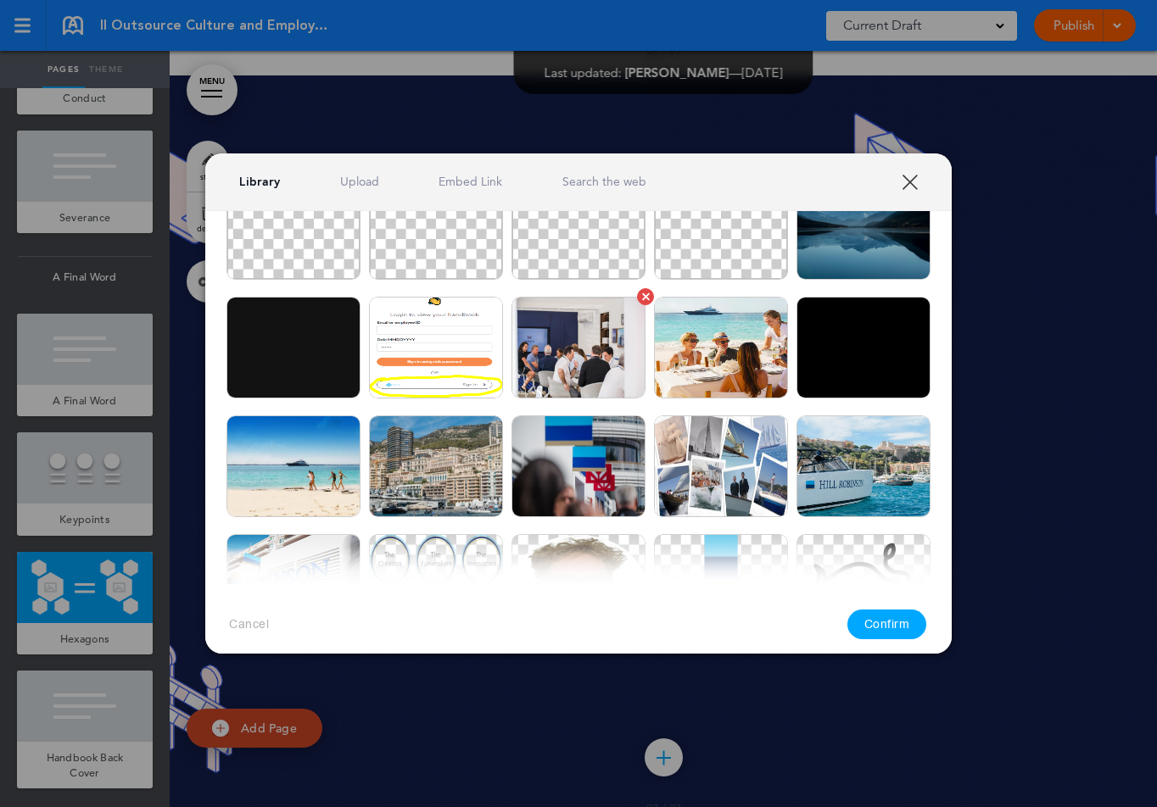
click at [627, 372] on img at bounding box center [578, 348] width 134 height 102
click at [890, 629] on button "Confirm" at bounding box center [887, 625] width 80 height 30
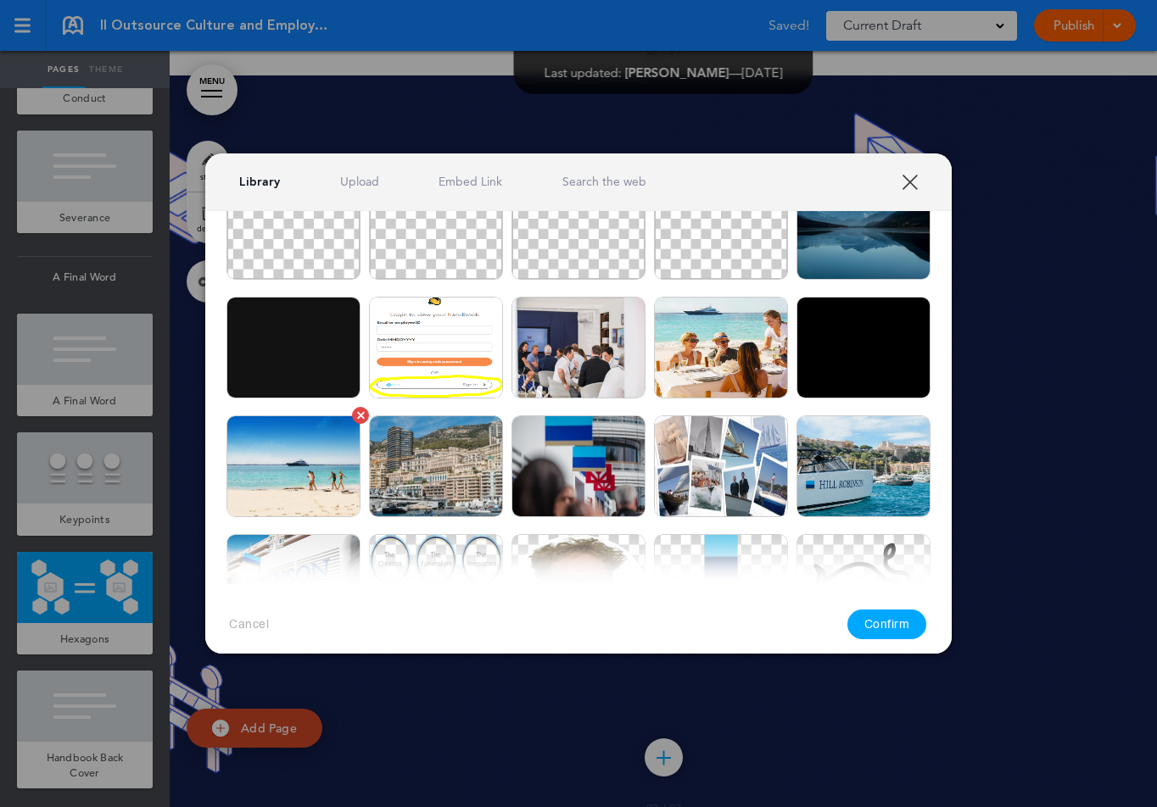
click at [274, 470] on img at bounding box center [293, 467] width 134 height 102
click at [859, 633] on button "Confirm" at bounding box center [887, 625] width 80 height 30
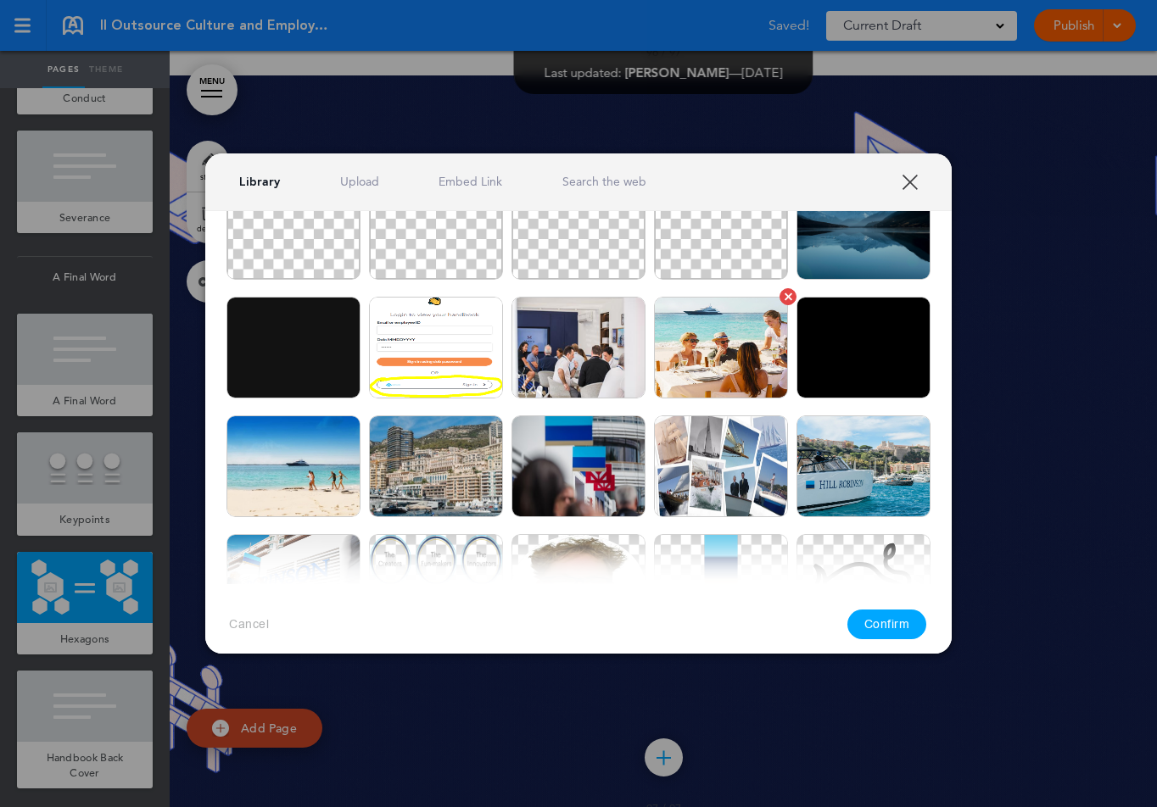
click at [724, 359] on img at bounding box center [721, 348] width 134 height 102
click at [908, 633] on button "Confirm" at bounding box center [887, 625] width 80 height 30
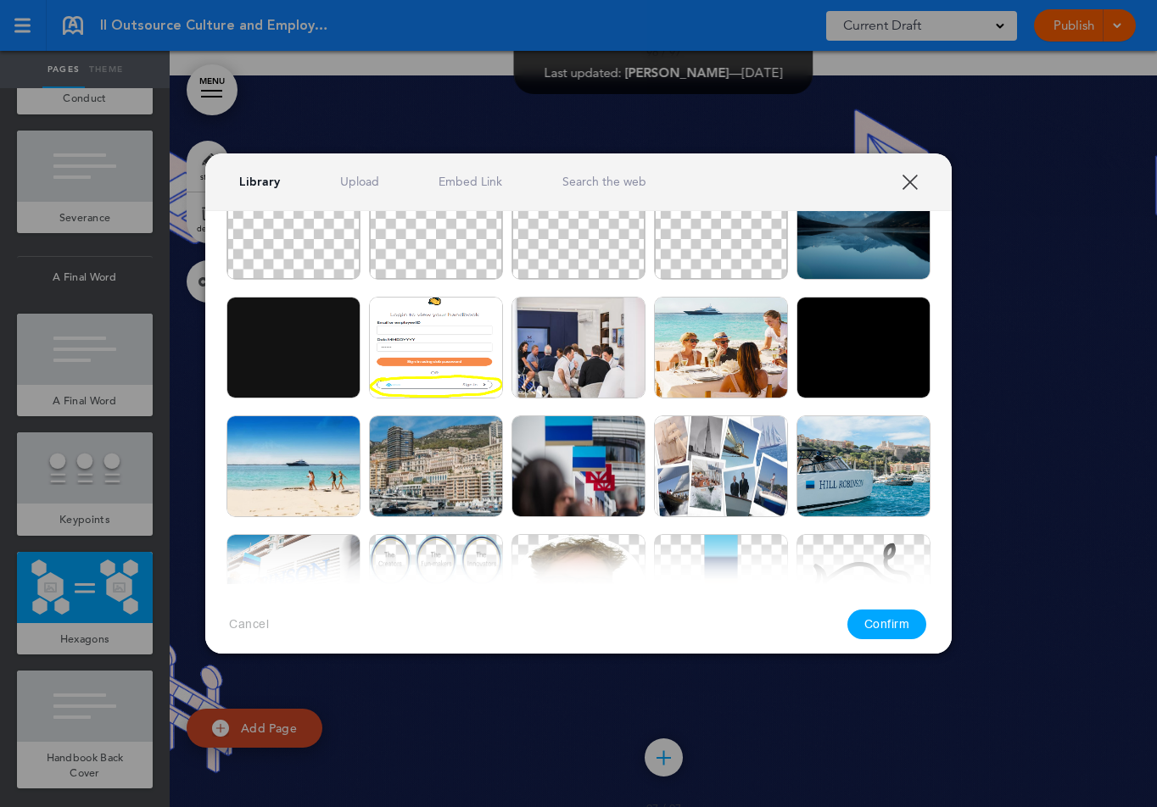
click at [734, 384] on img at bounding box center [721, 348] width 134 height 102
click at [889, 631] on button "Confirm" at bounding box center [887, 625] width 80 height 30
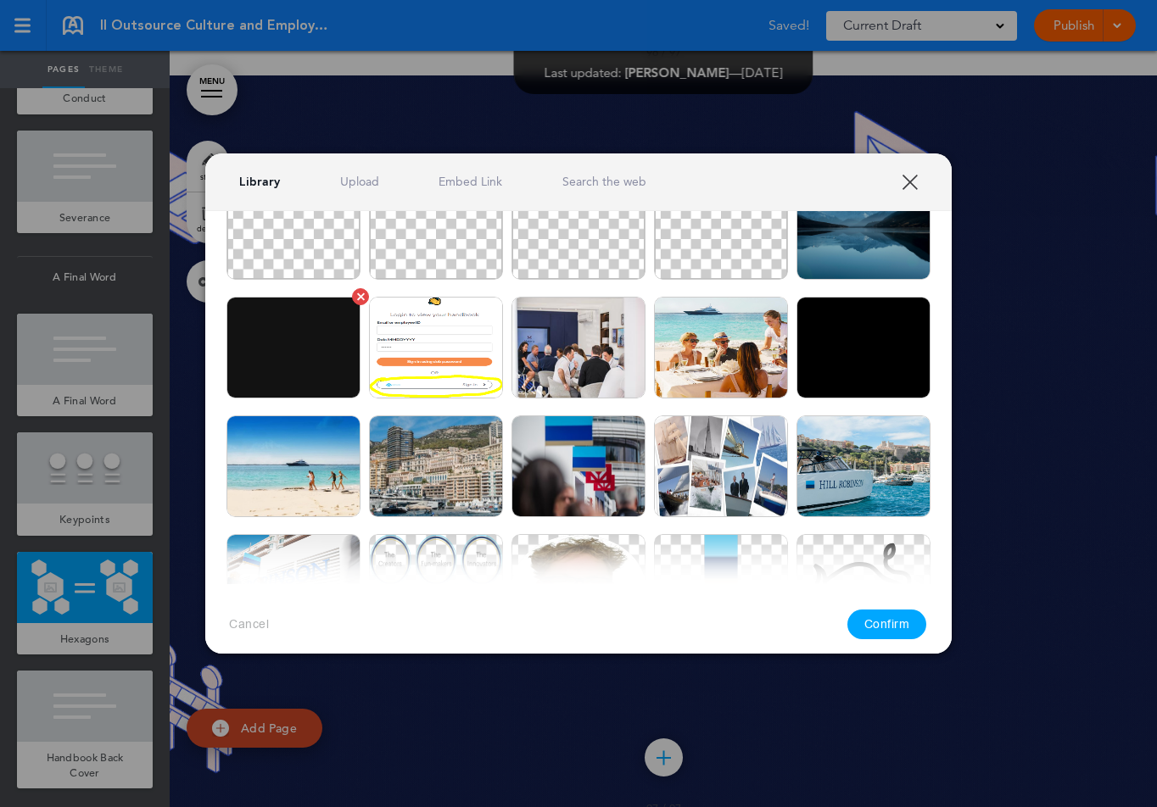
click at [306, 365] on img at bounding box center [293, 348] width 134 height 102
click at [346, 459] on img at bounding box center [293, 467] width 134 height 102
click at [878, 617] on button "Confirm" at bounding box center [887, 625] width 80 height 30
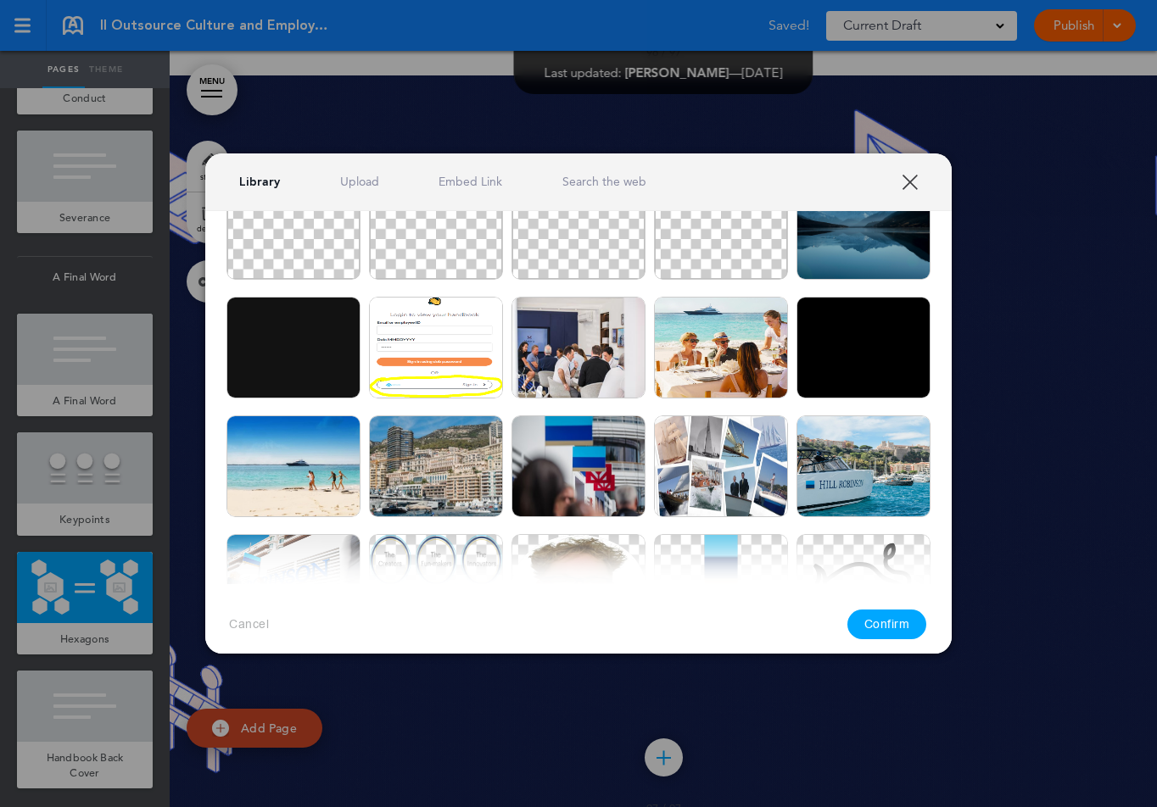
click at [728, 260] on img at bounding box center [721, 229] width 134 height 102
click at [896, 620] on button "Confirm" at bounding box center [887, 625] width 80 height 30
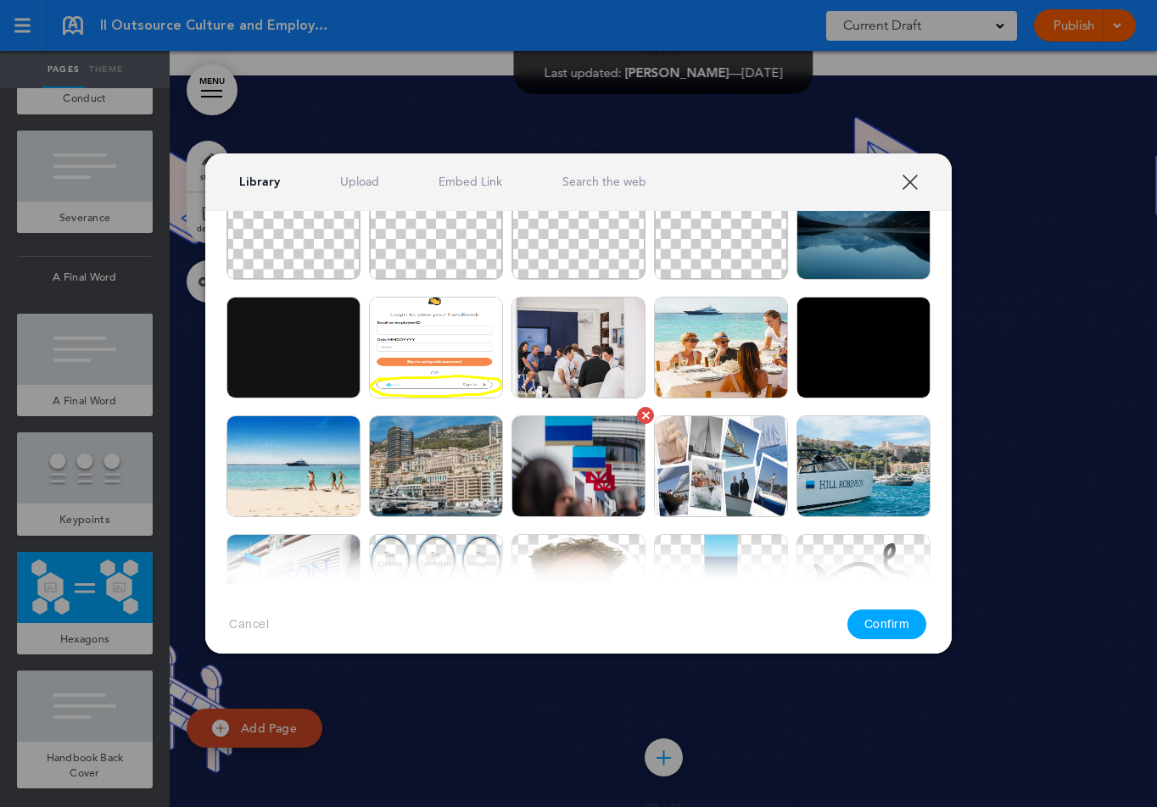
click at [590, 487] on img at bounding box center [578, 467] width 134 height 102
click at [876, 628] on button "Confirm" at bounding box center [887, 625] width 80 height 30
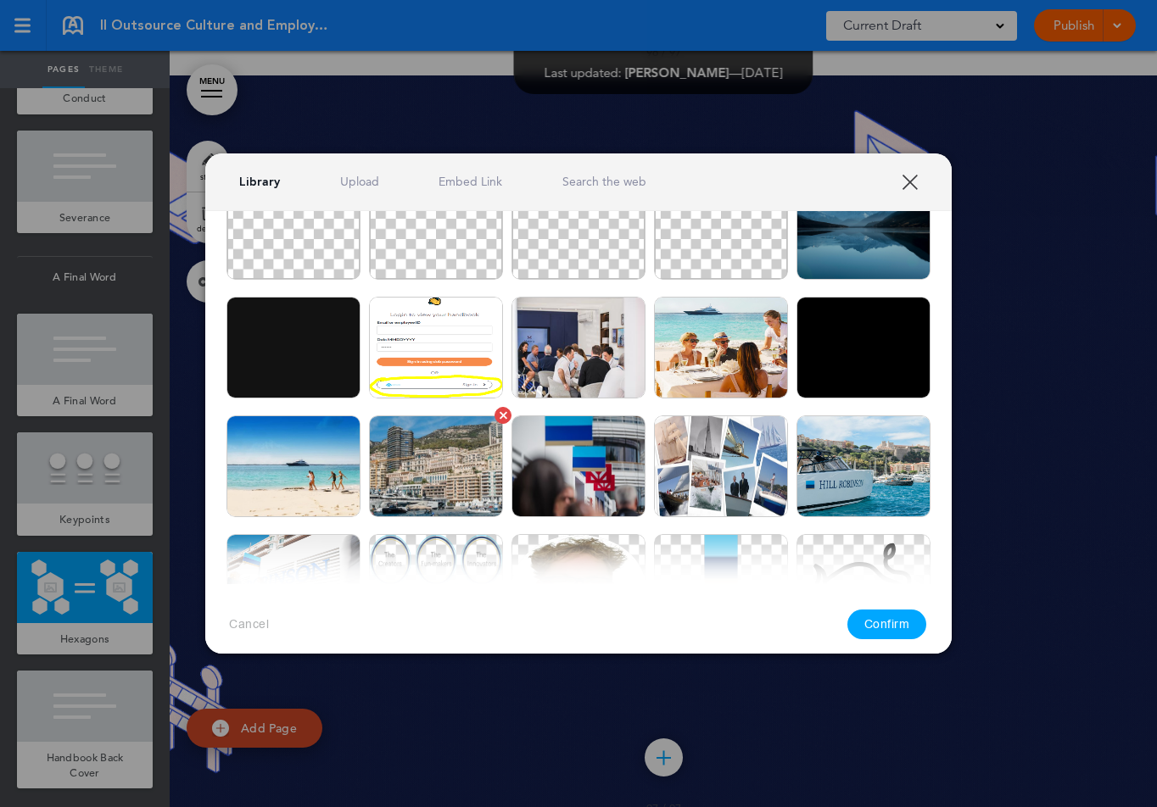
click at [451, 488] on img at bounding box center [436, 467] width 134 height 102
click at [868, 622] on button "Confirm" at bounding box center [887, 625] width 80 height 30
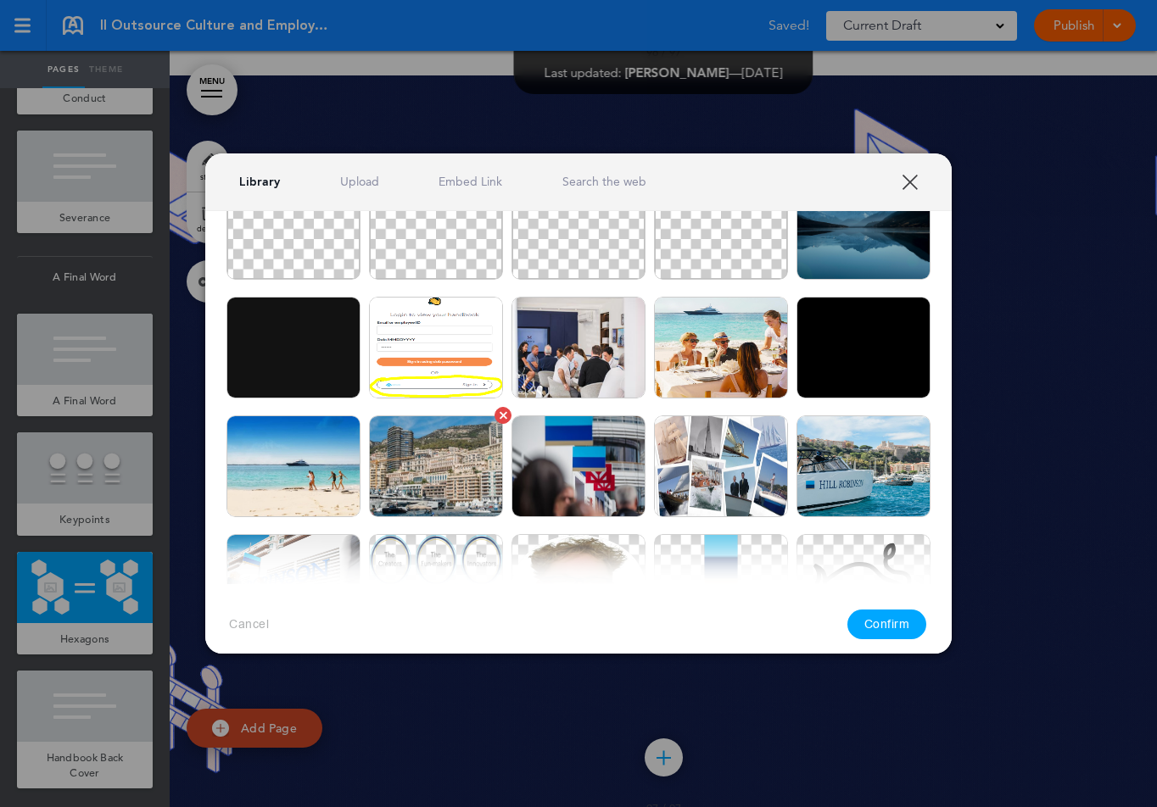
click at [393, 477] on img at bounding box center [436, 467] width 134 height 102
click at [891, 621] on button "Confirm" at bounding box center [887, 625] width 80 height 30
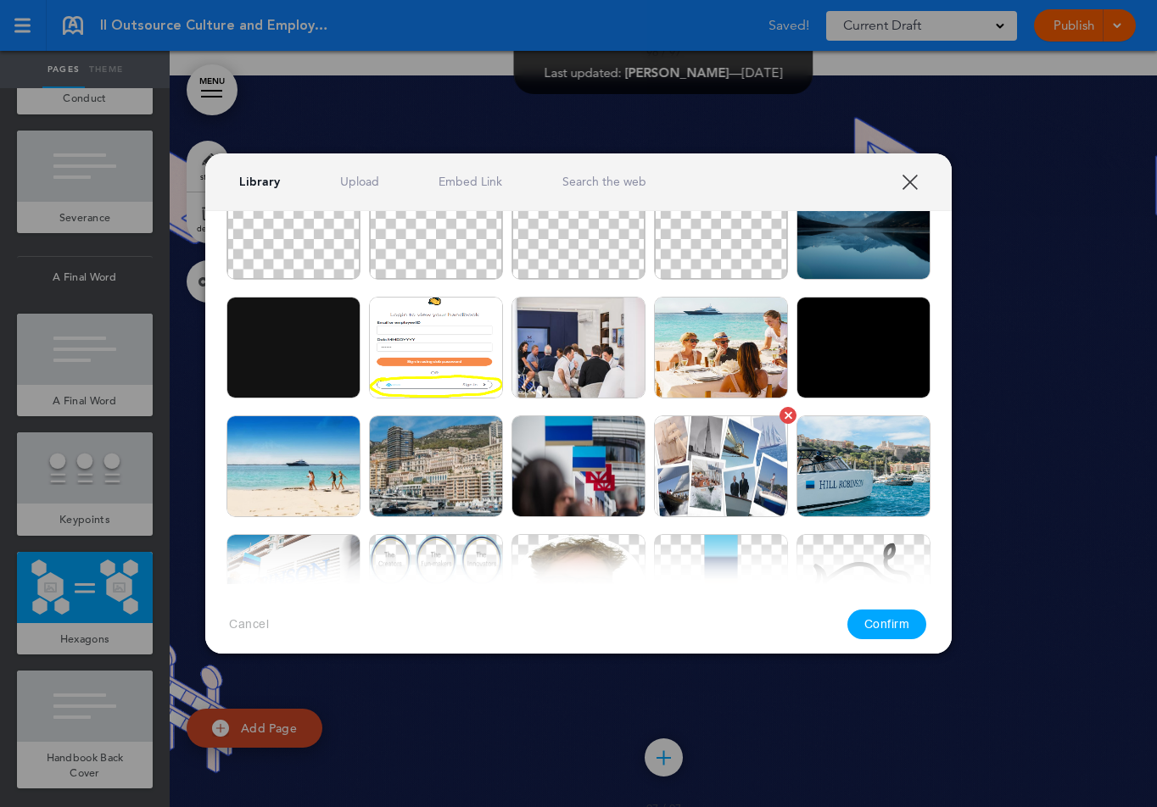
click at [723, 482] on img at bounding box center [721, 467] width 134 height 102
click at [890, 617] on button "Confirm" at bounding box center [887, 625] width 80 height 30
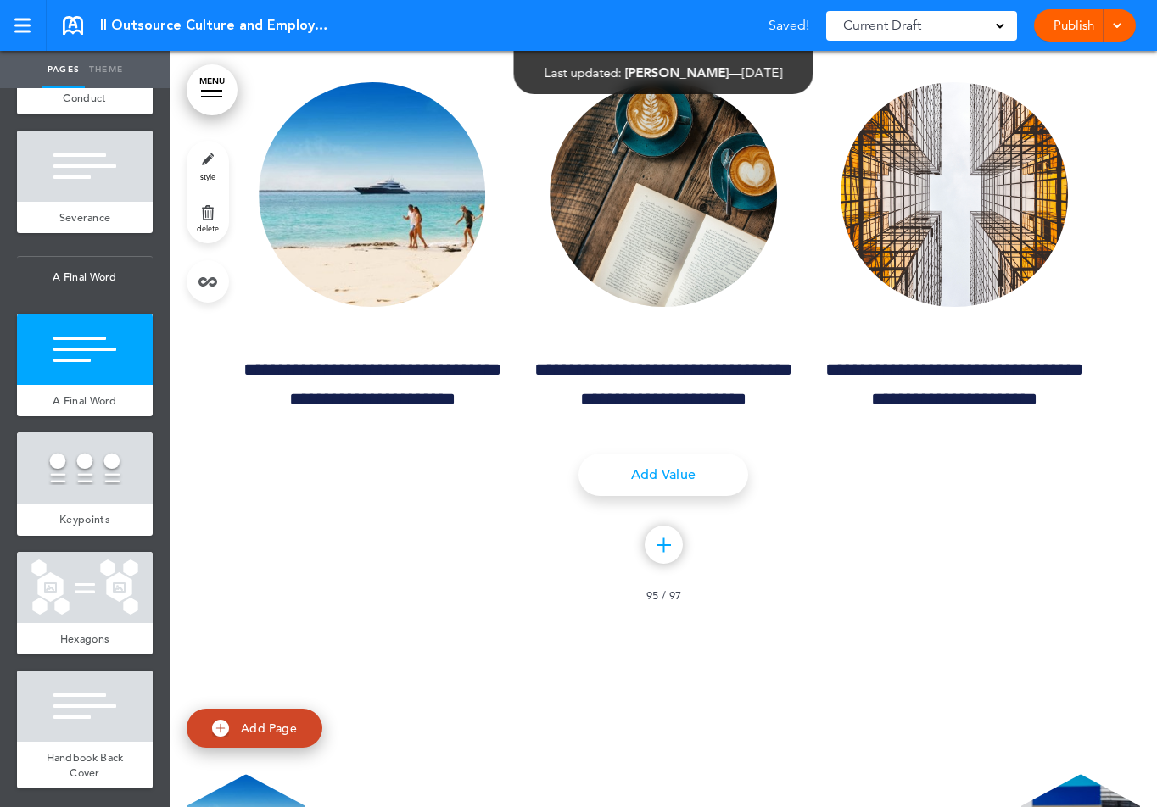
scroll to position [145583, 0]
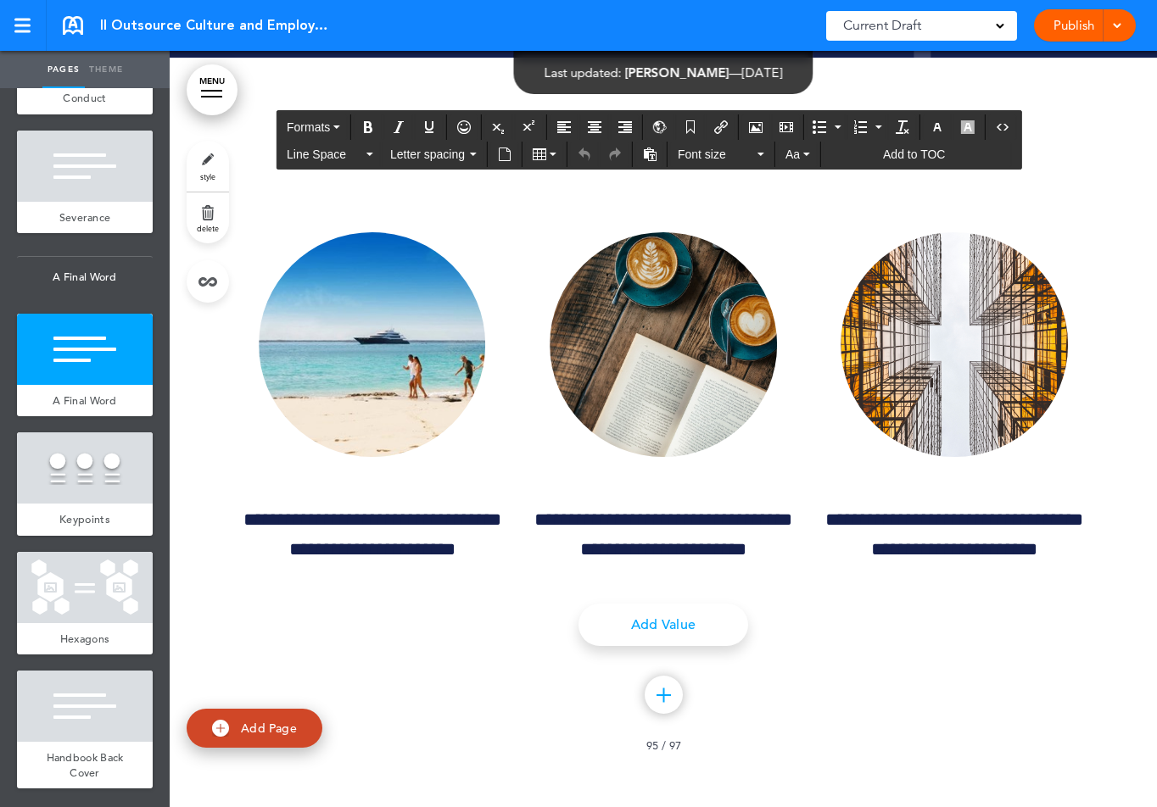
drag, startPoint x: 242, startPoint y: 466, endPoint x: 390, endPoint y: 466, distance: 148.4
drag, startPoint x: 594, startPoint y: 467, endPoint x: 823, endPoint y: 468, distance: 229.8
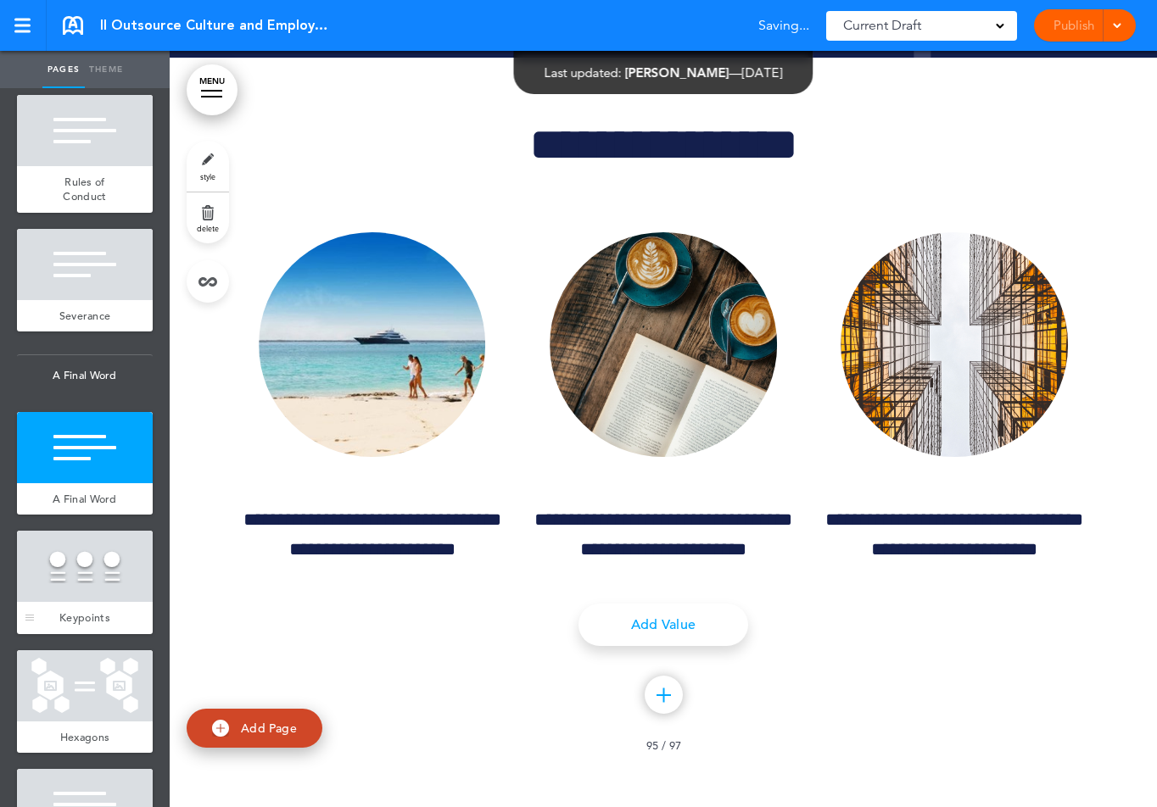
click at [92, 576] on div at bounding box center [85, 566] width 136 height 71
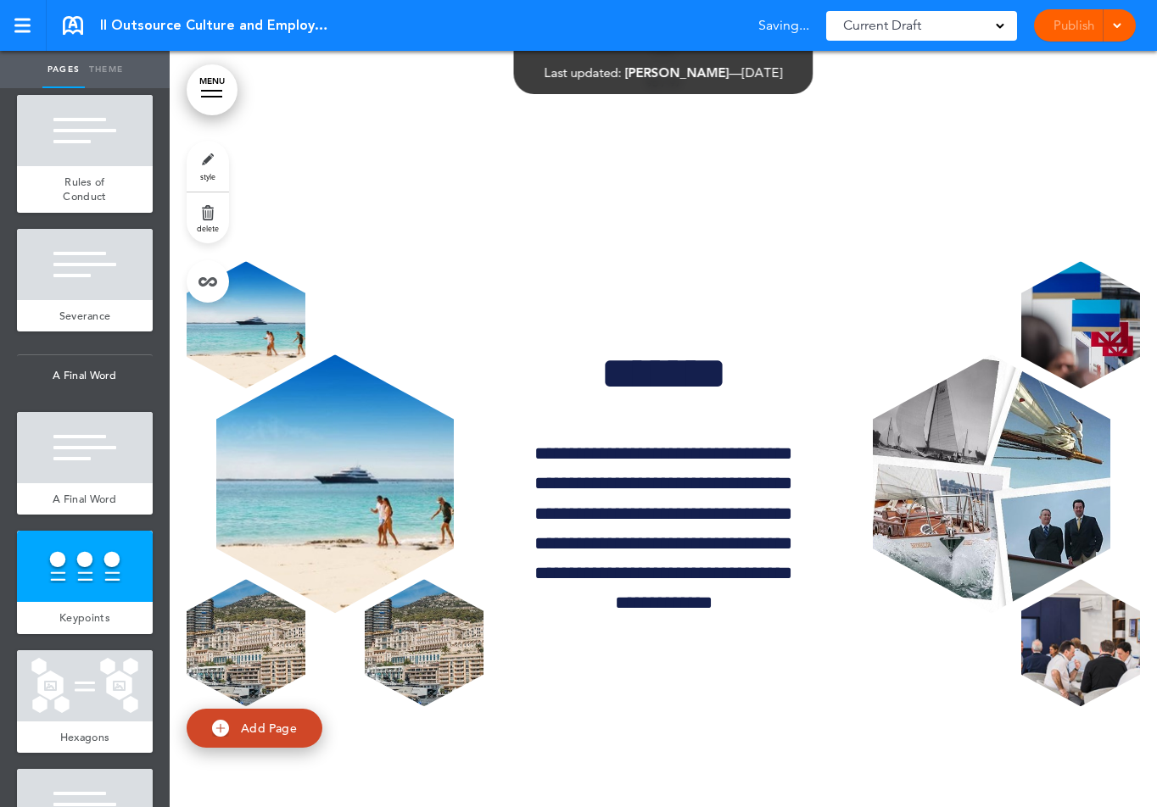
scroll to position [146321, 0]
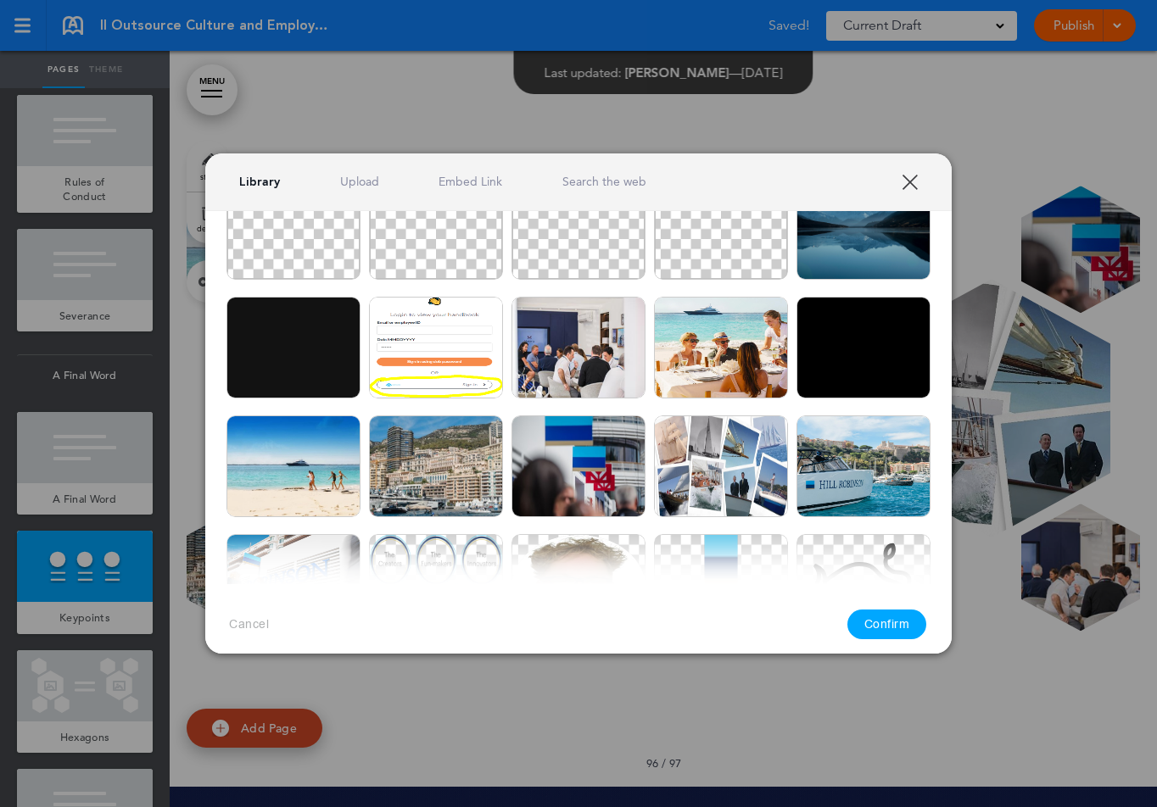
click at [918, 180] on link "XXX" at bounding box center [909, 182] width 16 height 16
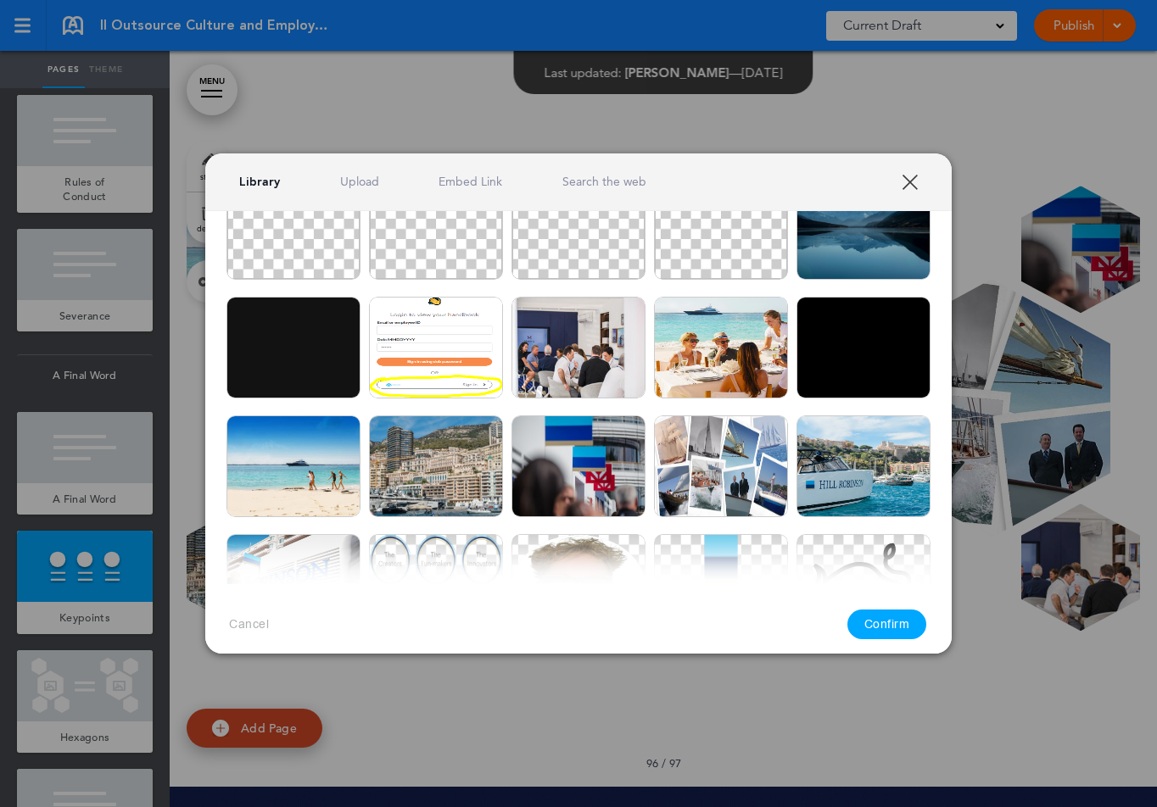
click at [913, 180] on link "XXX" at bounding box center [909, 182] width 16 height 16
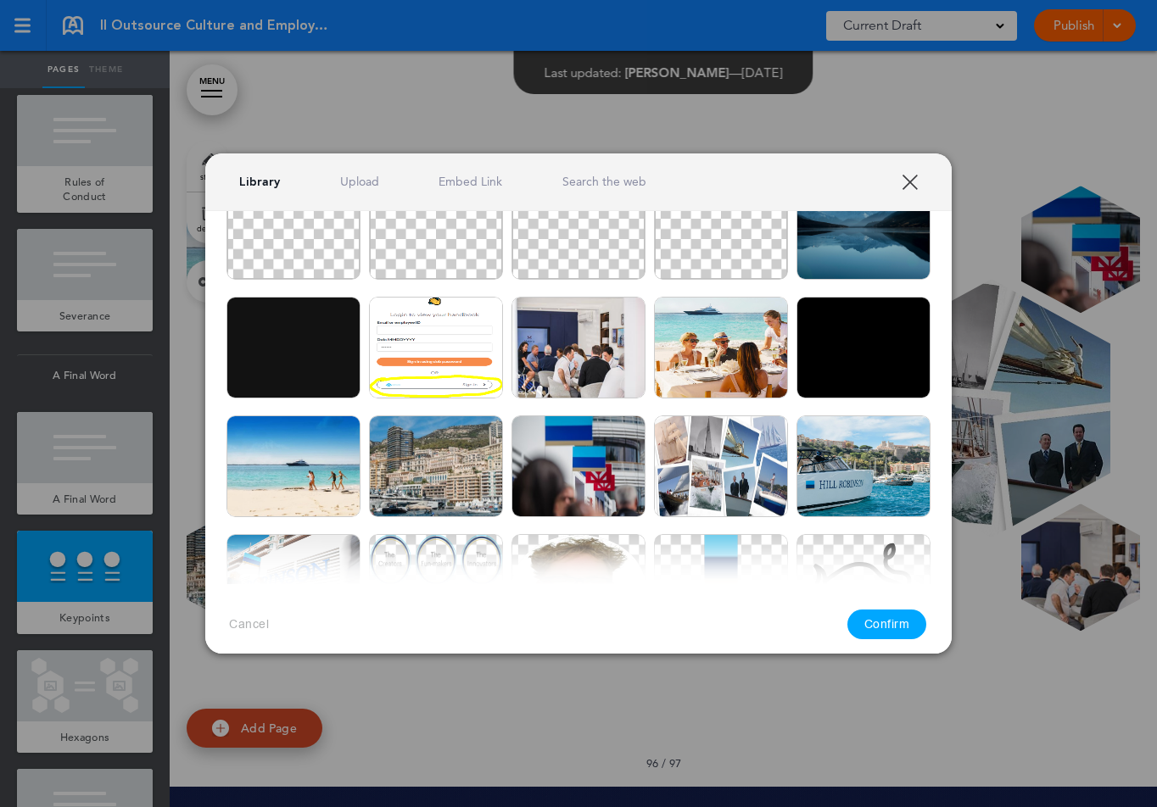
click at [918, 181] on link "XXX" at bounding box center [909, 182] width 16 height 16
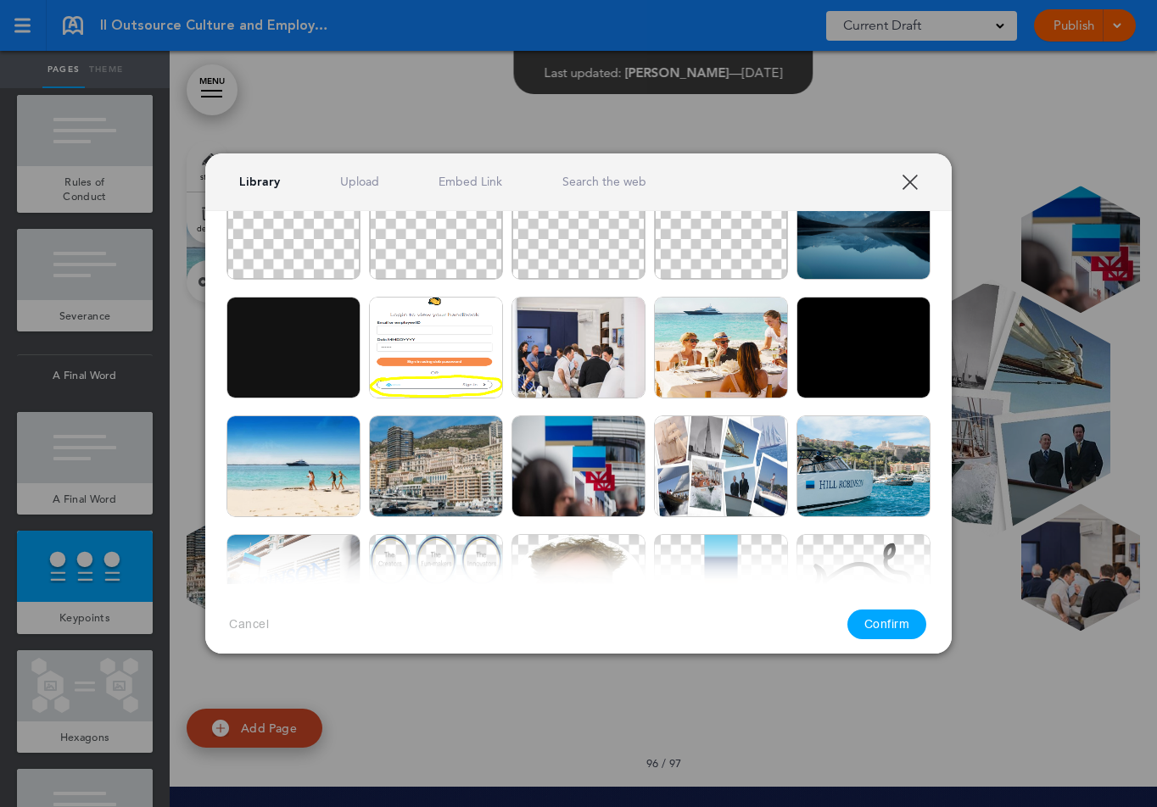
click at [902, 183] on link "XXX" at bounding box center [909, 182] width 16 height 16
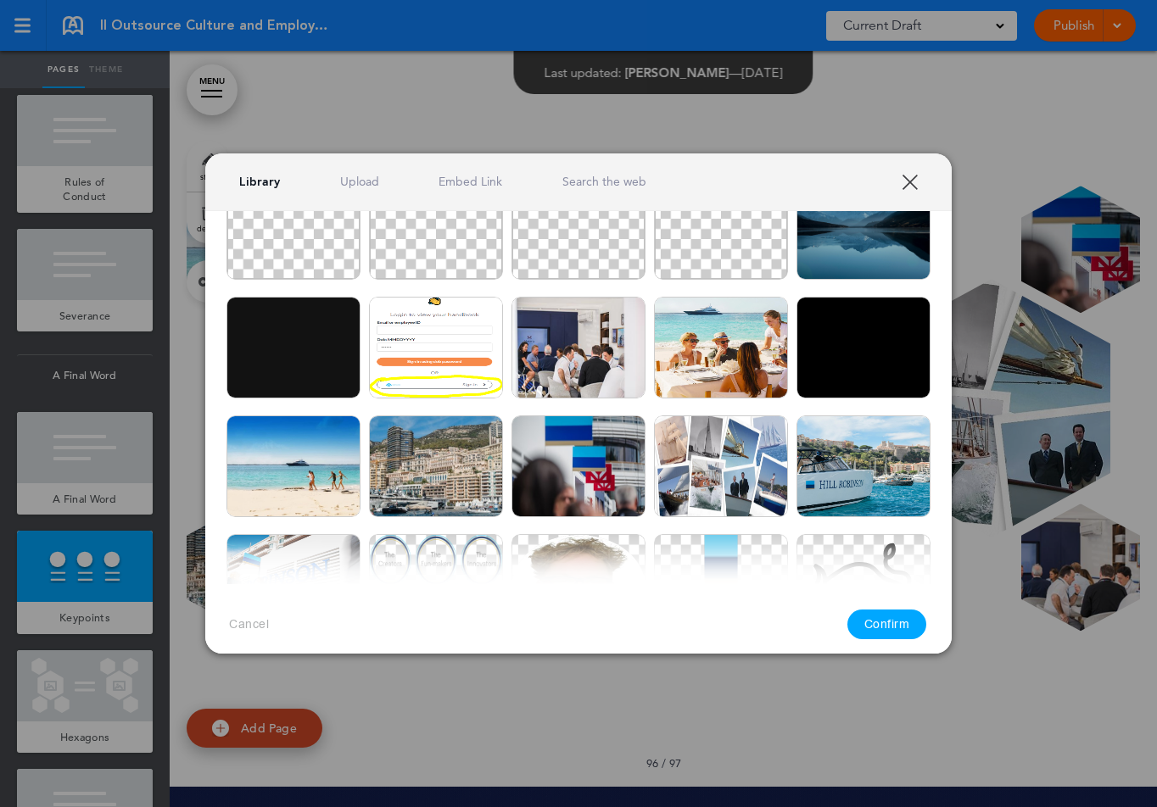
click at [913, 177] on link "XXX" at bounding box center [909, 182] width 16 height 16
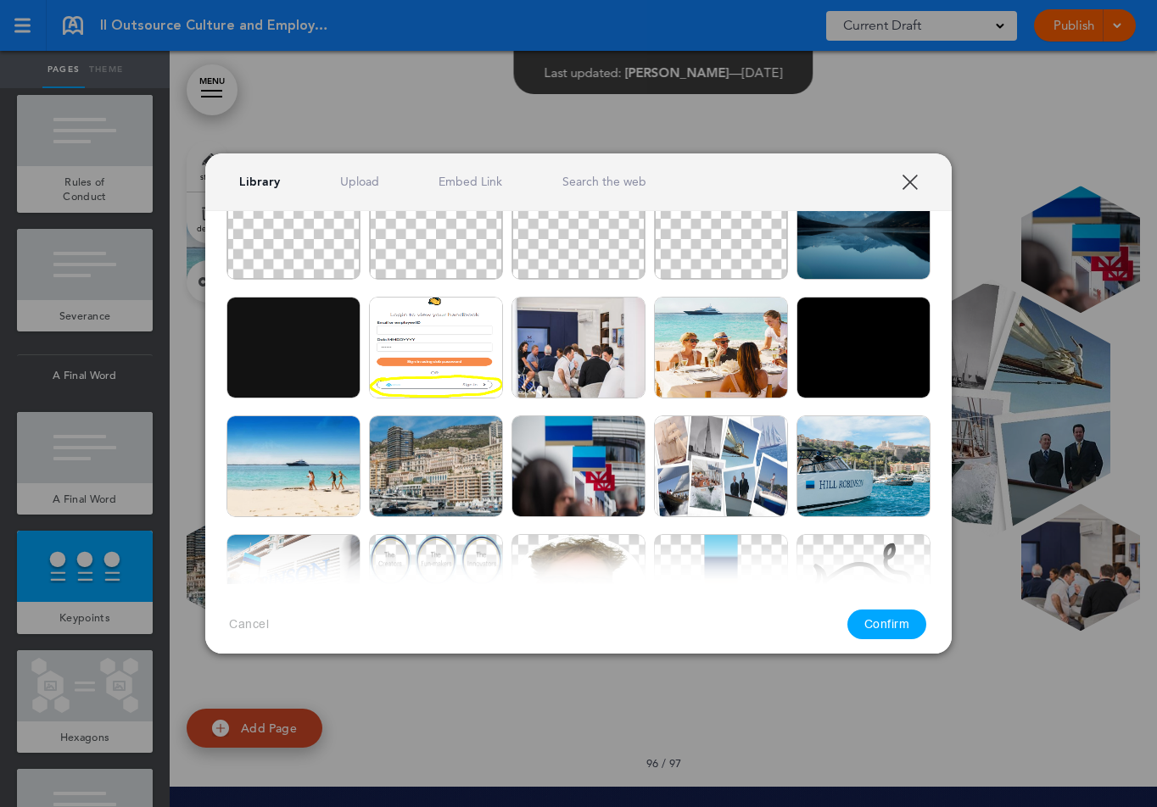
click at [918, 183] on link "XXX" at bounding box center [909, 182] width 16 height 16
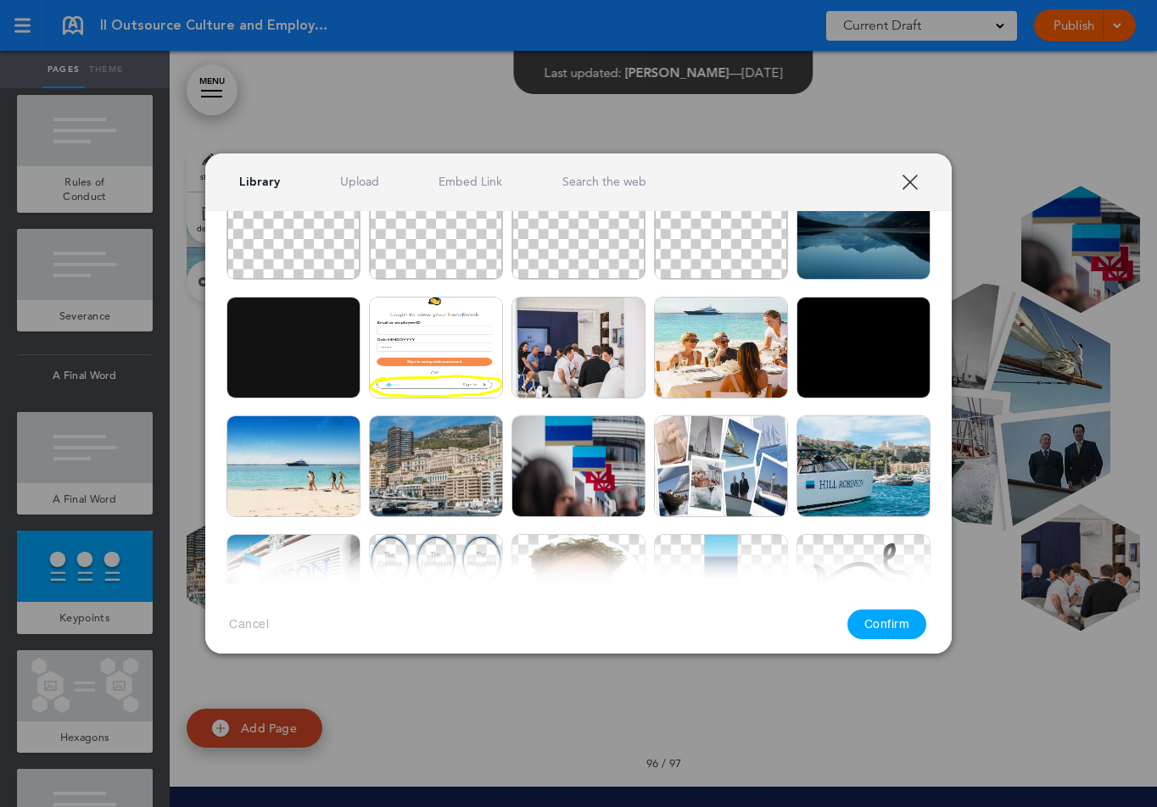
click at [912, 181] on link "XXX" at bounding box center [909, 182] width 16 height 16
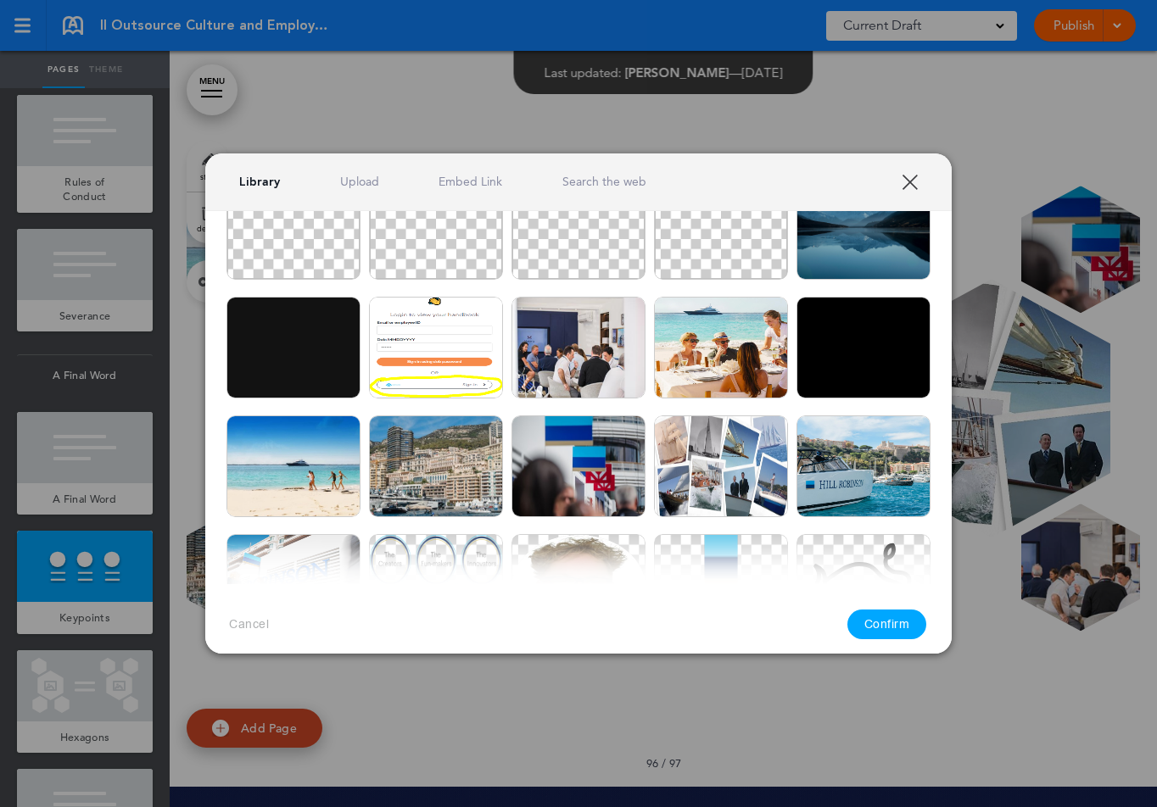
click at [914, 176] on link "XXX" at bounding box center [909, 182] width 16 height 16
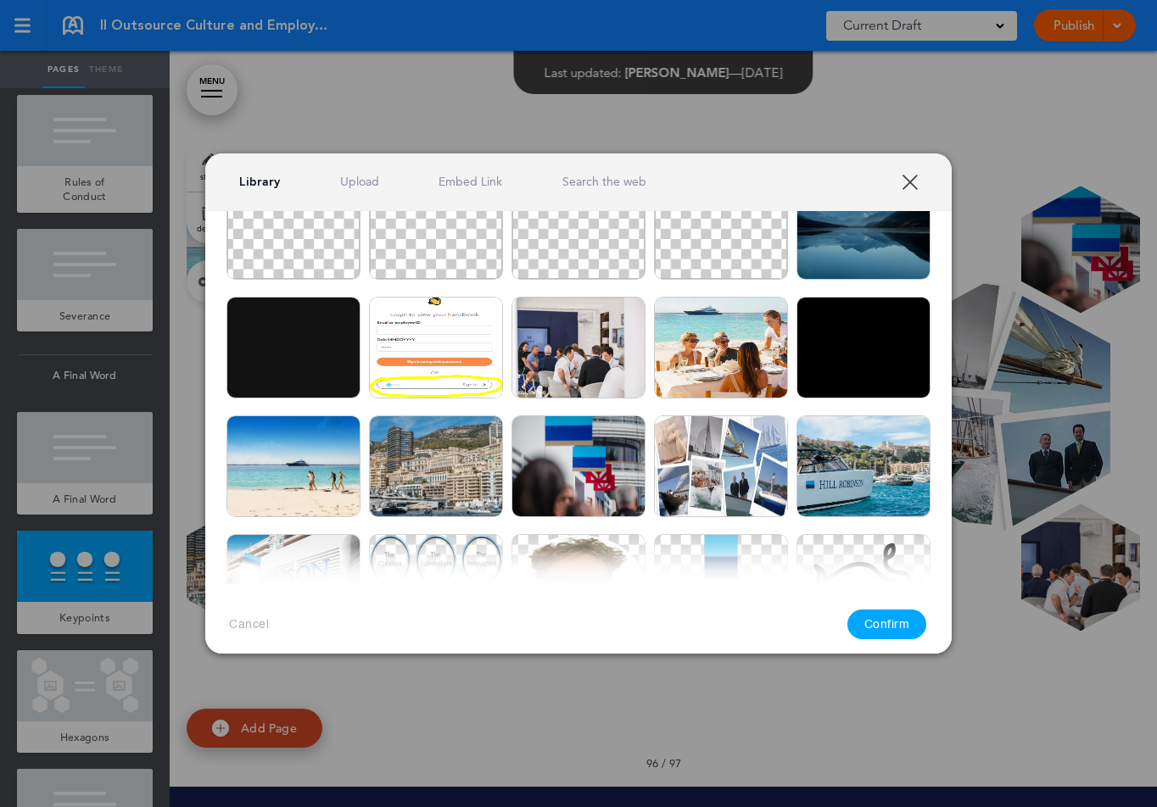
click at [913, 179] on link "XXX" at bounding box center [909, 182] width 16 height 16
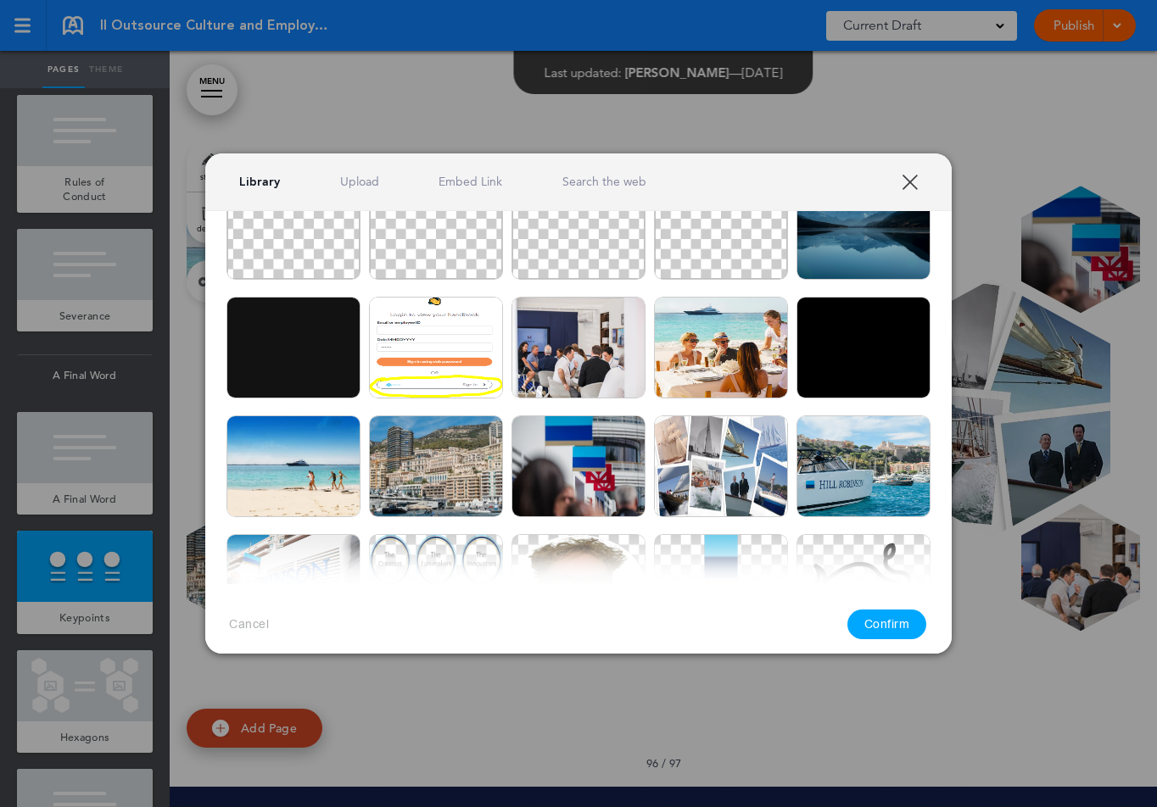
click at [915, 174] on link "XXX" at bounding box center [909, 182] width 16 height 16
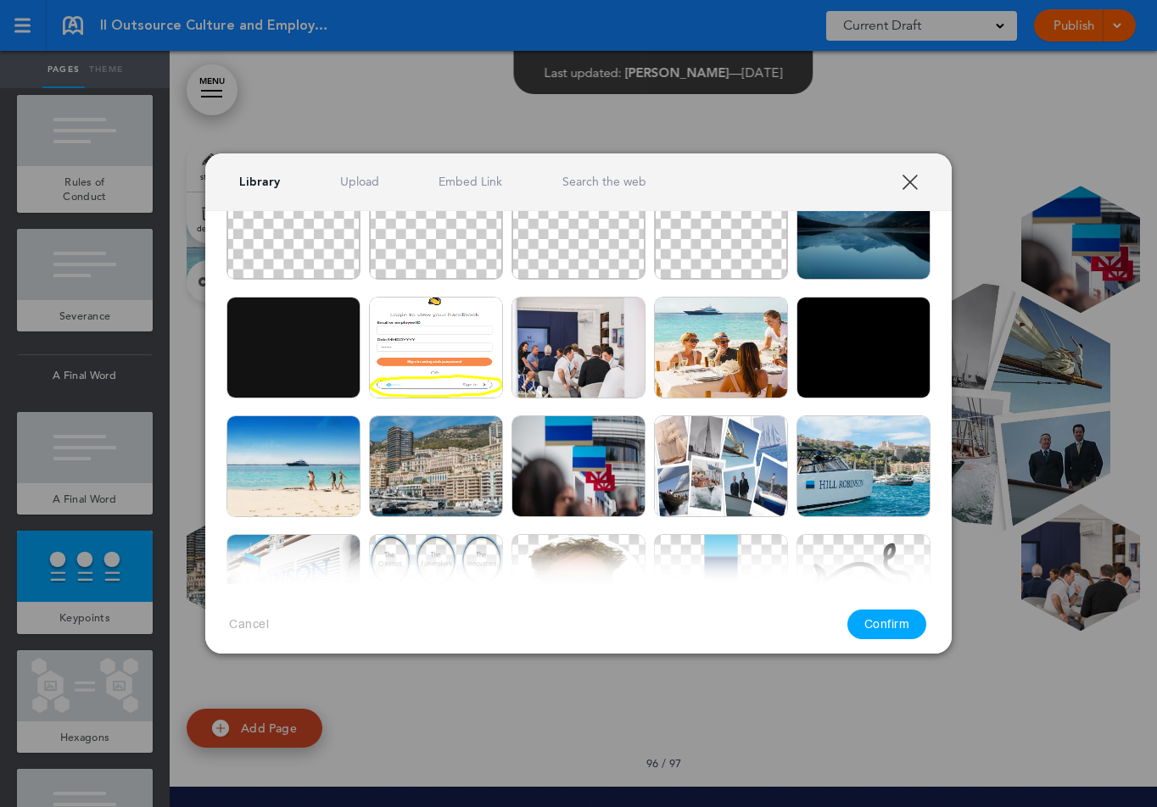
click at [915, 188] on link "XXX" at bounding box center [909, 182] width 16 height 16
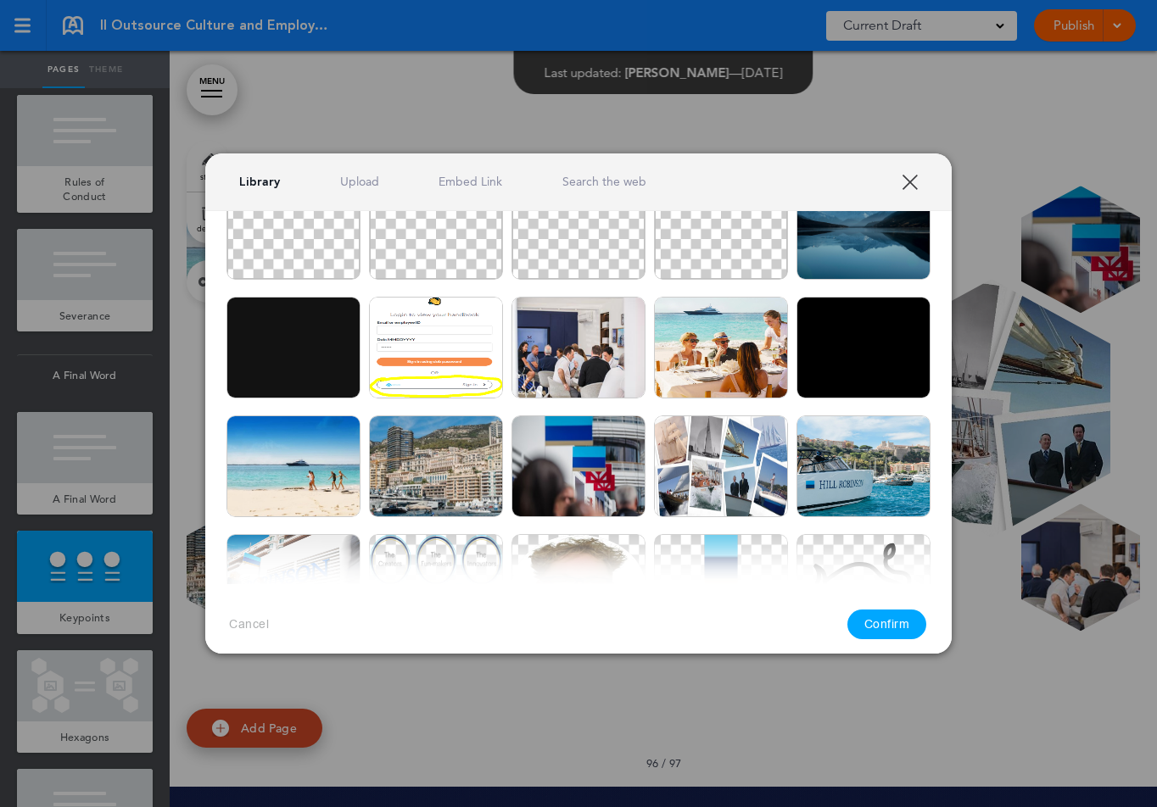
click at [910, 185] on link "XXX" at bounding box center [909, 182] width 16 height 16
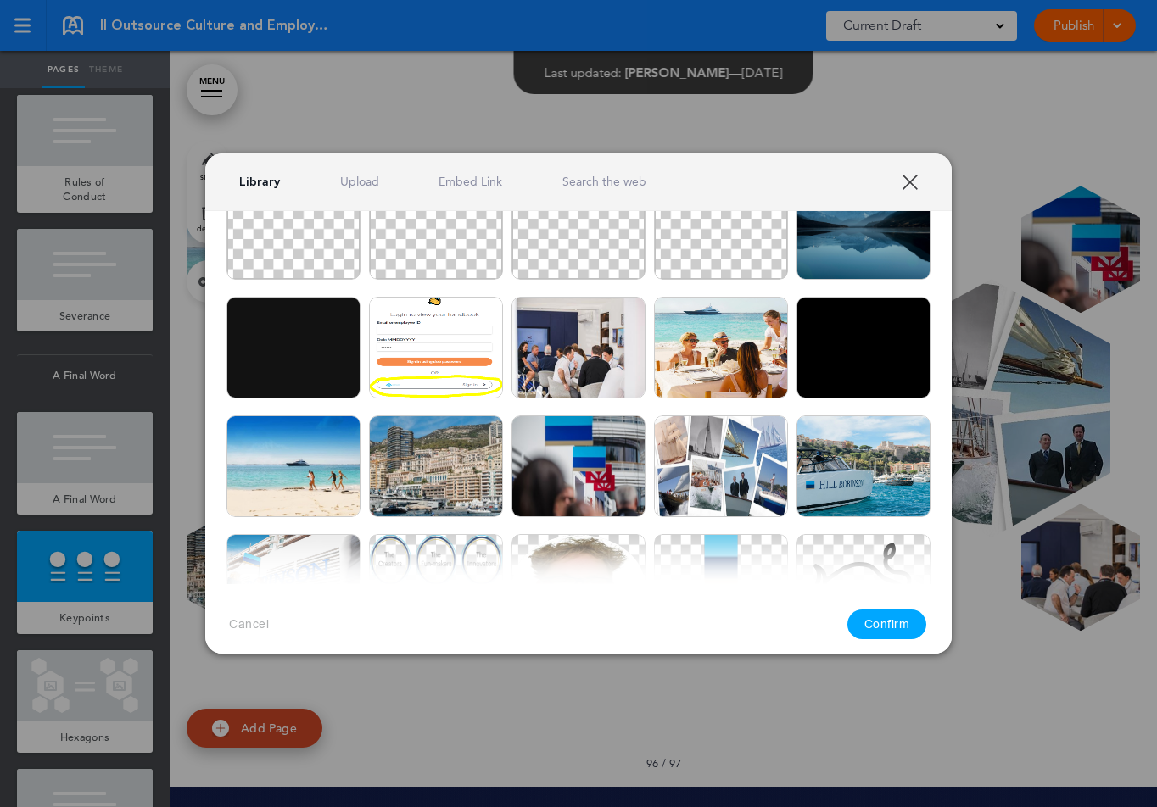
click at [917, 182] on link "XXX" at bounding box center [909, 182] width 16 height 16
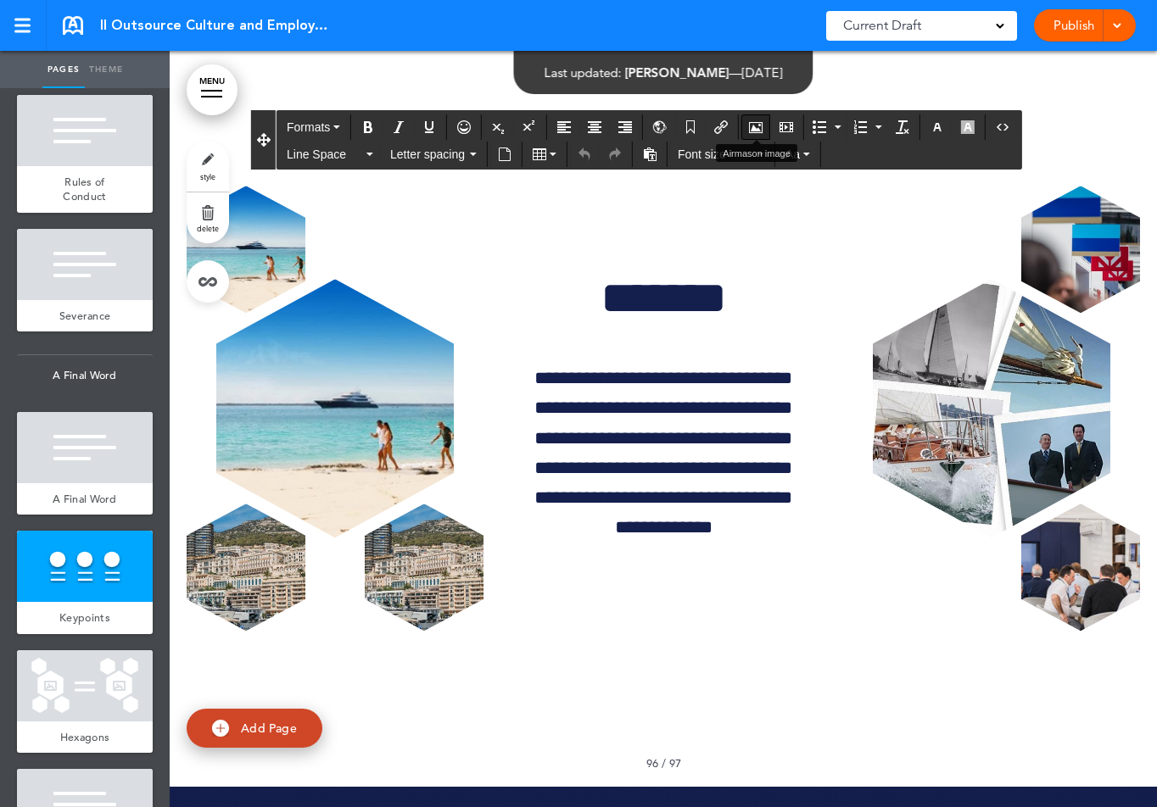
drag, startPoint x: 521, startPoint y: 127, endPoint x: 768, endPoint y: 127, distance: 247.6
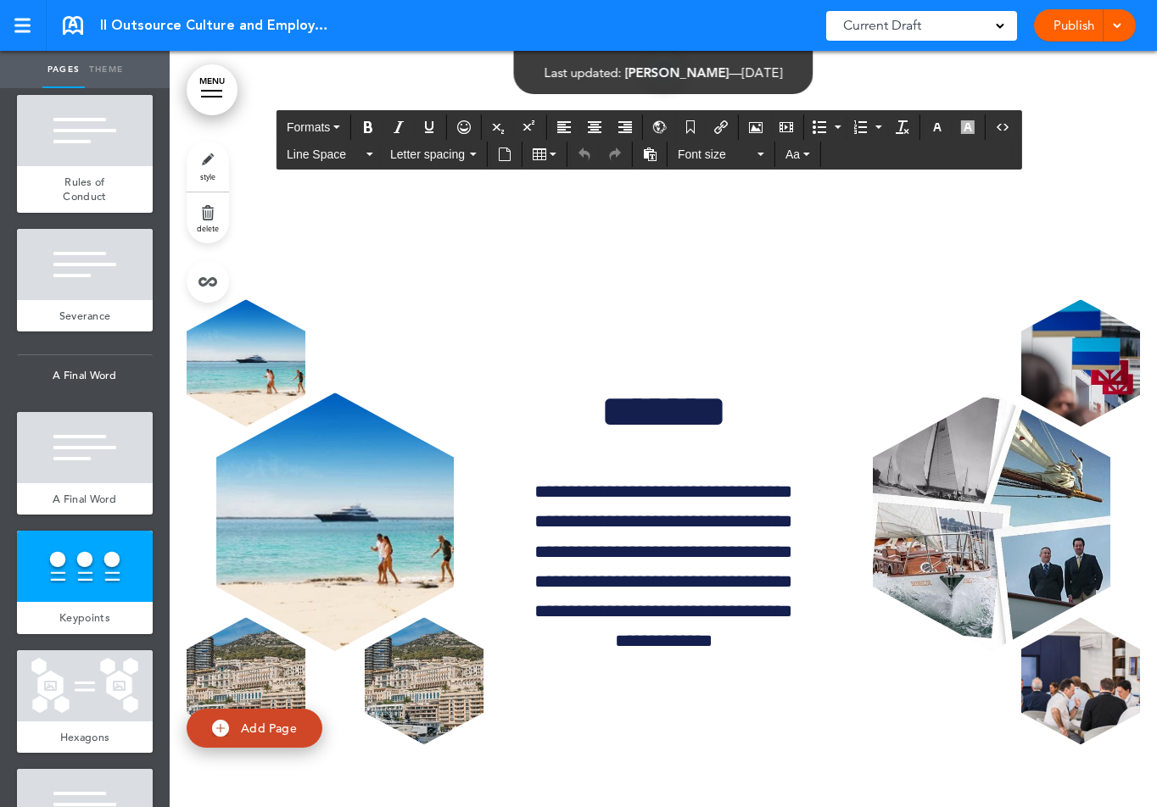
scroll to position [146134, 0]
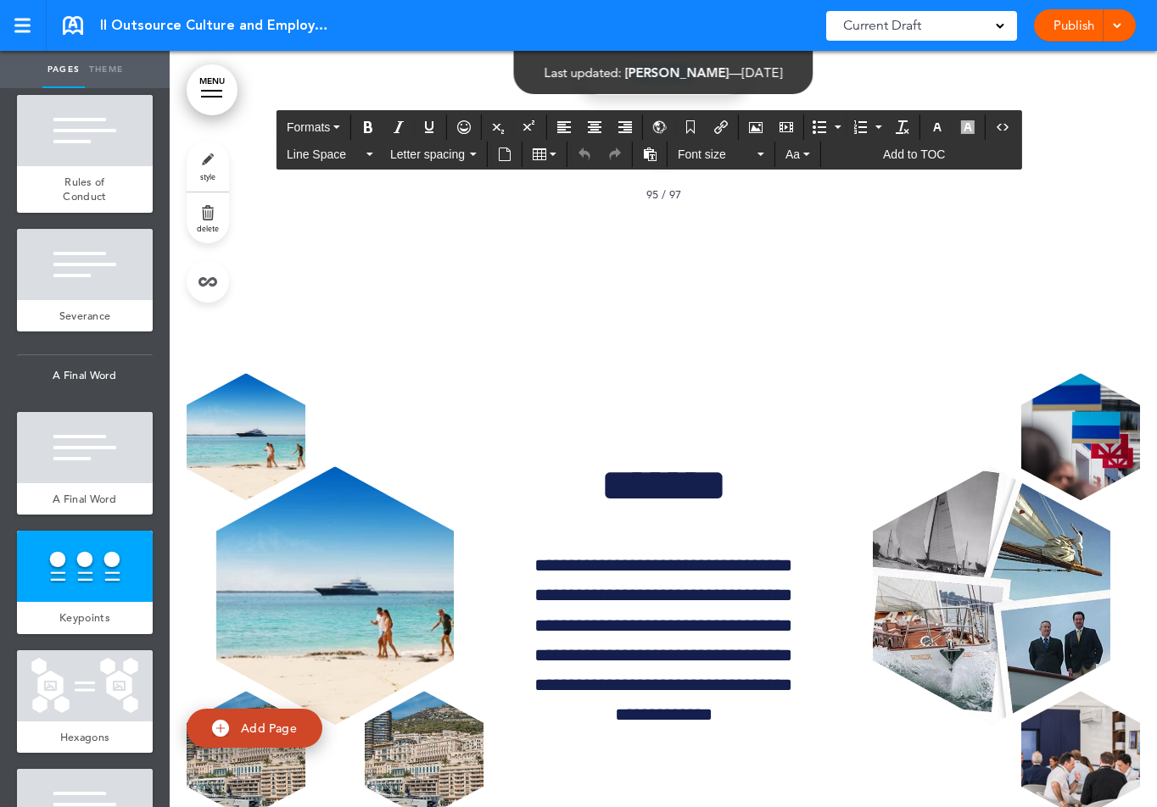
drag, startPoint x: 521, startPoint y: 318, endPoint x: 1042, endPoint y: 318, distance: 521.6
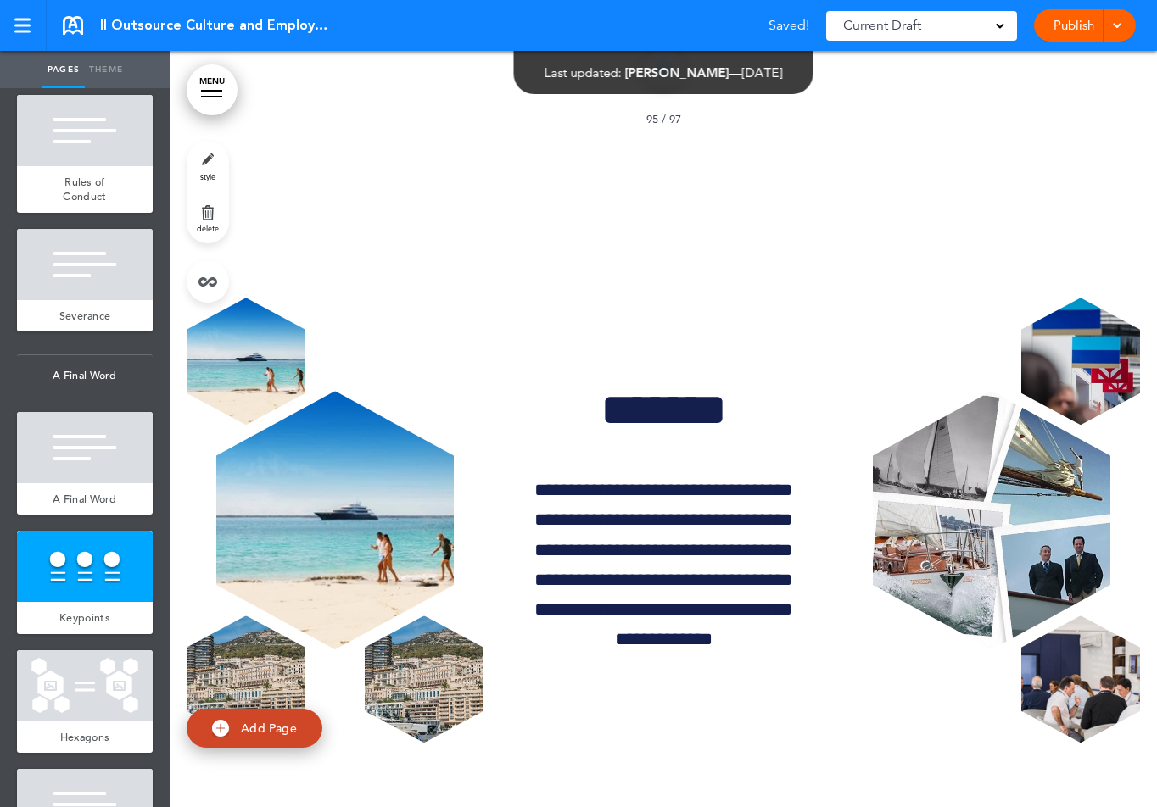
scroll to position [146314, 0]
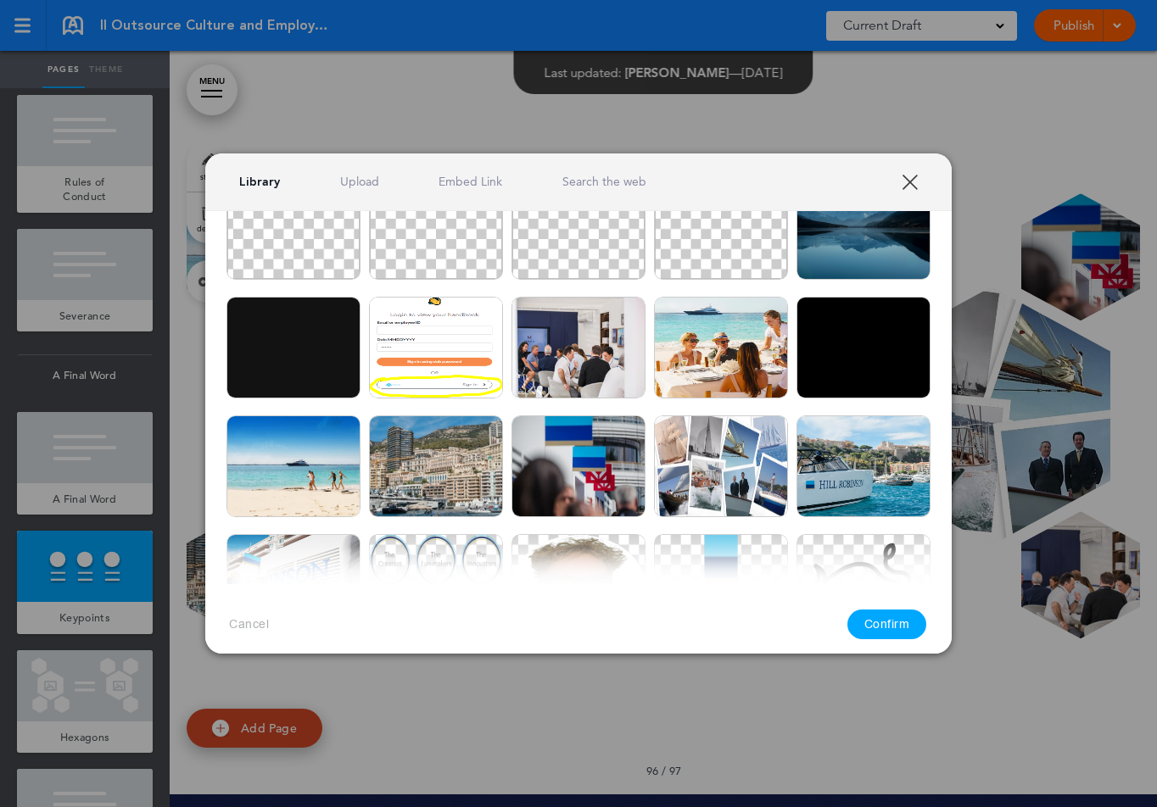
click at [1011, 127] on div at bounding box center [578, 403] width 1157 height 807
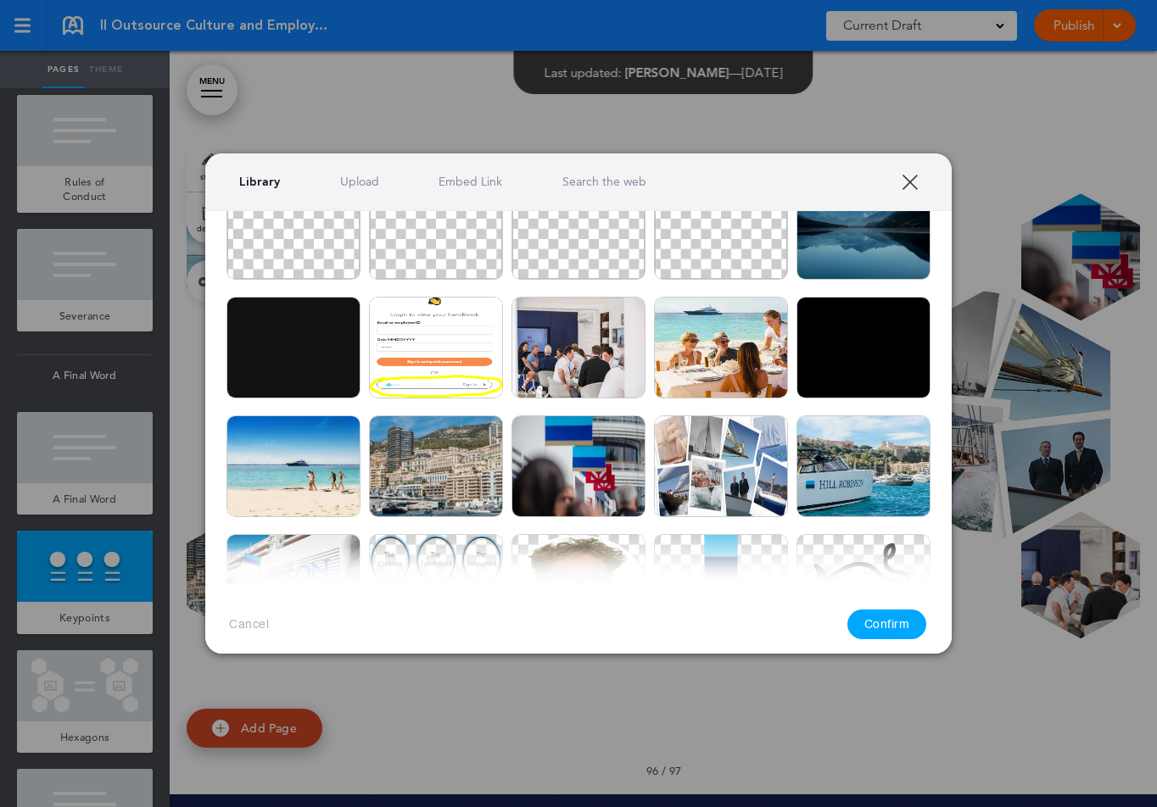
click at [1063, 96] on div at bounding box center [578, 403] width 1157 height 807
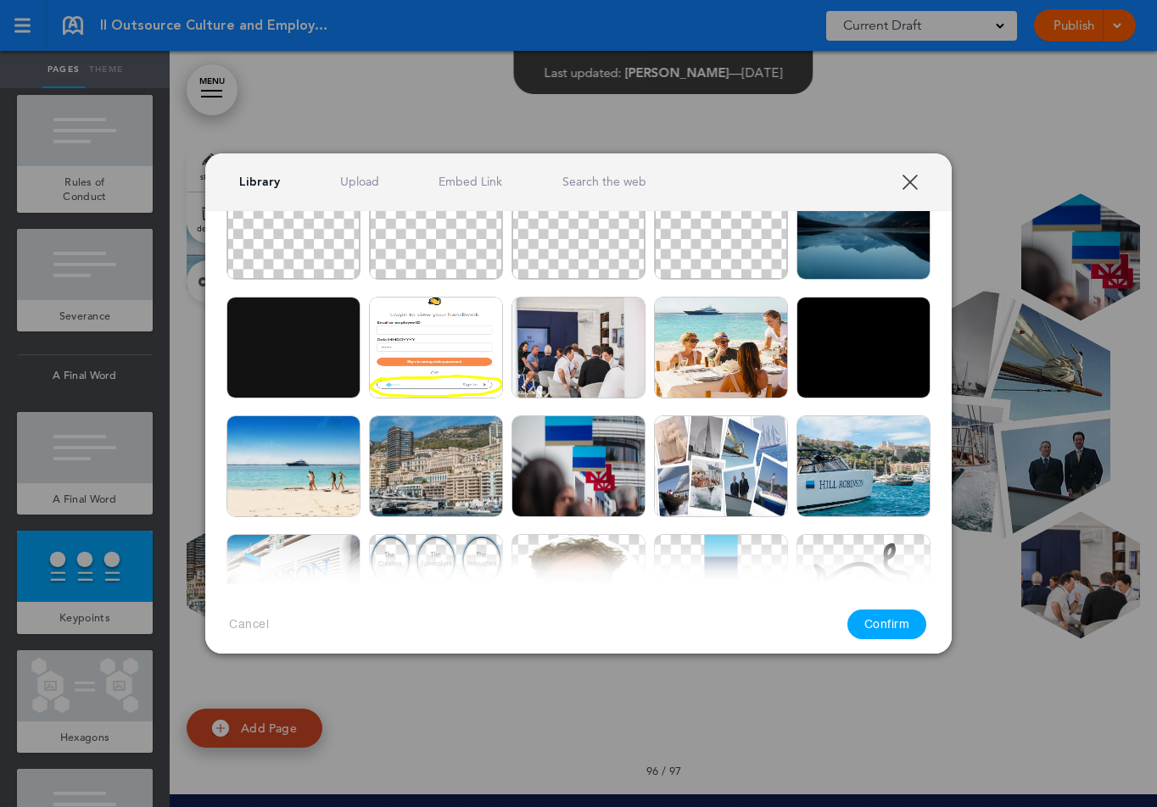
click at [1084, 143] on div at bounding box center [578, 403] width 1157 height 807
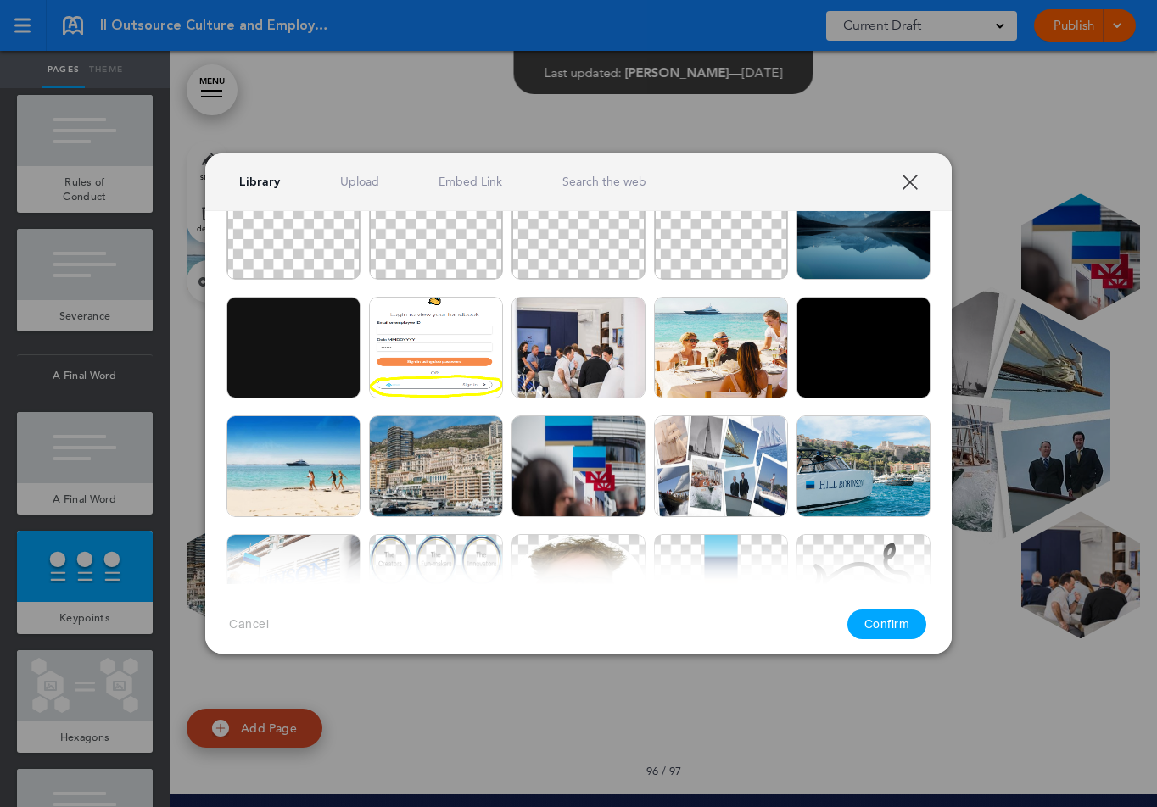
click at [1133, 126] on div at bounding box center [578, 403] width 1157 height 807
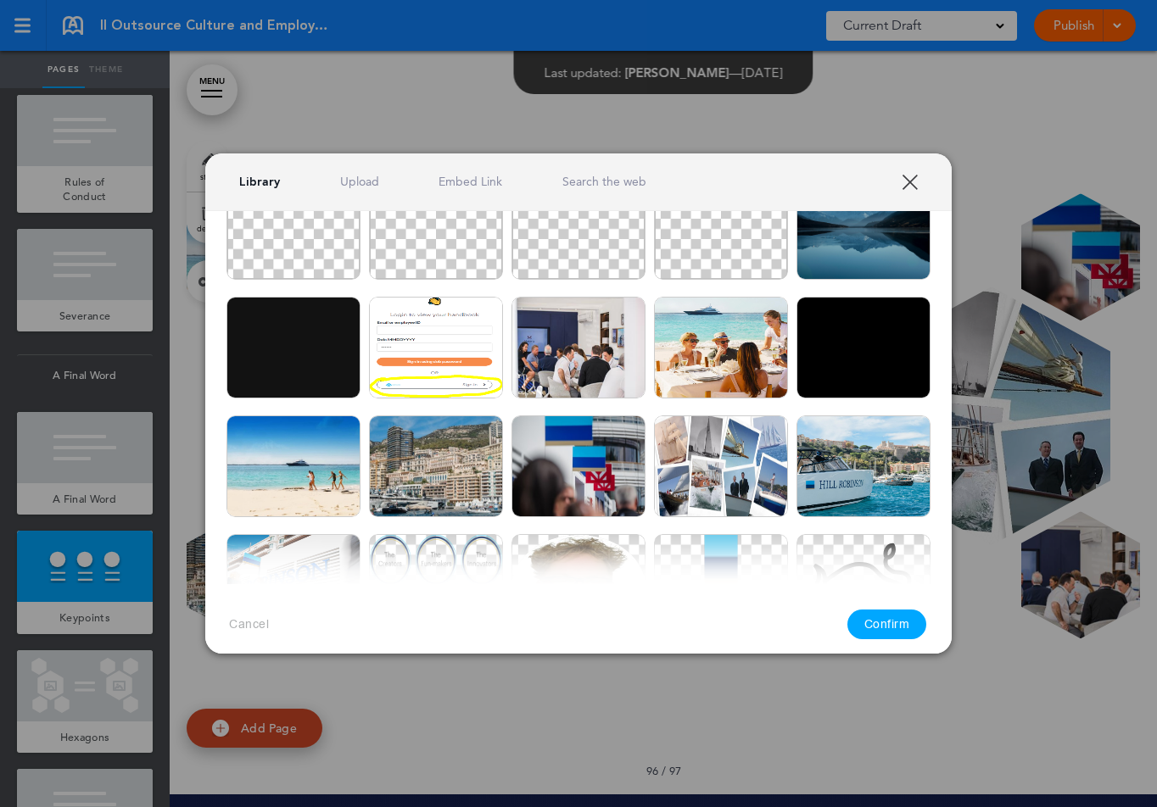
click at [1007, 175] on div at bounding box center [578, 403] width 1157 height 807
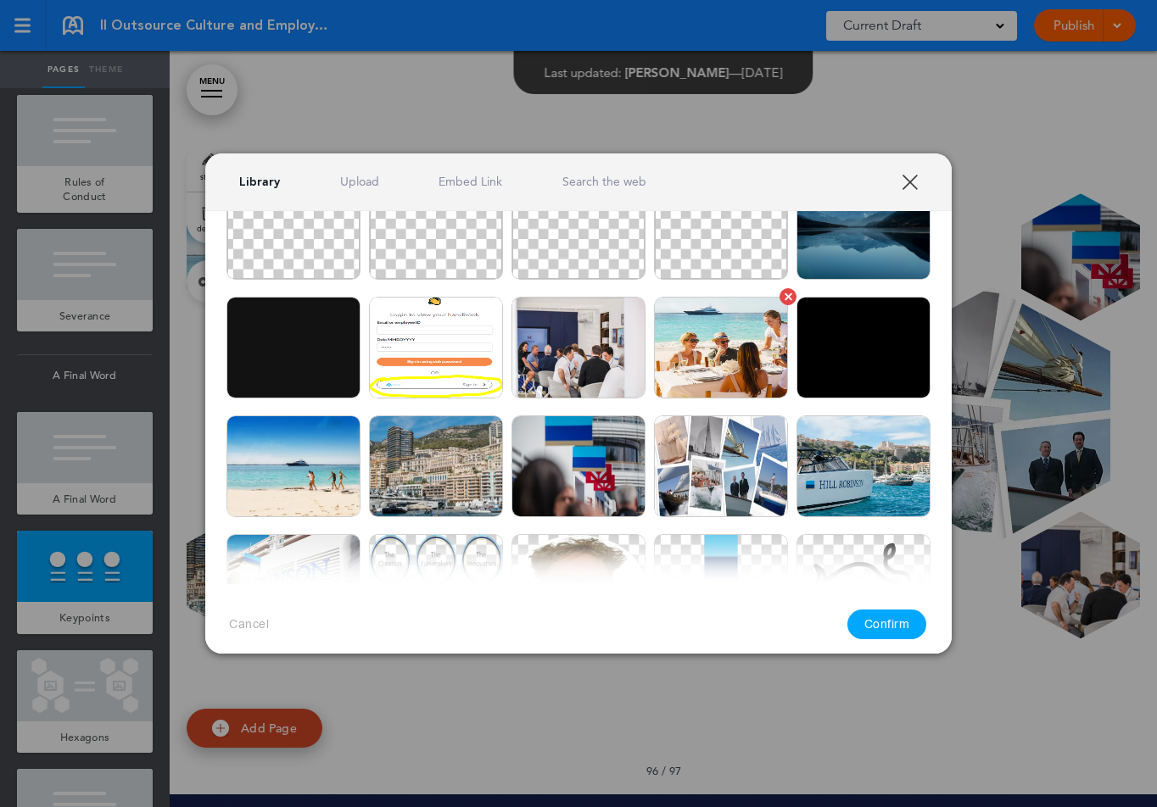
drag, startPoint x: 583, startPoint y: 258, endPoint x: 706, endPoint y: 367, distance: 164.6
click at [583, 257] on img at bounding box center [578, 229] width 134 height 102
click at [867, 618] on button "Confirm" at bounding box center [887, 625] width 80 height 30
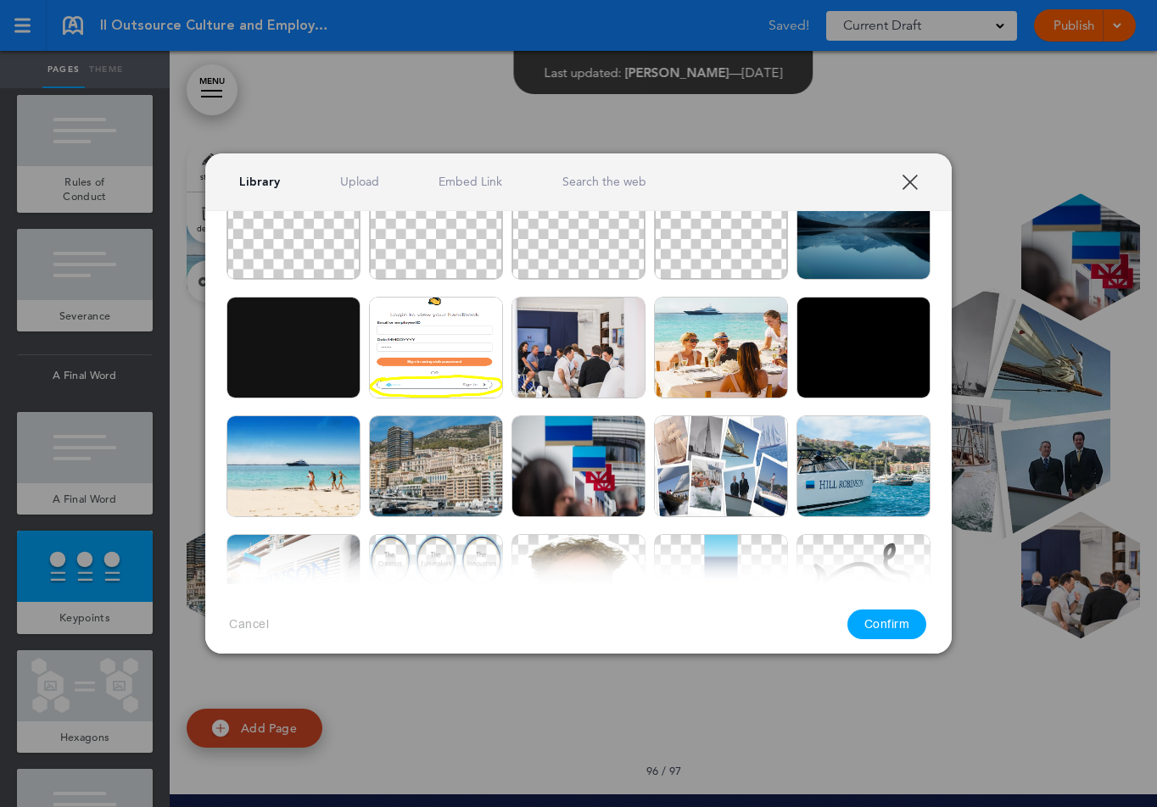
click at [849, 254] on img at bounding box center [863, 229] width 134 height 102
click at [896, 628] on button "Confirm" at bounding box center [887, 625] width 80 height 30
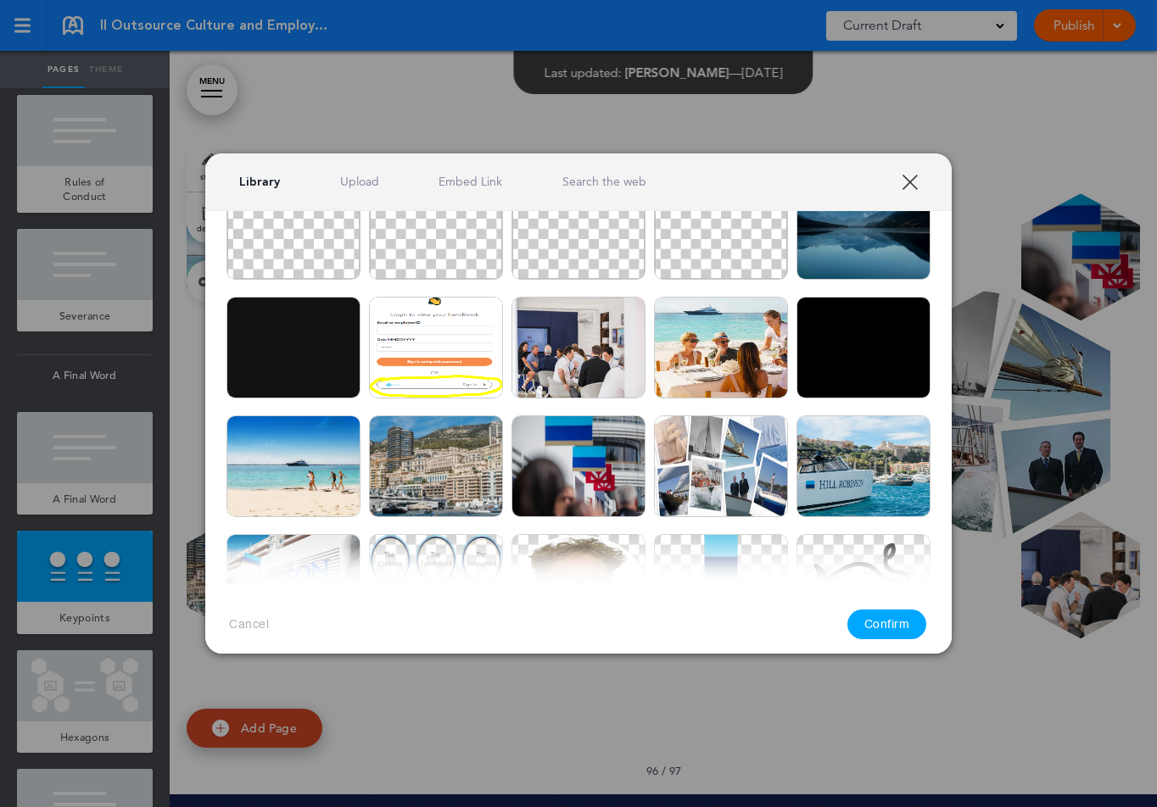
click at [353, 182] on link "Upload" at bounding box center [359, 182] width 39 height 16
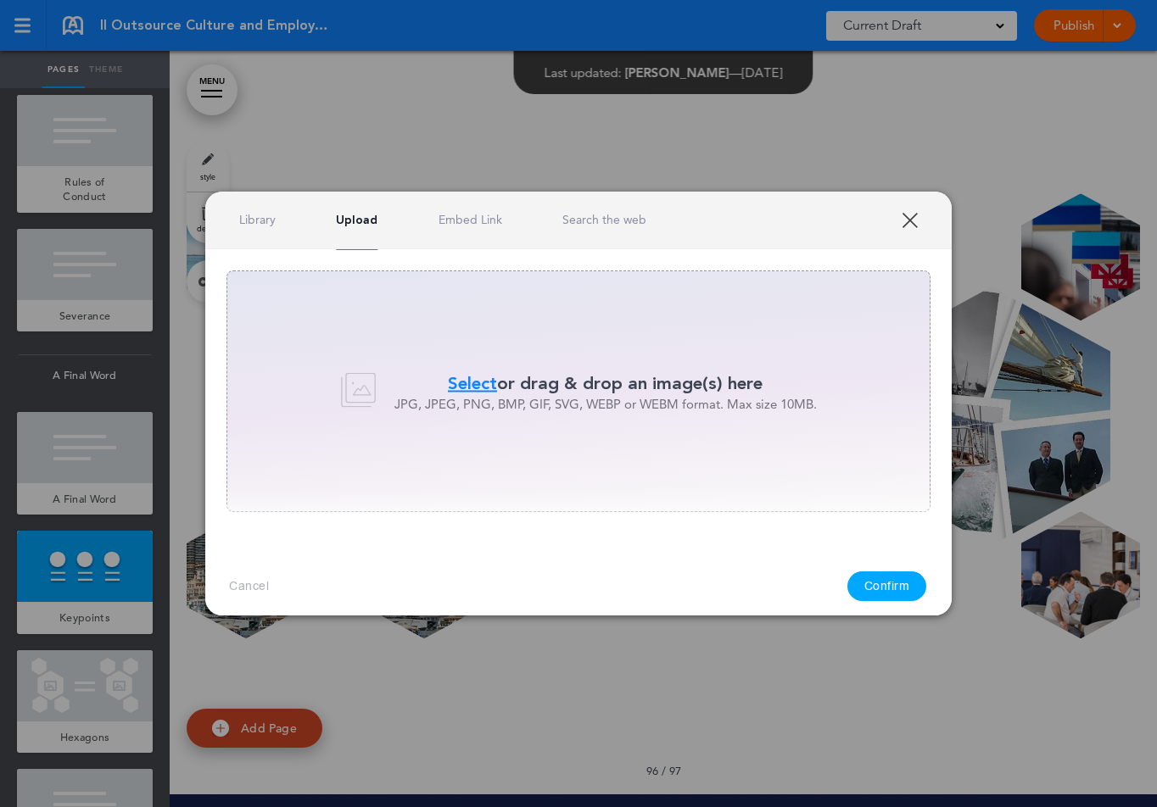
click at [471, 219] on link "Embed Link" at bounding box center [470, 220] width 64 height 16
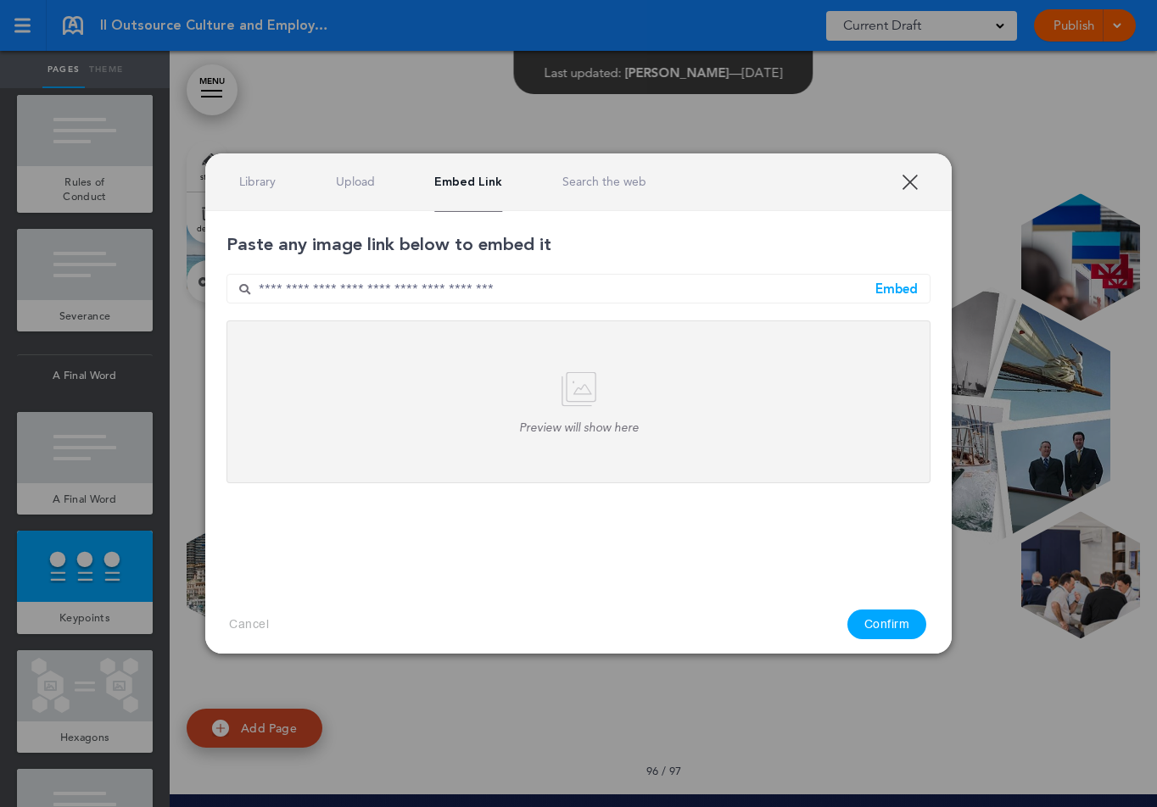
click at [630, 187] on link "Search the web" at bounding box center [604, 182] width 84 height 16
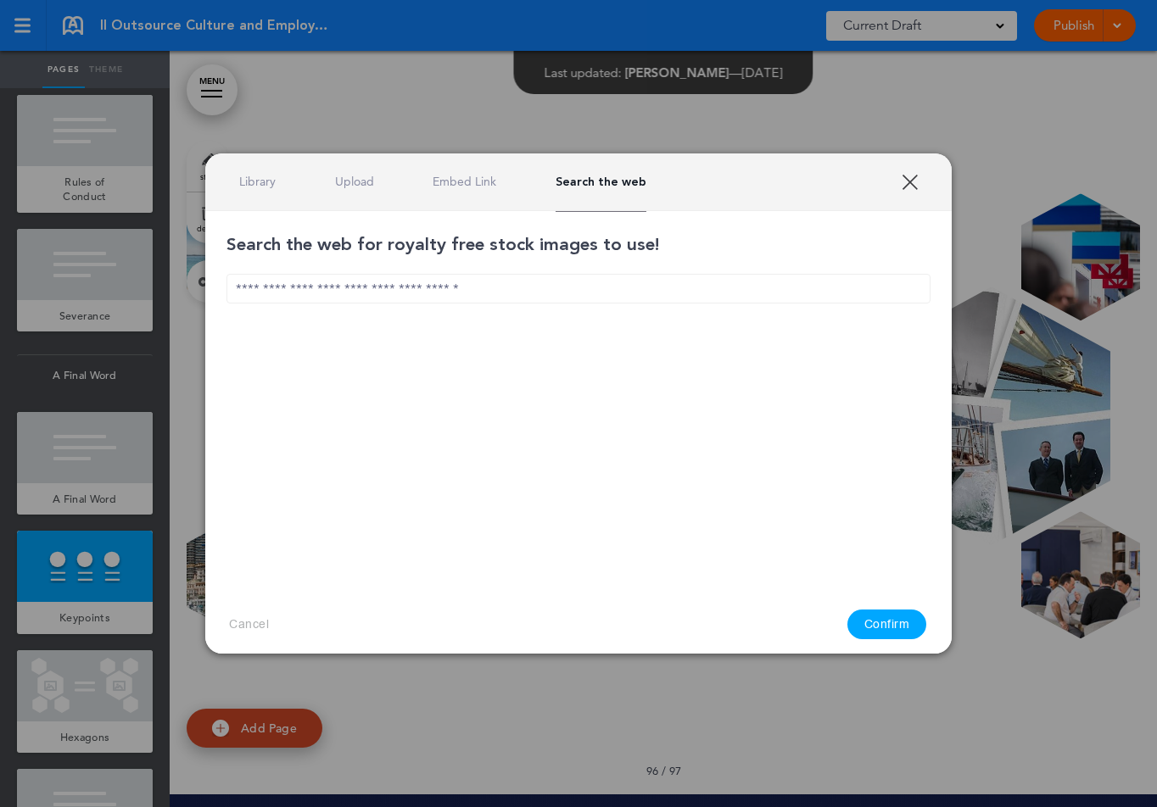
click at [460, 187] on link "Embed Link" at bounding box center [465, 182] width 64 height 16
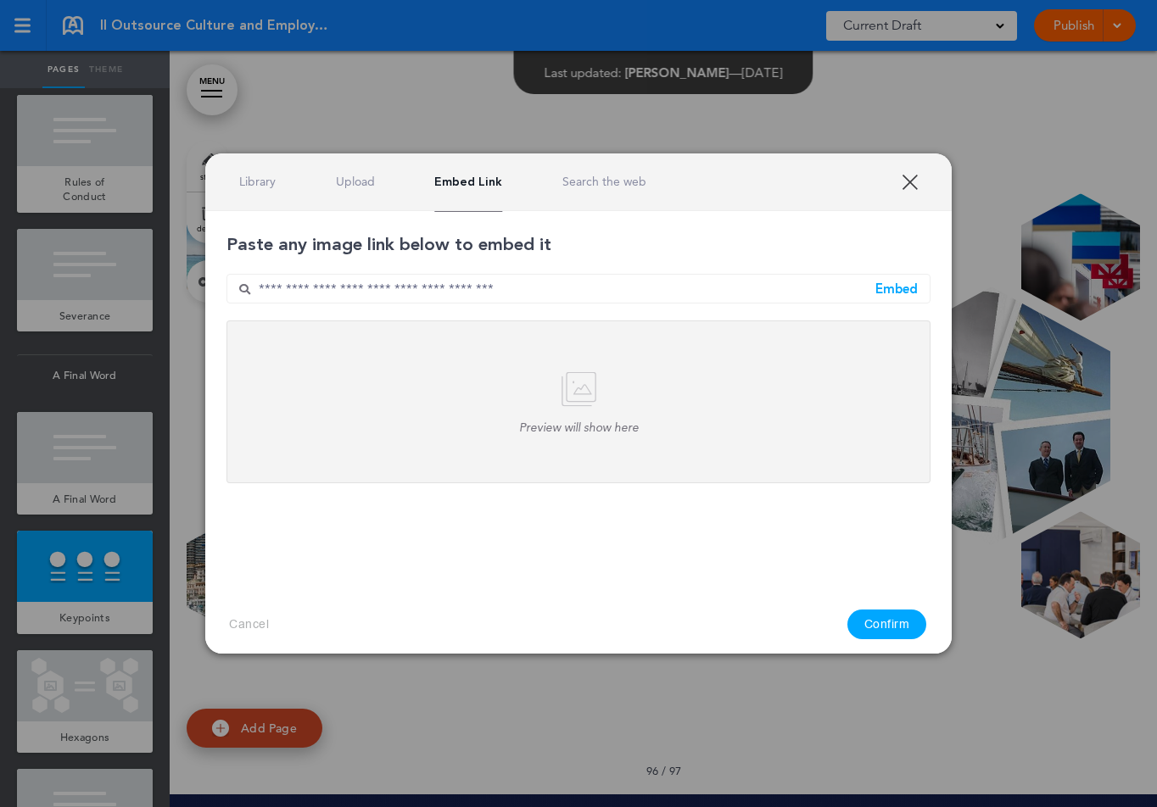
click at [360, 186] on link "Upload" at bounding box center [355, 182] width 39 height 16
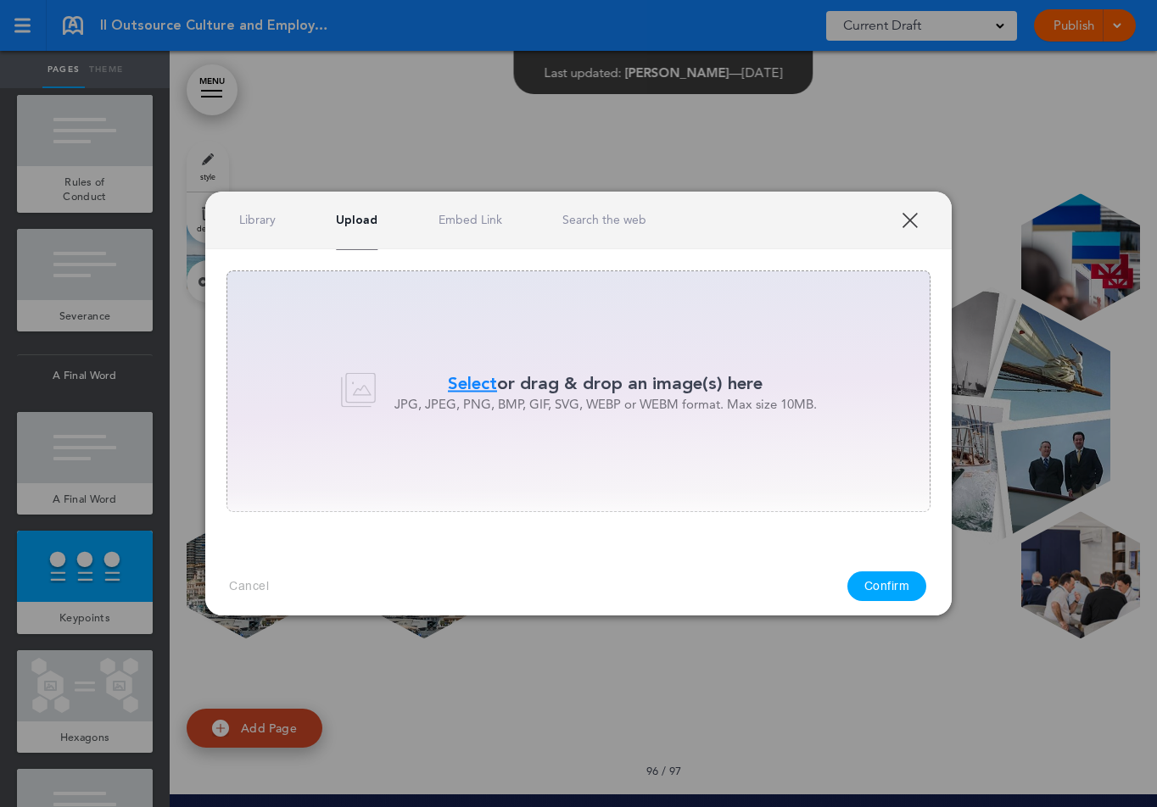
click at [271, 215] on link "Library" at bounding box center [257, 220] width 36 height 16
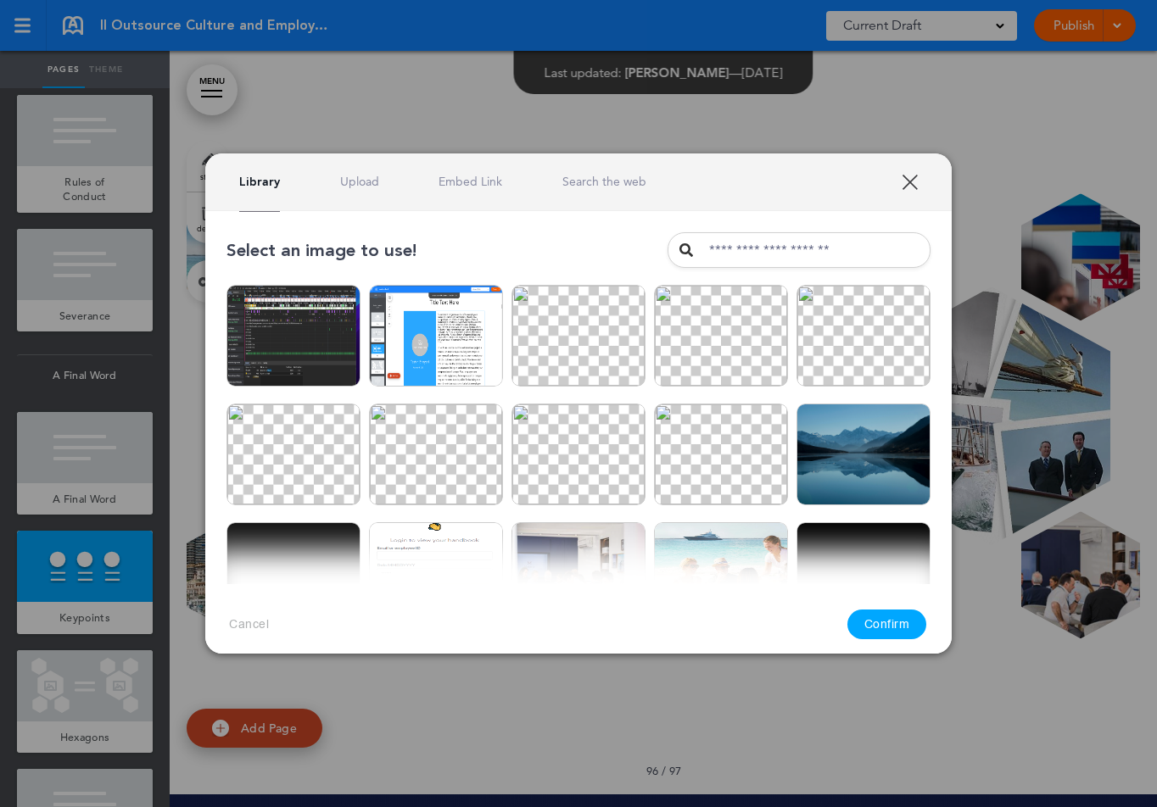
click at [352, 182] on link "Upload" at bounding box center [359, 182] width 39 height 16
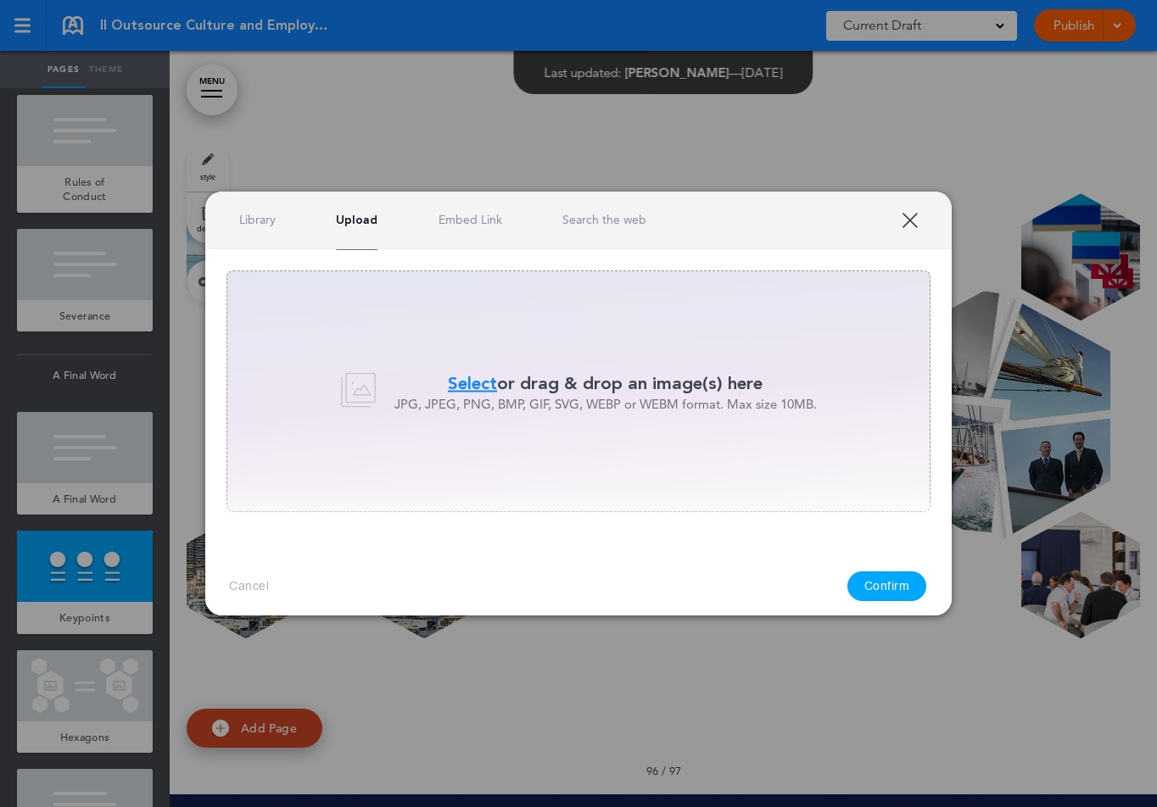
click at [1091, 213] on div at bounding box center [578, 403] width 1157 height 807
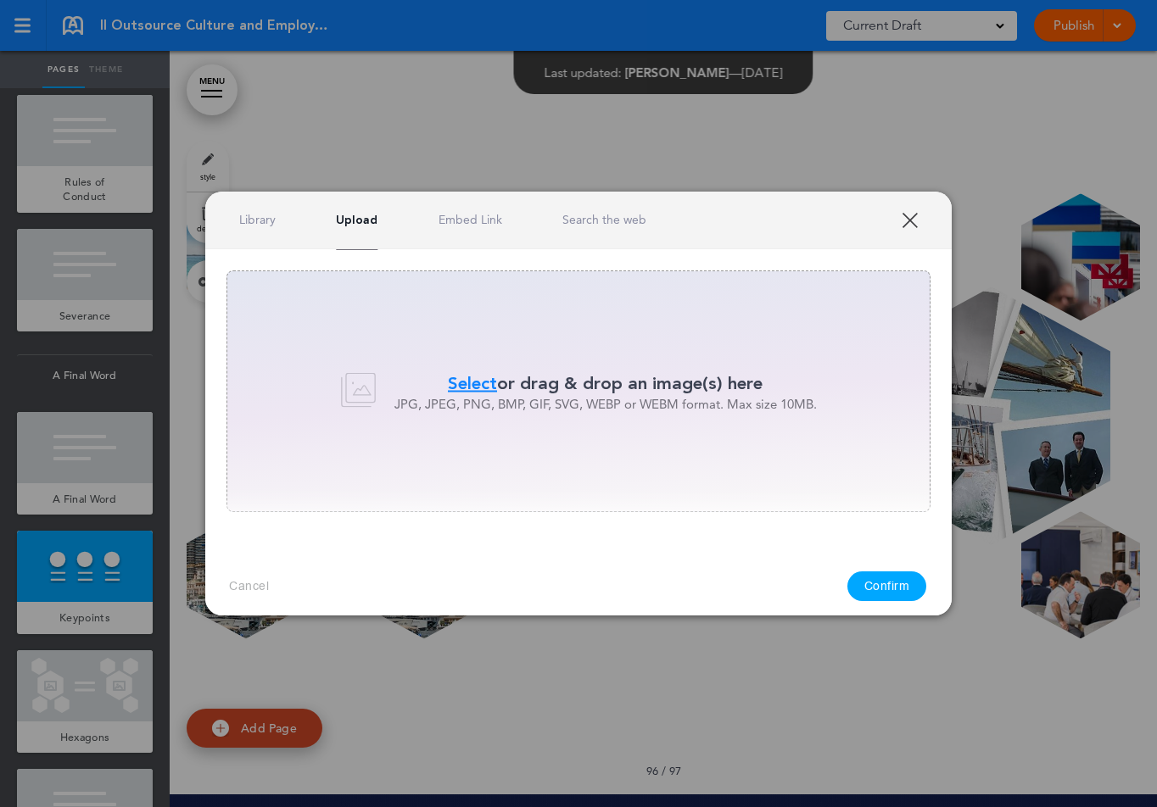
click at [1075, 214] on div at bounding box center [578, 403] width 1157 height 807
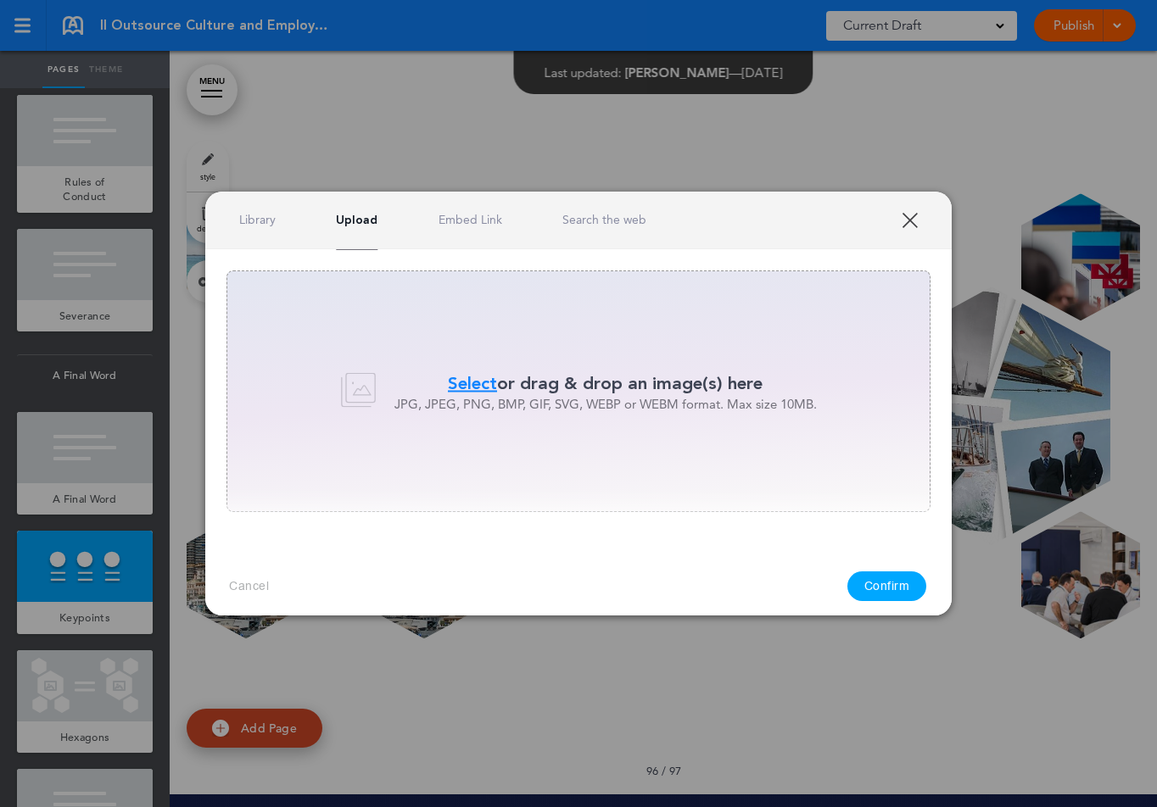
click at [1069, 181] on div at bounding box center [578, 403] width 1157 height 807
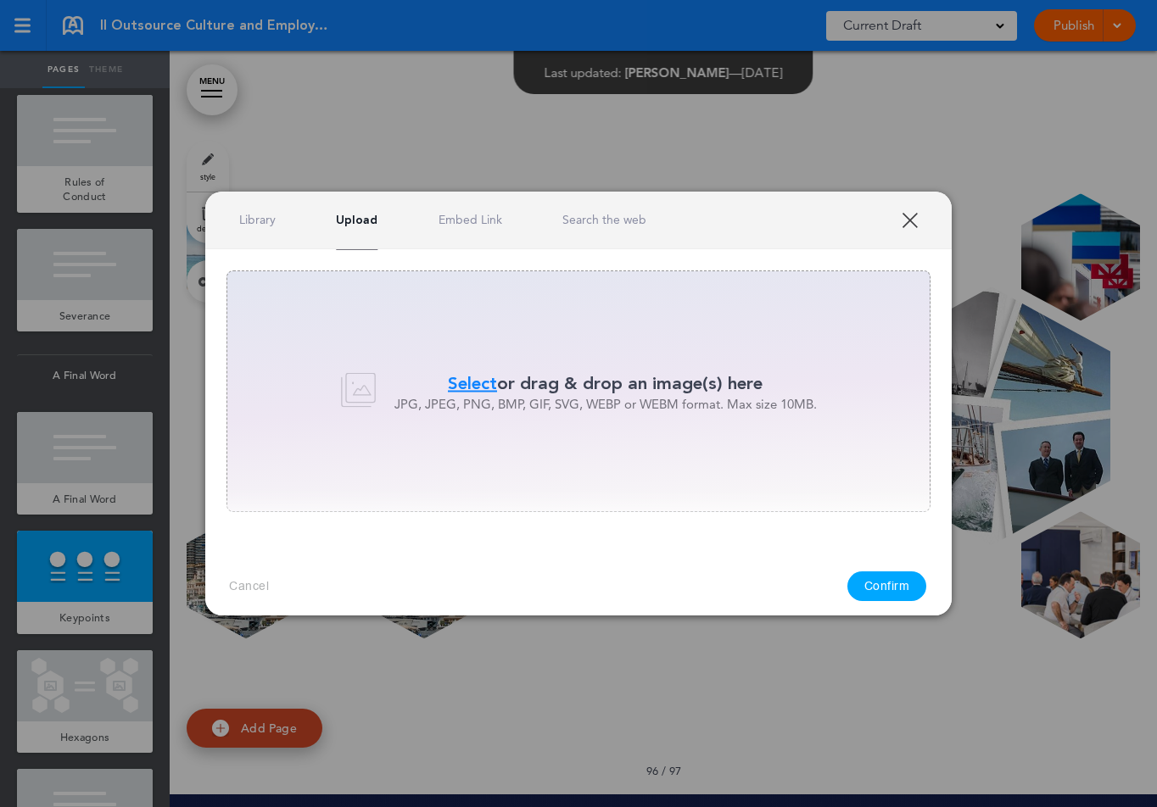
click at [911, 219] on link "XXX" at bounding box center [909, 220] width 16 height 16
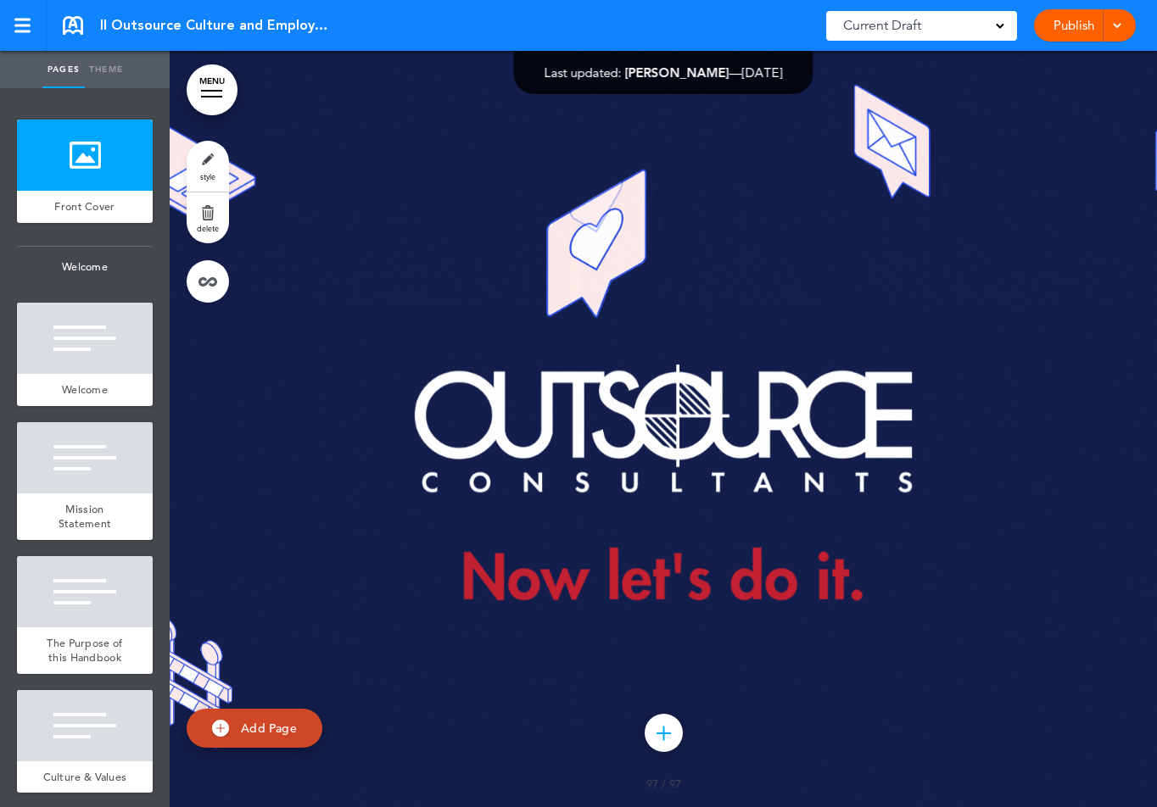
scroll to position [147789, 0]
click at [103, 67] on link "Theme" at bounding box center [106, 69] width 42 height 37
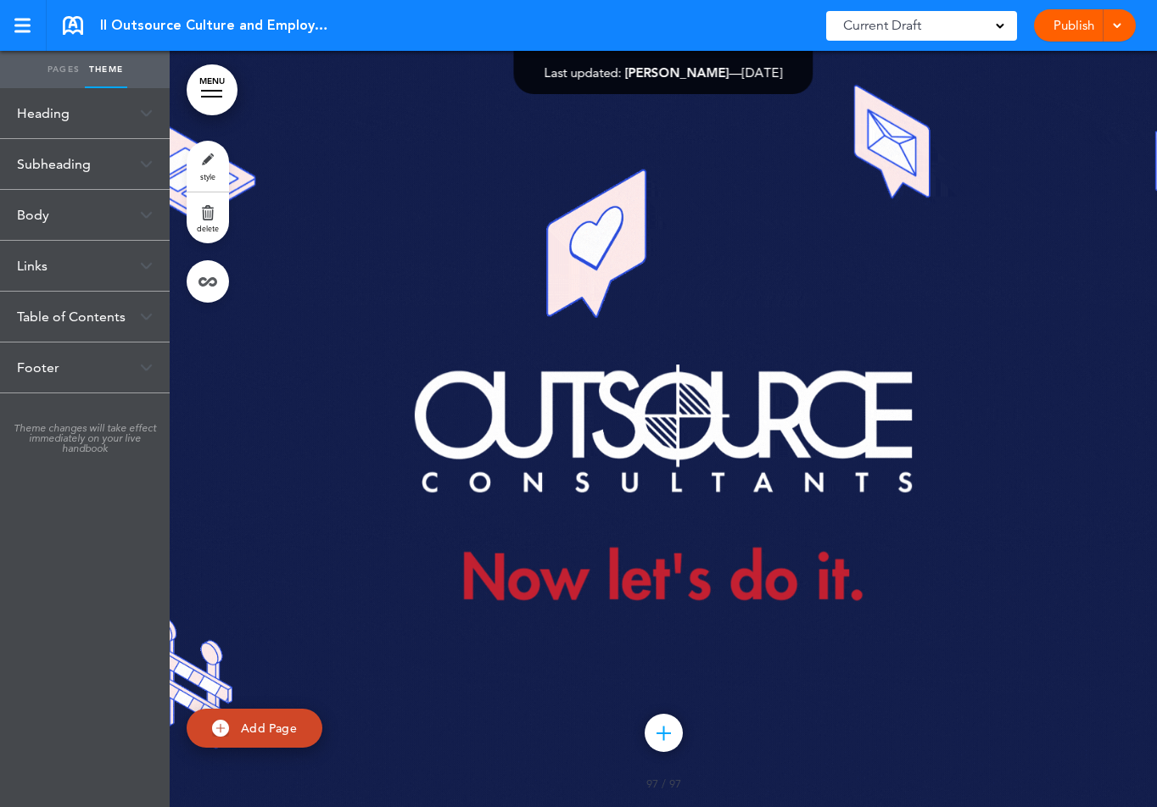
click at [57, 103] on div "Heading" at bounding box center [85, 113] width 170 height 50
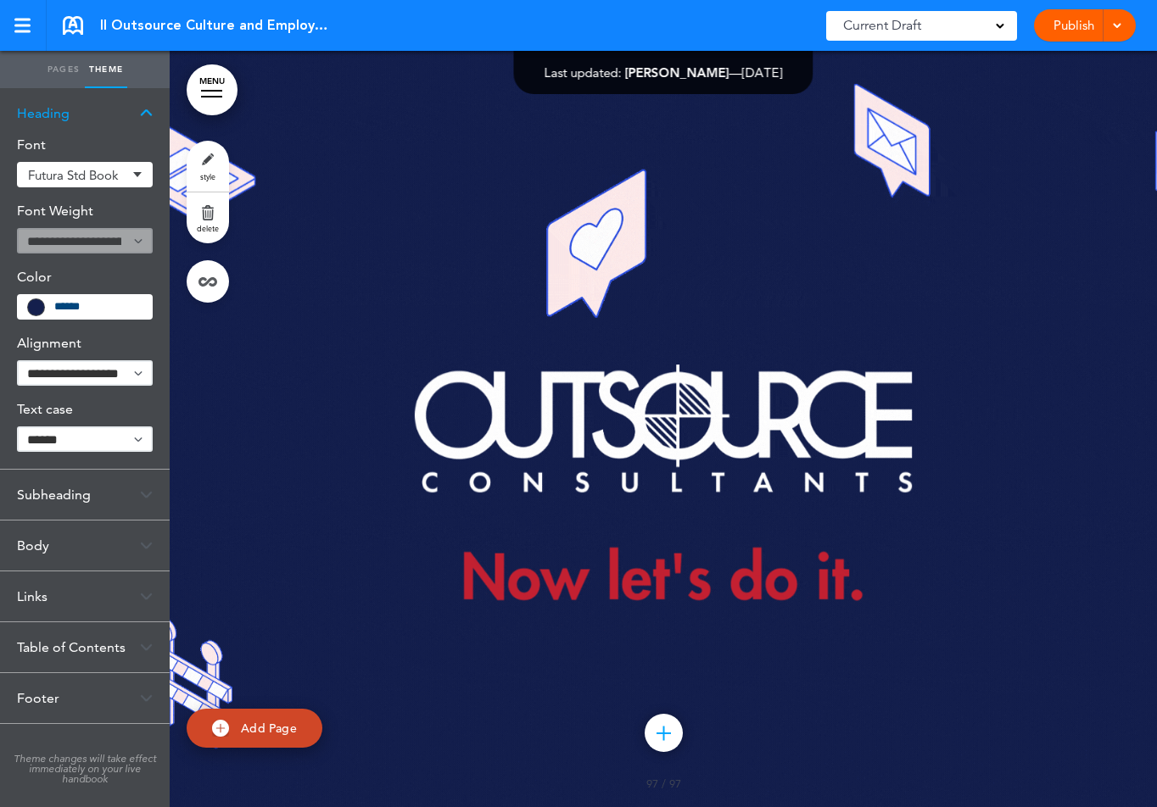
click at [73, 488] on div "Subheading" at bounding box center [85, 495] width 170 height 50
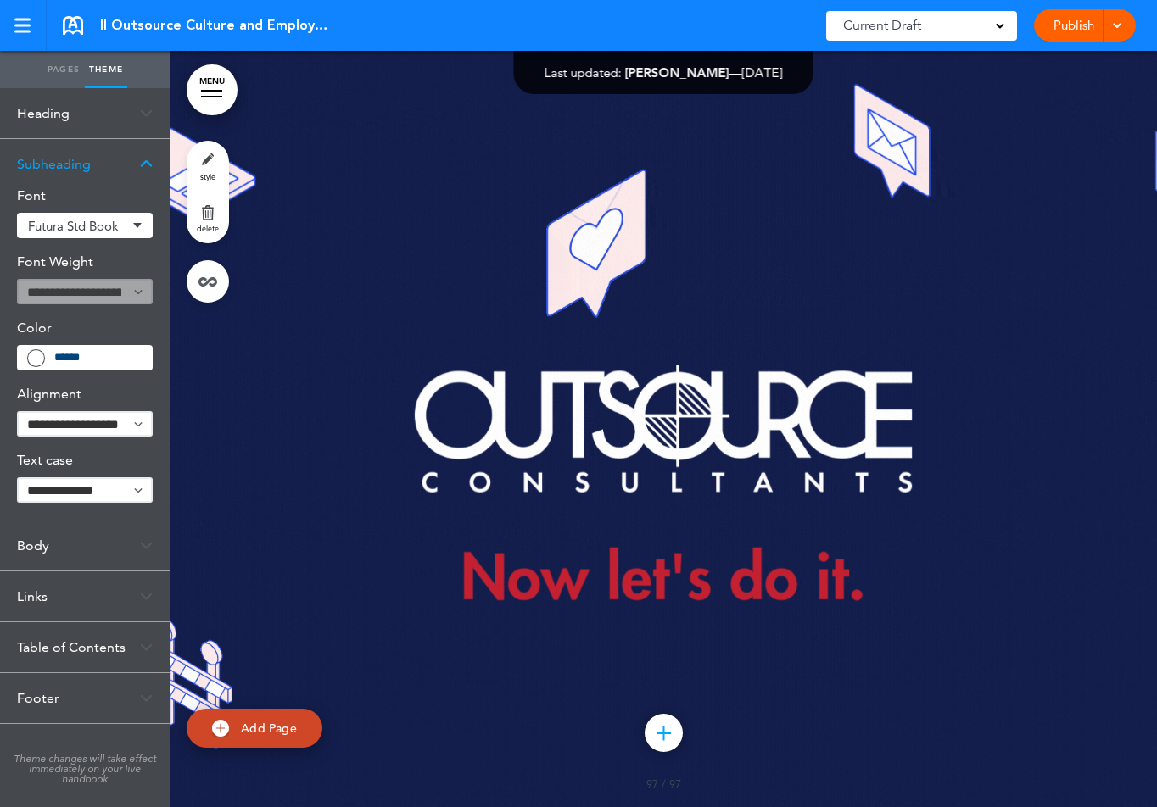
click at [44, 555] on div "Body" at bounding box center [85, 546] width 170 height 50
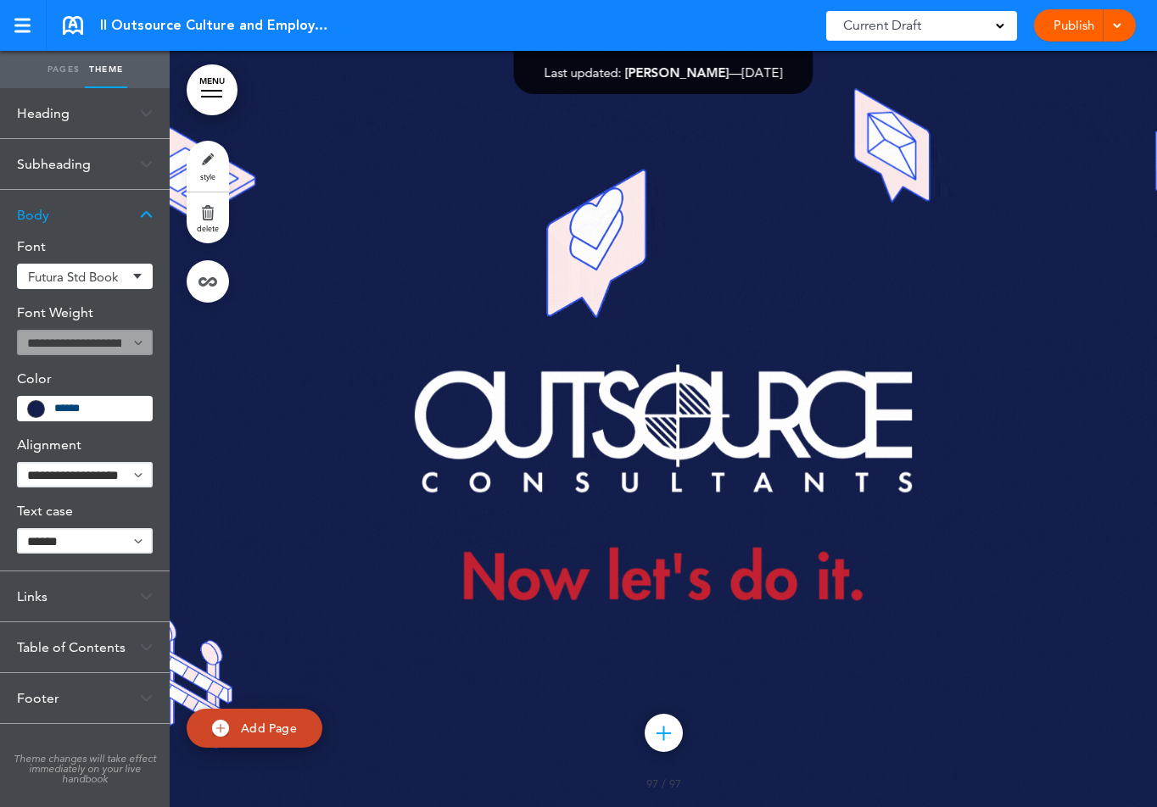
click at [38, 611] on div "Links" at bounding box center [85, 597] width 170 height 50
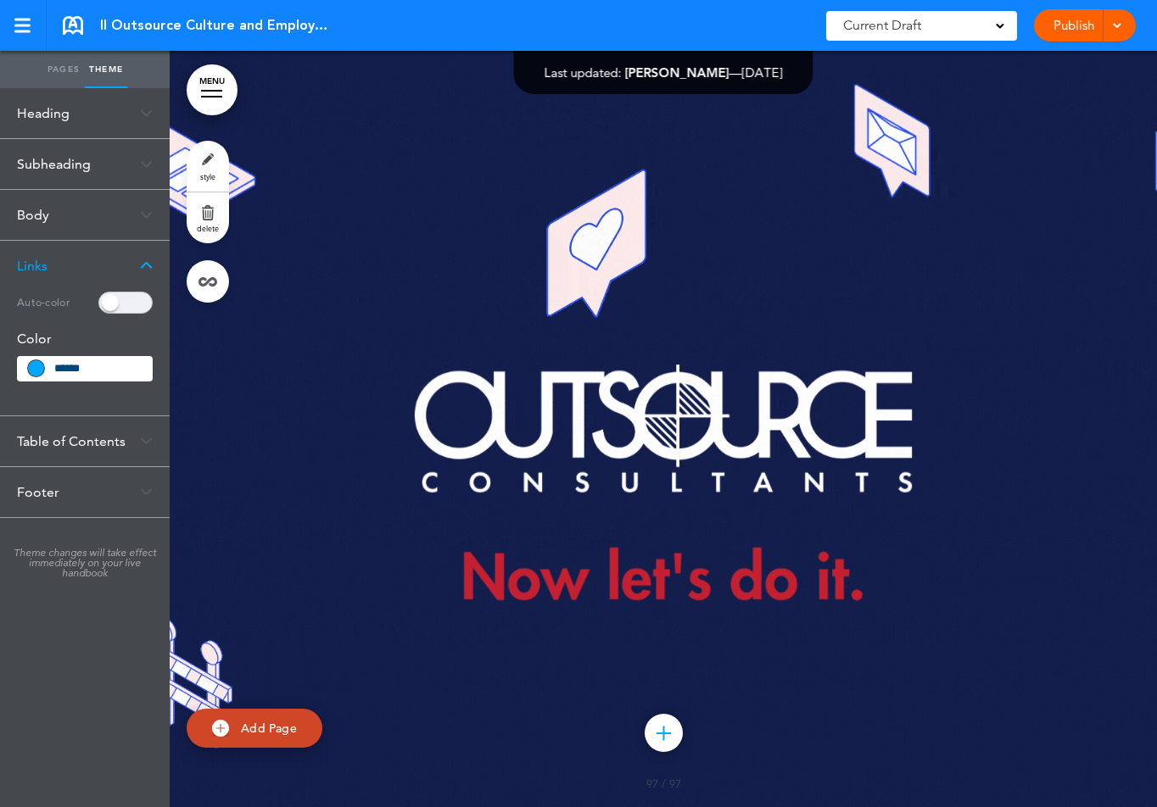
click at [55, 443] on div "Table of Contents" at bounding box center [85, 441] width 170 height 50
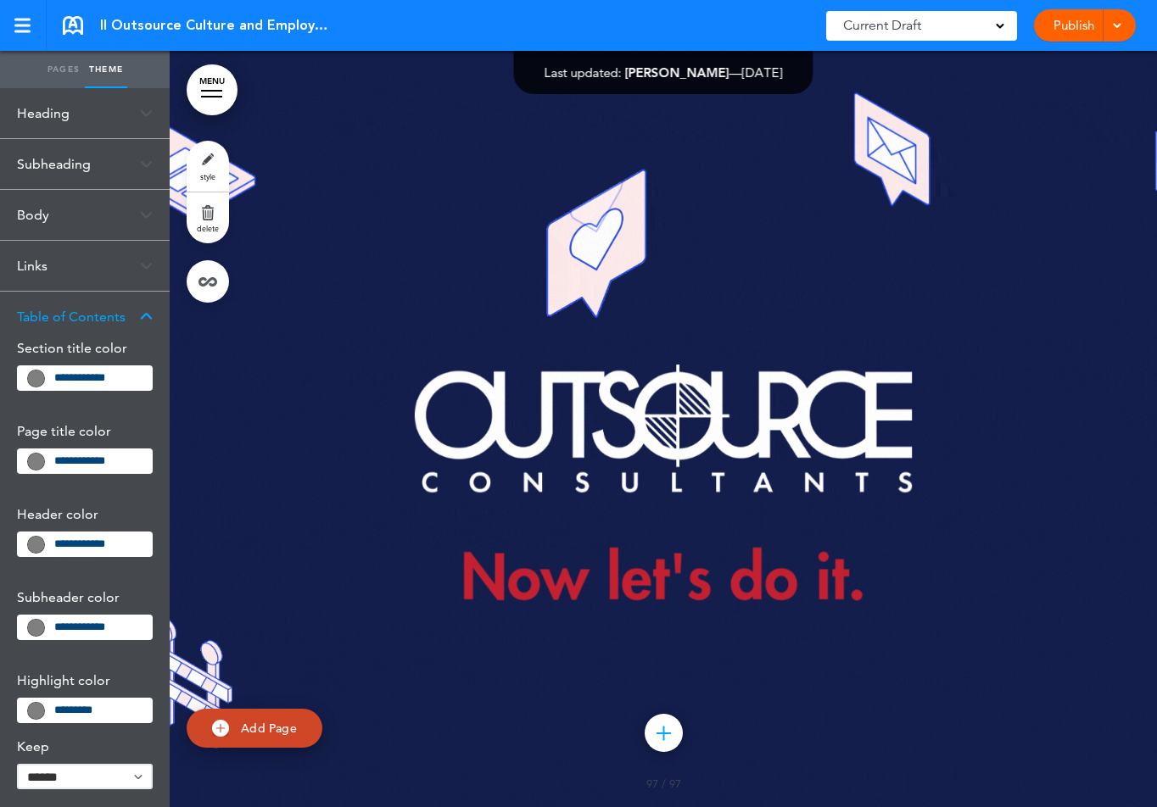
scroll to position [252, 0]
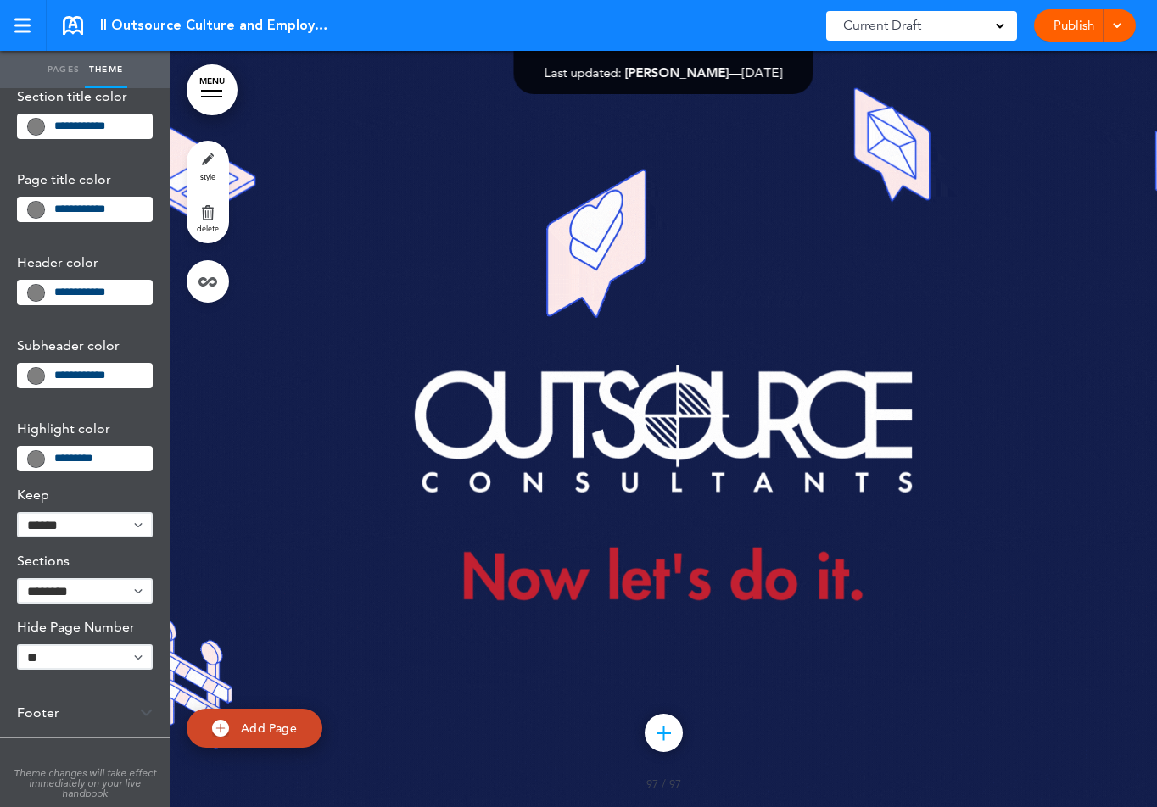
click at [39, 75] on ul "Pages Theme" at bounding box center [85, 69] width 170 height 37
click at [59, 69] on link "Pages" at bounding box center [63, 69] width 42 height 37
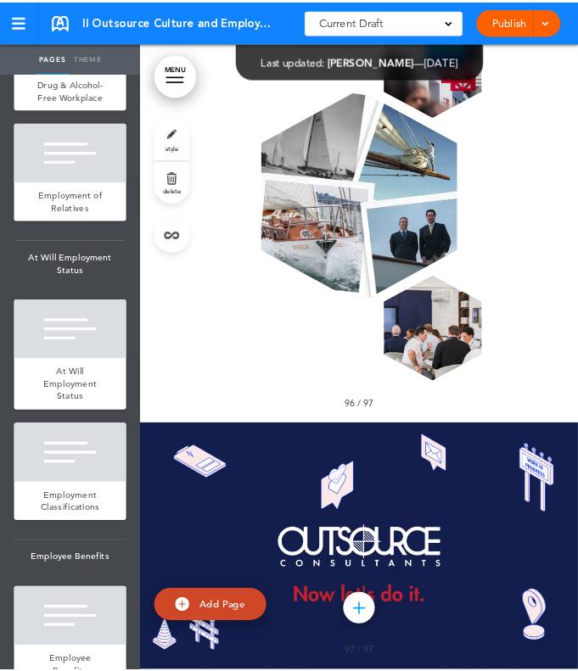
scroll to position [144914, 0]
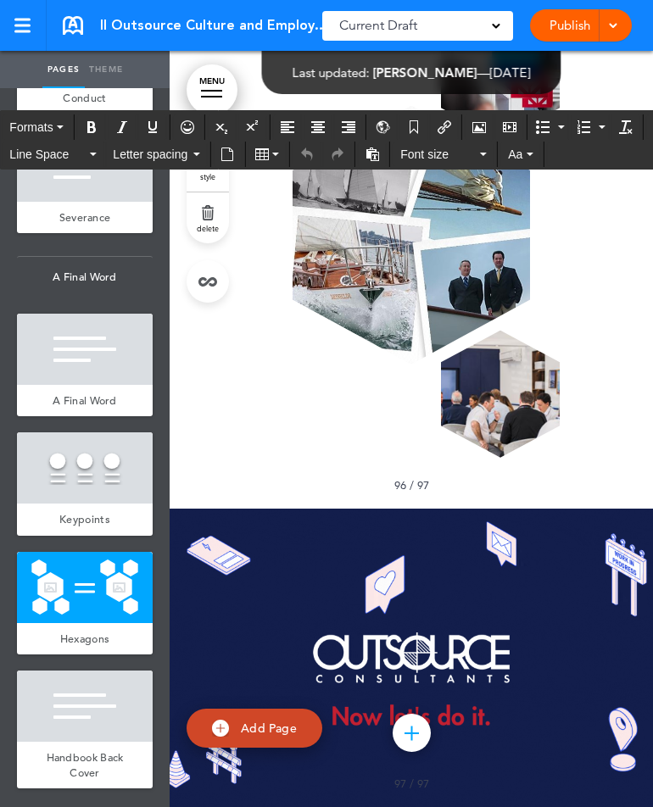
scroll to position [13085, 0]
click at [73, 471] on div at bounding box center [85, 468] width 136 height 71
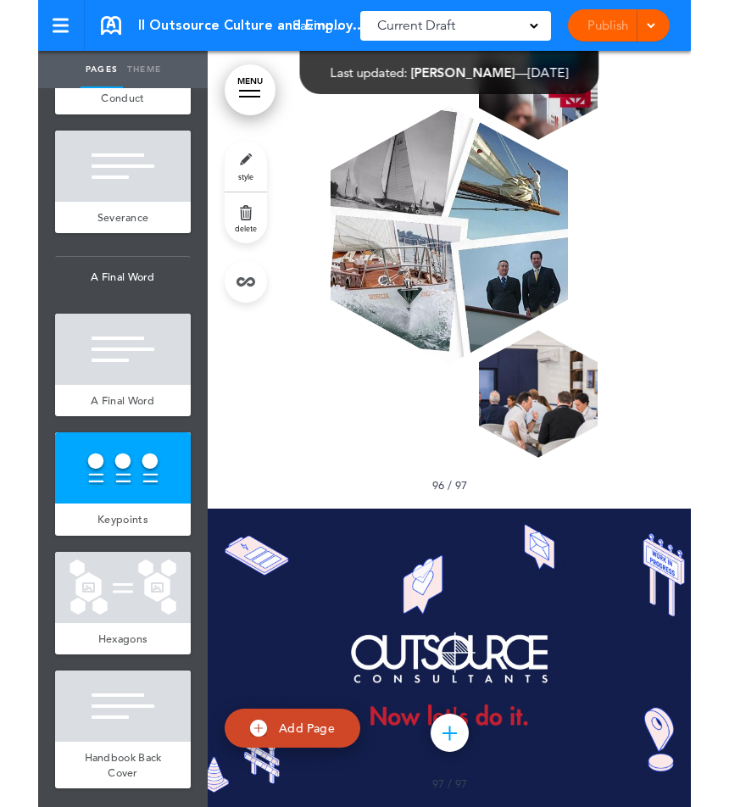
scroll to position [157180, 0]
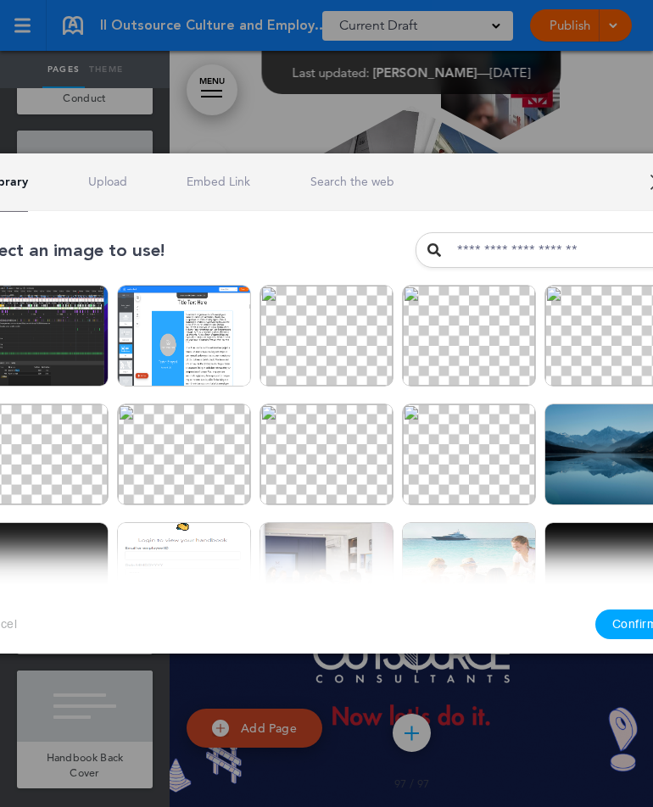
click at [643, 631] on button "Confirm" at bounding box center [635, 625] width 80 height 30
click at [634, 627] on button "Confirm" at bounding box center [635, 625] width 80 height 30
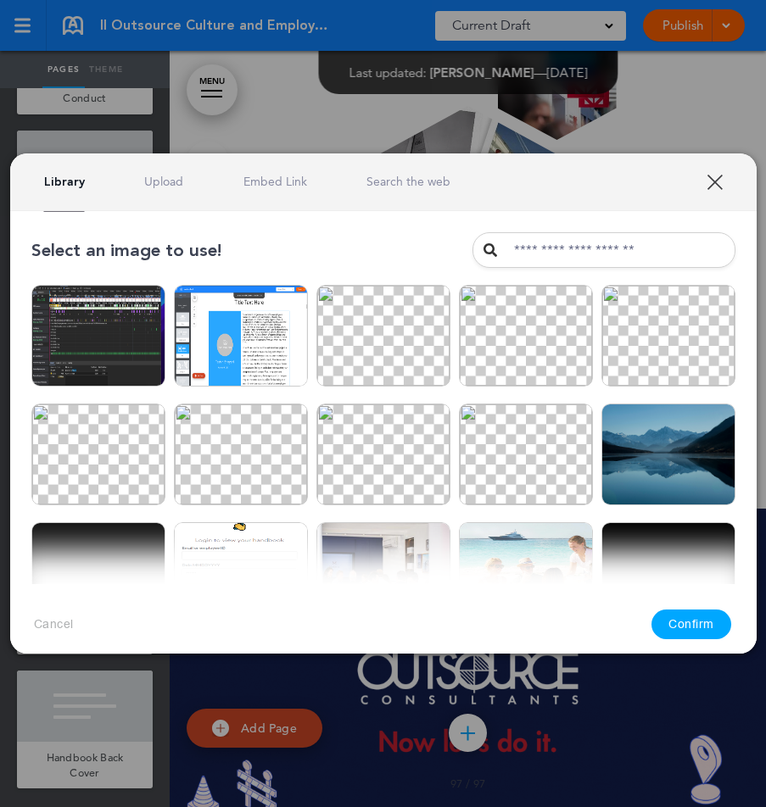
scroll to position [146830, 0]
click at [522, 330] on img at bounding box center [526, 336] width 134 height 102
click at [711, 623] on button "Confirm" at bounding box center [691, 625] width 80 height 30
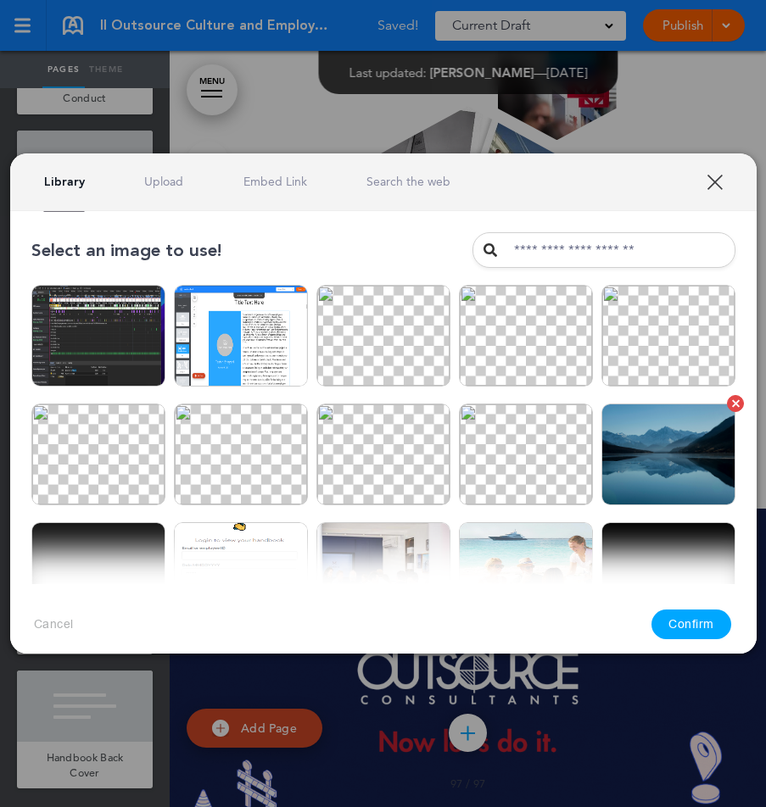
click at [648, 444] on img at bounding box center [668, 455] width 134 height 102
click at [695, 624] on button "Confirm" at bounding box center [691, 625] width 80 height 30
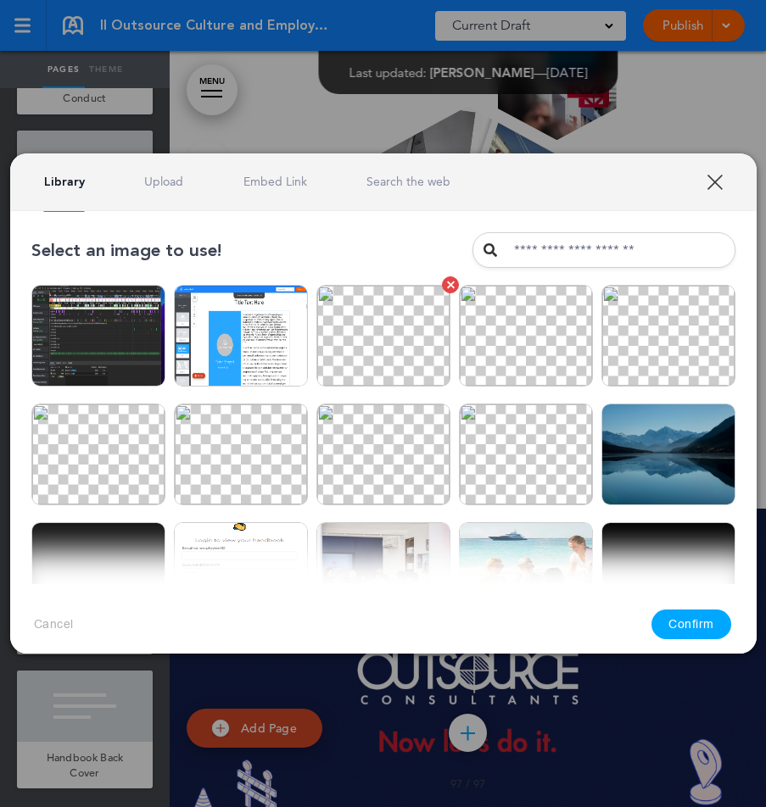
click at [370, 330] on img at bounding box center [383, 336] width 134 height 102
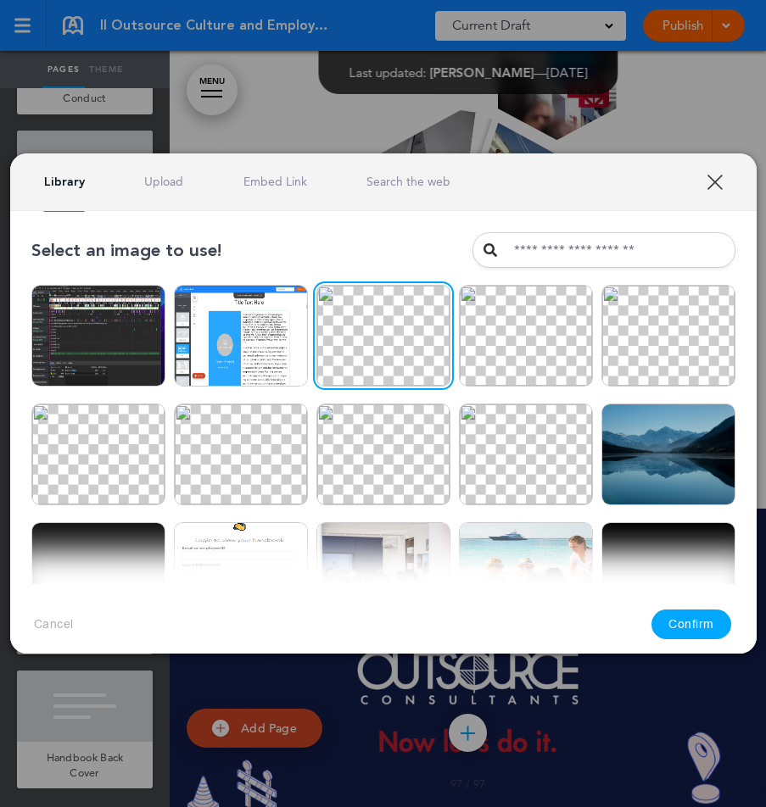
click at [693, 627] on button "Confirm" at bounding box center [691, 625] width 80 height 30
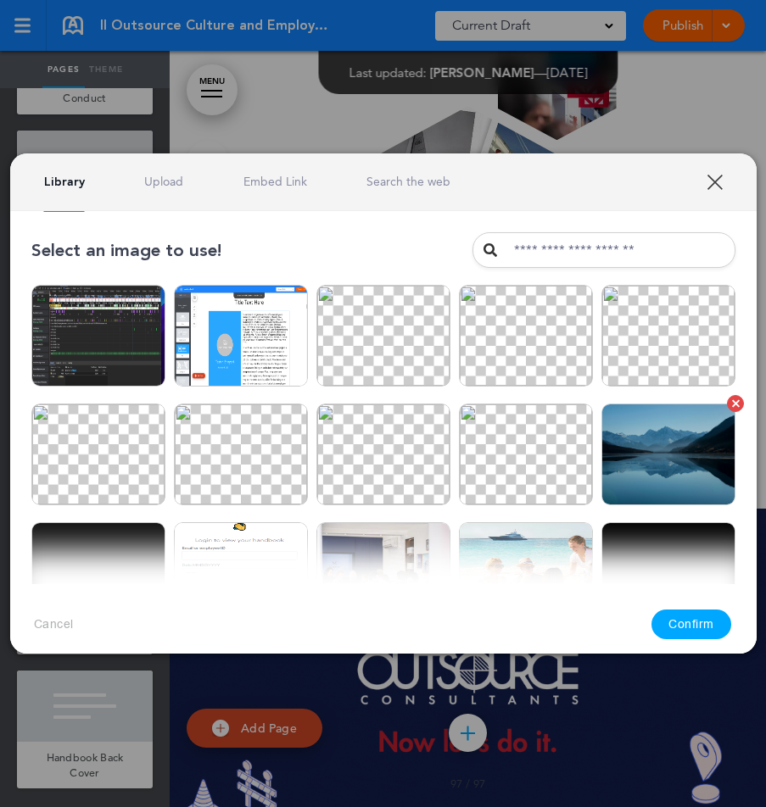
click at [688, 466] on img at bounding box center [668, 455] width 134 height 102
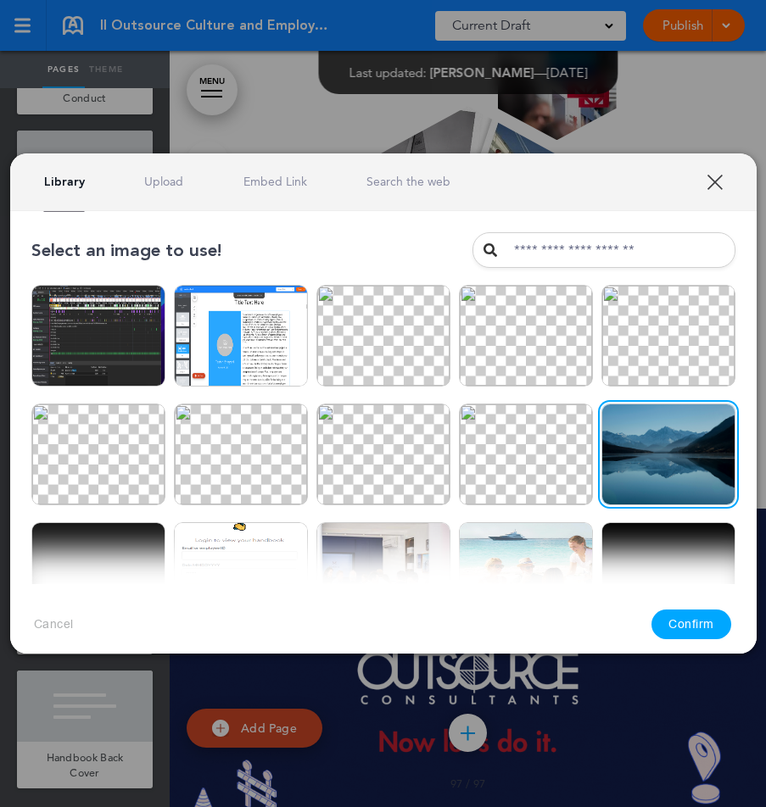
click at [688, 627] on button "Confirm" at bounding box center [691, 625] width 80 height 30
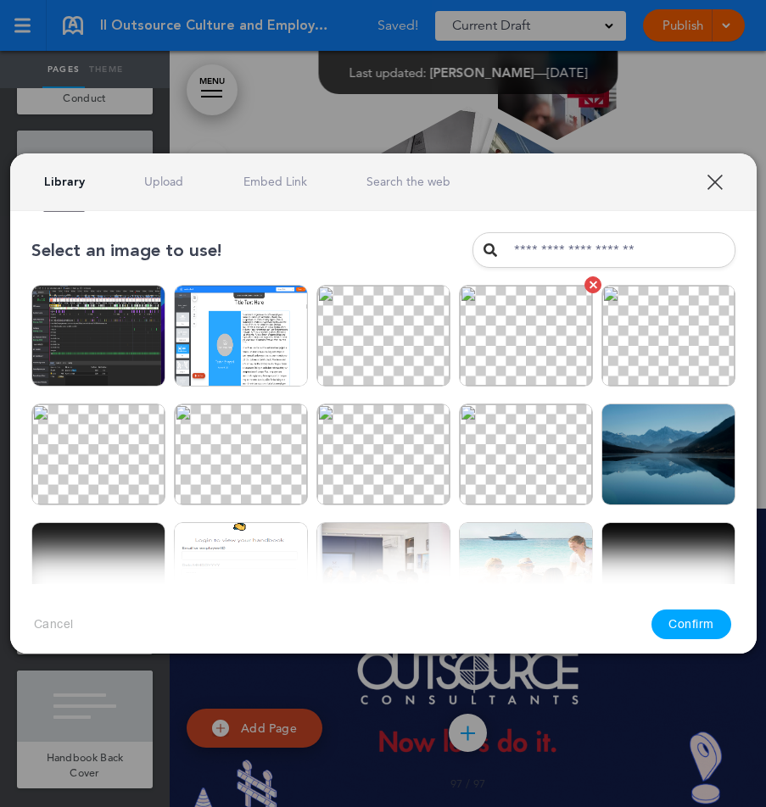
click at [561, 362] on img at bounding box center [526, 336] width 134 height 102
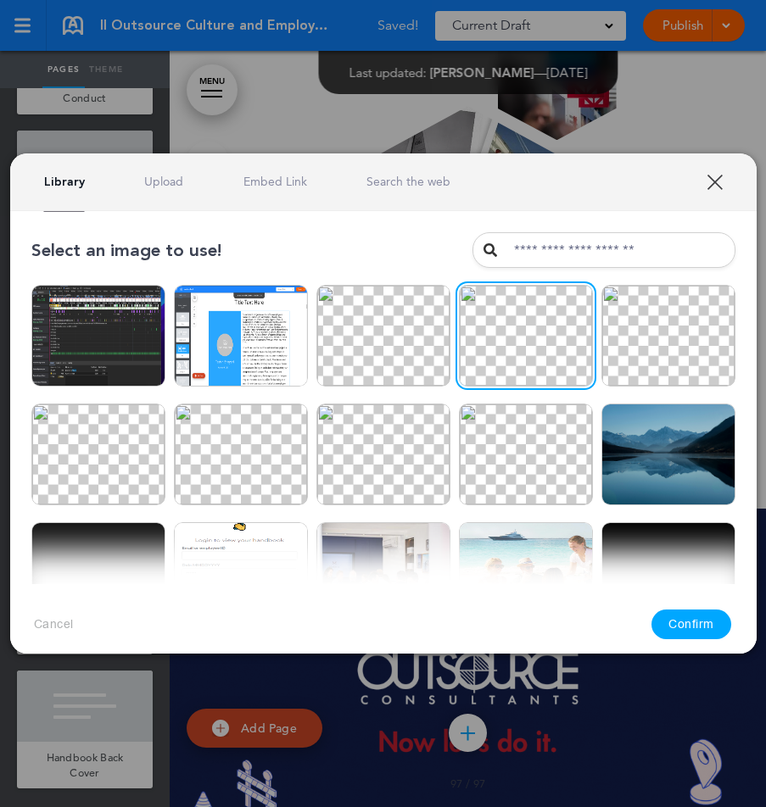
click at [687, 632] on button "Confirm" at bounding box center [691, 625] width 80 height 30
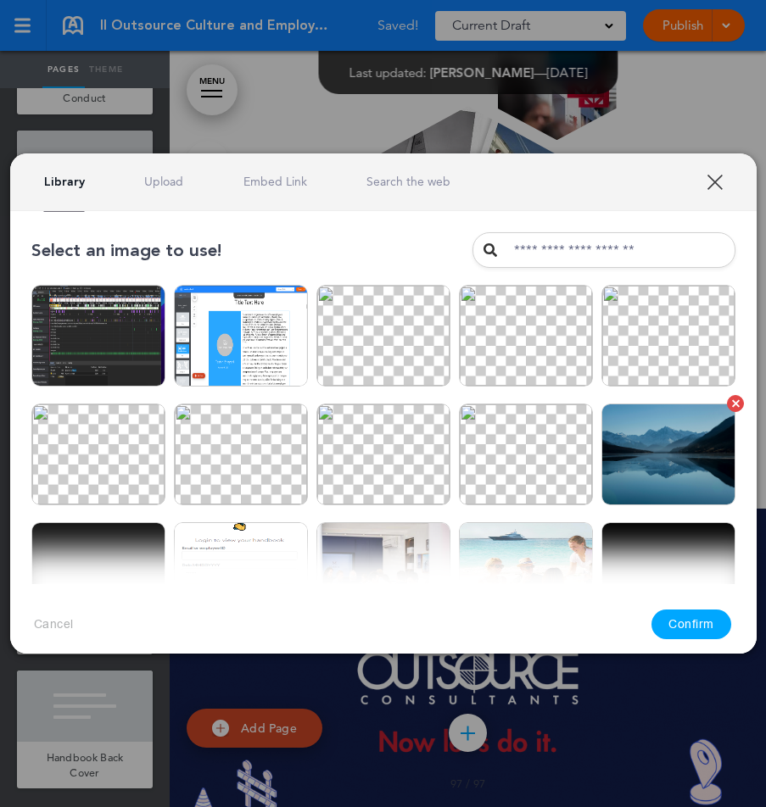
click at [647, 475] on img at bounding box center [668, 455] width 134 height 102
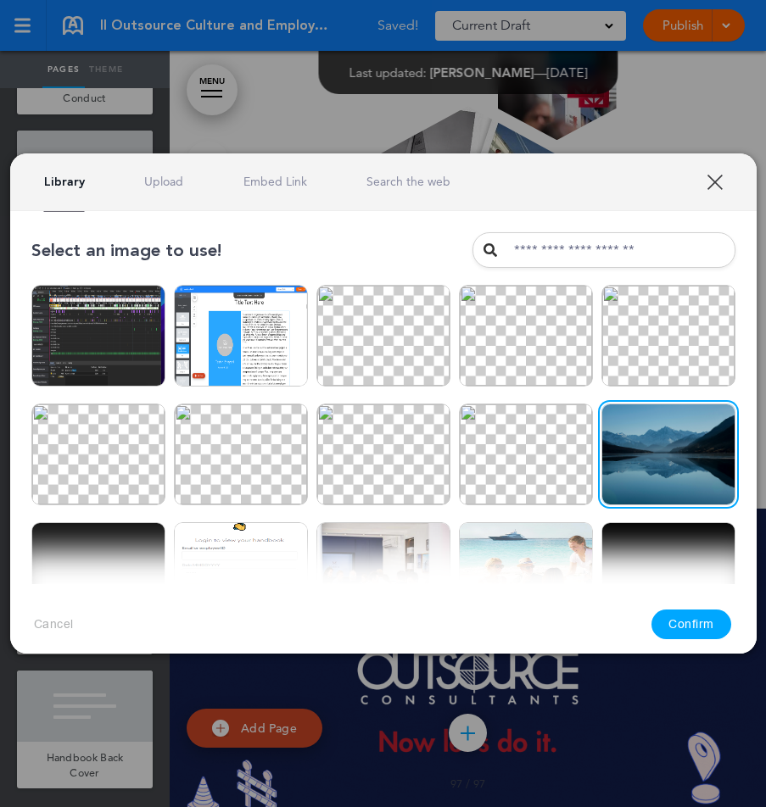
click at [702, 630] on button "Confirm" at bounding box center [691, 625] width 80 height 30
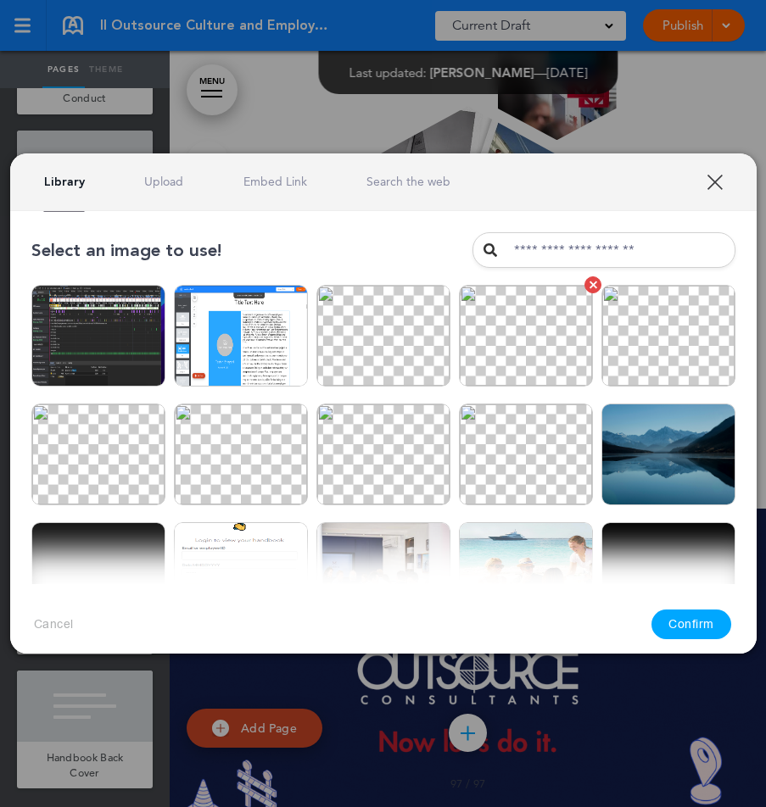
click at [539, 347] on img at bounding box center [526, 336] width 134 height 102
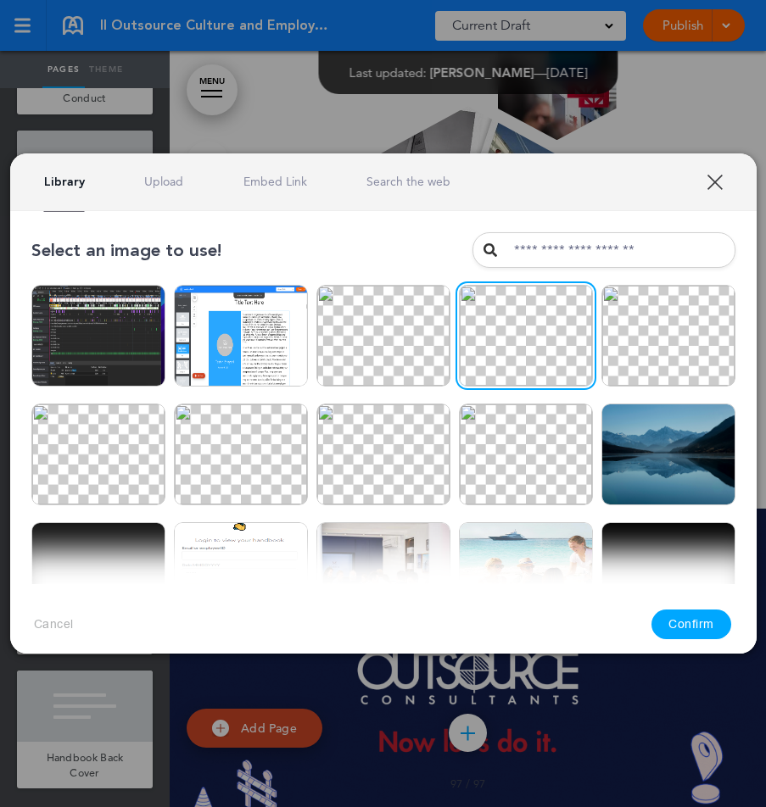
click at [709, 627] on button "Confirm" at bounding box center [691, 625] width 80 height 30
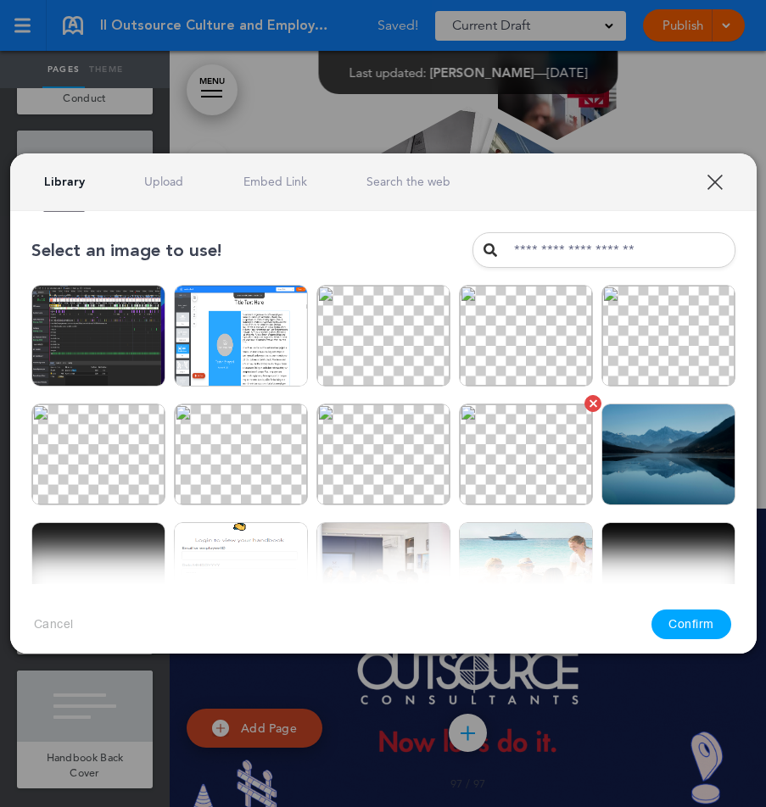
click at [534, 473] on img at bounding box center [526, 455] width 134 height 102
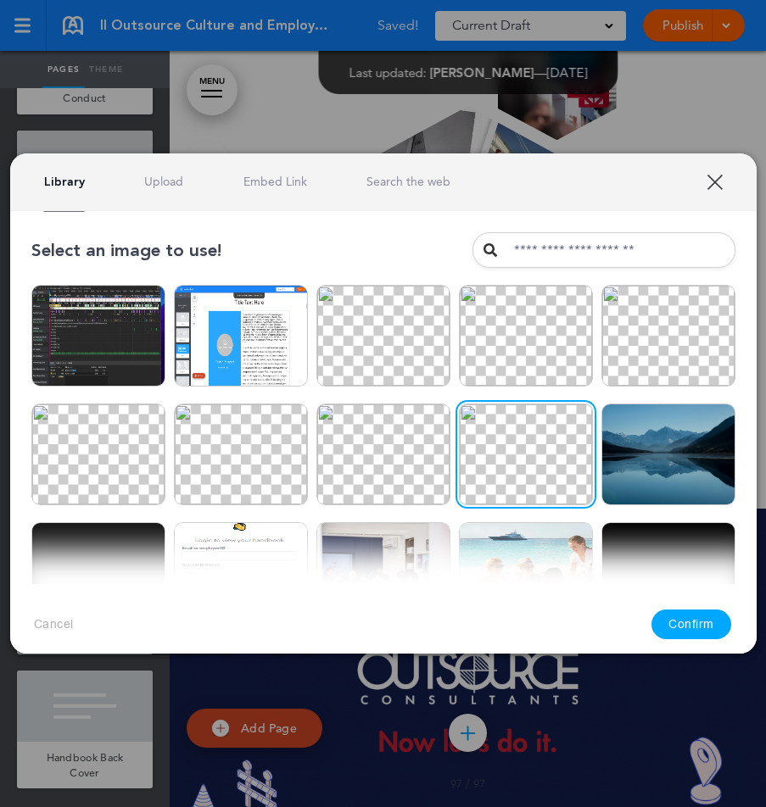
click at [709, 628] on button "Confirm" at bounding box center [691, 625] width 80 height 30
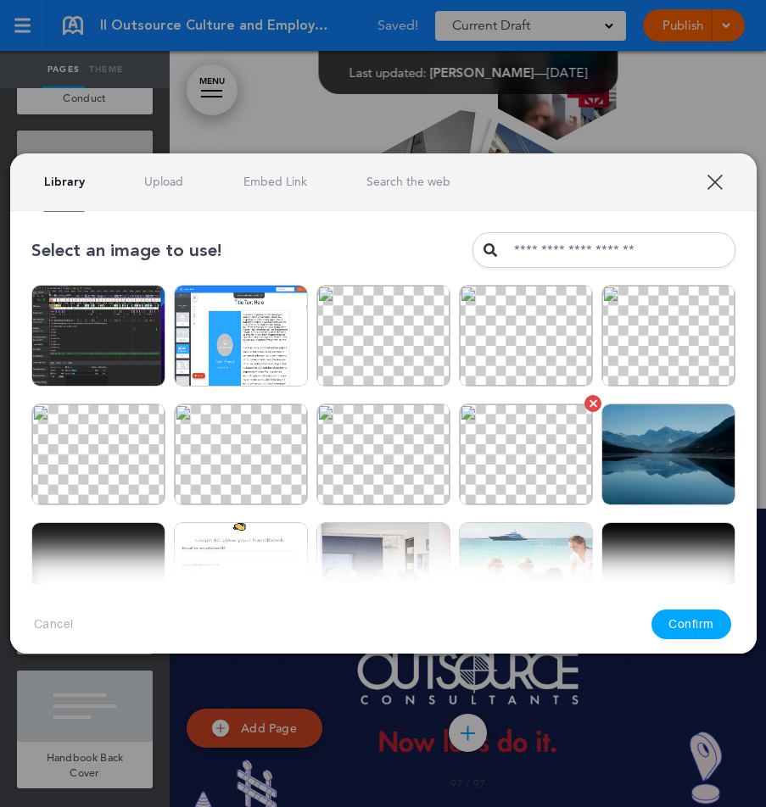
click at [549, 474] on img at bounding box center [526, 455] width 134 height 102
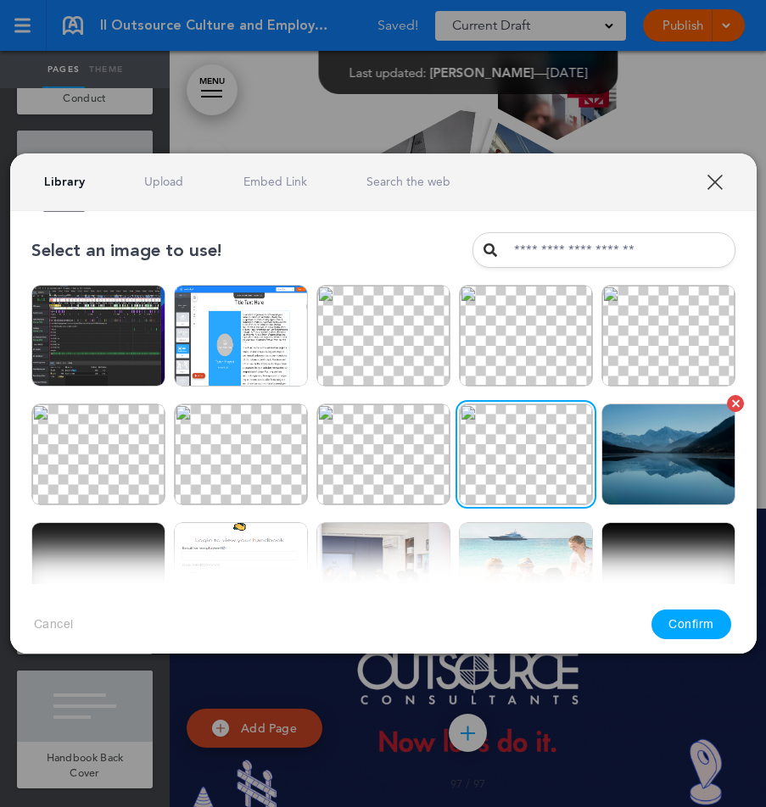
click at [693, 483] on img at bounding box center [668, 455] width 134 height 102
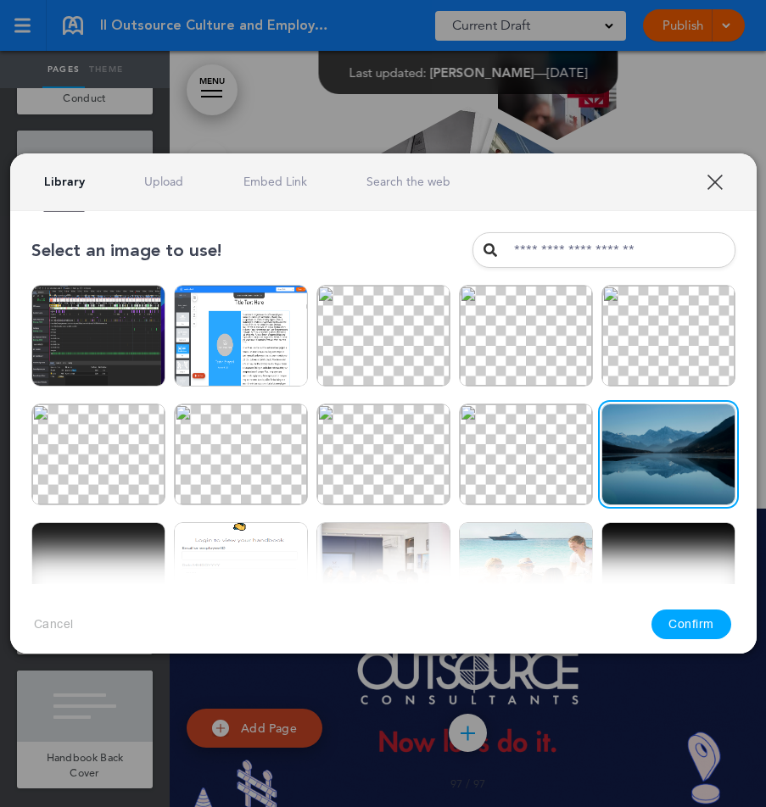
click at [698, 622] on button "Confirm" at bounding box center [691, 625] width 80 height 30
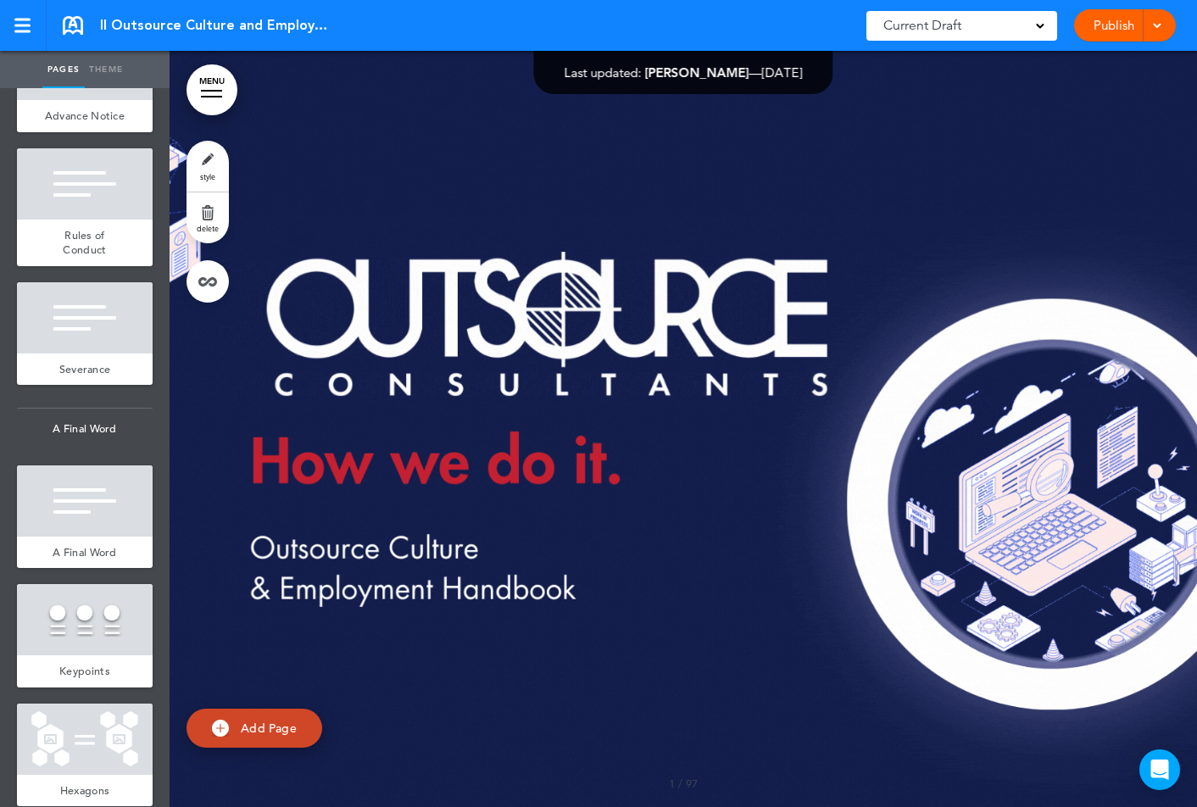
scroll to position [13085, 0]
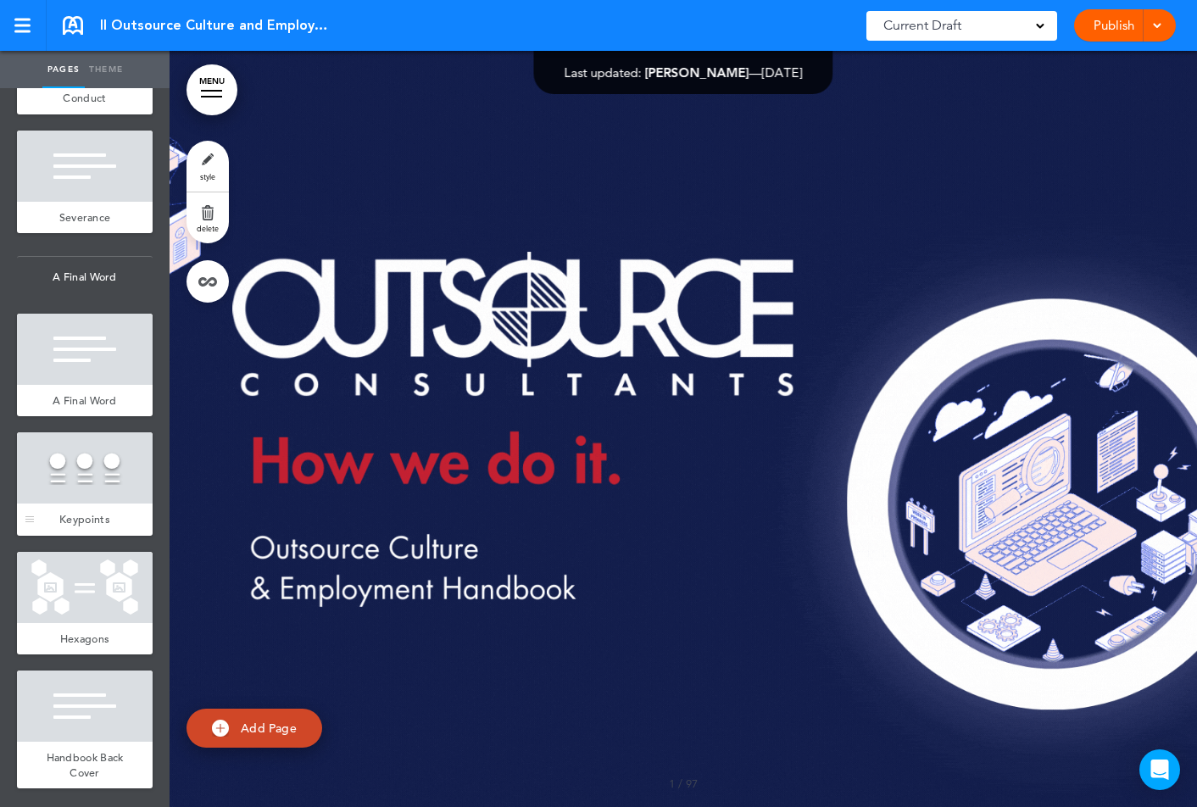
click at [76, 470] on div at bounding box center [85, 468] width 136 height 71
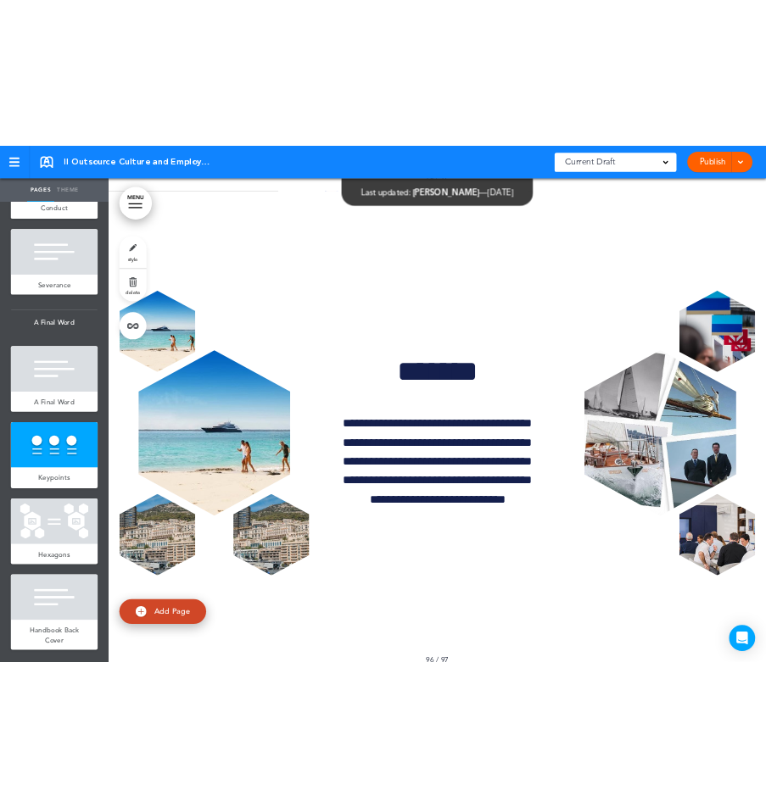
scroll to position [146215, 0]
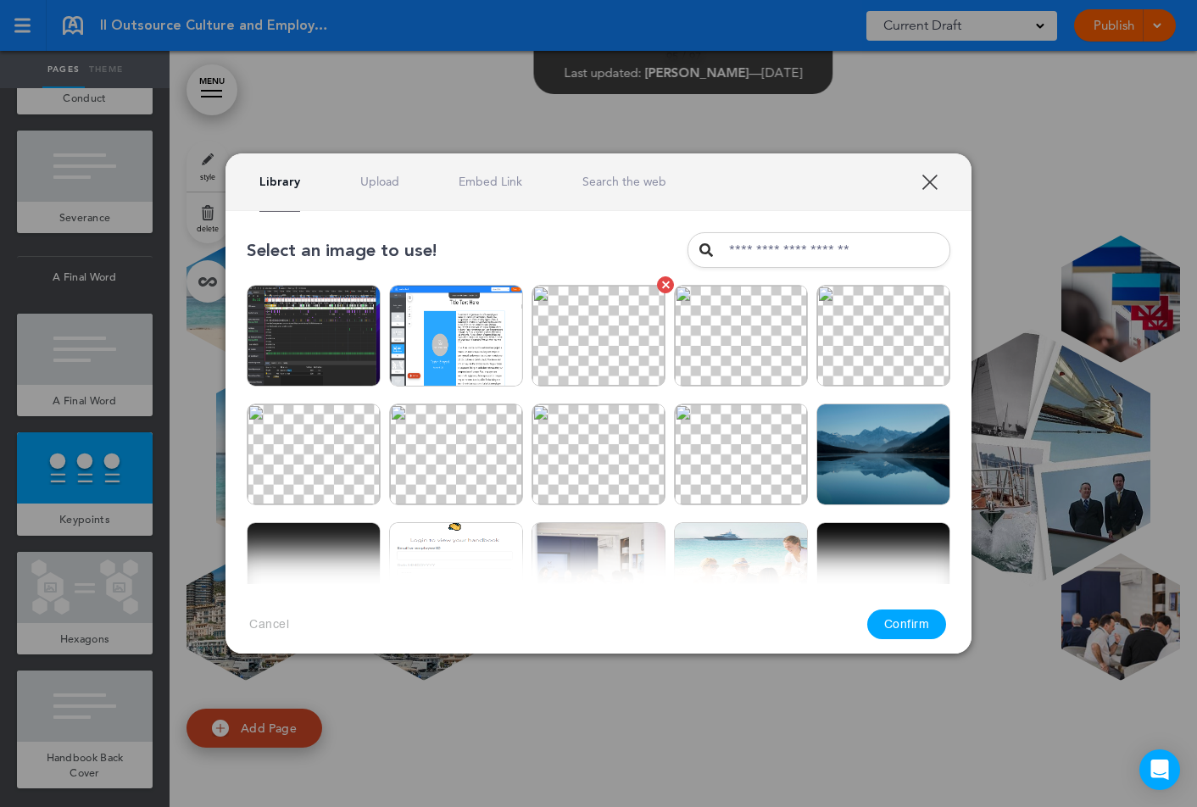
click at [635, 356] on img at bounding box center [599, 336] width 134 height 102
click at [919, 625] on button "Confirm" at bounding box center [908, 625] width 80 height 30
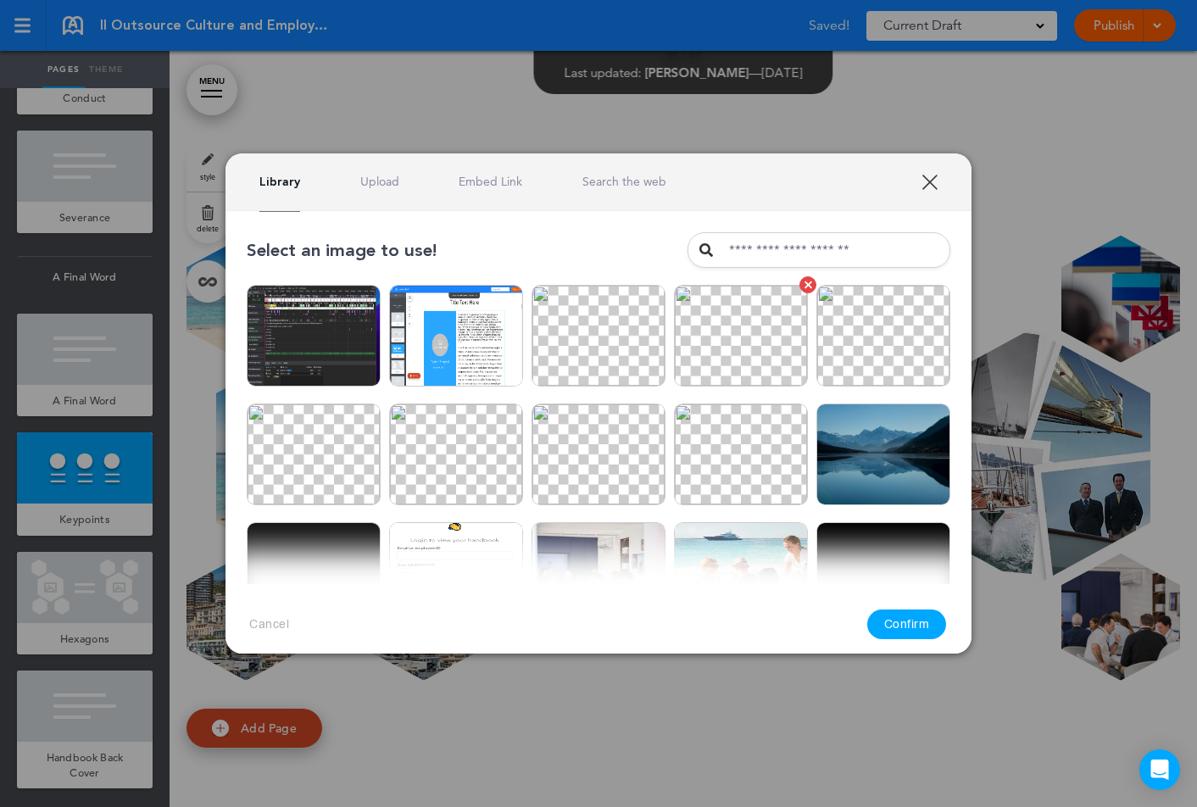
click at [762, 348] on img at bounding box center [741, 336] width 134 height 102
click at [929, 627] on button "Confirm" at bounding box center [908, 625] width 80 height 30
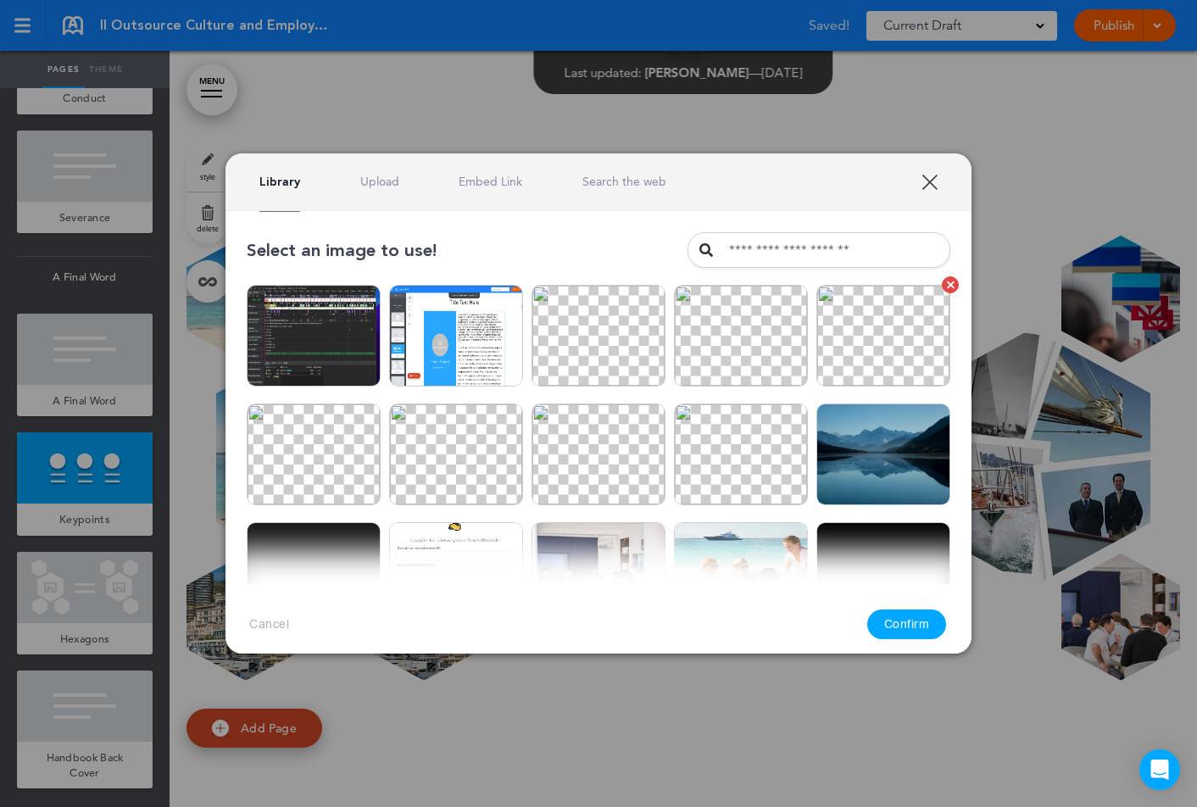
click at [856, 372] on img at bounding box center [884, 336] width 134 height 102
click at [907, 625] on button "Confirm" at bounding box center [908, 625] width 80 height 30
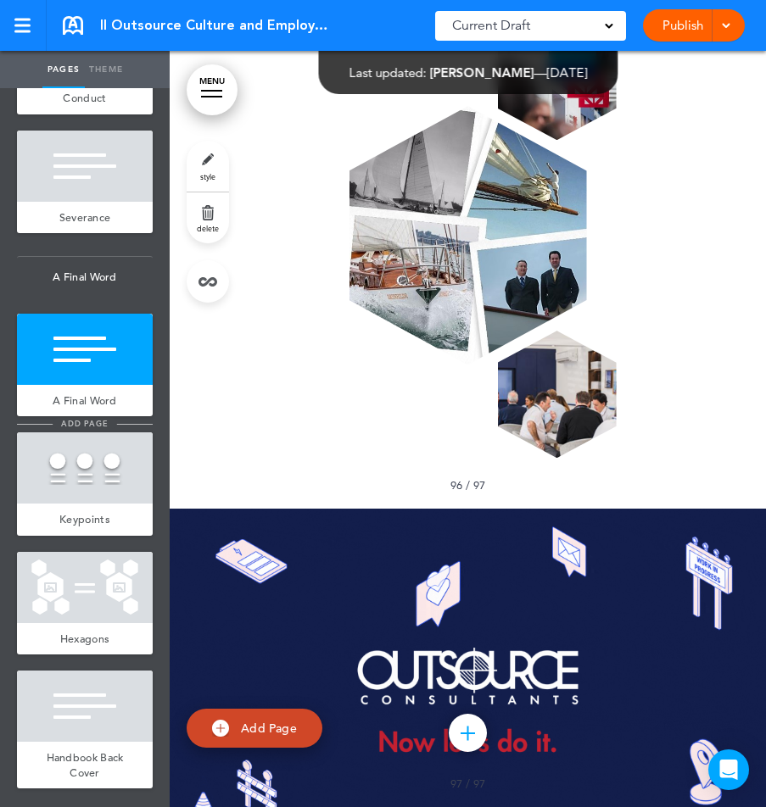
click at [88, 430] on li "add page" at bounding box center [85, 424] width 136 height 13
type input "********"
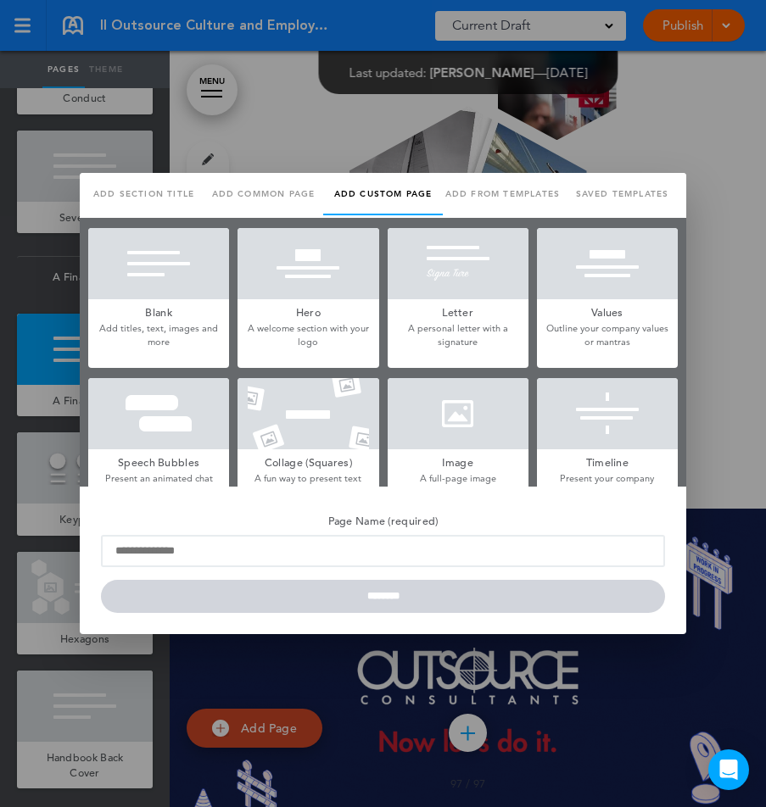
click at [18, 494] on div at bounding box center [383, 403] width 766 height 807
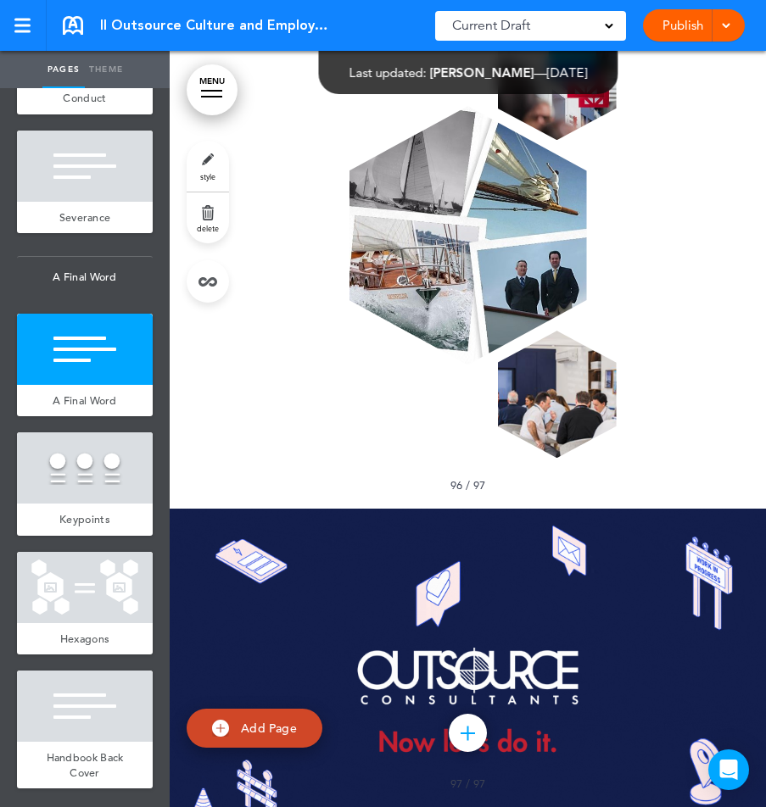
click at [55, 483] on body "Checking url availability This handbook Preview Settings Your Handbooks one two…" at bounding box center [383, 403] width 766 height 807
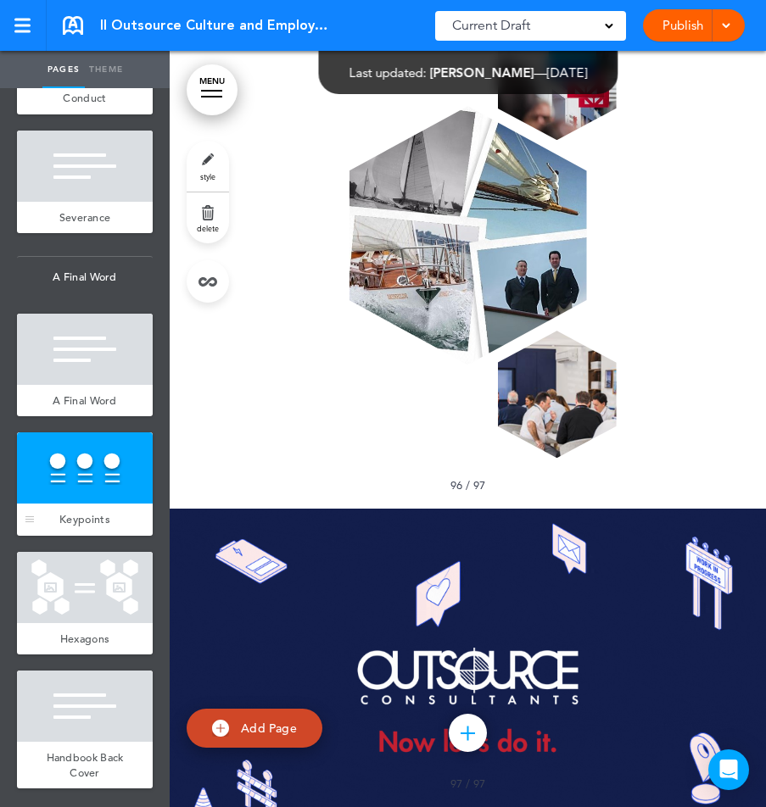
click at [82, 461] on div at bounding box center [85, 468] width 136 height 71
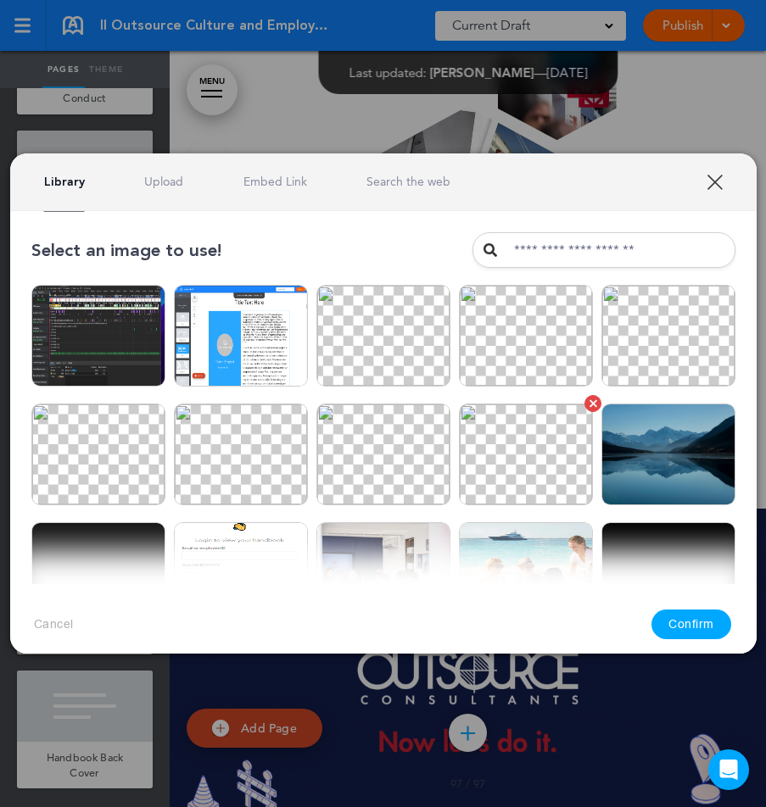
click at [529, 459] on img at bounding box center [526, 455] width 134 height 102
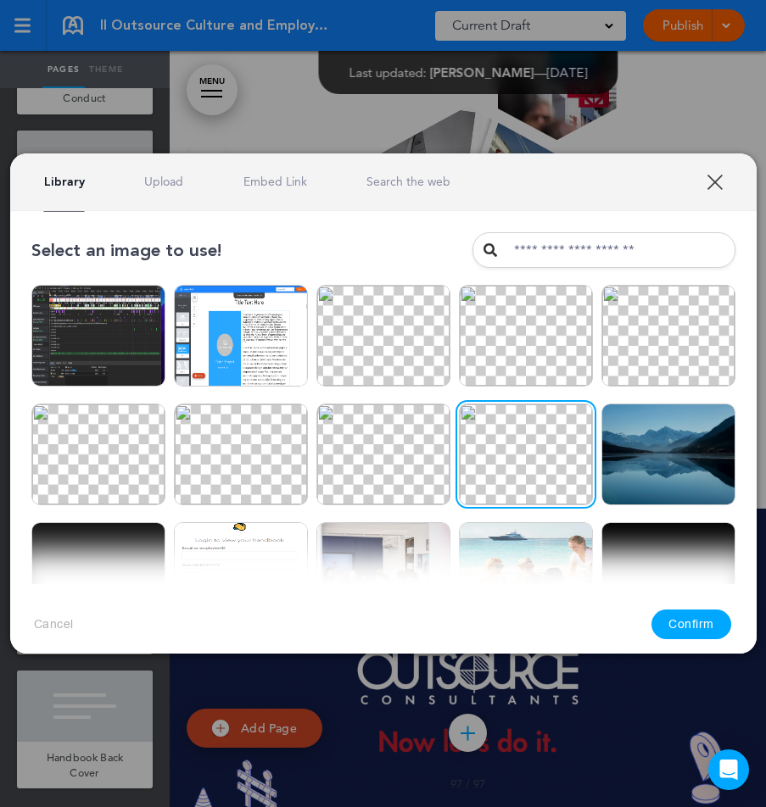
click at [673, 620] on button "Confirm" at bounding box center [691, 625] width 80 height 30
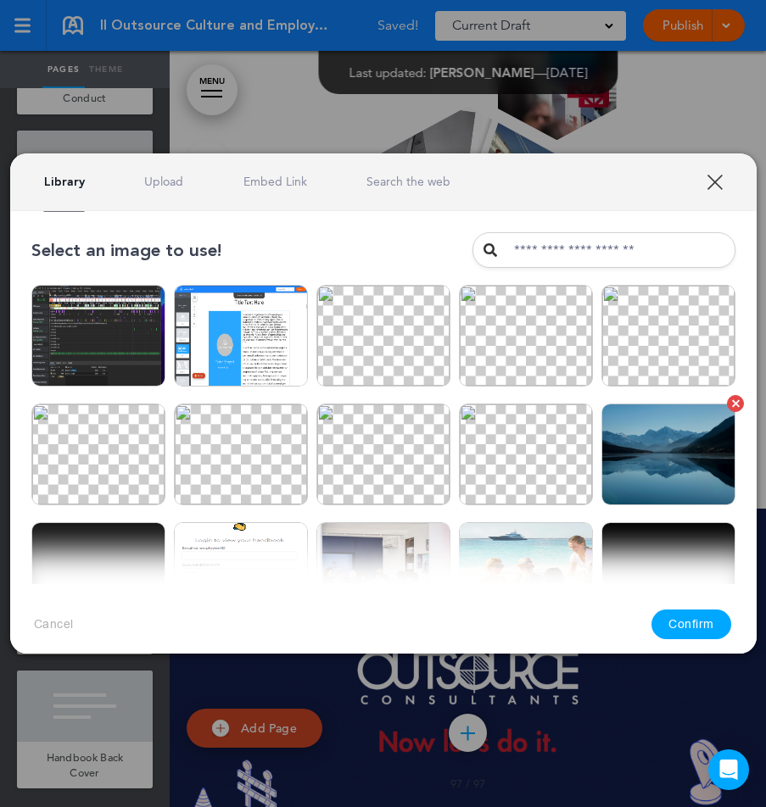
click at [626, 505] on img at bounding box center [668, 455] width 134 height 102
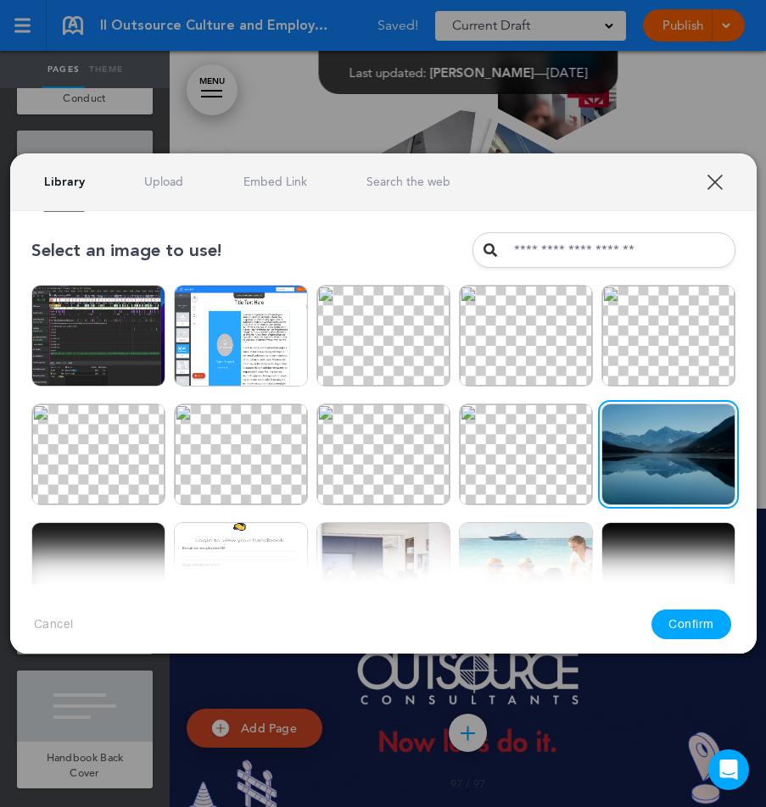
click at [700, 628] on button "Confirm" at bounding box center [691, 625] width 80 height 30
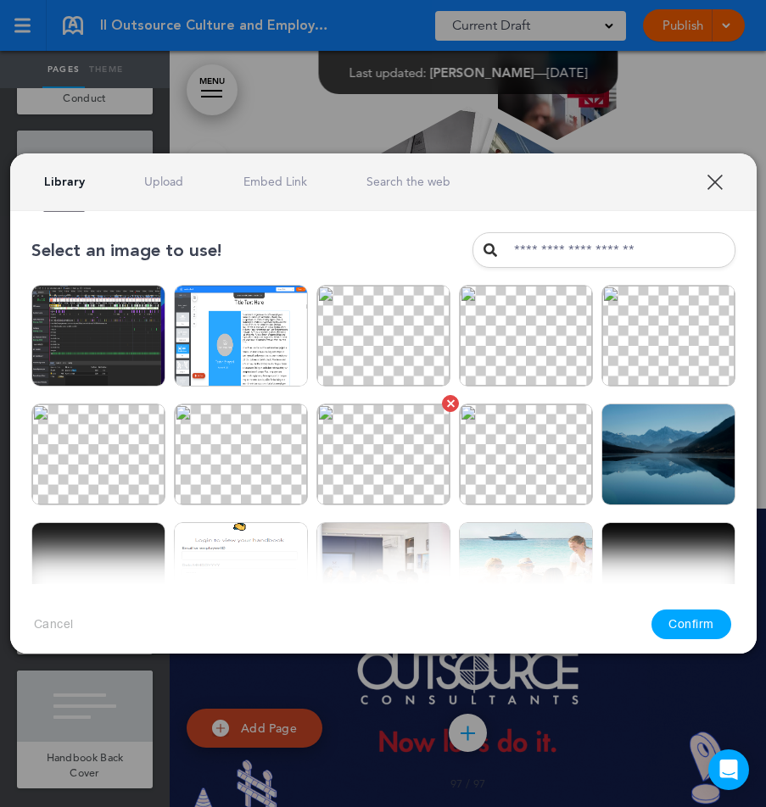
click at [327, 462] on img at bounding box center [383, 455] width 134 height 102
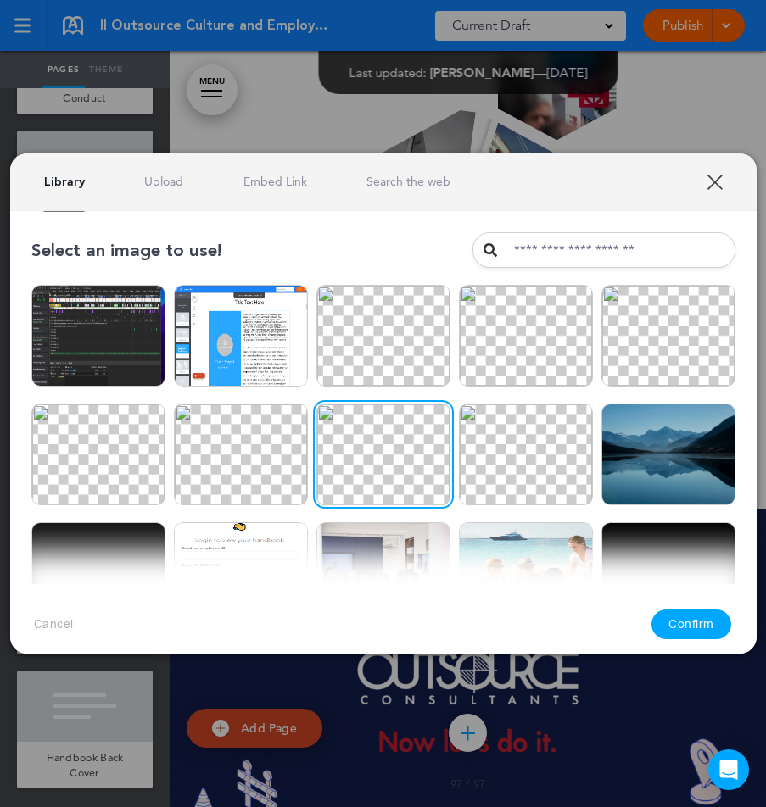
click at [702, 625] on button "Confirm" at bounding box center [691, 625] width 80 height 30
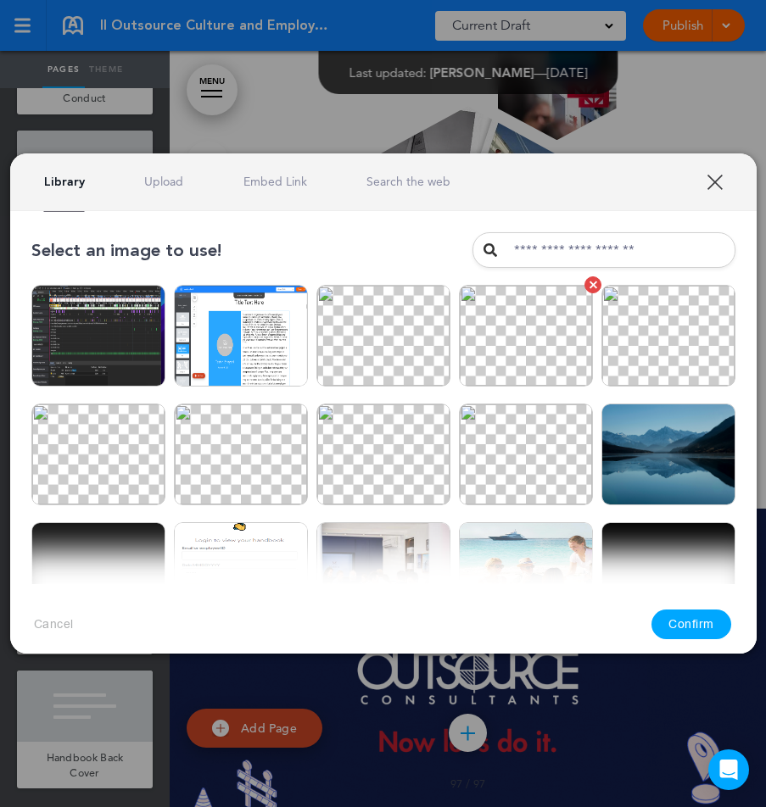
click at [472, 343] on img at bounding box center [526, 336] width 134 height 102
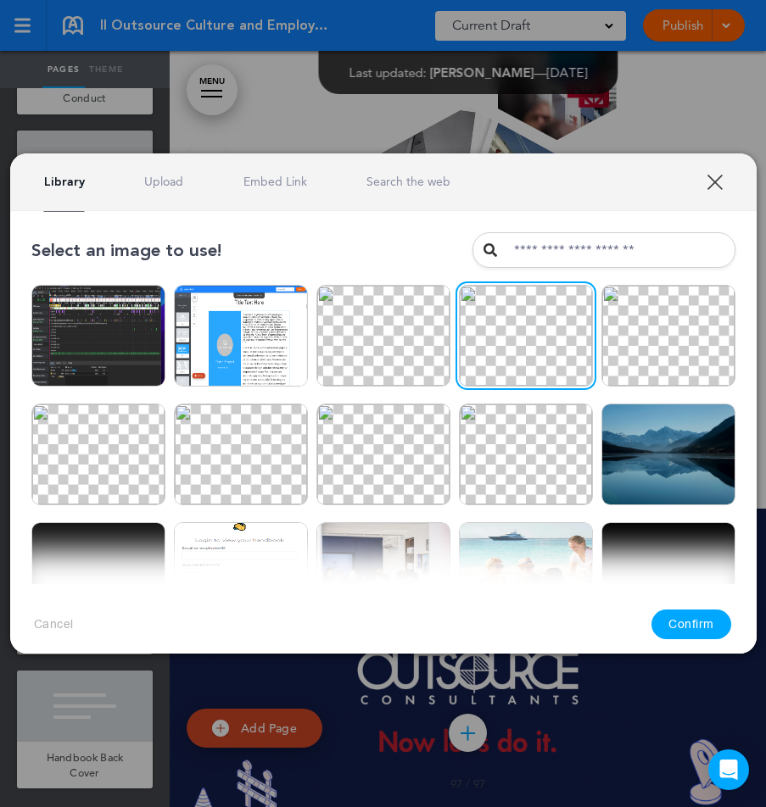
click at [700, 624] on button "Confirm" at bounding box center [691, 625] width 80 height 30
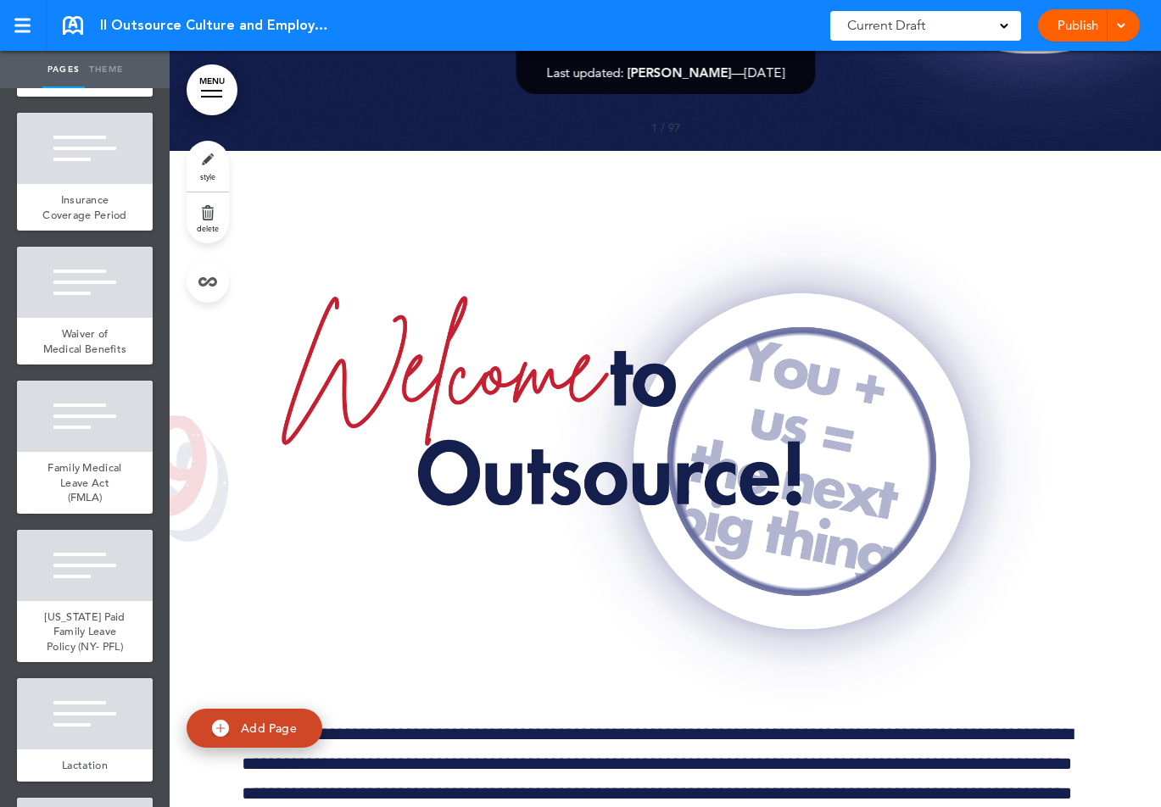
scroll to position [2908, 0]
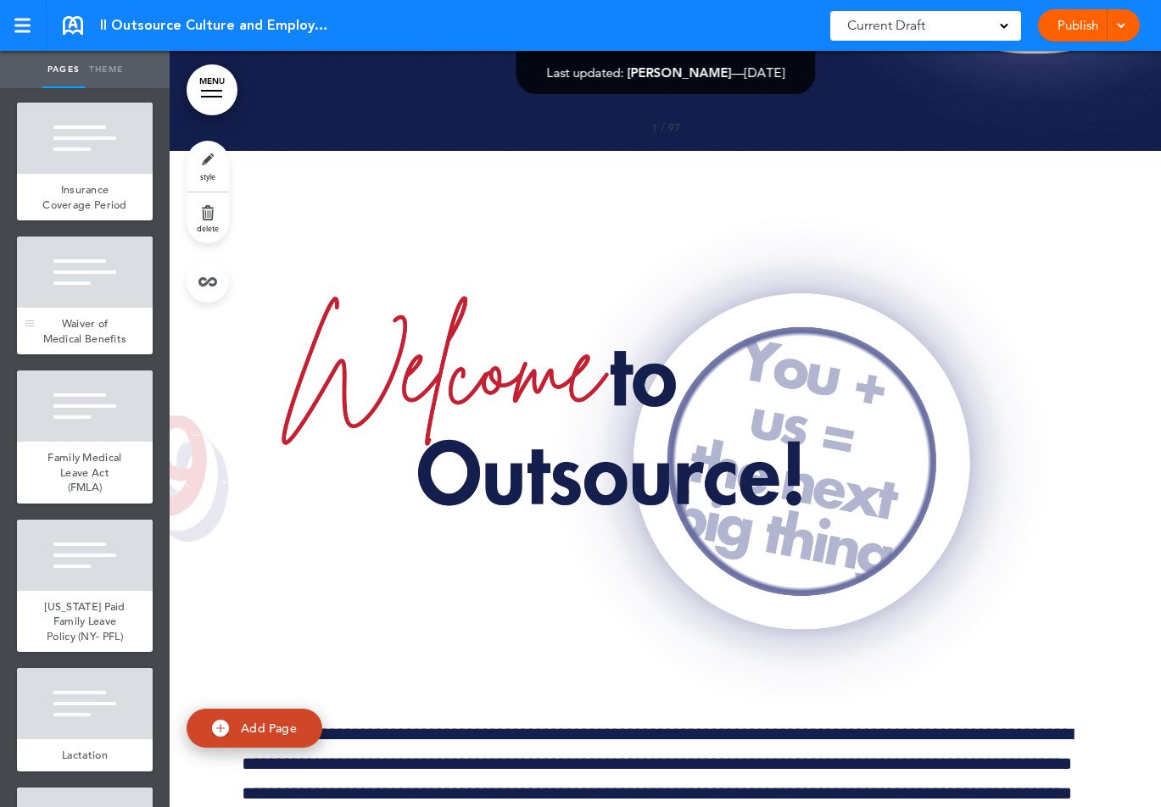
click at [111, 285] on div at bounding box center [85, 272] width 136 height 71
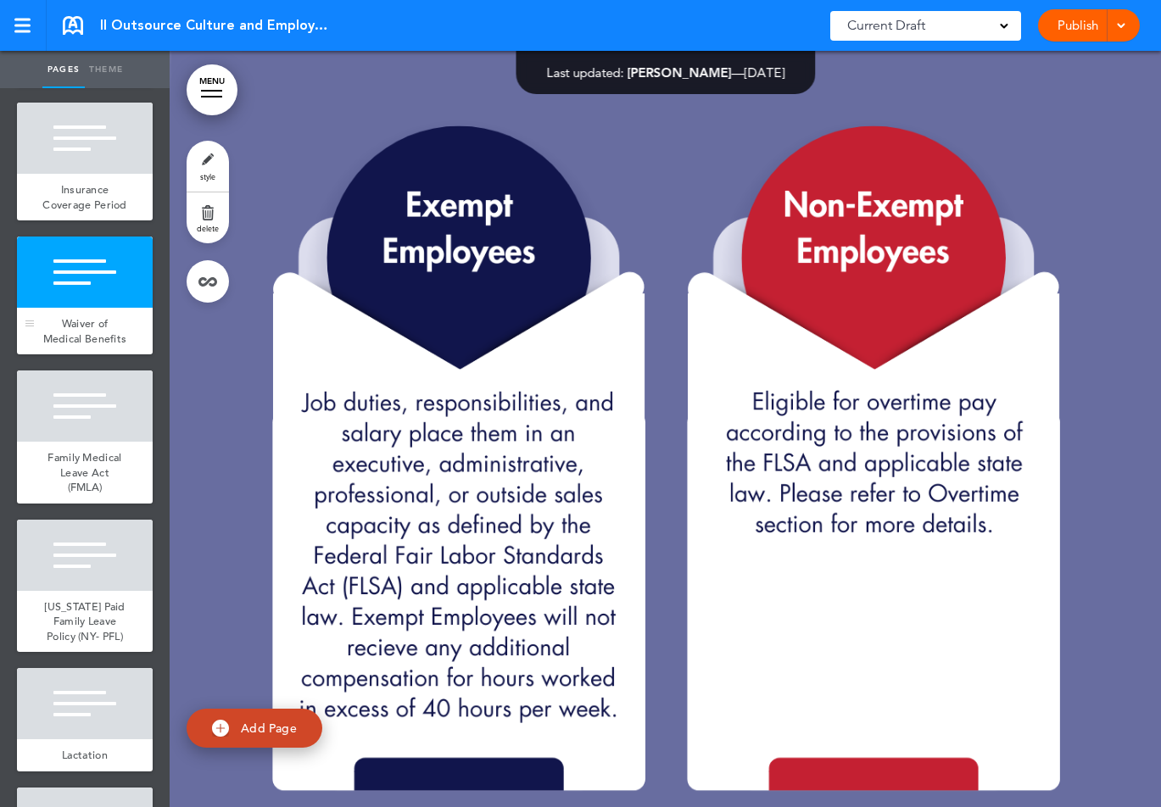
scroll to position [34998, 0]
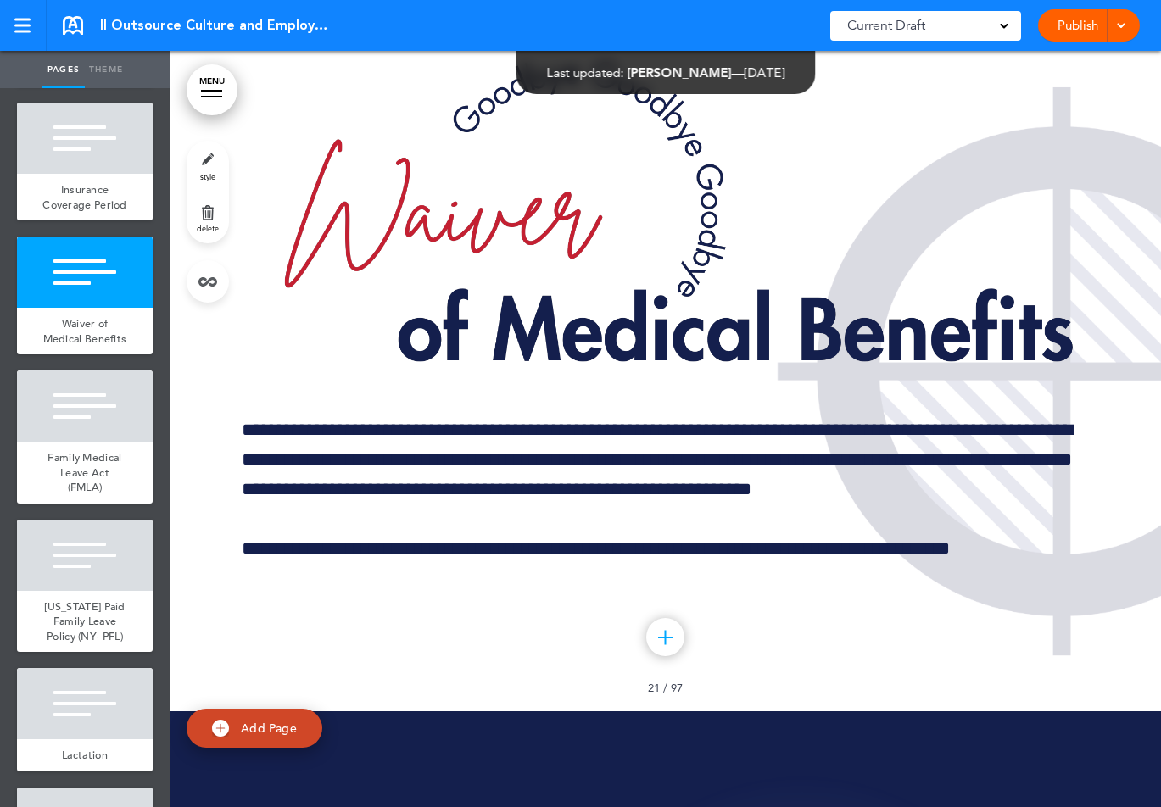
click at [98, 71] on link "Theme" at bounding box center [106, 69] width 42 height 37
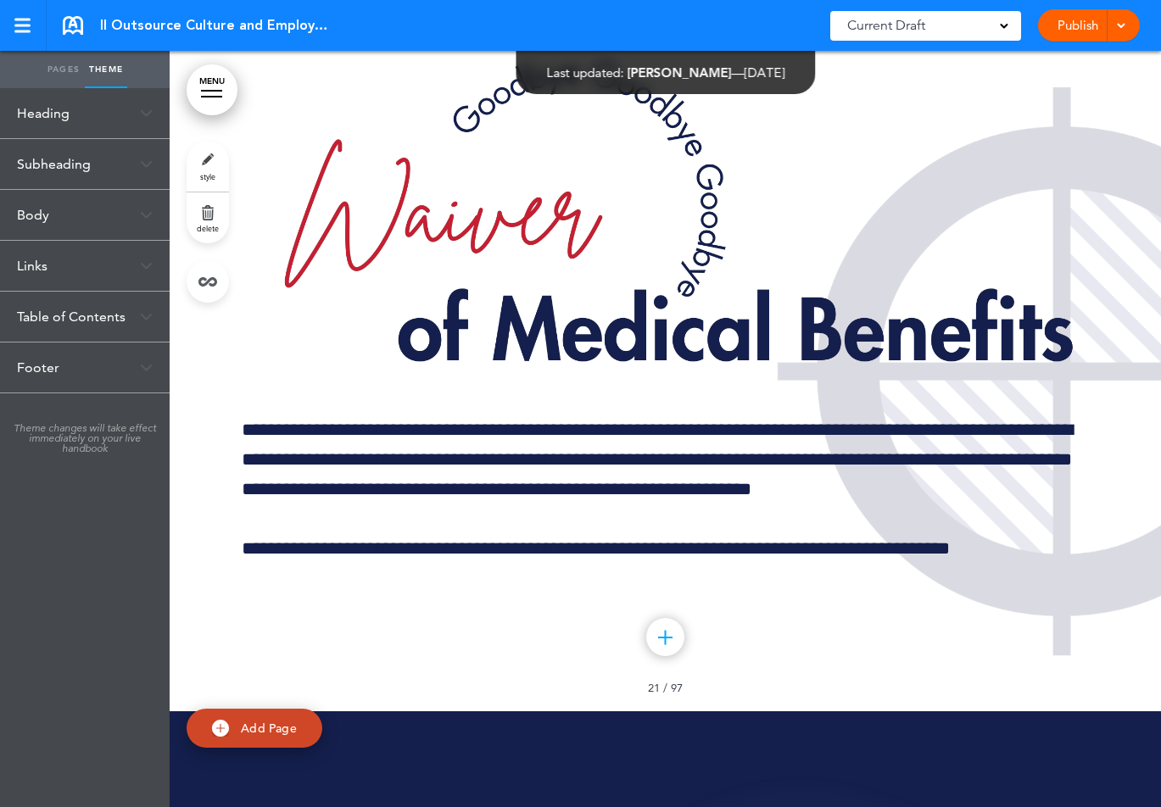
click at [71, 126] on div "Heading" at bounding box center [85, 113] width 170 height 50
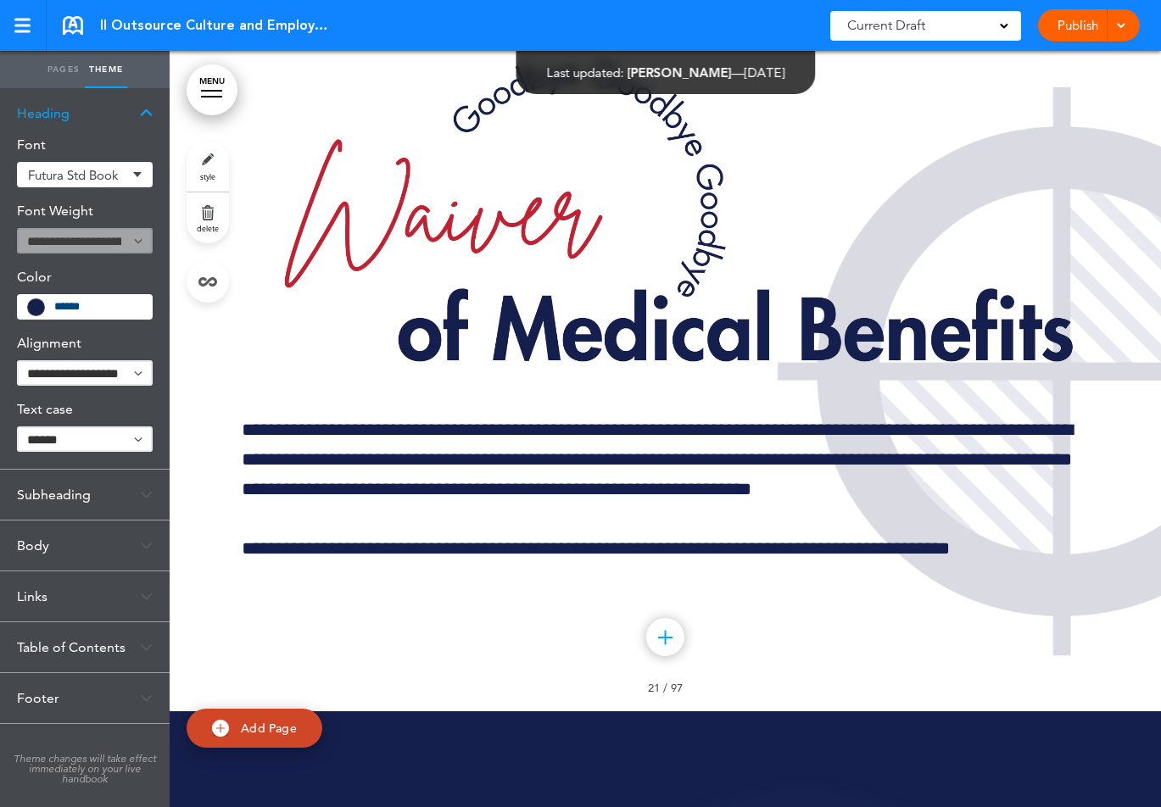
click at [62, 510] on div "Subheading" at bounding box center [85, 495] width 170 height 50
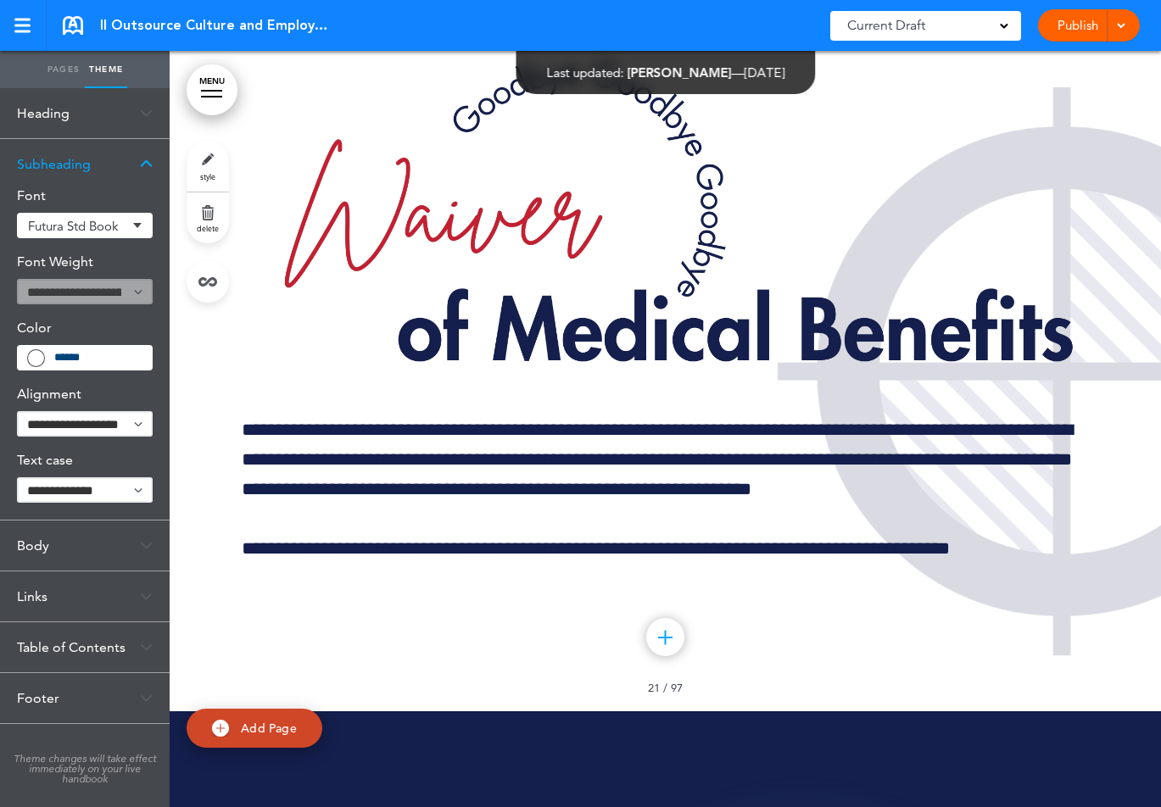
click at [53, 547] on div "Body" at bounding box center [85, 546] width 170 height 50
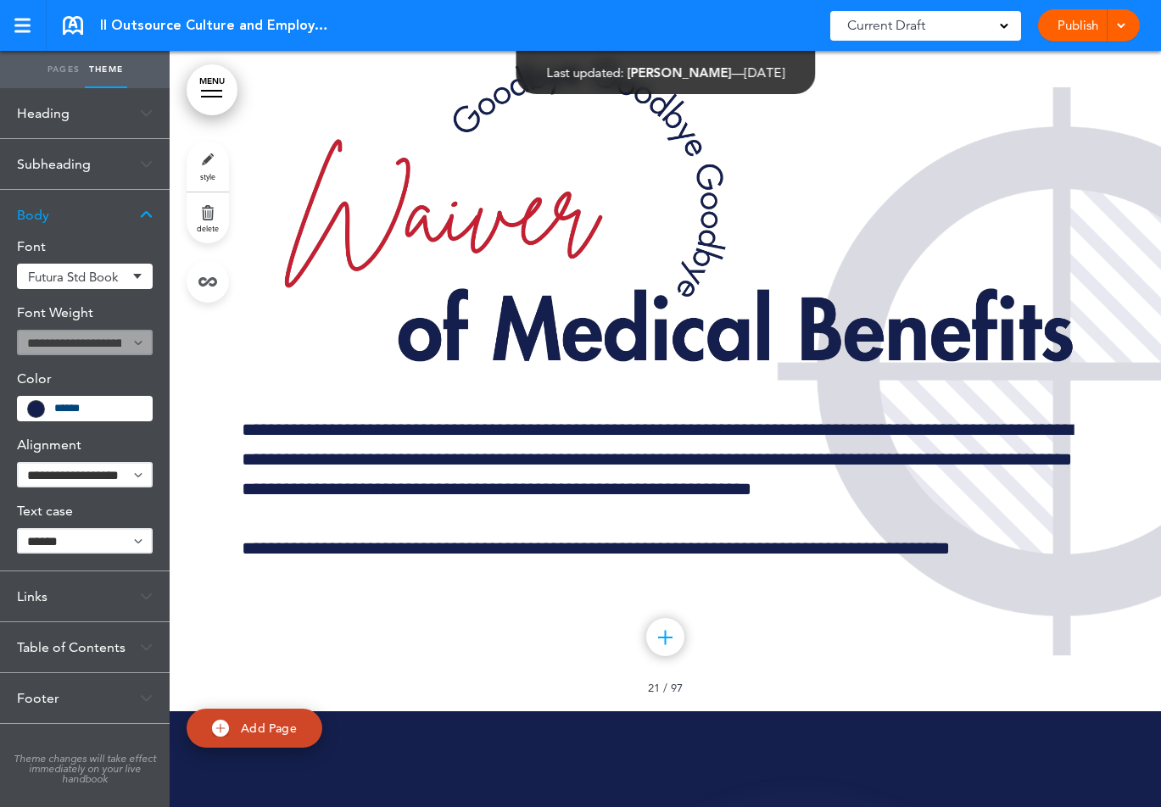
click at [53, 596] on div "Links" at bounding box center [85, 597] width 170 height 50
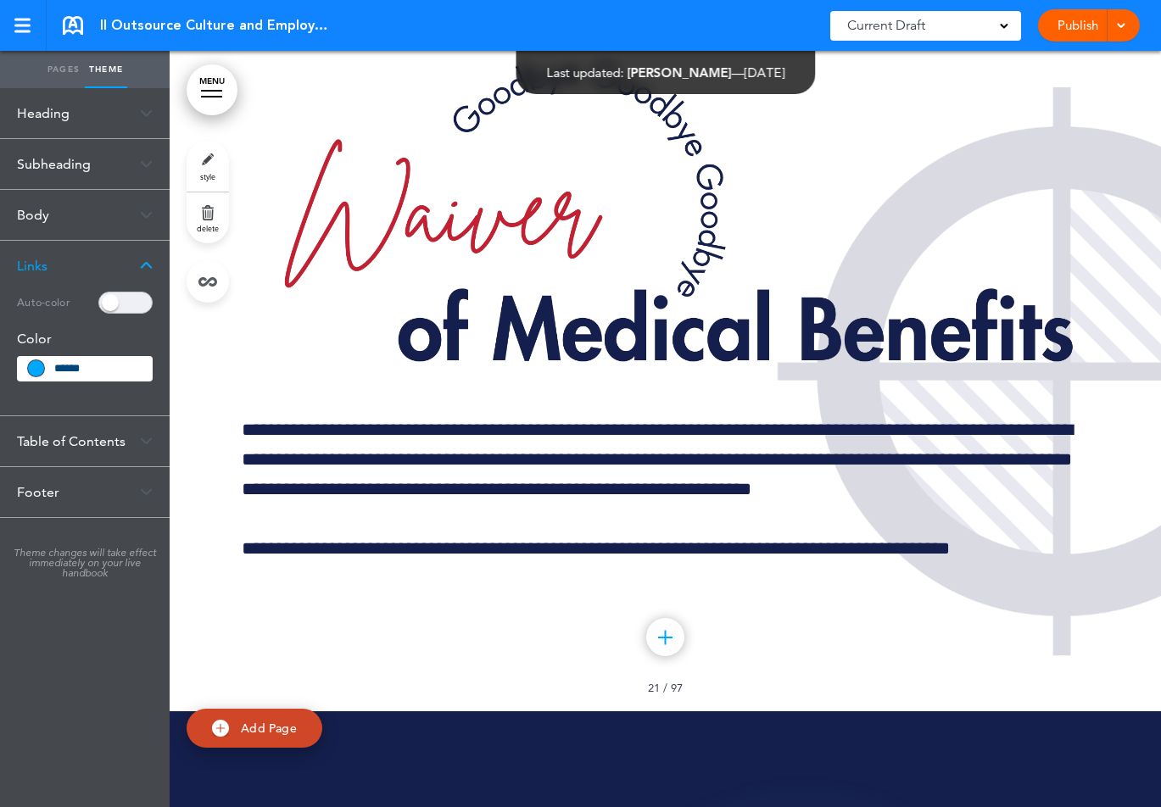
click at [80, 439] on div "Table of Contents" at bounding box center [85, 441] width 170 height 50
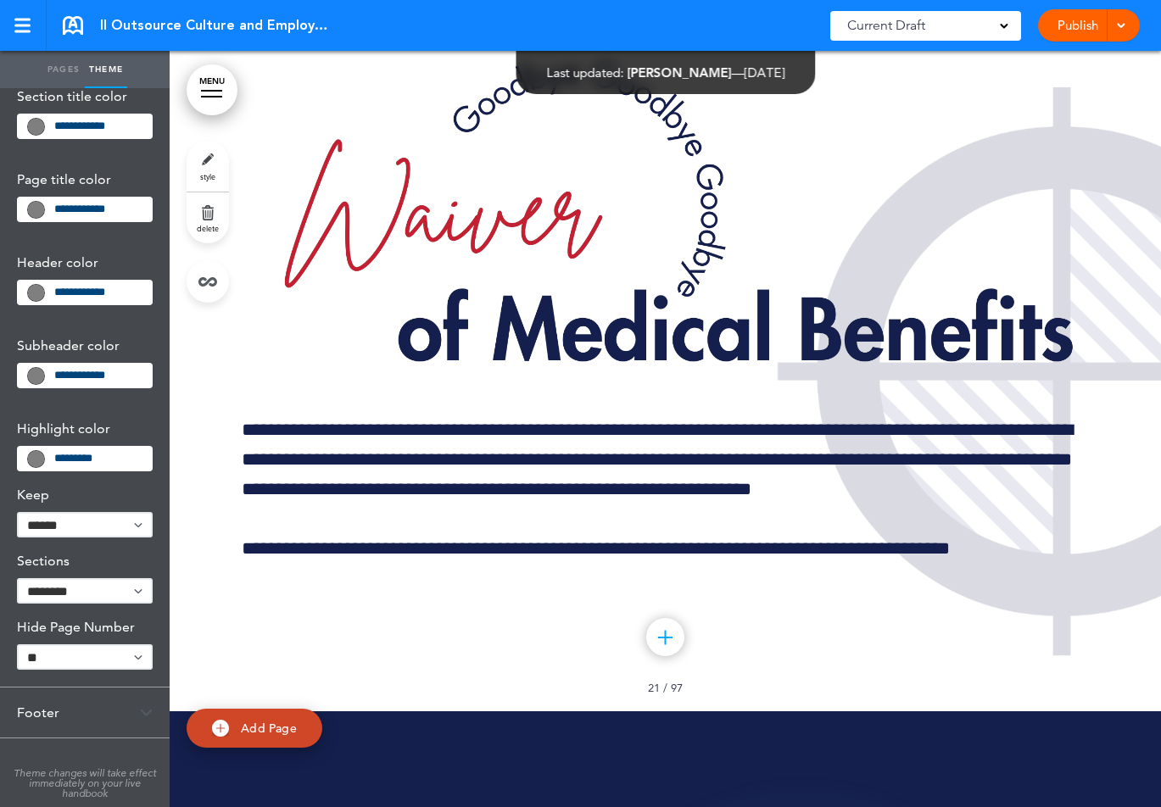
scroll to position [0, 0]
click at [64, 707] on div "Footer" at bounding box center [85, 713] width 170 height 50
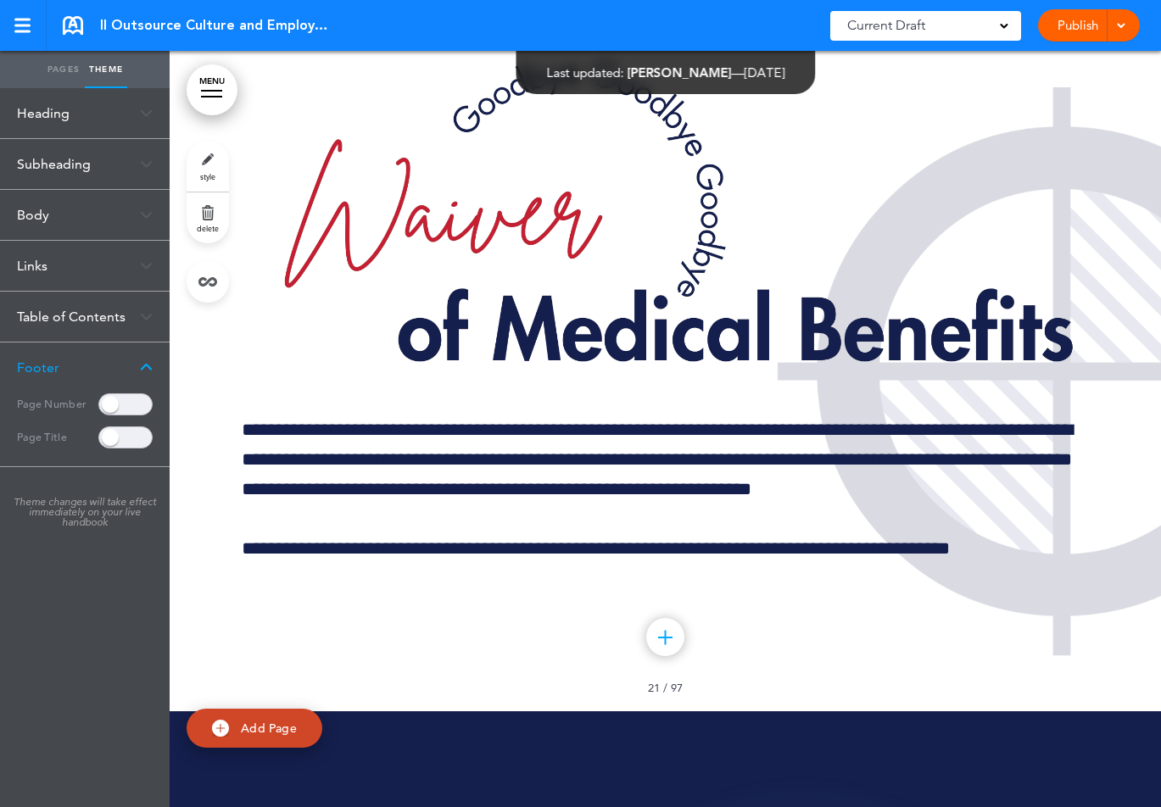
click at [59, 74] on link "Pages" at bounding box center [63, 69] width 42 height 37
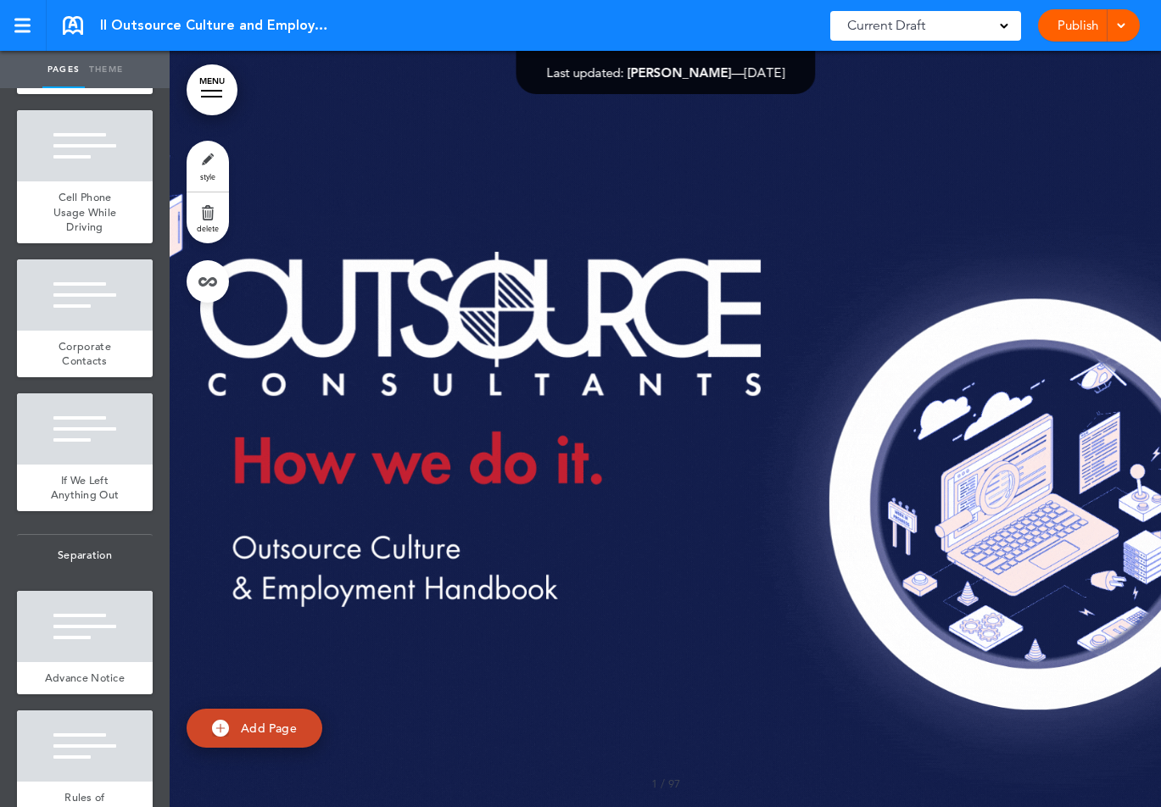
scroll to position [13085, 0]
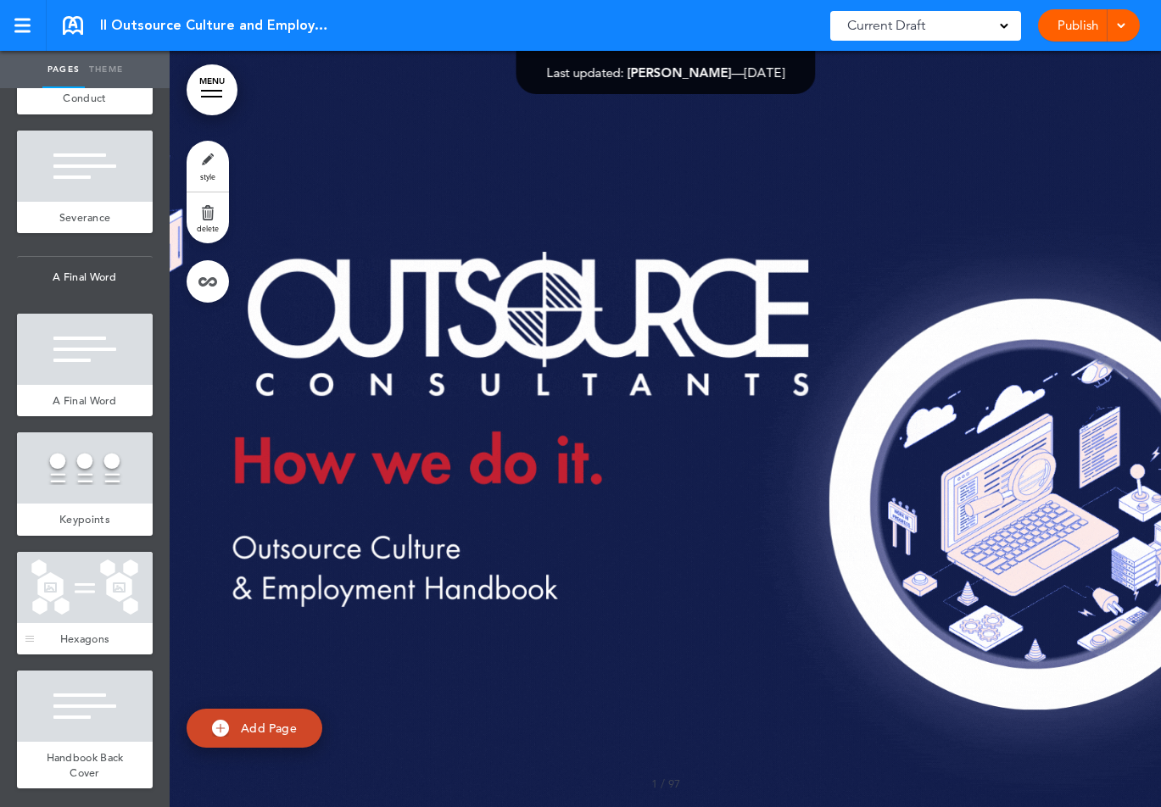
click at [101, 584] on div at bounding box center [85, 587] width 136 height 71
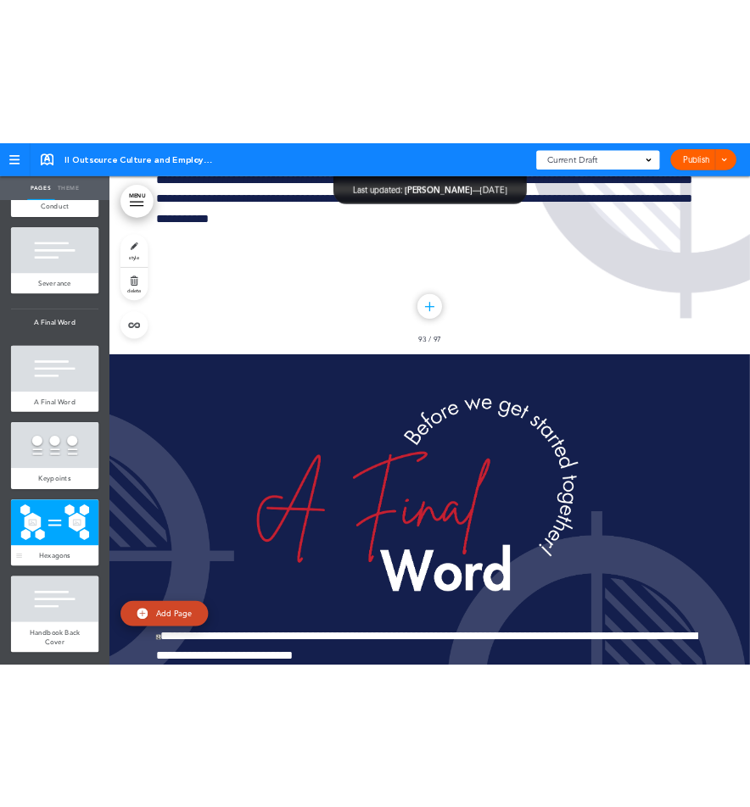
scroll to position [146950, 0]
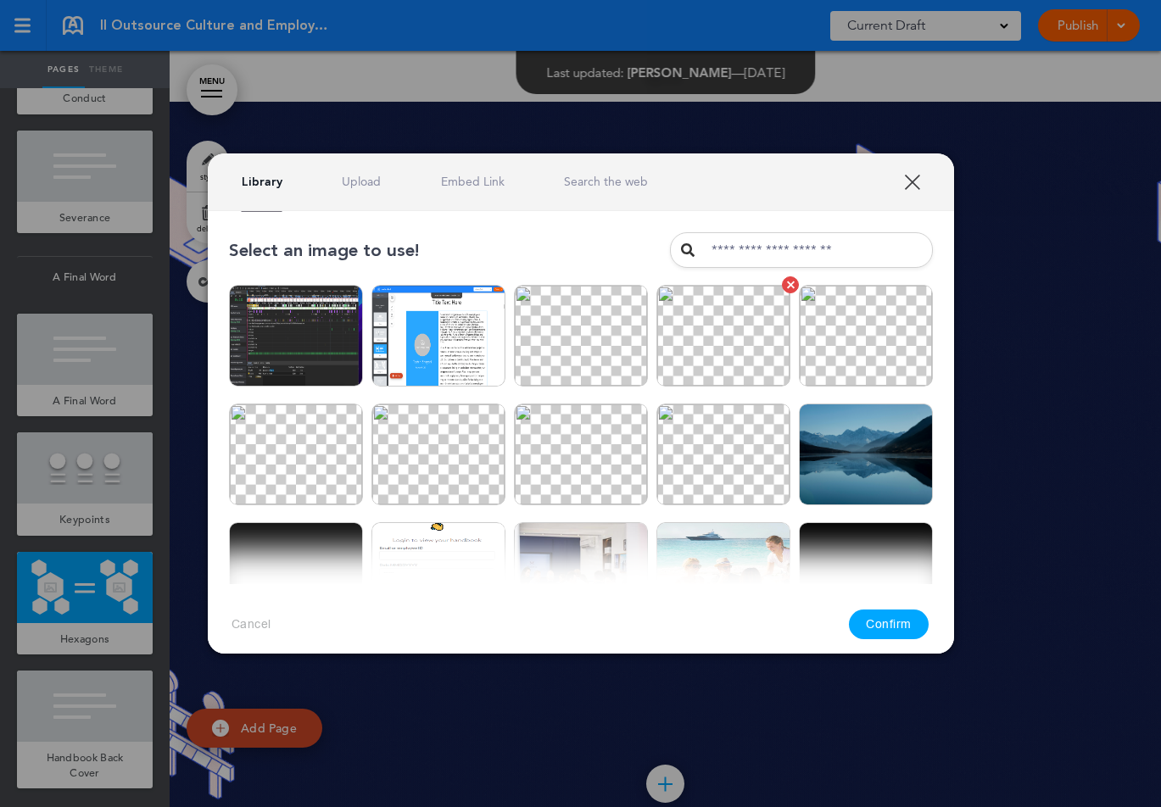
click at [740, 337] on img at bounding box center [723, 336] width 134 height 102
click at [906, 621] on button "Confirm" at bounding box center [889, 625] width 80 height 30
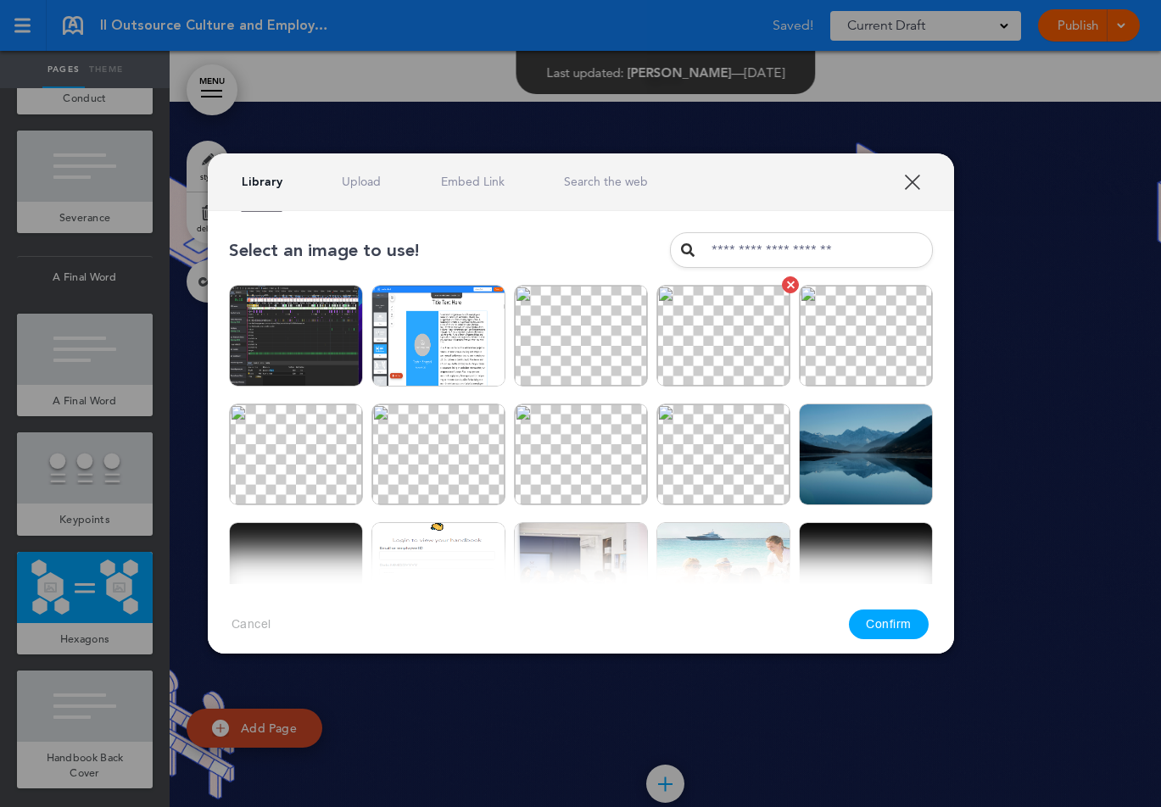
click at [685, 310] on img at bounding box center [723, 336] width 134 height 102
click at [901, 628] on button "Confirm" at bounding box center [889, 625] width 80 height 30
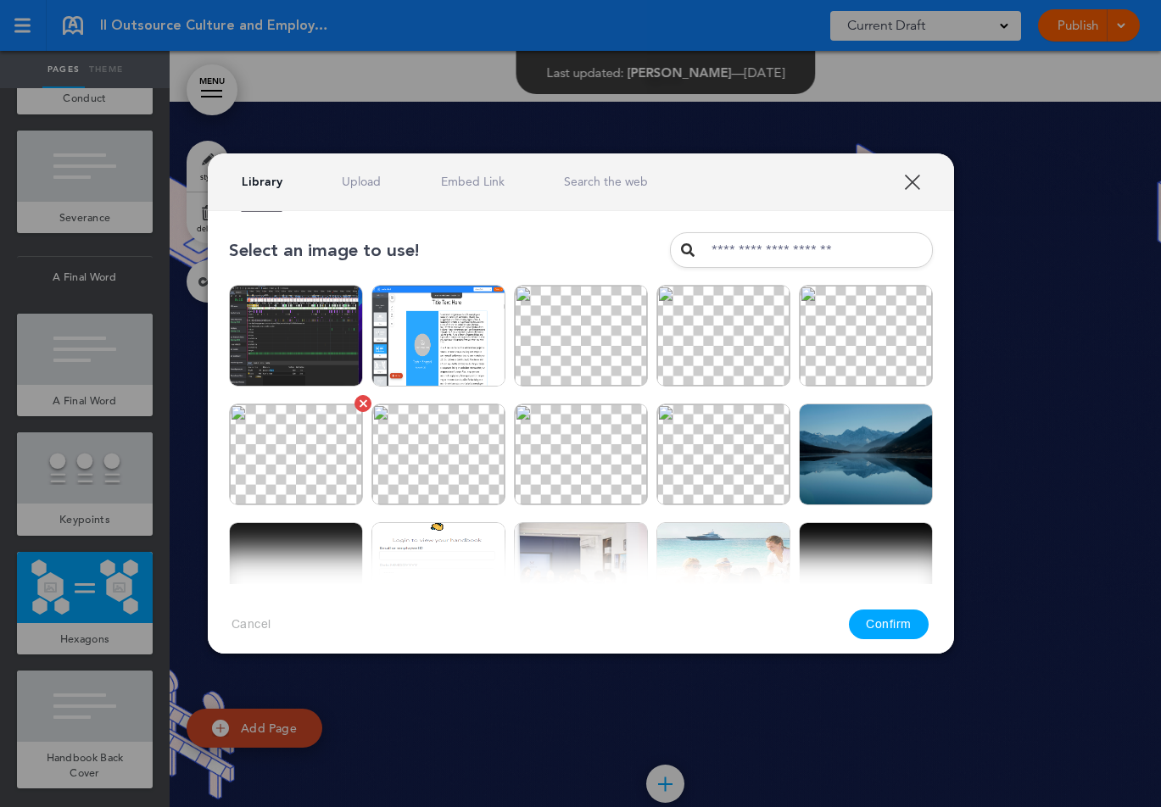
click at [304, 483] on img at bounding box center [296, 455] width 134 height 102
click at [887, 622] on button "Confirm" at bounding box center [889, 625] width 80 height 30
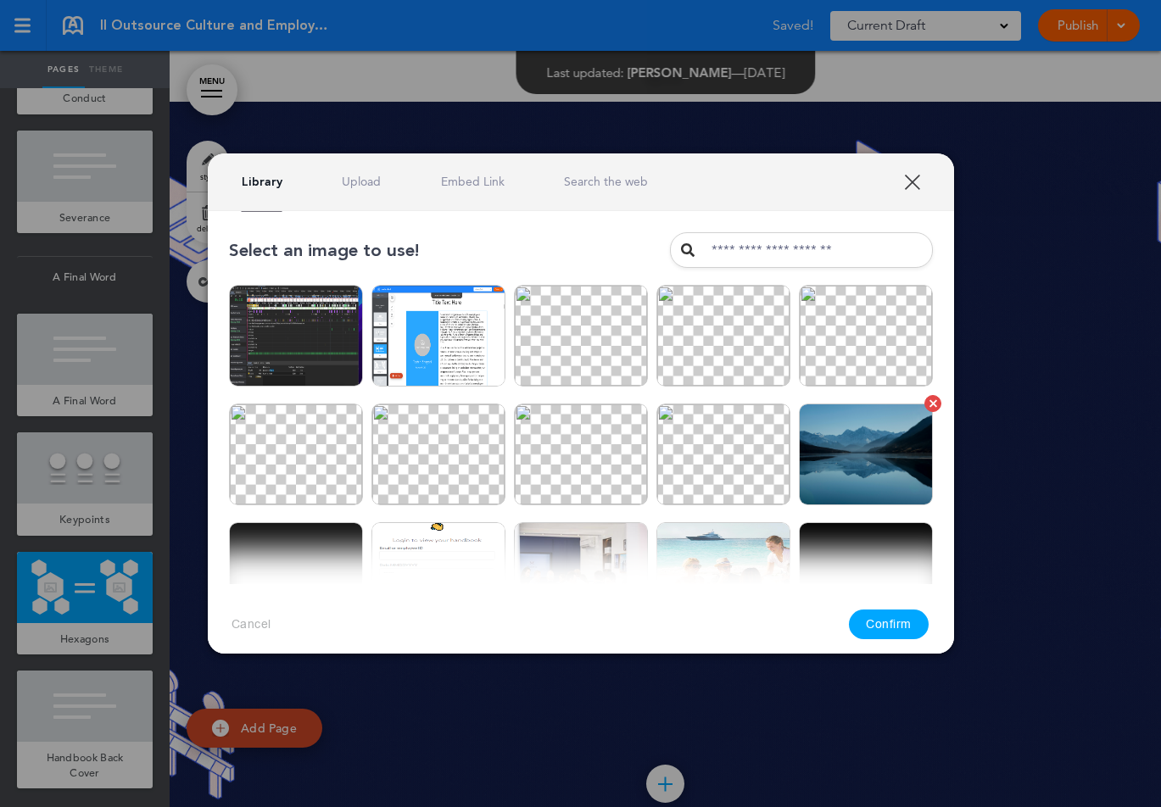
click at [901, 430] on img at bounding box center [866, 455] width 134 height 102
click at [904, 633] on button "Confirm" at bounding box center [889, 625] width 80 height 30
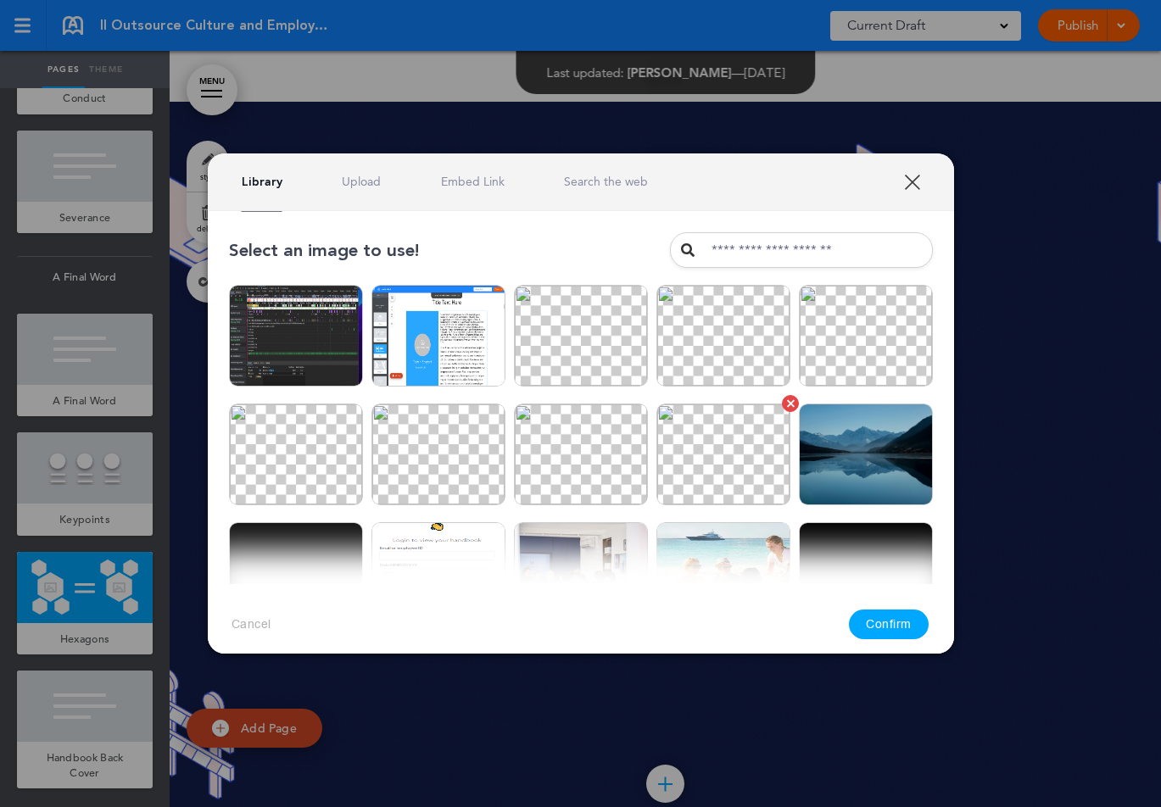
click at [706, 438] on img at bounding box center [723, 455] width 134 height 102
click at [879, 618] on button "Confirm" at bounding box center [889, 625] width 80 height 30
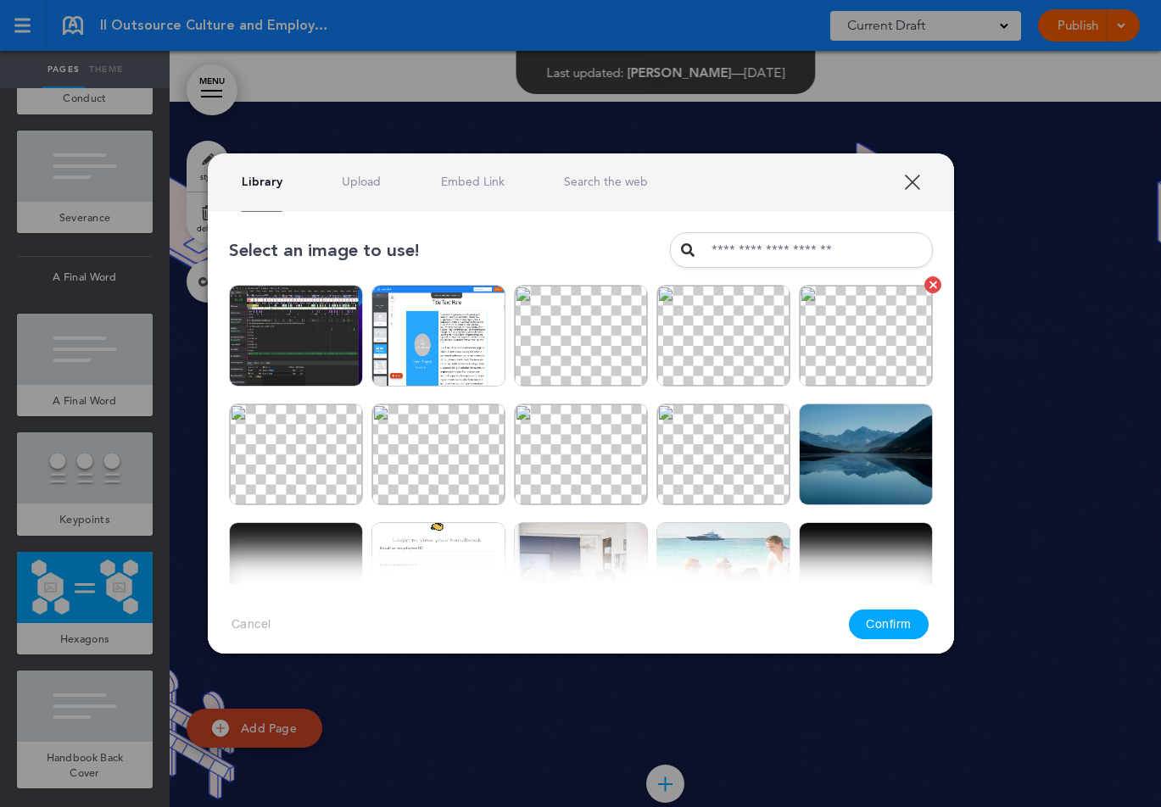
click at [858, 320] on img at bounding box center [866, 336] width 134 height 102
click at [905, 624] on button "Confirm" at bounding box center [889, 625] width 80 height 30
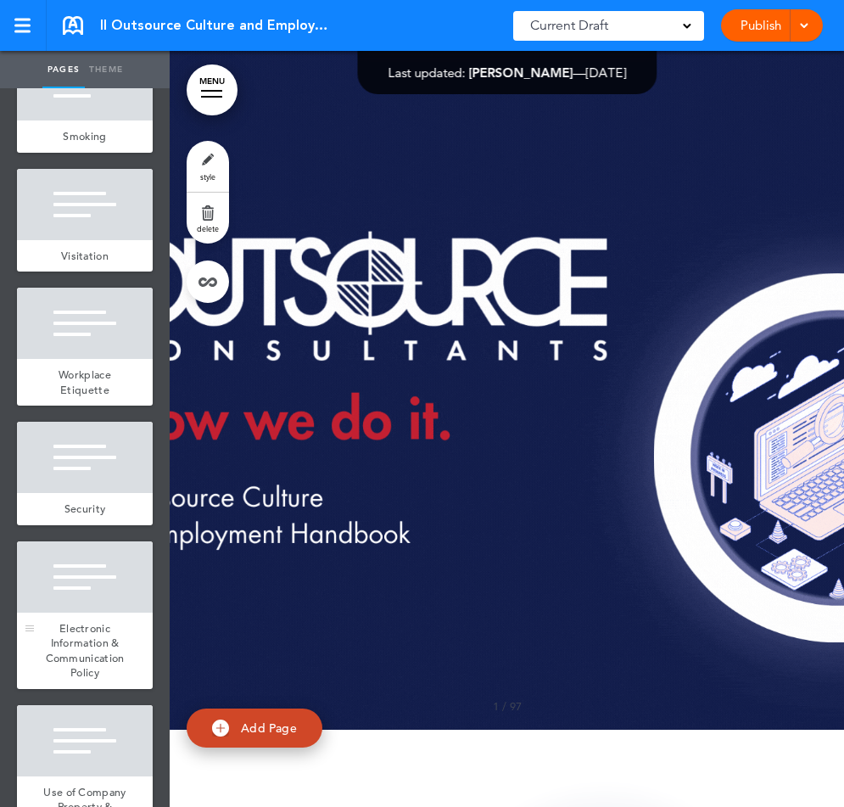
scroll to position [13086, 0]
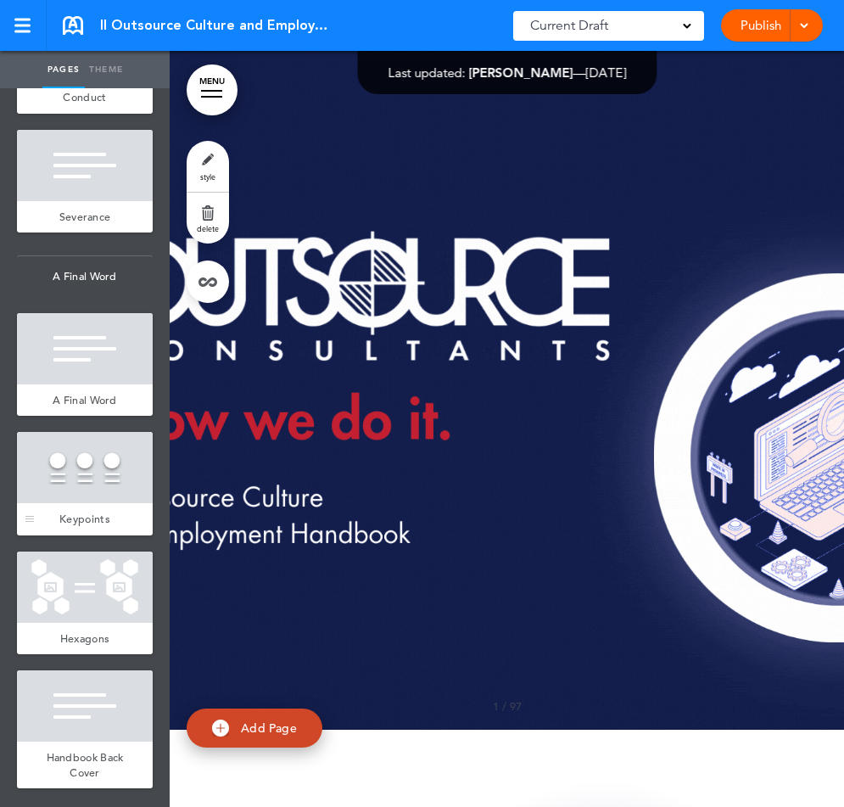
click at [85, 477] on div at bounding box center [85, 467] width 136 height 71
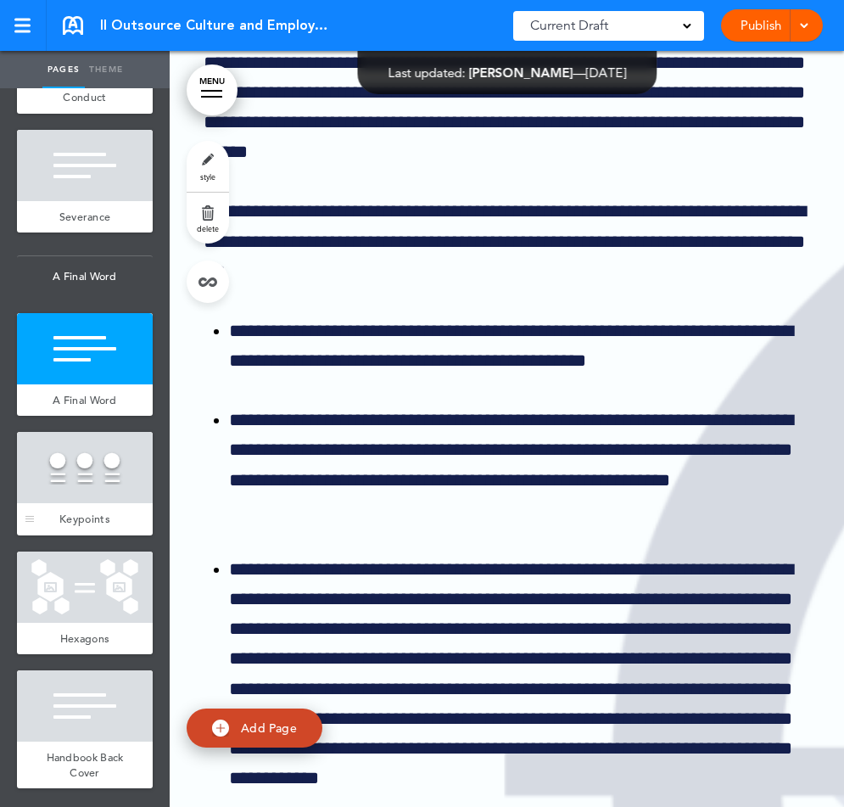
click at [92, 446] on div at bounding box center [85, 467] width 136 height 71
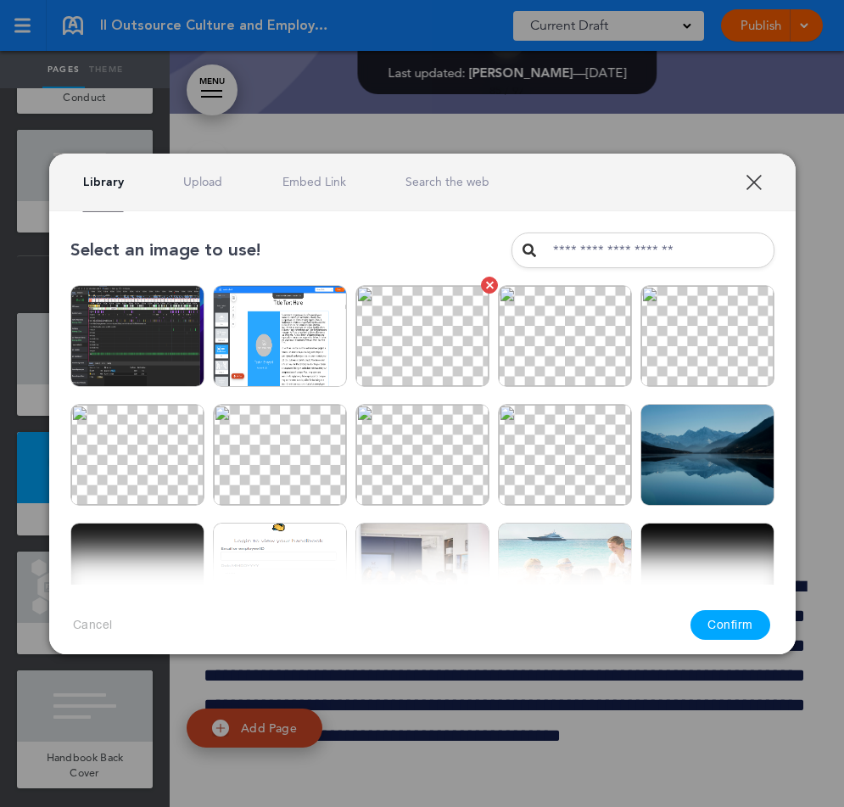
click at [421, 315] on img at bounding box center [422, 336] width 134 height 102
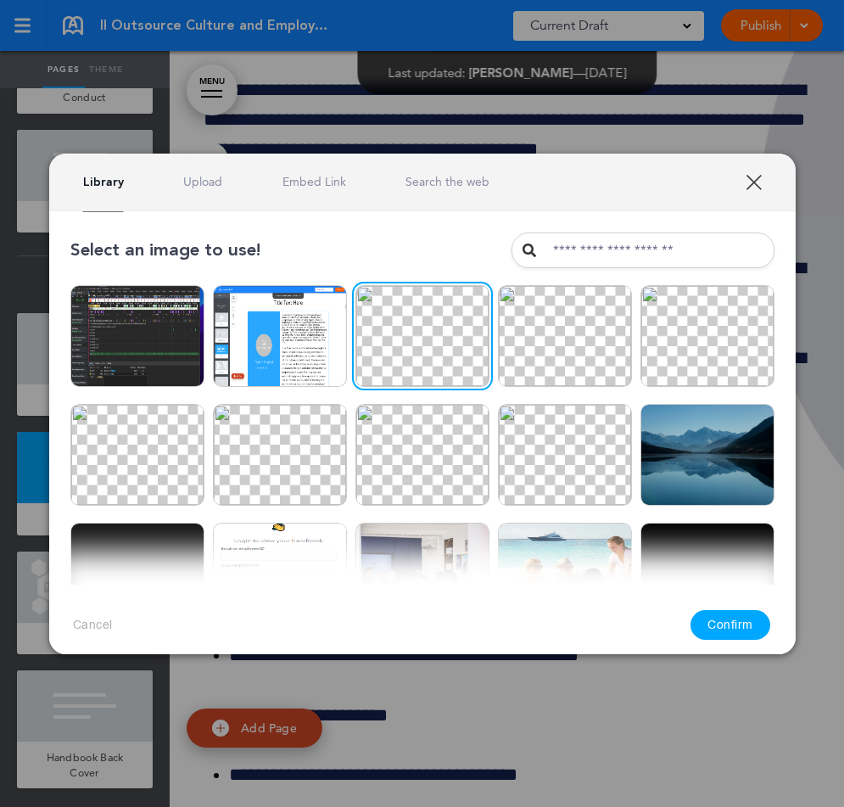
click at [740, 623] on button "Confirm" at bounding box center [730, 625] width 80 height 30
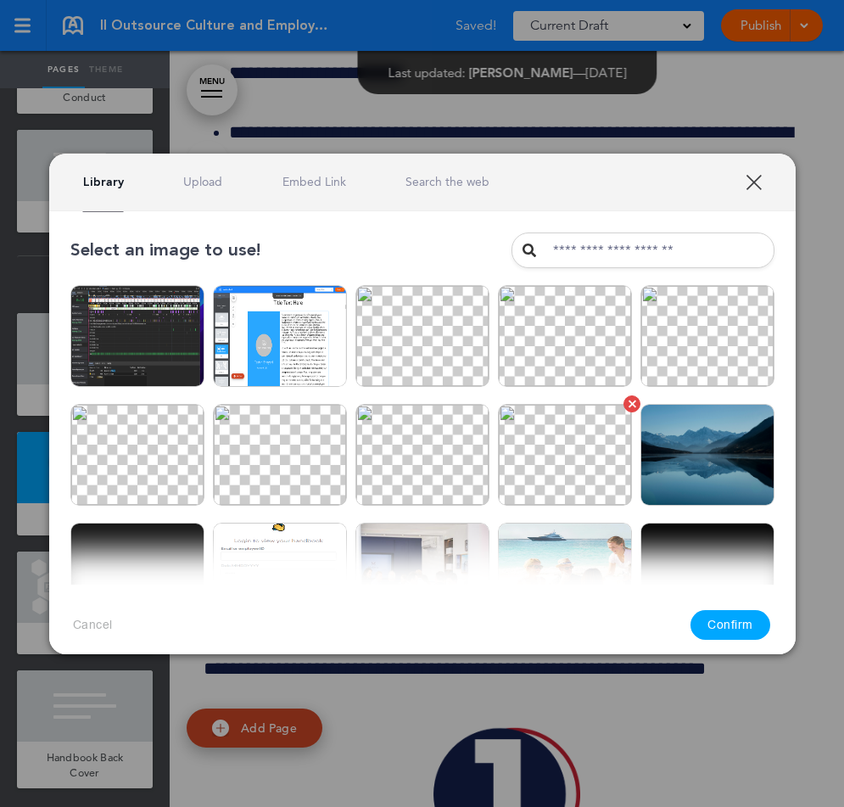
click at [565, 419] on img at bounding box center [565, 455] width 134 height 102
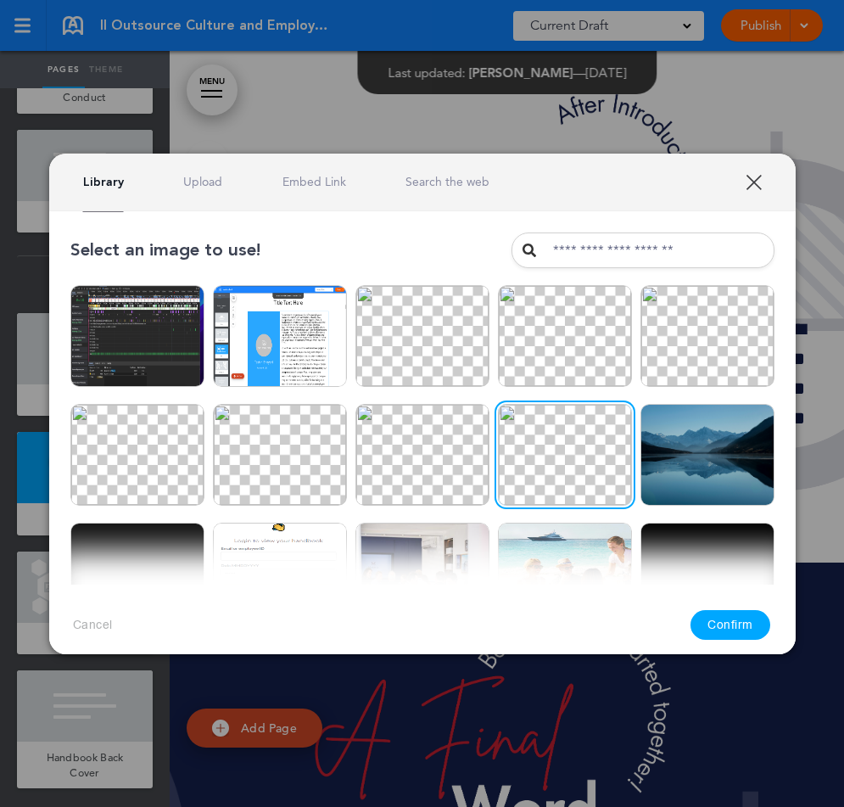
click at [736, 627] on button "Confirm" at bounding box center [730, 625] width 80 height 30
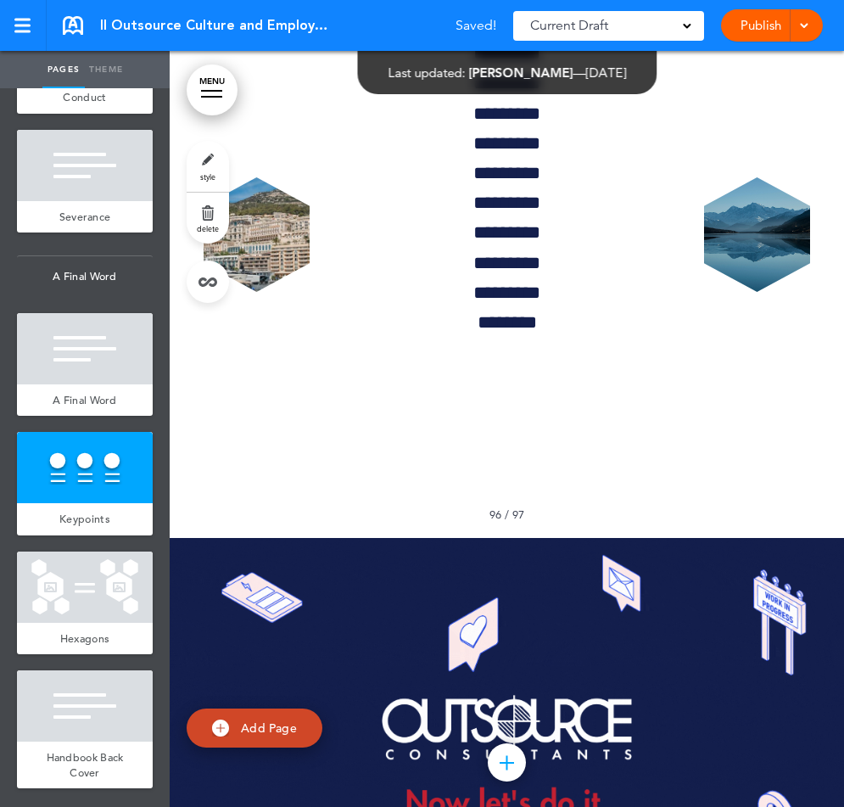
scroll to position [143581, 0]
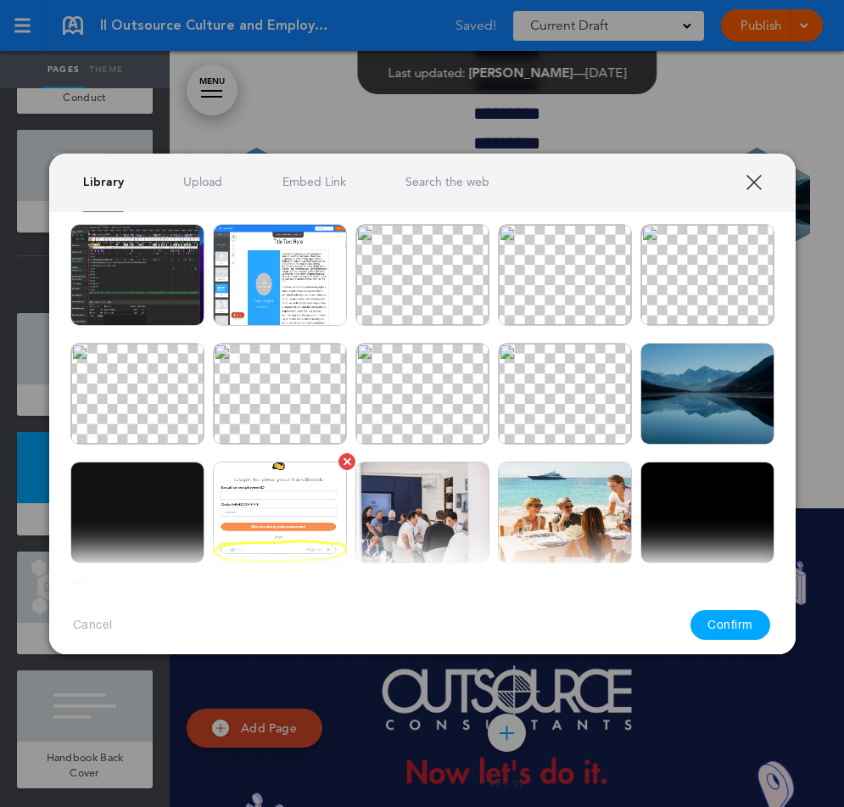
scroll to position [185, 0]
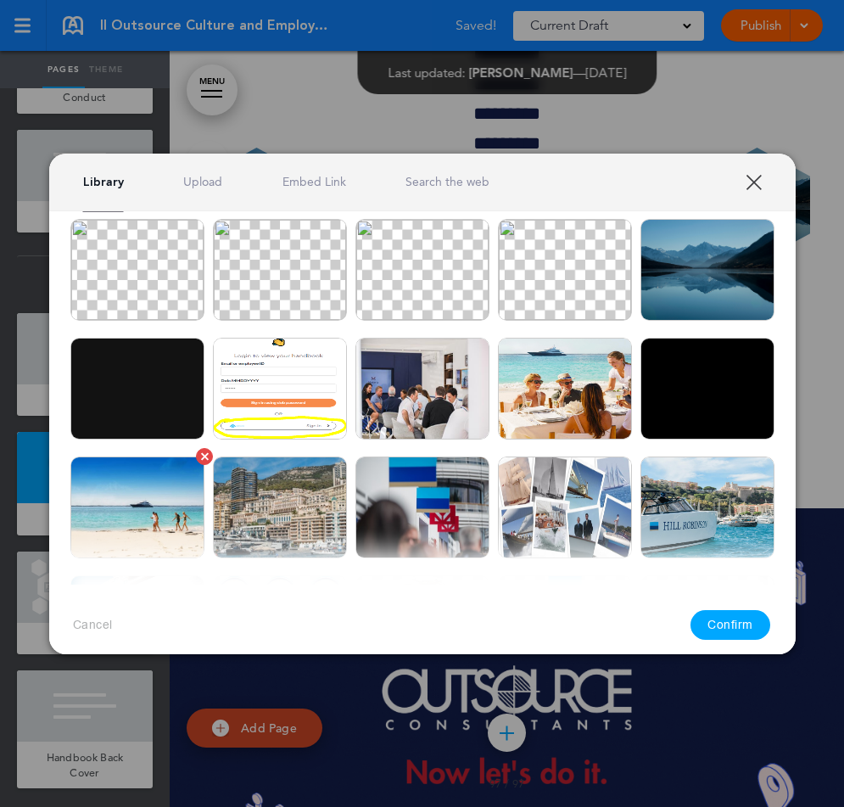
click at [126, 508] on img at bounding box center [137, 507] width 134 height 102
click at [724, 630] on button "Confirm" at bounding box center [730, 625] width 80 height 30
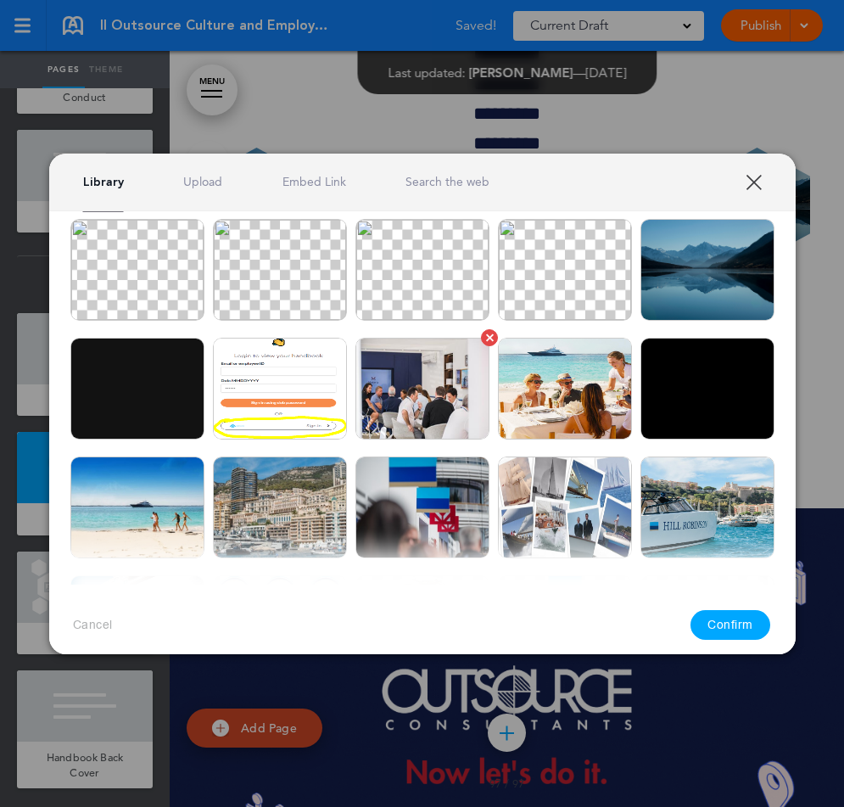
click at [463, 395] on img at bounding box center [422, 389] width 134 height 102
click at [734, 623] on button "Confirm" at bounding box center [730, 625] width 80 height 30
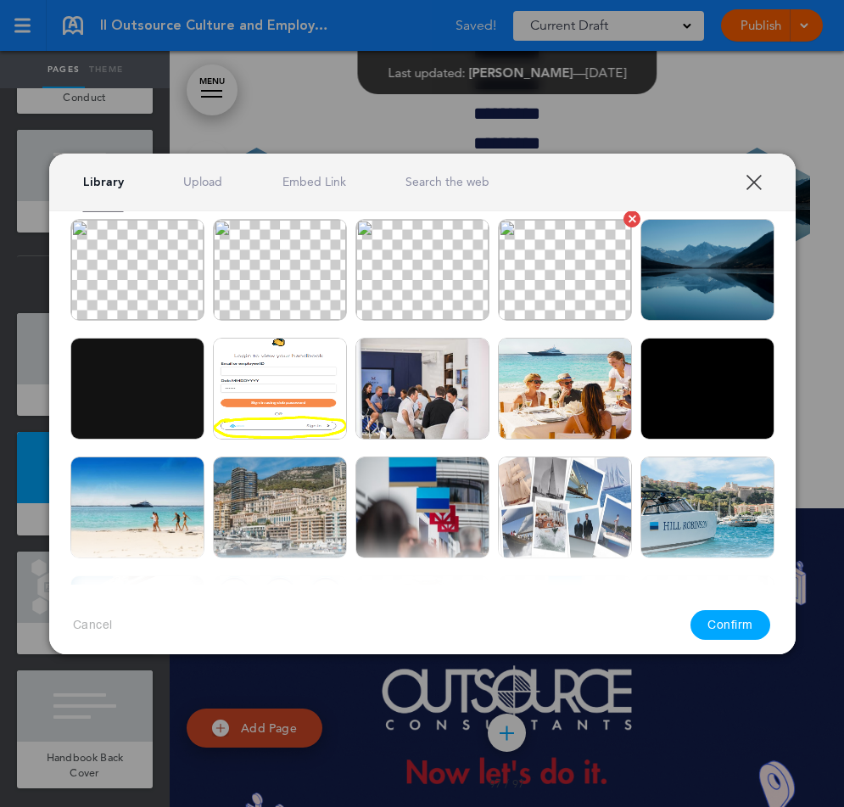
click at [580, 285] on img at bounding box center [565, 270] width 134 height 102
click at [727, 620] on button "Confirm" at bounding box center [730, 625] width 80 height 30
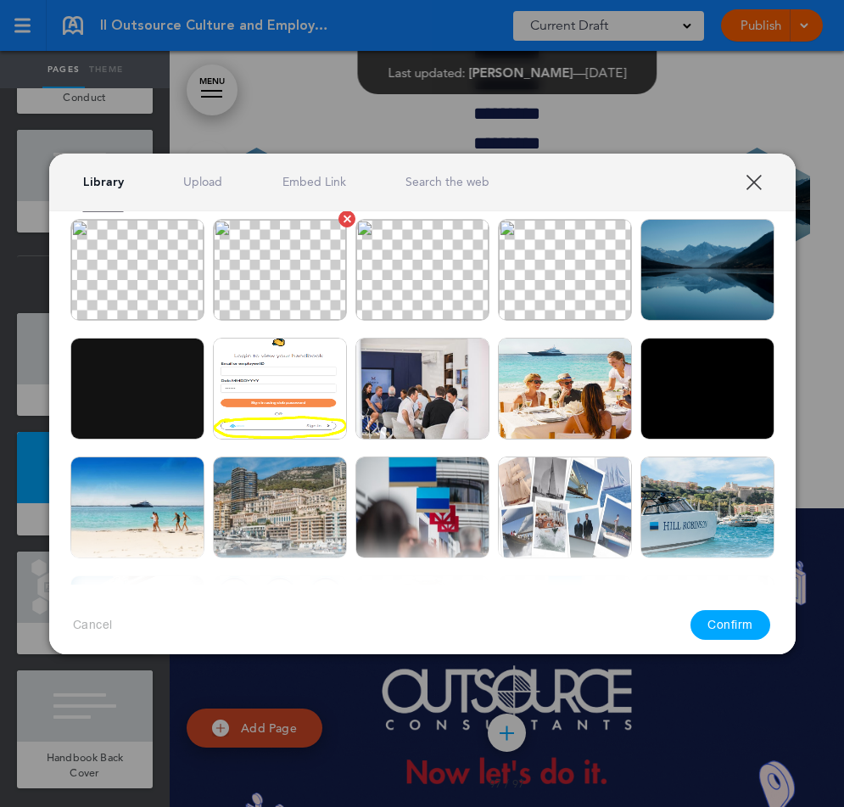
click at [318, 274] on img at bounding box center [280, 270] width 134 height 102
click at [730, 617] on button "Confirm" at bounding box center [730, 625] width 80 height 30
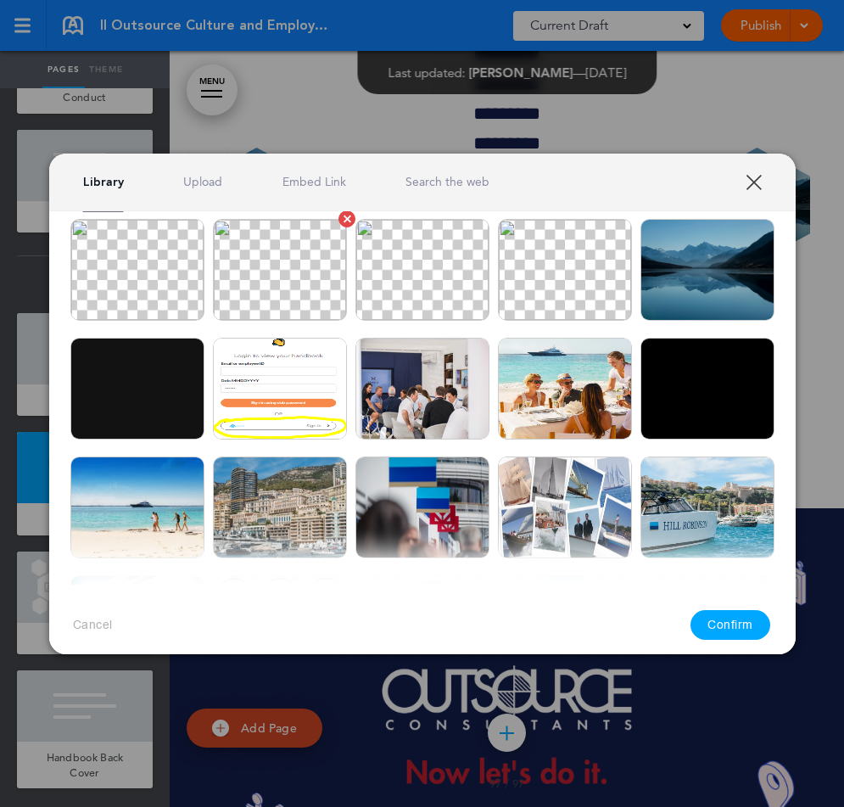
click at [275, 275] on img at bounding box center [280, 270] width 134 height 102
click at [727, 637] on button "Confirm" at bounding box center [730, 625] width 80 height 30
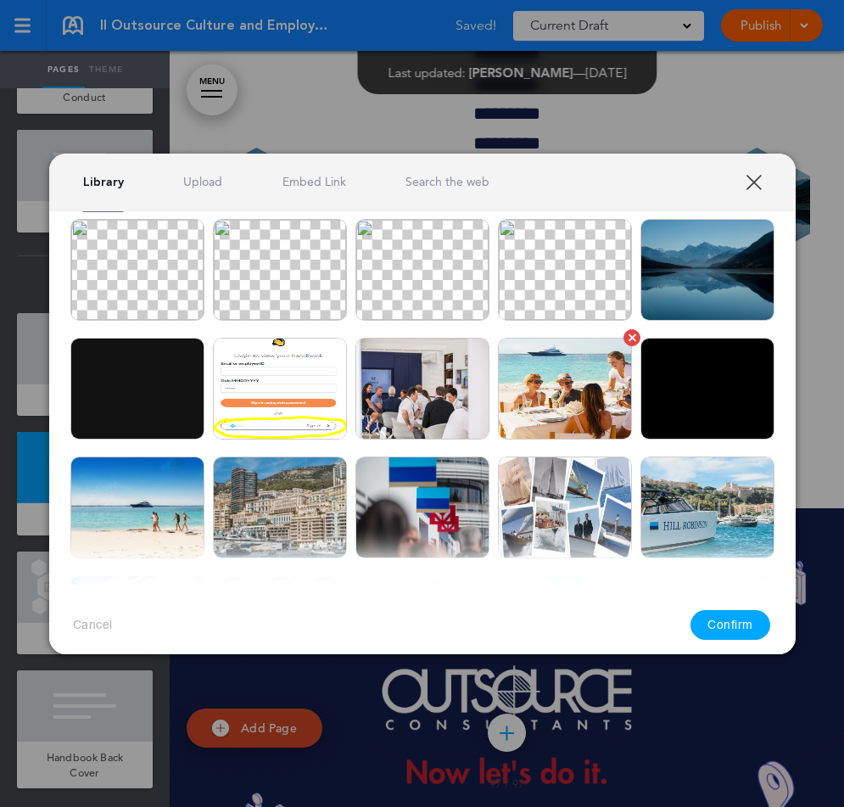
click at [540, 377] on img at bounding box center [565, 389] width 134 height 102
click at [716, 628] on button "Confirm" at bounding box center [730, 625] width 80 height 30
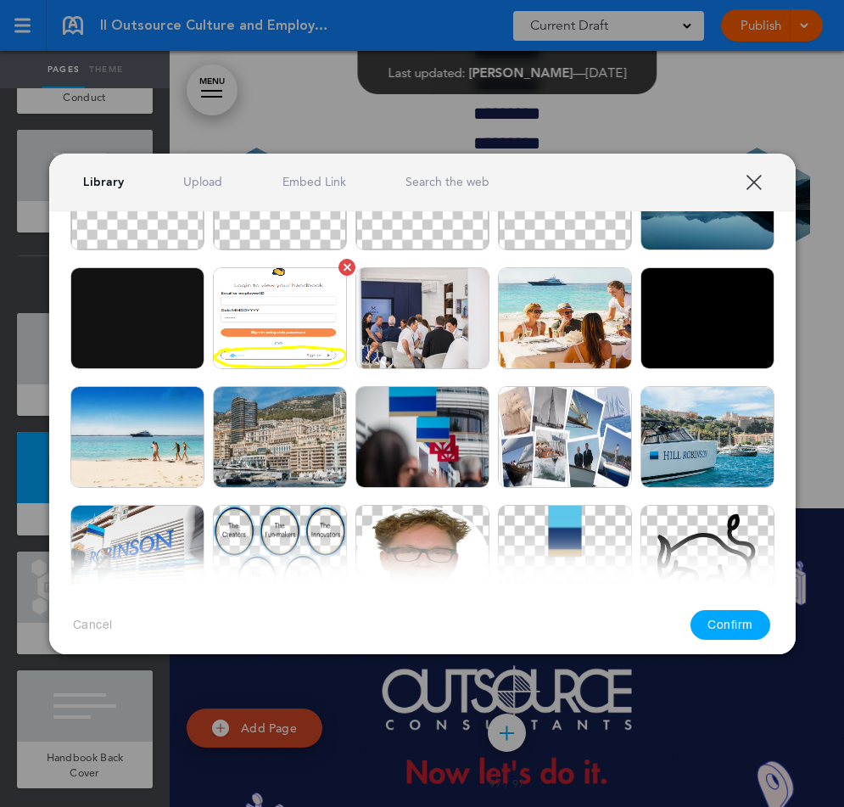
scroll to position [434, 0]
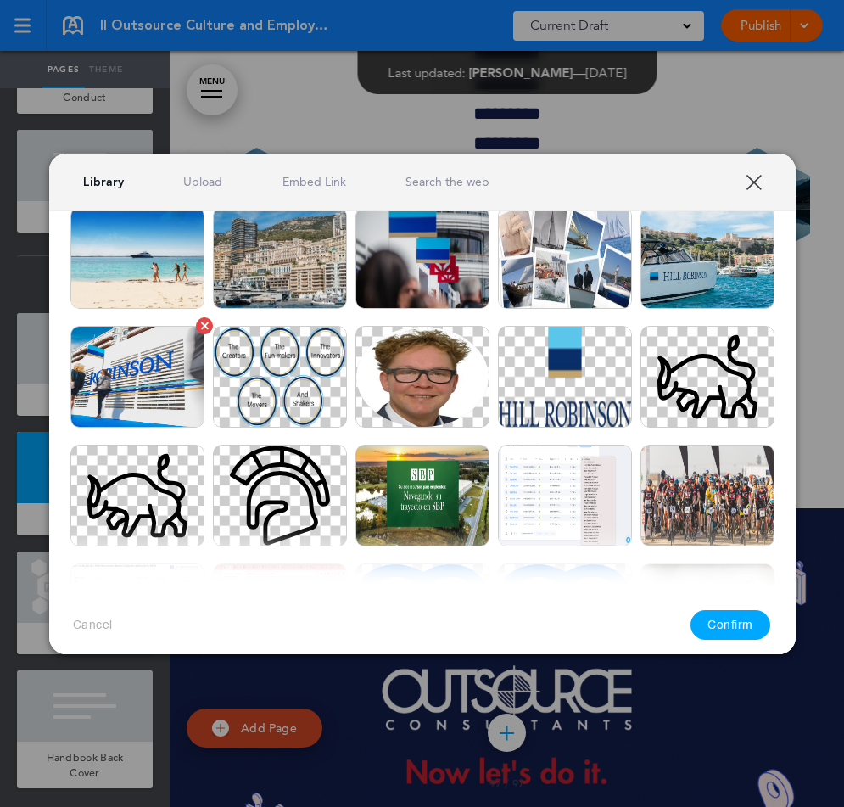
click at [81, 416] on img at bounding box center [137, 377] width 134 height 102
click at [732, 624] on button "Confirm" at bounding box center [730, 625] width 80 height 30
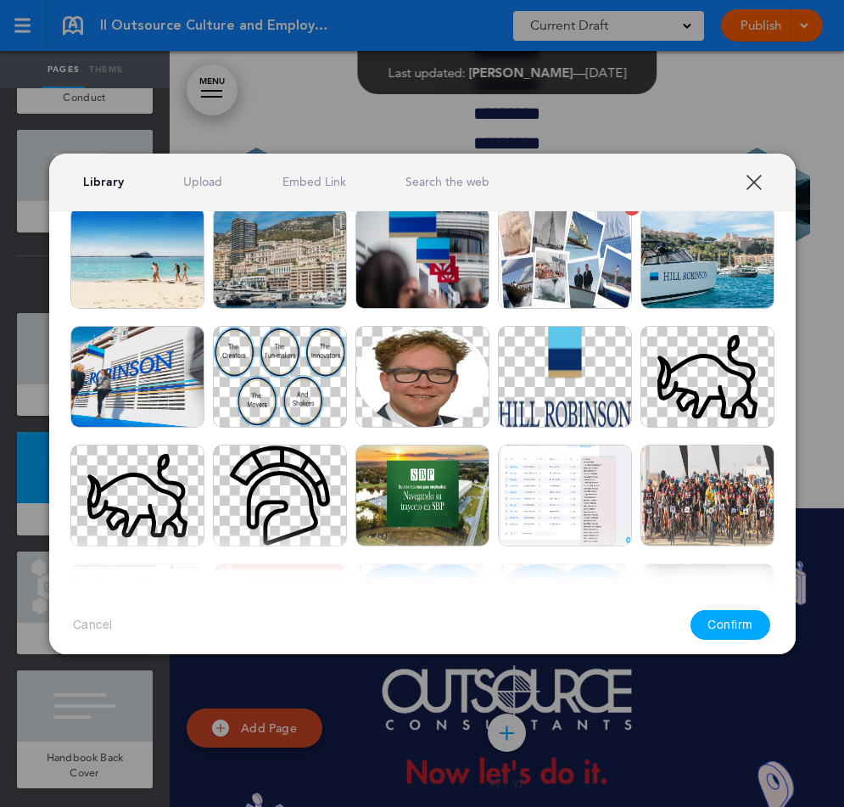
click at [571, 265] on img at bounding box center [565, 258] width 134 height 102
click at [717, 646] on div "Cancel Confirm" at bounding box center [422, 624] width 746 height 81
click at [727, 620] on button "Confirm" at bounding box center [730, 625] width 80 height 30
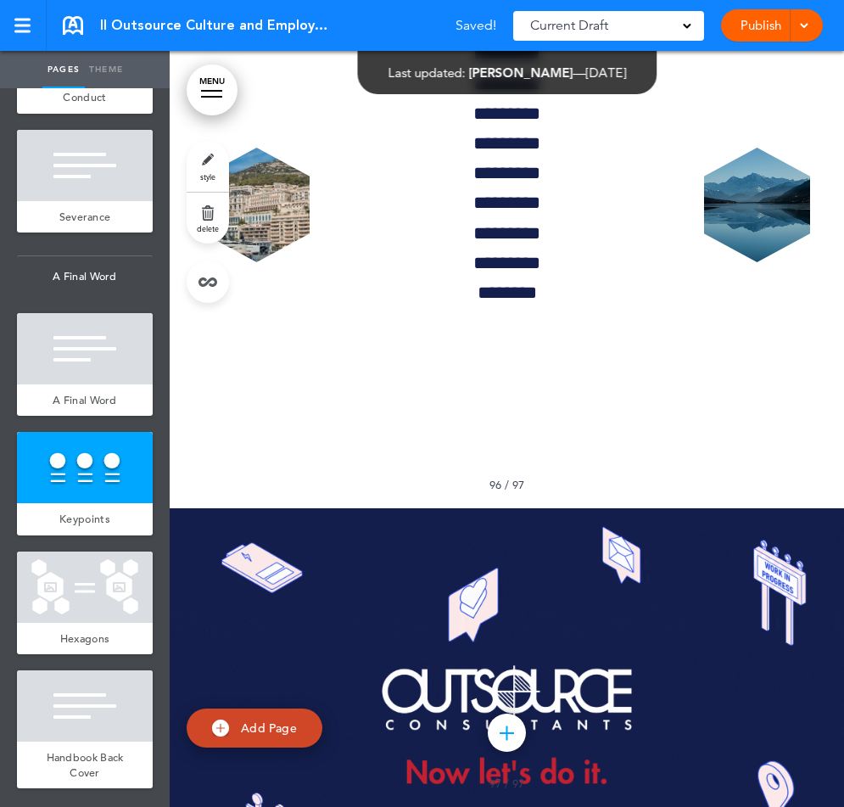
scroll to position [143440, 0]
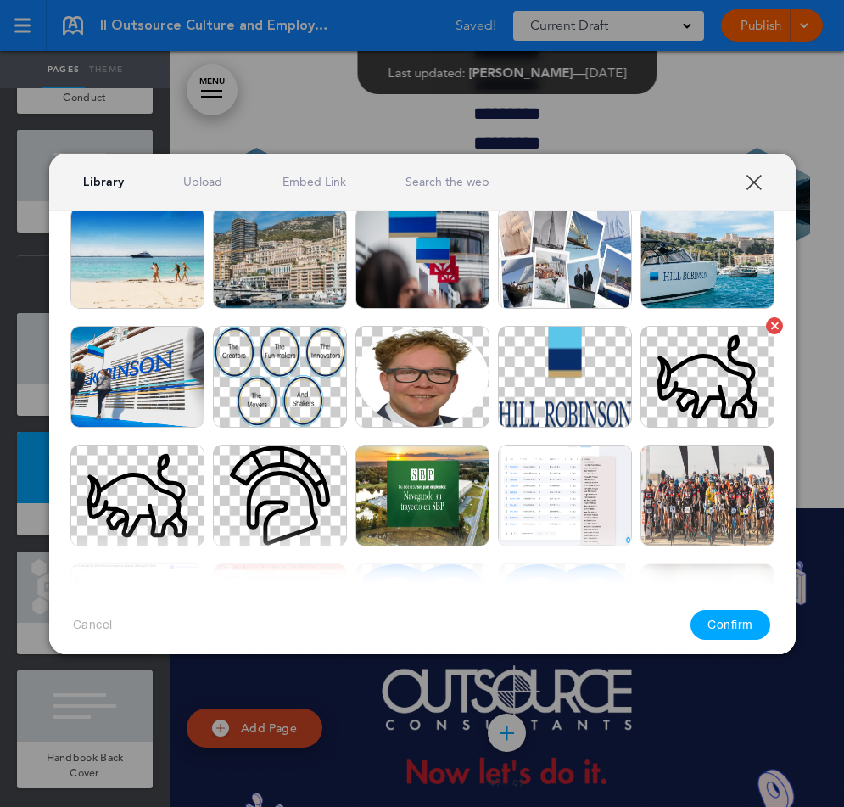
drag, startPoint x: 720, startPoint y: 276, endPoint x: 720, endPoint y: 333, distance: 57.7
click at [720, 276] on img at bounding box center [707, 258] width 134 height 102
click at [748, 623] on button "Confirm" at bounding box center [730, 625] width 80 height 30
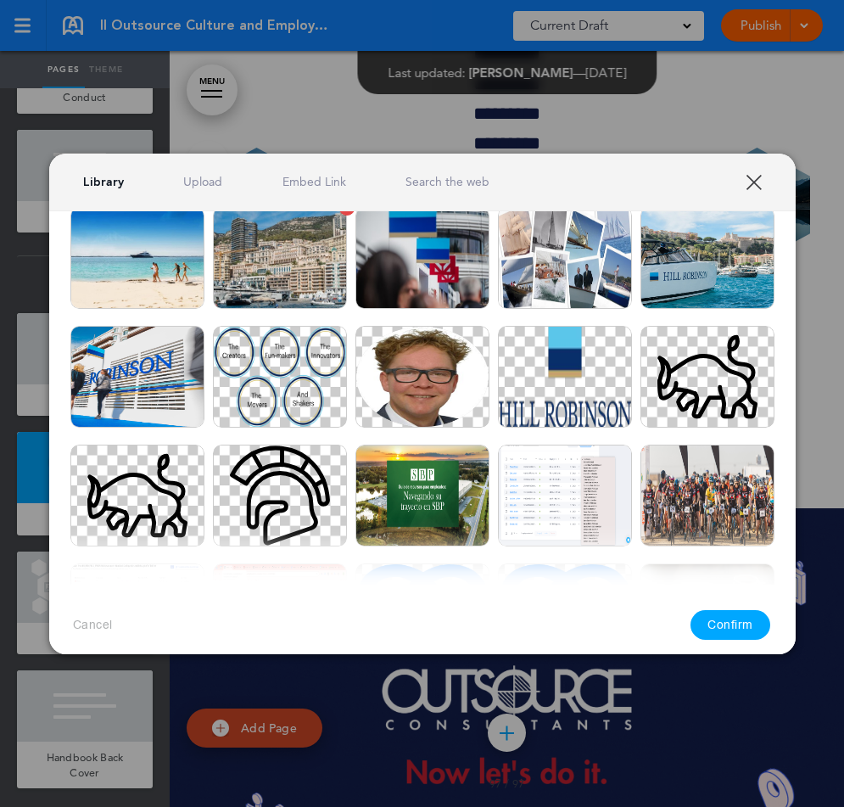
click at [310, 280] on img at bounding box center [280, 258] width 134 height 102
click at [717, 617] on button "Confirm" at bounding box center [730, 625] width 80 height 30
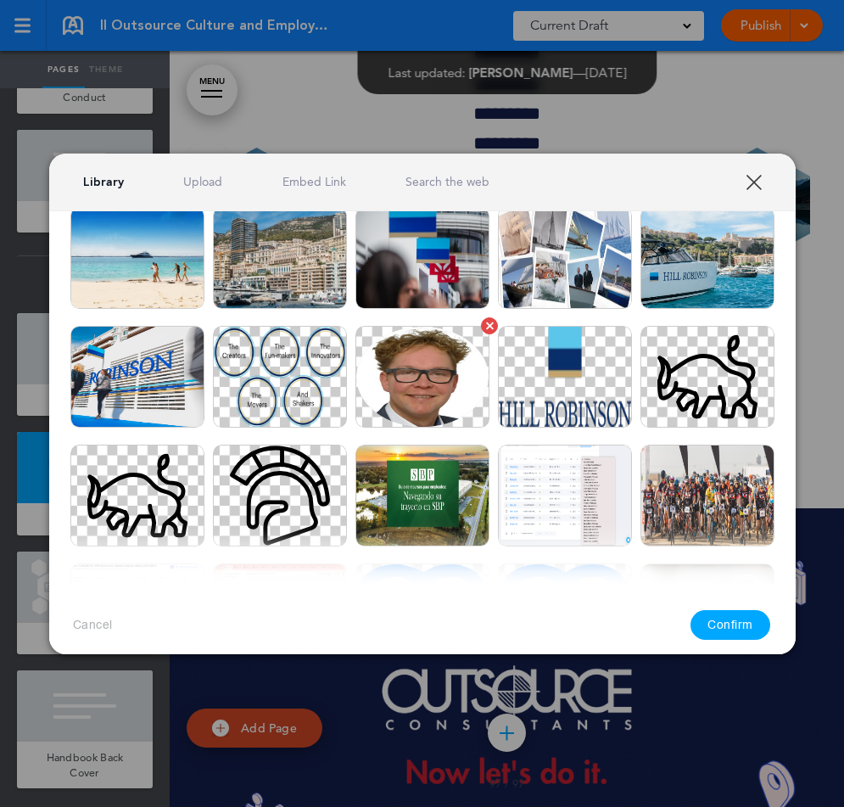
click at [444, 366] on img at bounding box center [422, 377] width 134 height 102
click at [435, 266] on img at bounding box center [422, 258] width 134 height 102
click at [748, 628] on button "Confirm" at bounding box center [730, 625] width 80 height 30
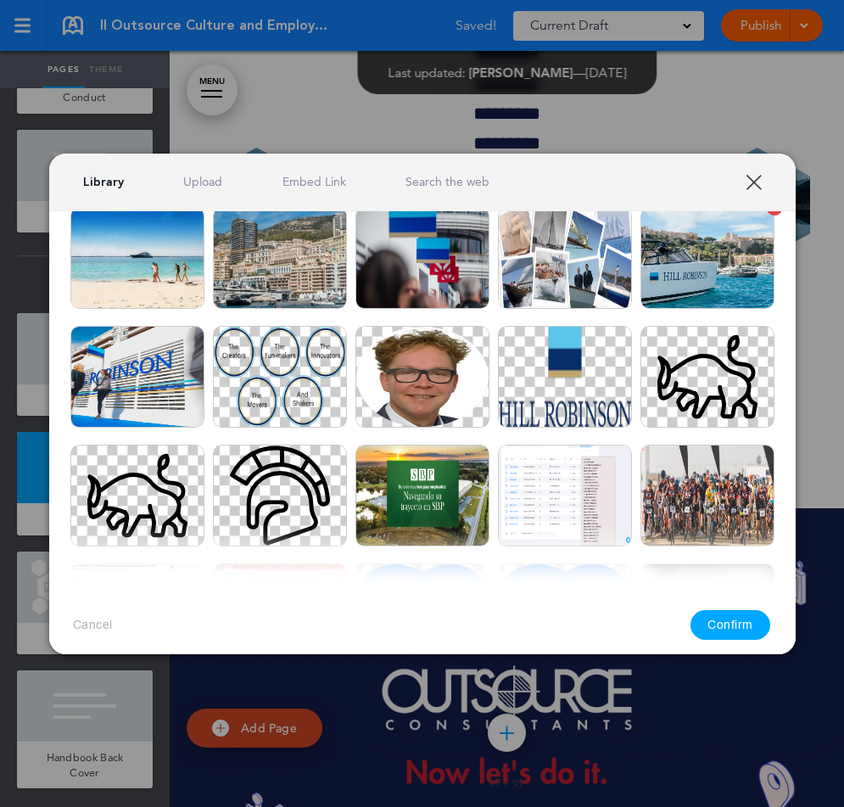
click at [700, 238] on img at bounding box center [707, 258] width 134 height 102
click at [712, 624] on button "Confirm" at bounding box center [730, 625] width 80 height 30
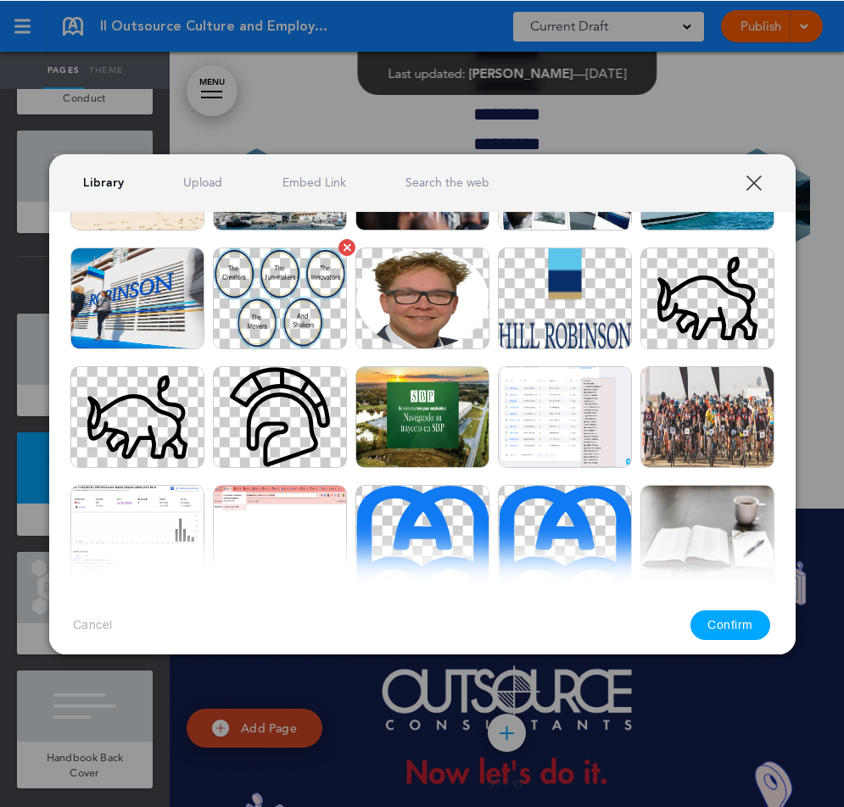
scroll to position [831, 0]
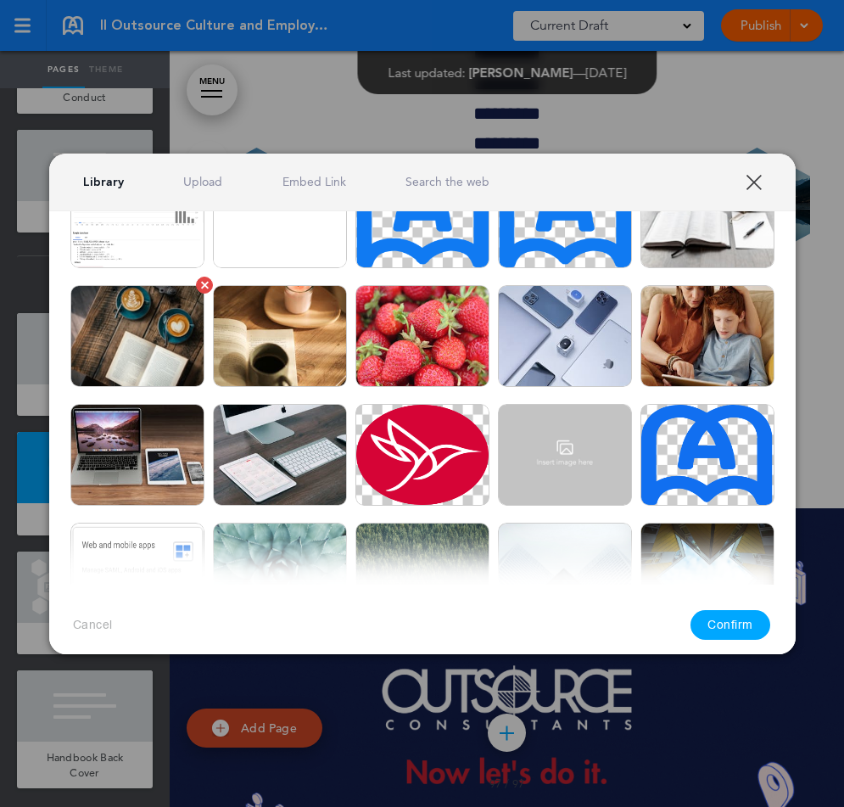
click at [151, 339] on img at bounding box center [137, 336] width 134 height 102
click at [730, 610] on button "Confirm" at bounding box center [730, 625] width 80 height 30
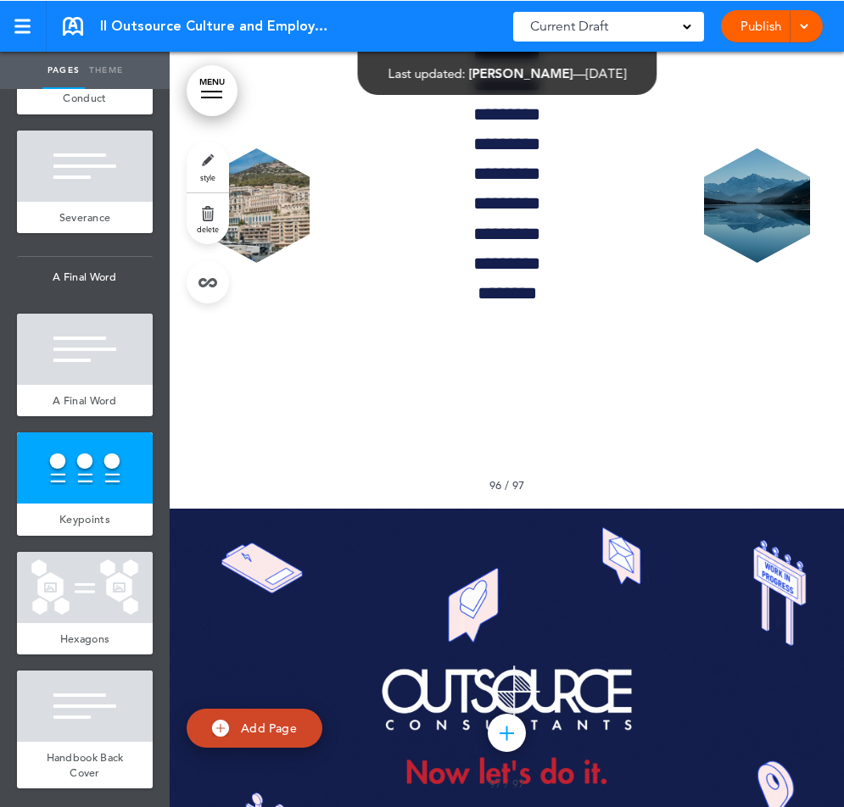
scroll to position [13085, 0]
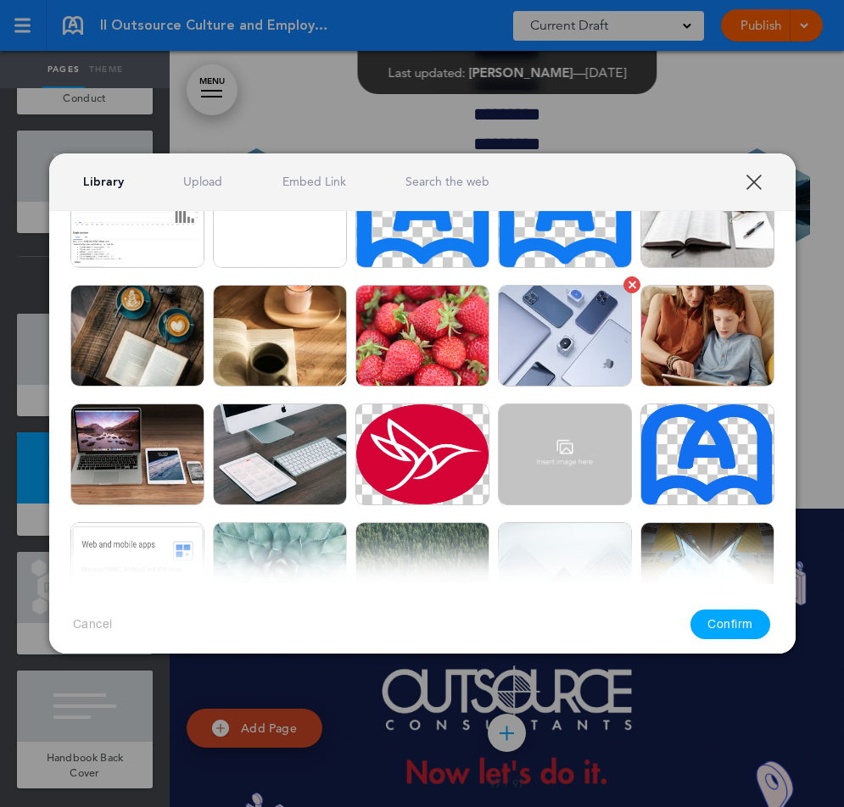
click at [574, 346] on img at bounding box center [565, 336] width 134 height 102
click at [734, 627] on button "Confirm" at bounding box center [730, 625] width 80 height 30
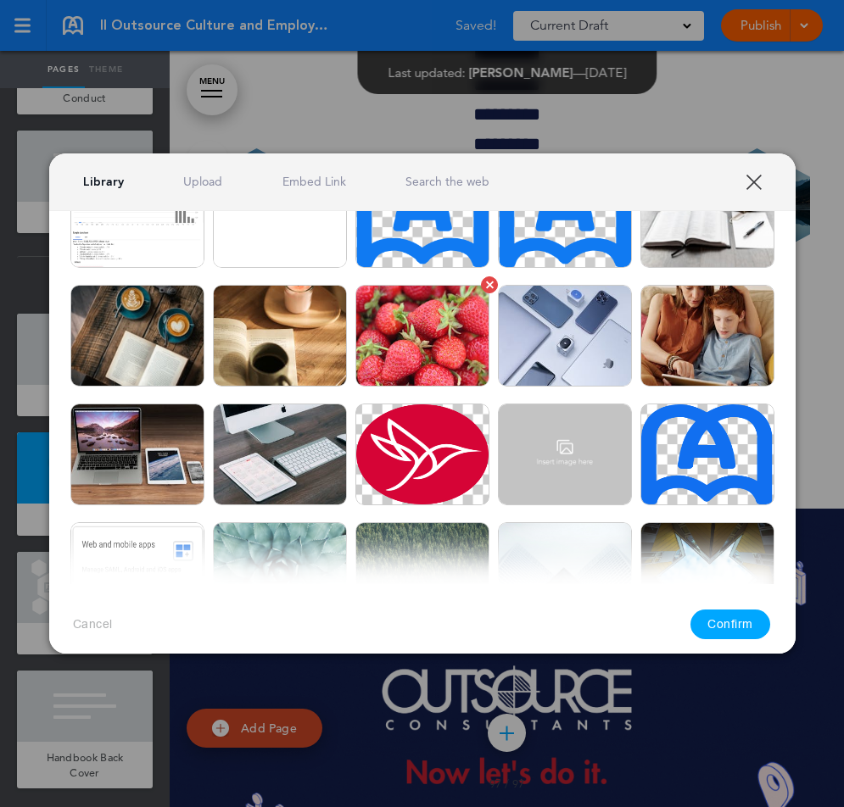
click at [410, 343] on img at bounding box center [422, 336] width 134 height 102
click at [741, 617] on button "Confirm" at bounding box center [730, 625] width 80 height 30
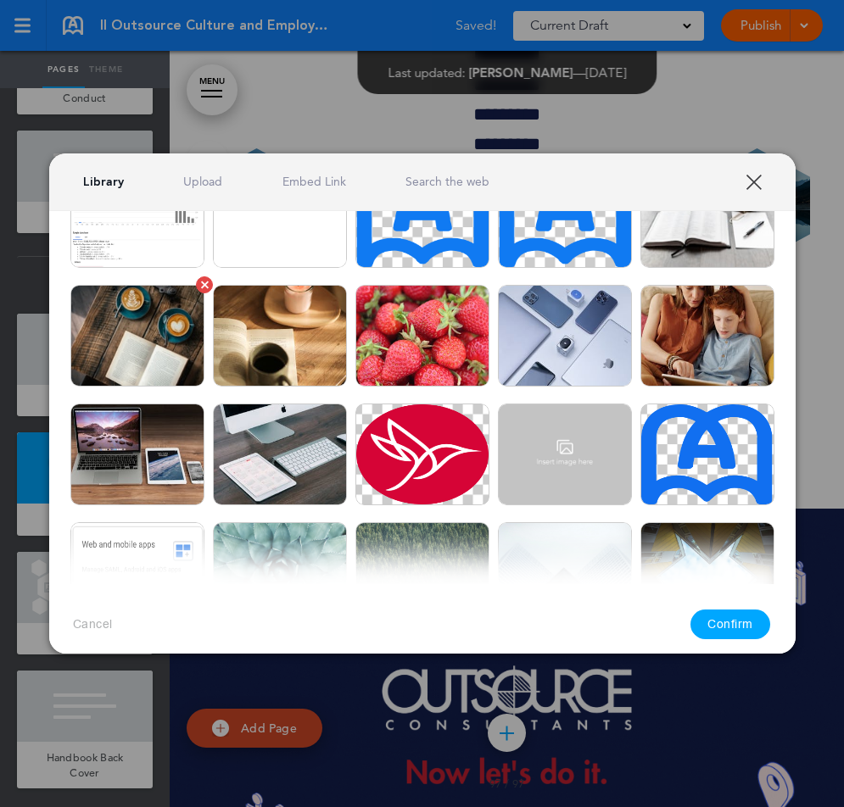
click at [189, 353] on img at bounding box center [137, 336] width 134 height 102
click at [717, 619] on button "Confirm" at bounding box center [730, 625] width 80 height 30
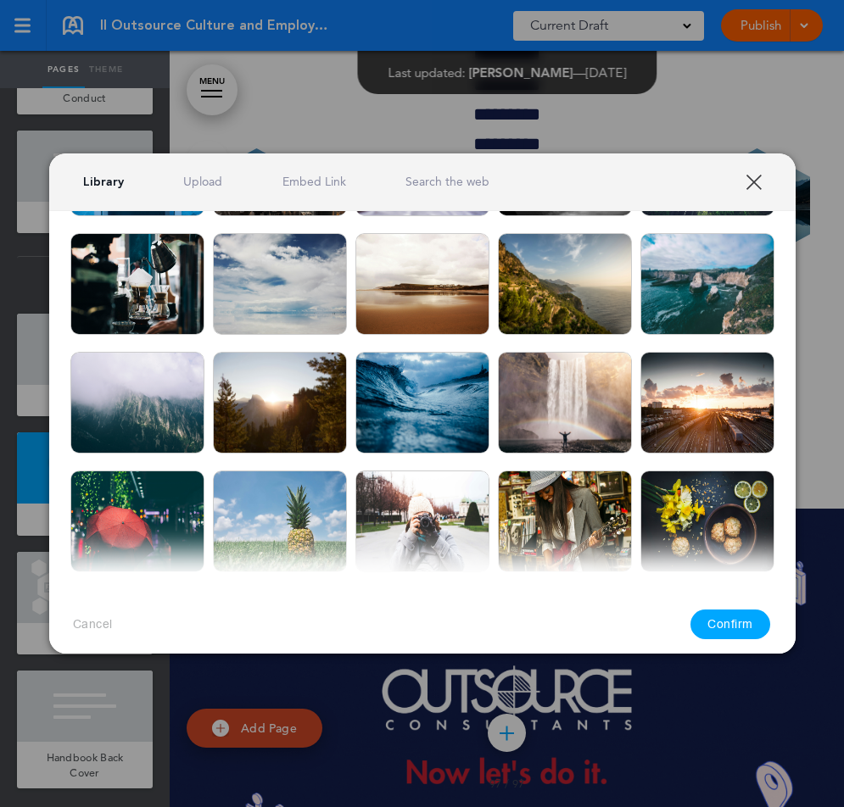
scroll to position [1577, 0]
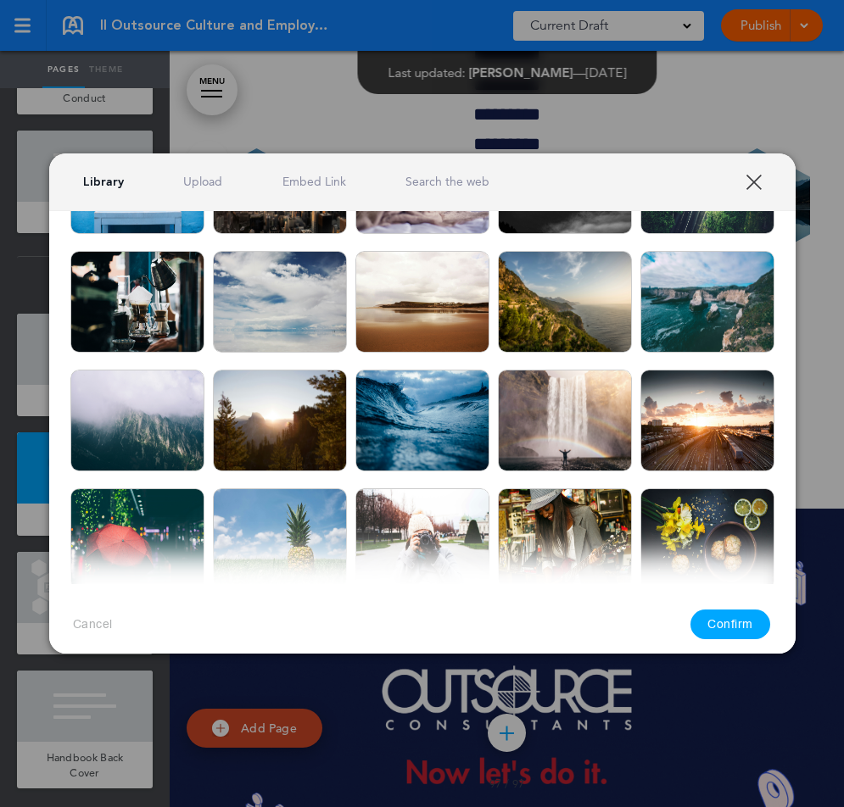
click at [140, 423] on img at bounding box center [137, 421] width 134 height 102
click at [741, 622] on button "Confirm" at bounding box center [730, 625] width 80 height 30
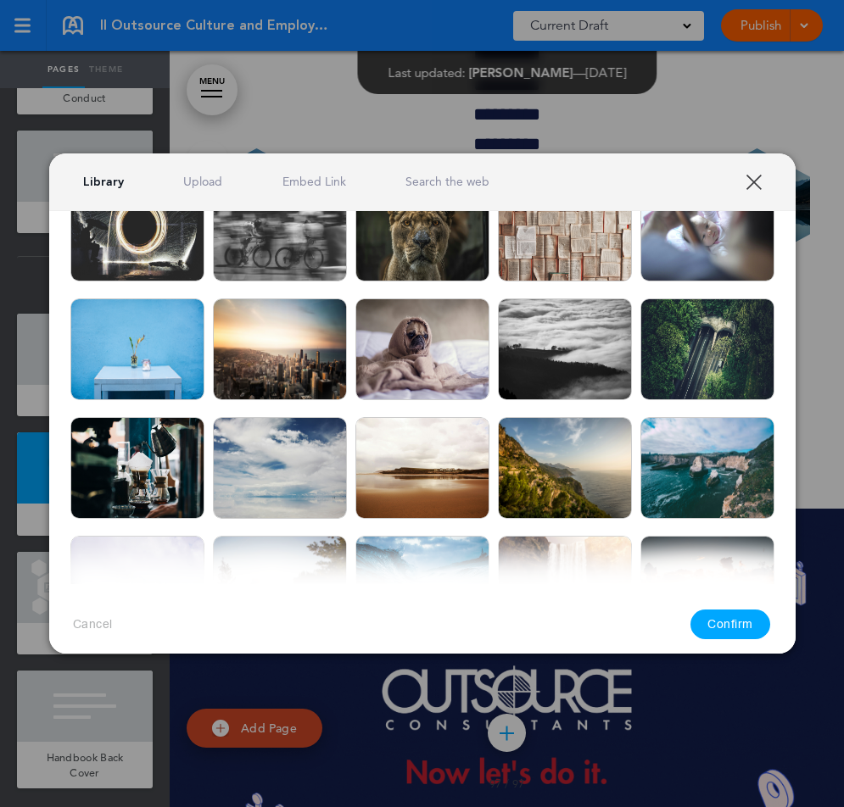
scroll to position [1978, 0]
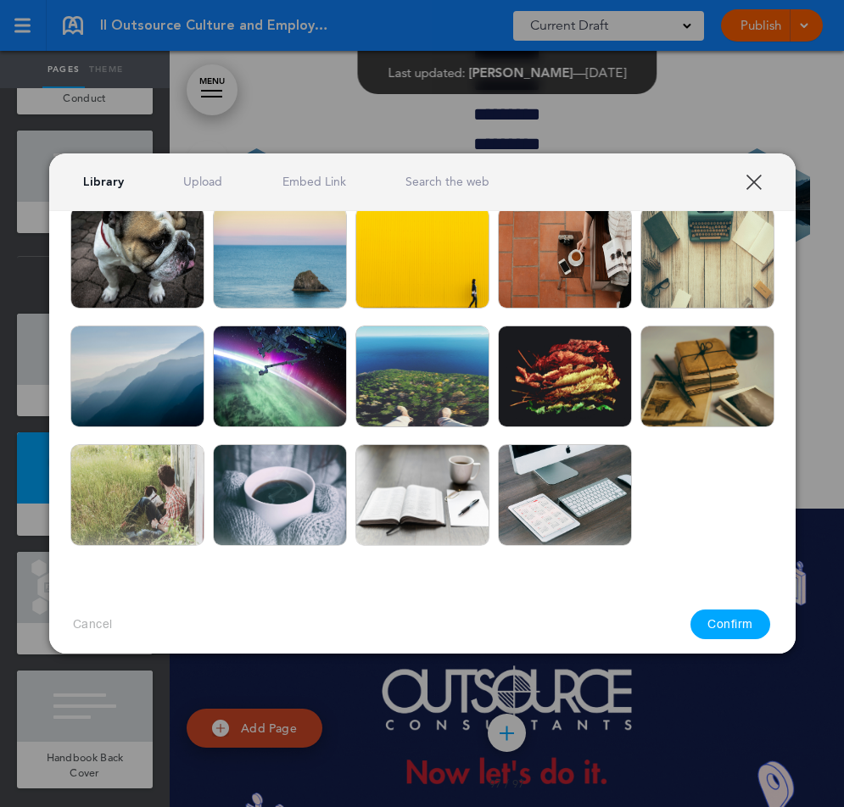
click at [433, 366] on img at bounding box center [422, 377] width 134 height 102
click at [728, 622] on button "Confirm" at bounding box center [730, 625] width 80 height 30
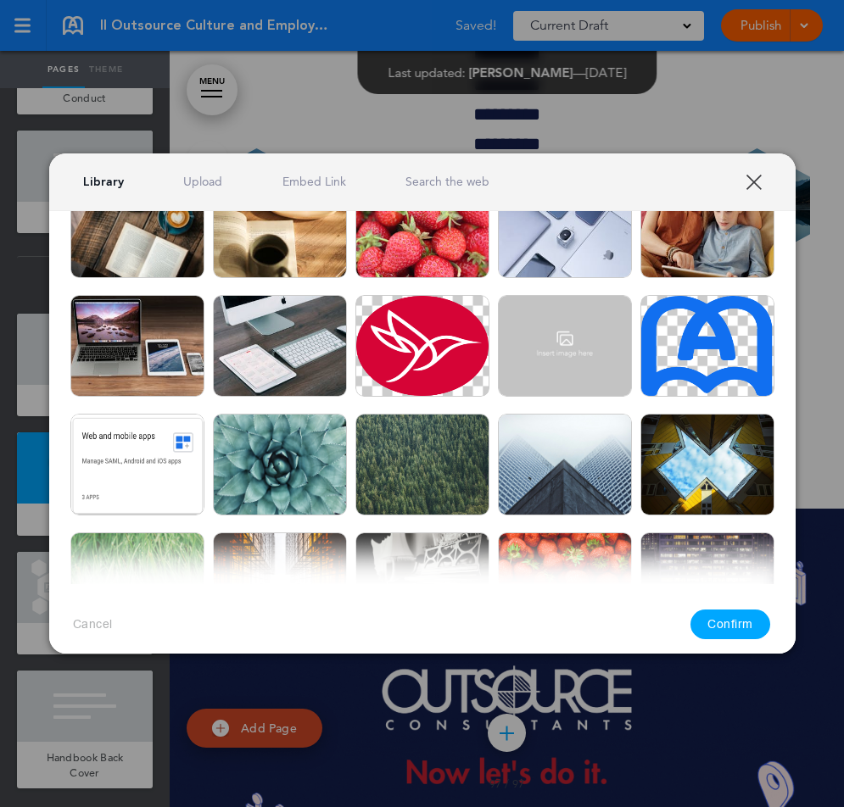
scroll to position [0, 0]
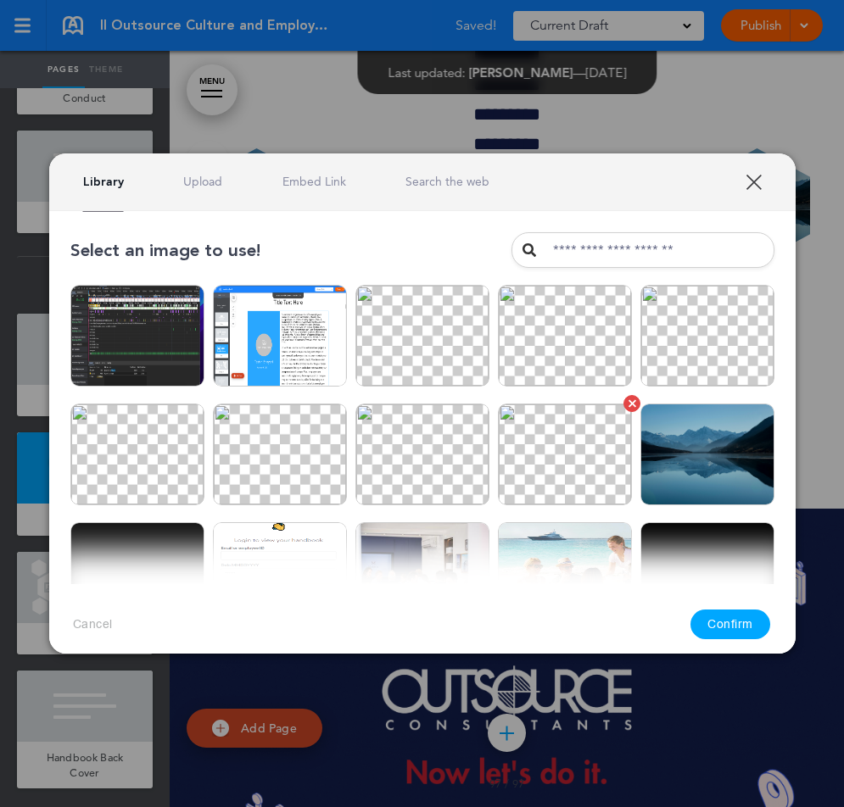
click at [586, 450] on img at bounding box center [565, 455] width 134 height 102
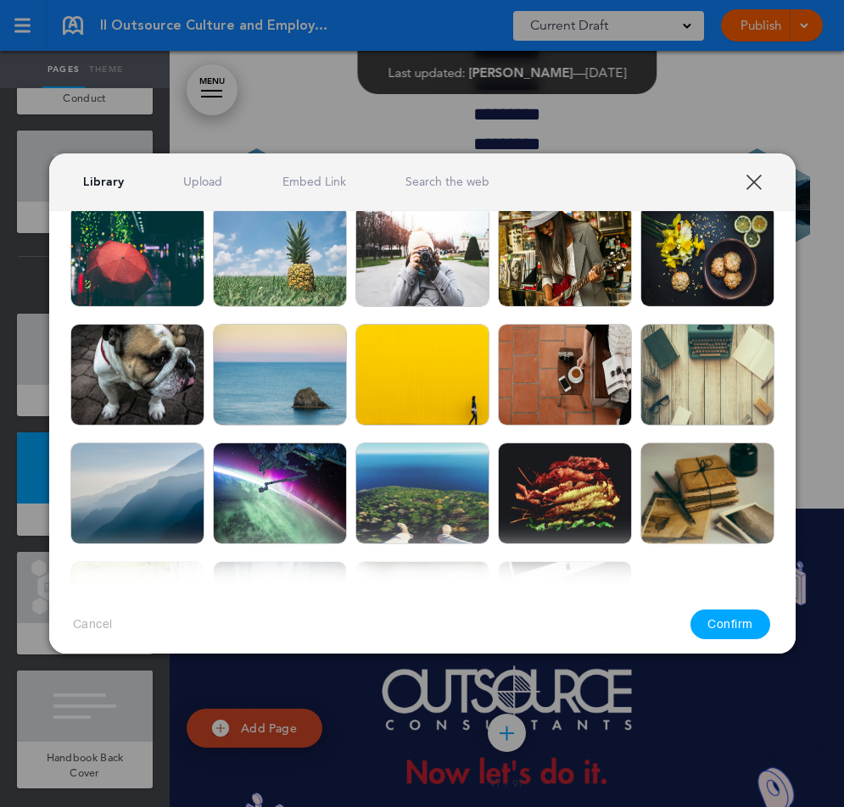
scroll to position [1978, 0]
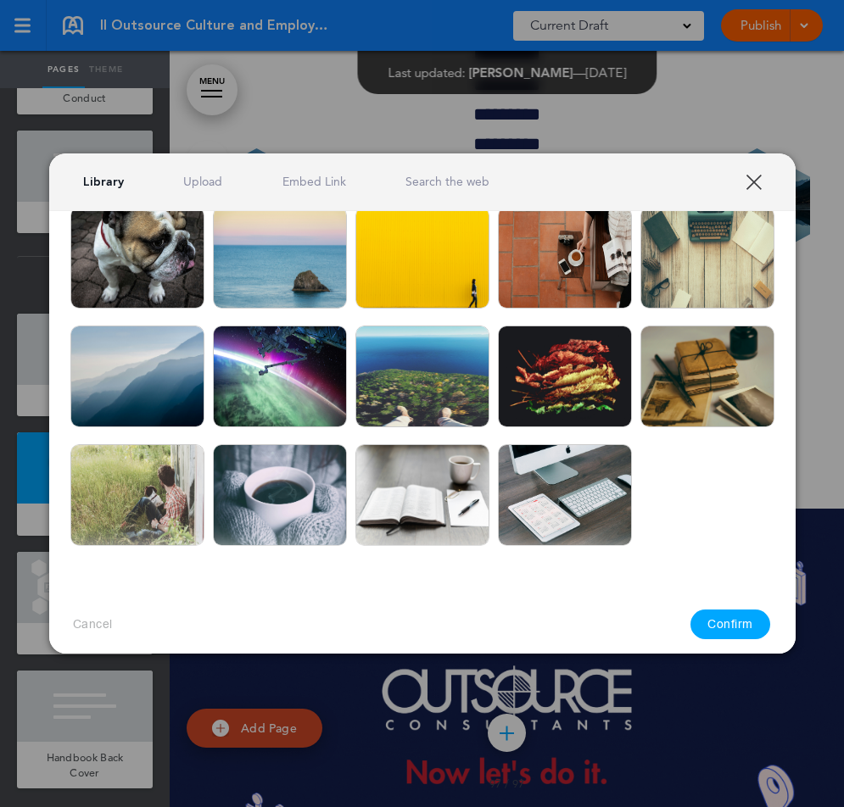
click at [276, 494] on img at bounding box center [280, 495] width 134 height 102
click at [739, 621] on button "Confirm" at bounding box center [730, 625] width 80 height 30
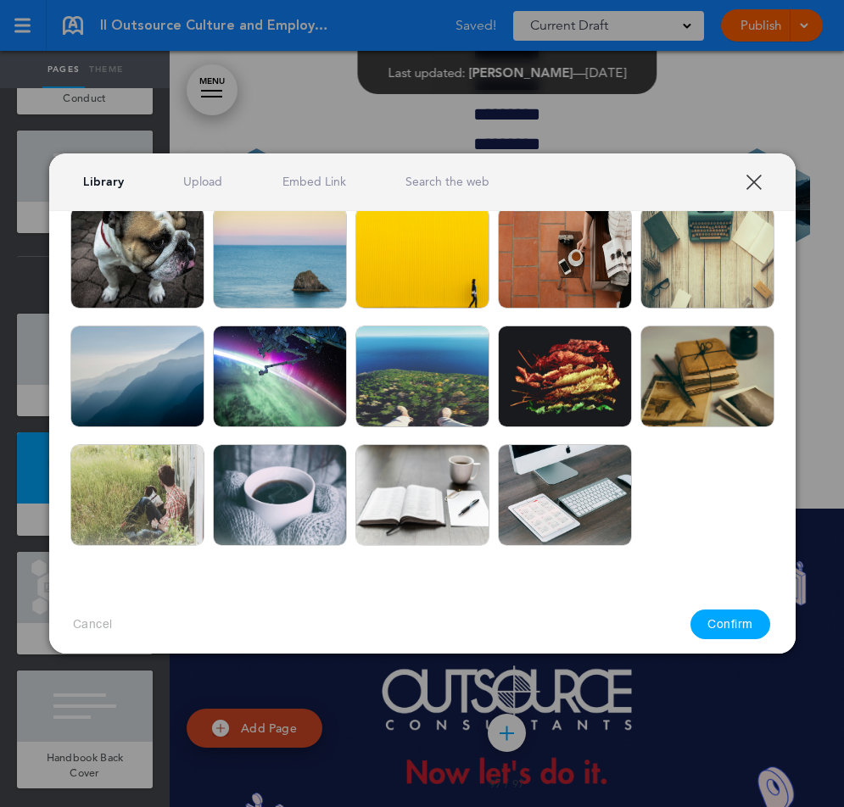
click at [253, 464] on img at bounding box center [280, 495] width 134 height 102
click at [742, 622] on button "Confirm" at bounding box center [730, 625] width 80 height 30
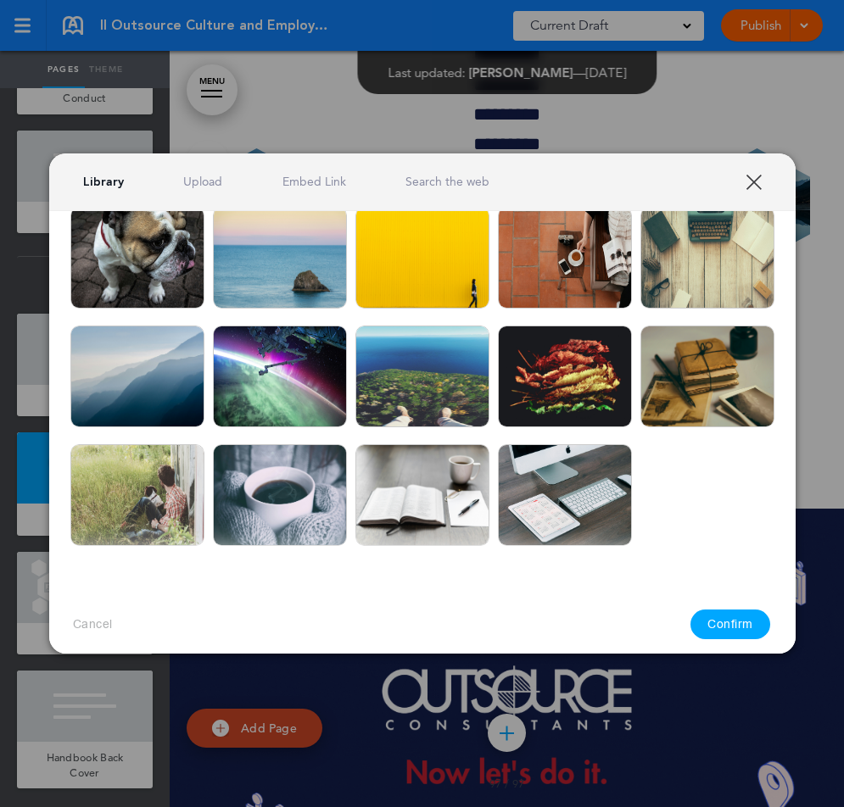
click at [143, 486] on img at bounding box center [137, 495] width 134 height 102
click at [740, 624] on button "Confirm" at bounding box center [730, 625] width 80 height 30
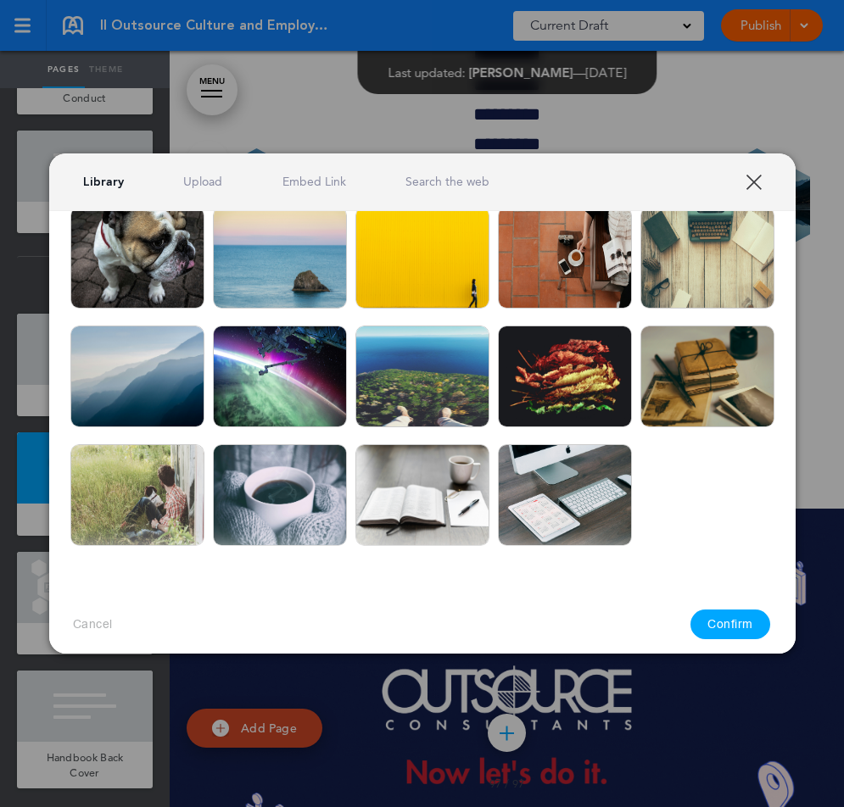
click at [289, 366] on img at bounding box center [280, 377] width 134 height 102
click at [727, 618] on button "Confirm" at bounding box center [730, 625] width 80 height 30
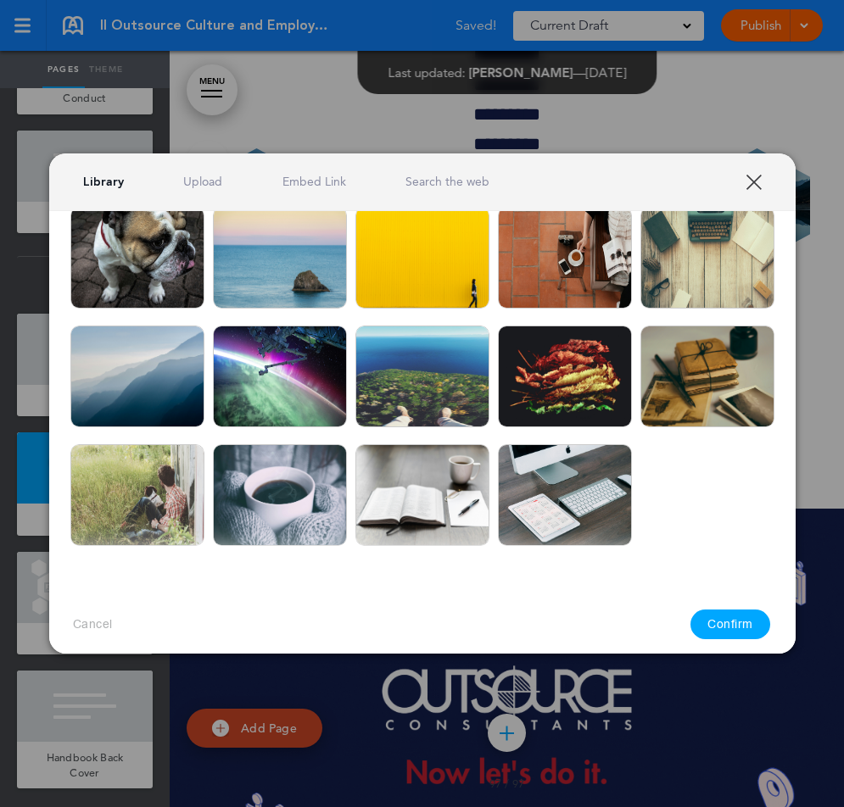
click at [548, 349] on img at bounding box center [565, 377] width 134 height 102
click at [732, 622] on button "Confirm" at bounding box center [730, 625] width 80 height 30
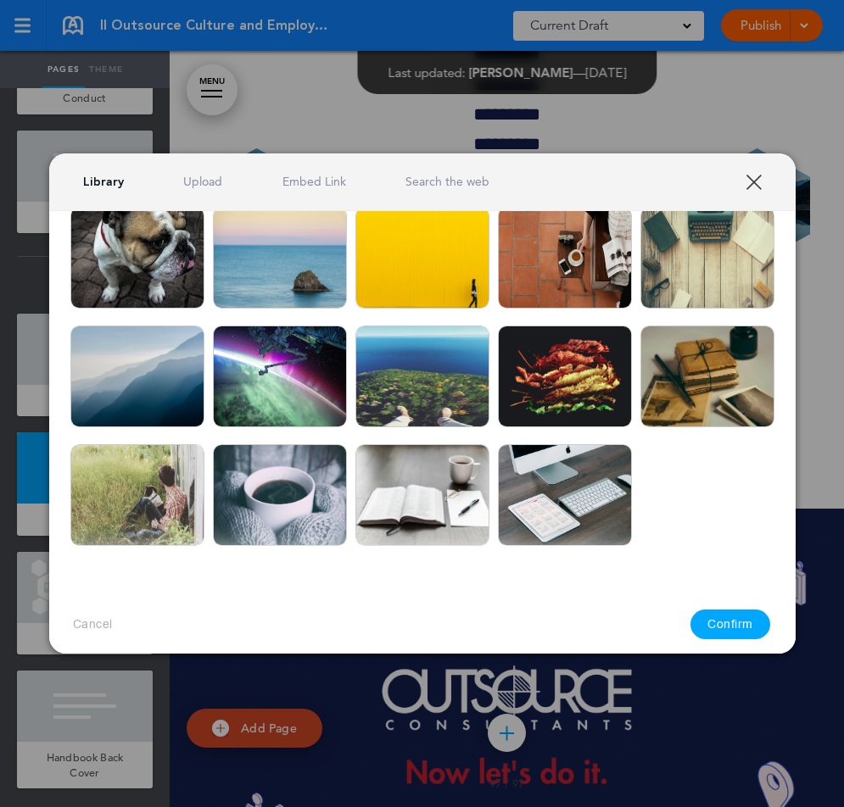
click at [598, 257] on img at bounding box center [565, 258] width 134 height 102
click at [713, 627] on button "Confirm" at bounding box center [730, 625] width 80 height 30
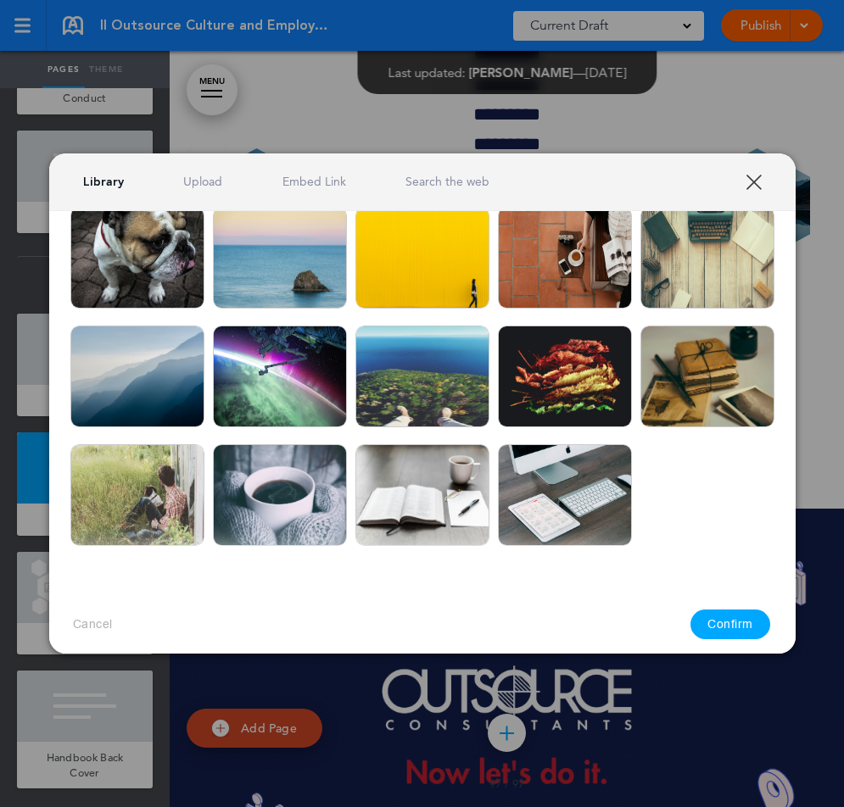
click at [737, 622] on button "Confirm" at bounding box center [730, 625] width 80 height 30
click at [735, 627] on button "Confirm" at bounding box center [730, 625] width 80 height 30
click at [299, 366] on img at bounding box center [280, 377] width 134 height 102
click at [733, 623] on button "Confirm" at bounding box center [730, 625] width 80 height 30
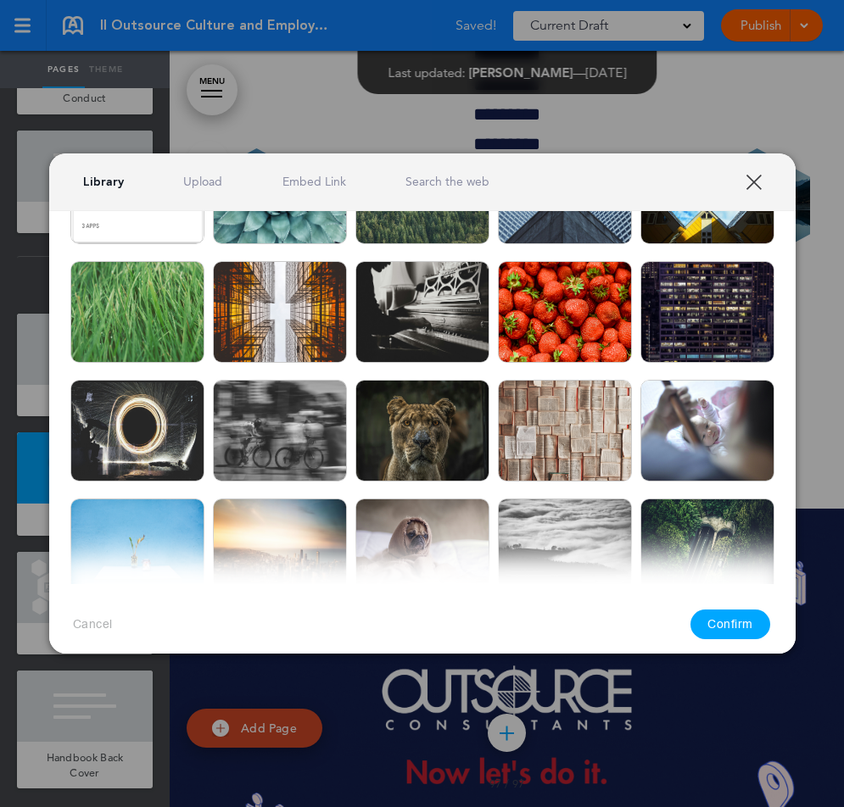
scroll to position [864, 0]
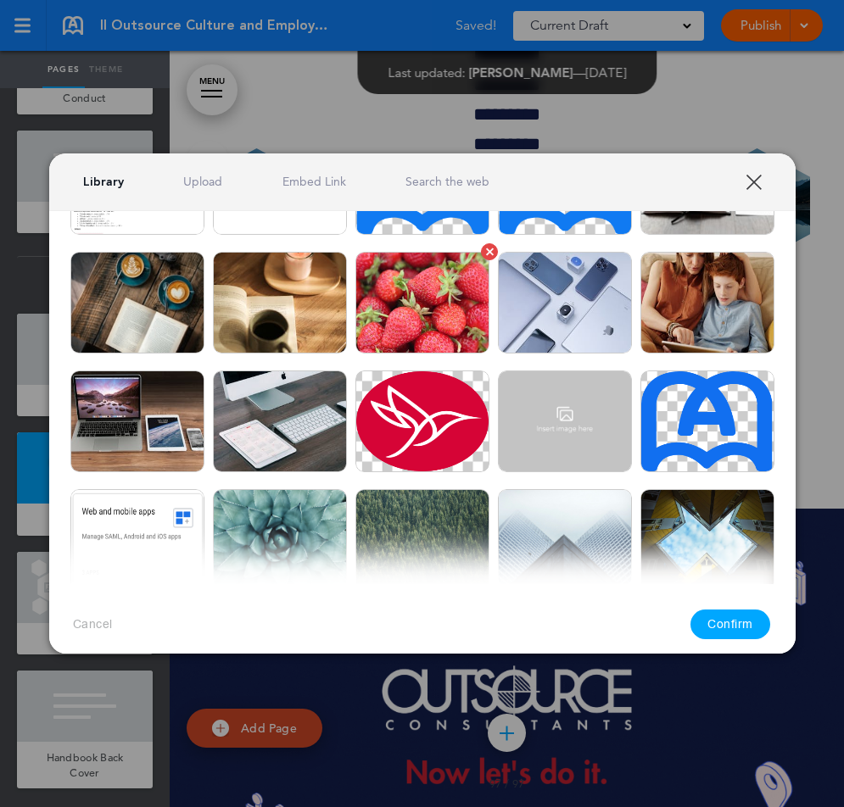
click at [424, 275] on img at bounding box center [422, 303] width 134 height 102
click at [735, 629] on button "Confirm" at bounding box center [730, 625] width 80 height 30
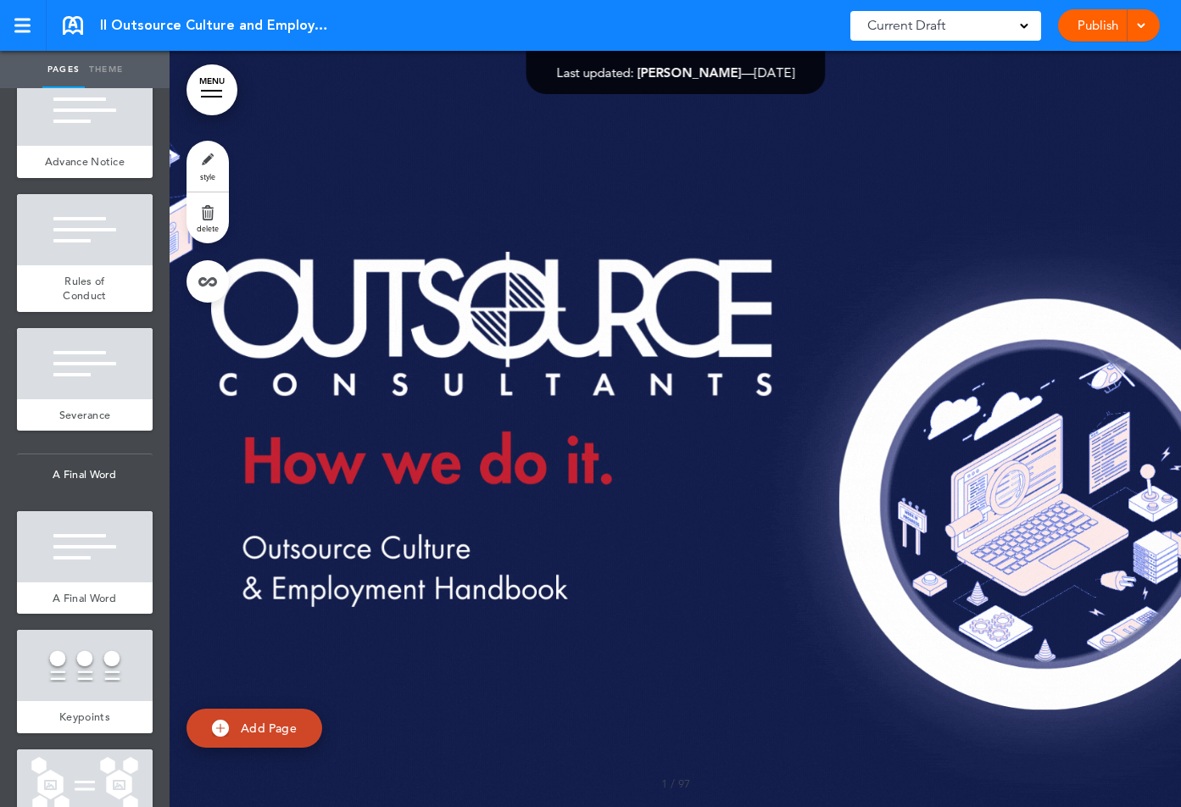
scroll to position [13085, 0]
